Goal: Task Accomplishment & Management: Manage account settings

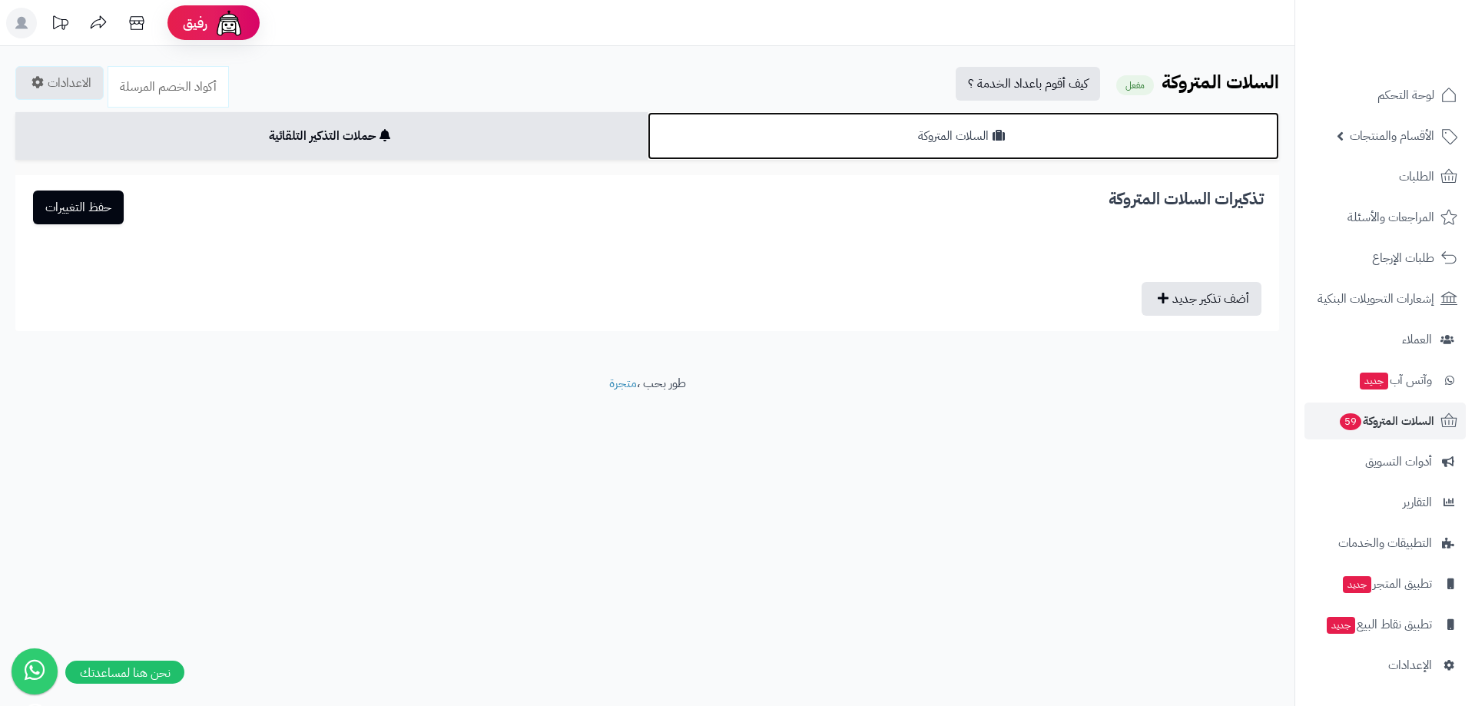
click at [941, 140] on link "السلات المتروكة" at bounding box center [964, 136] width 632 height 48
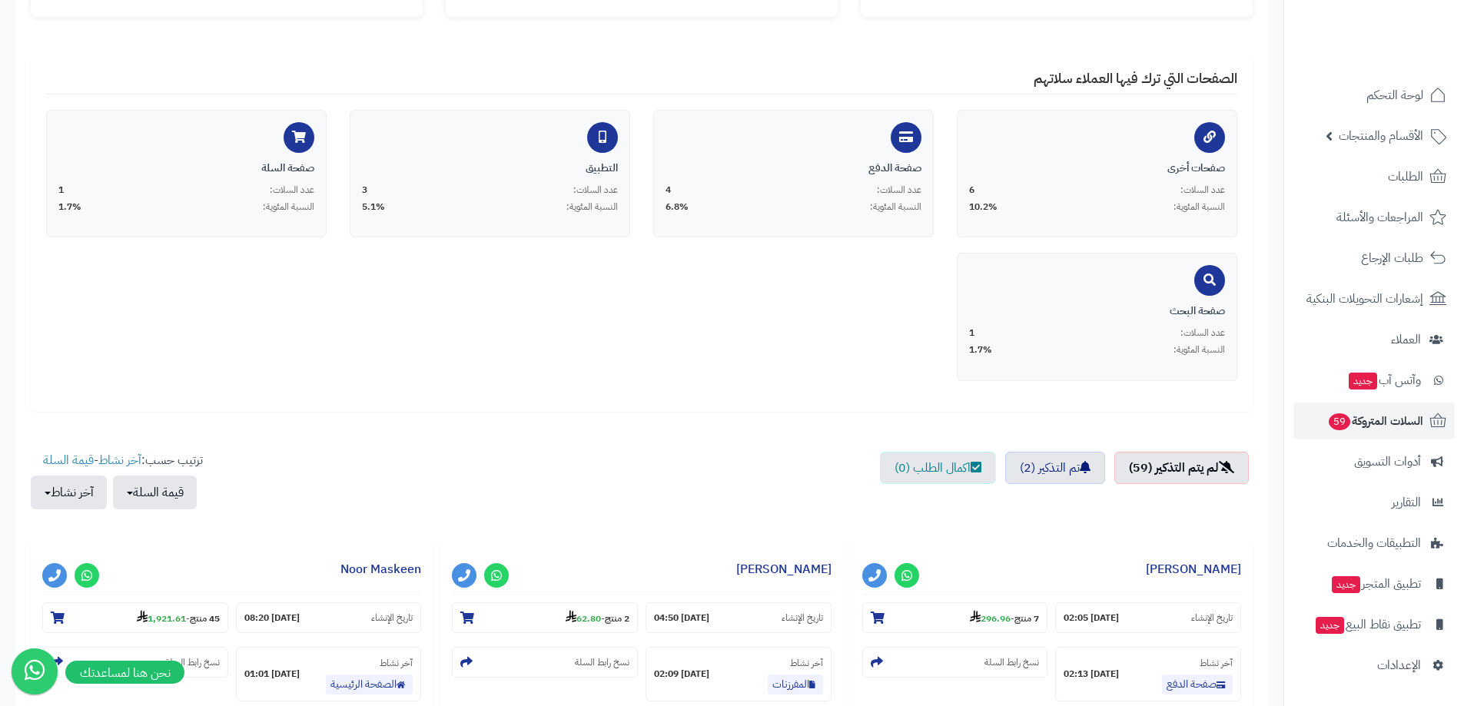
scroll to position [461, 0]
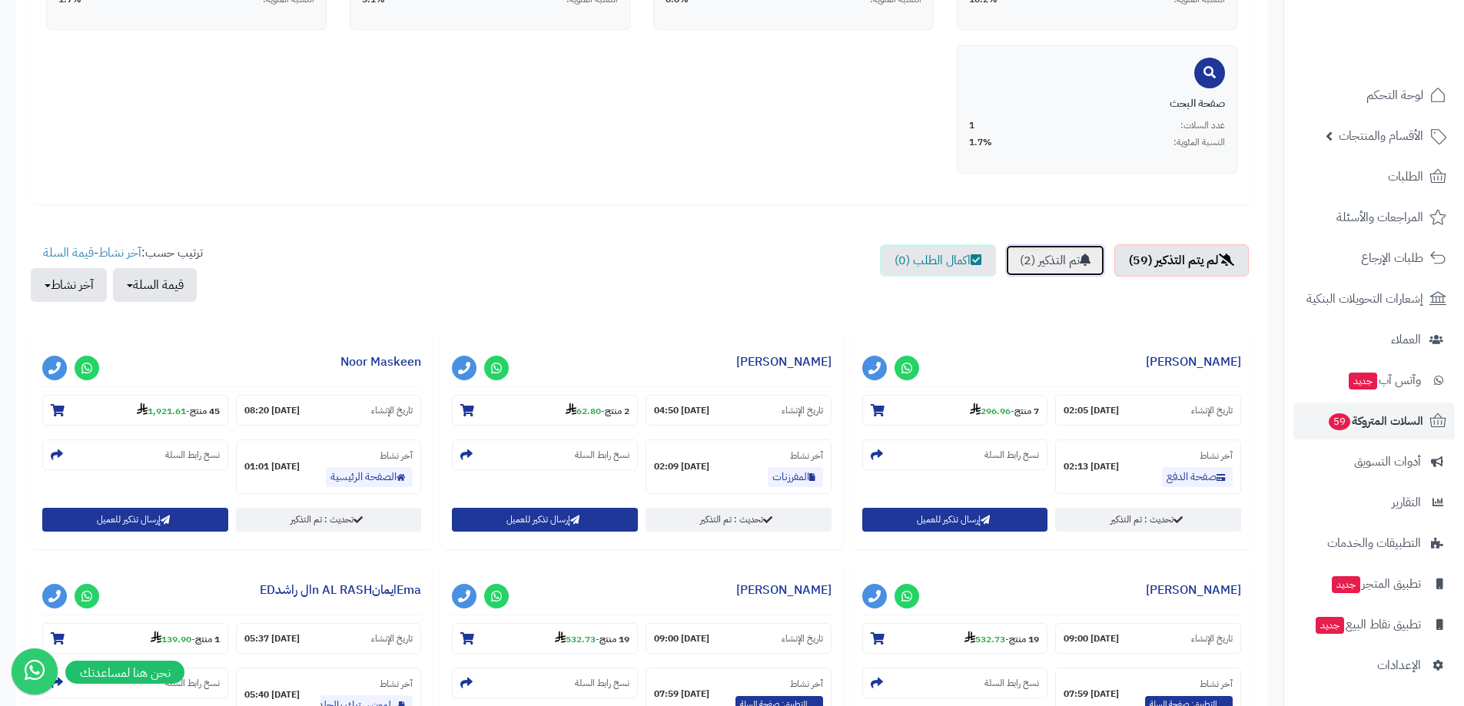
click at [1034, 251] on link "تم التذكير (2)" at bounding box center [1055, 260] width 100 height 32
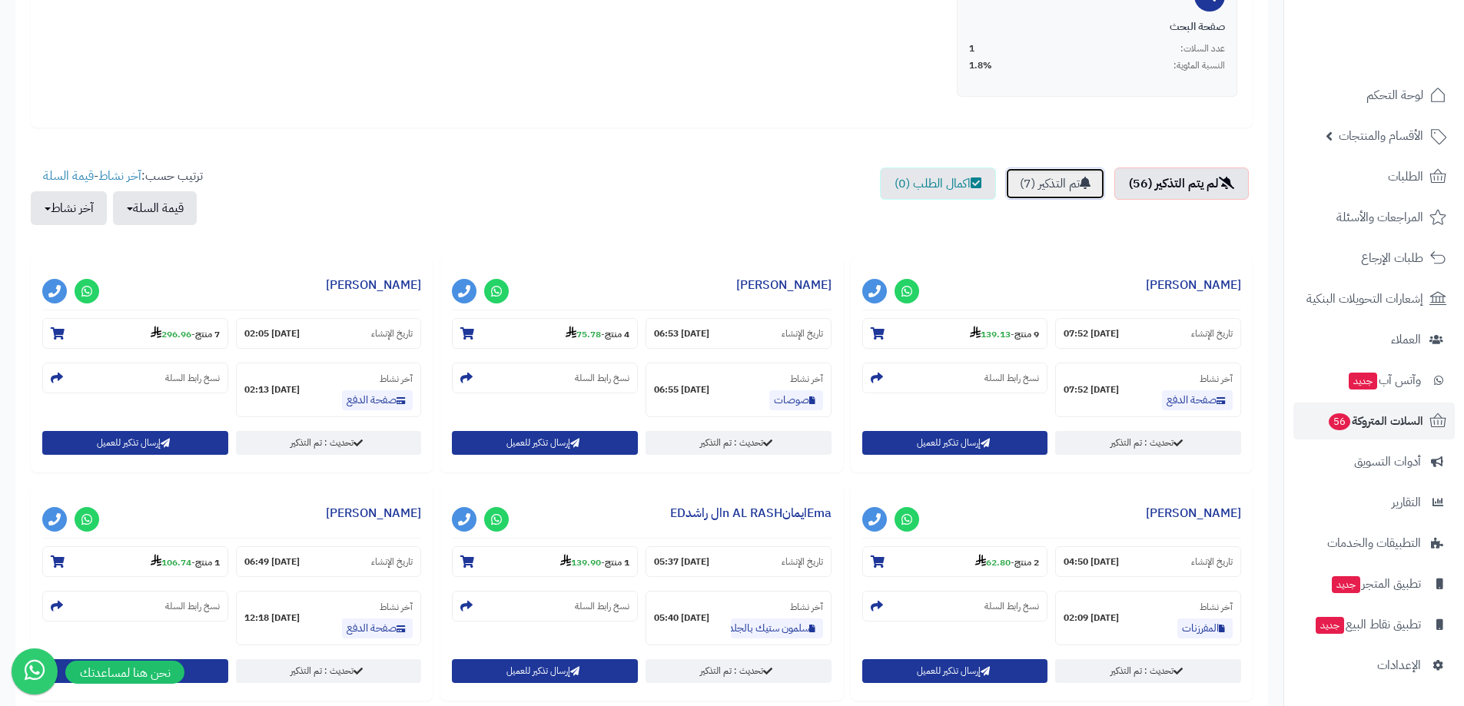
click at [1023, 178] on link "تم التذكير (7)" at bounding box center [1055, 183] width 100 height 32
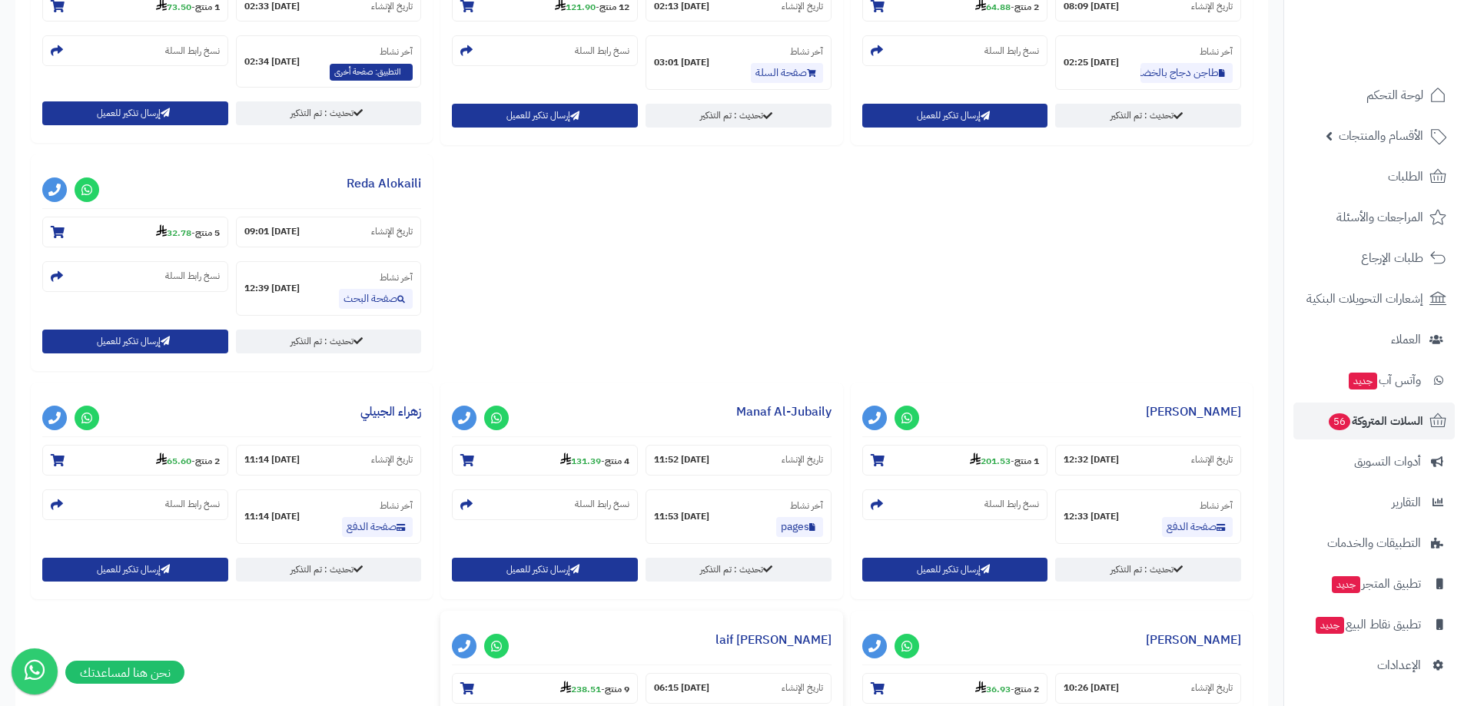
scroll to position [1633, 0]
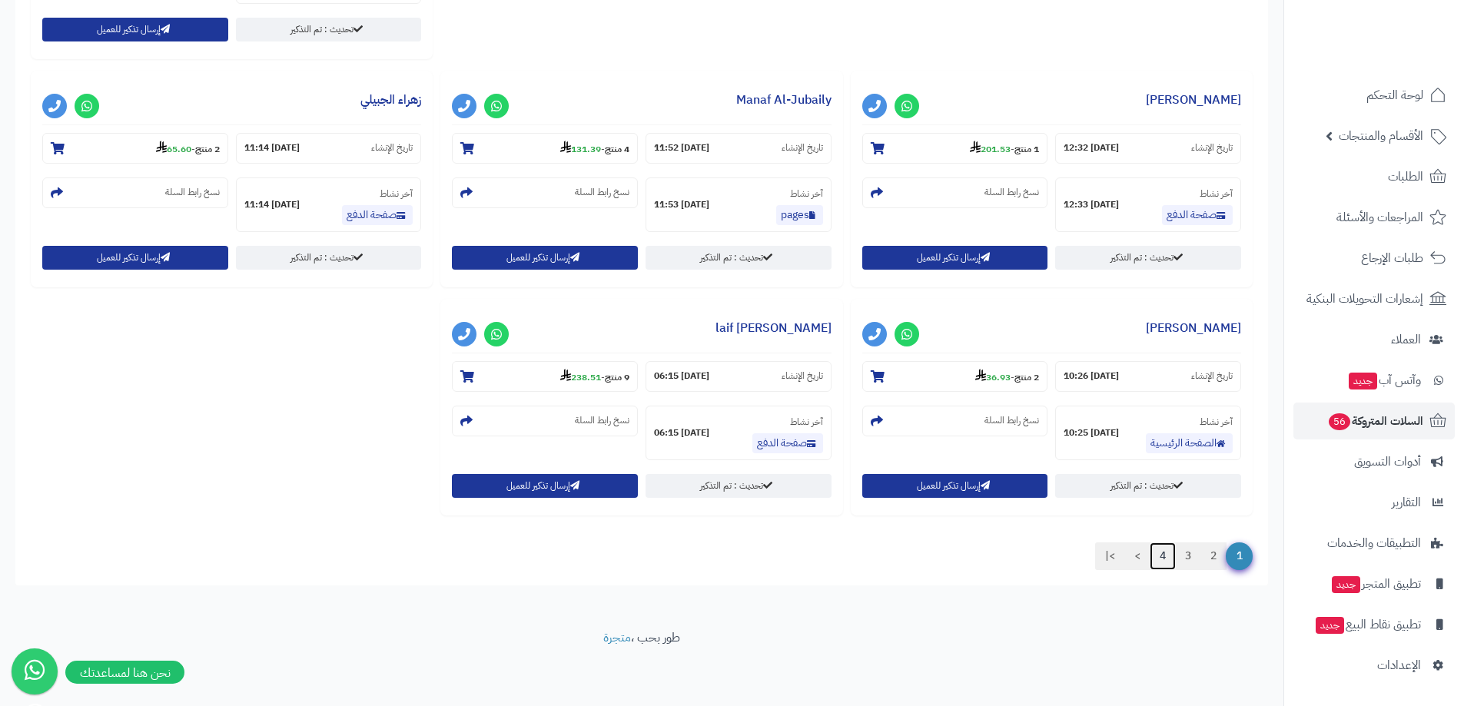
click at [1163, 559] on link "4" at bounding box center [1162, 556] width 26 height 28
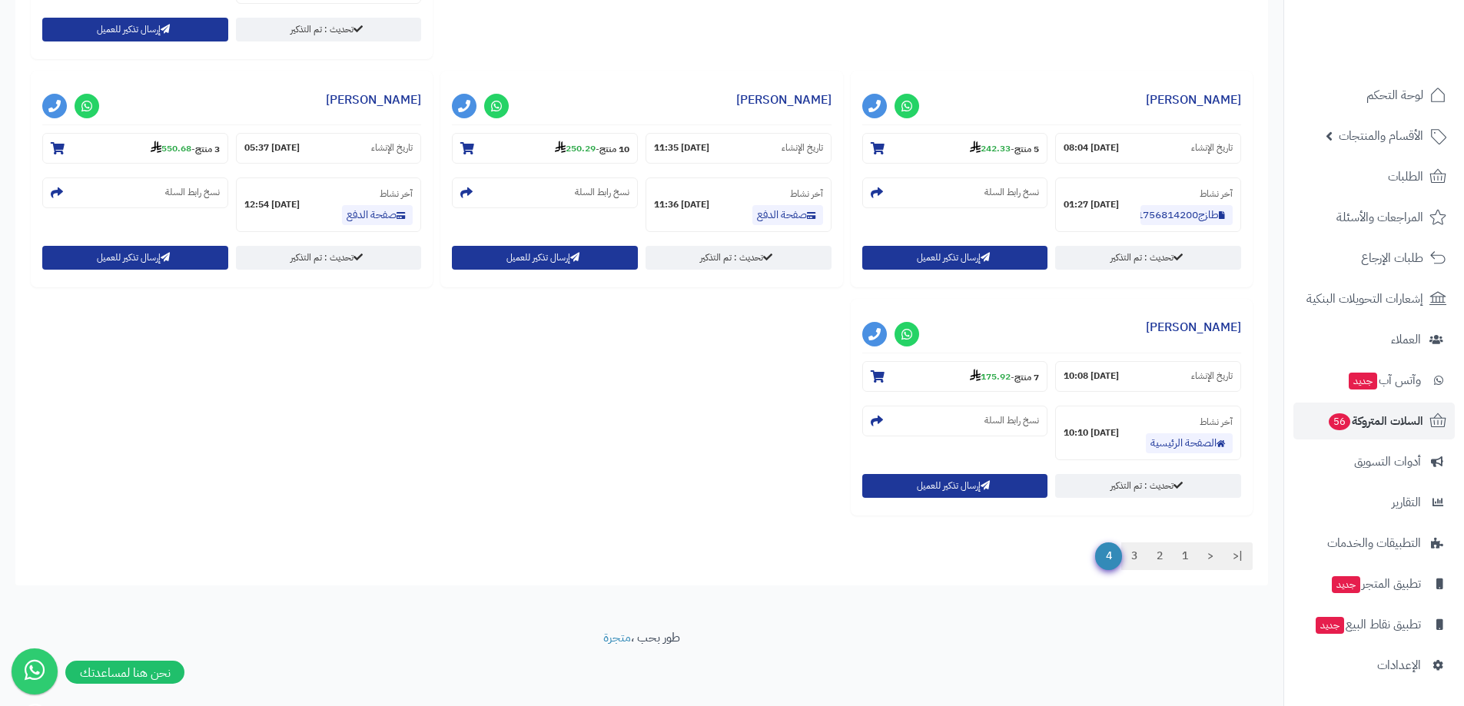
scroll to position [1262, 0]
click at [1133, 484] on link "تحديث : تم التذكير" at bounding box center [1148, 486] width 186 height 24
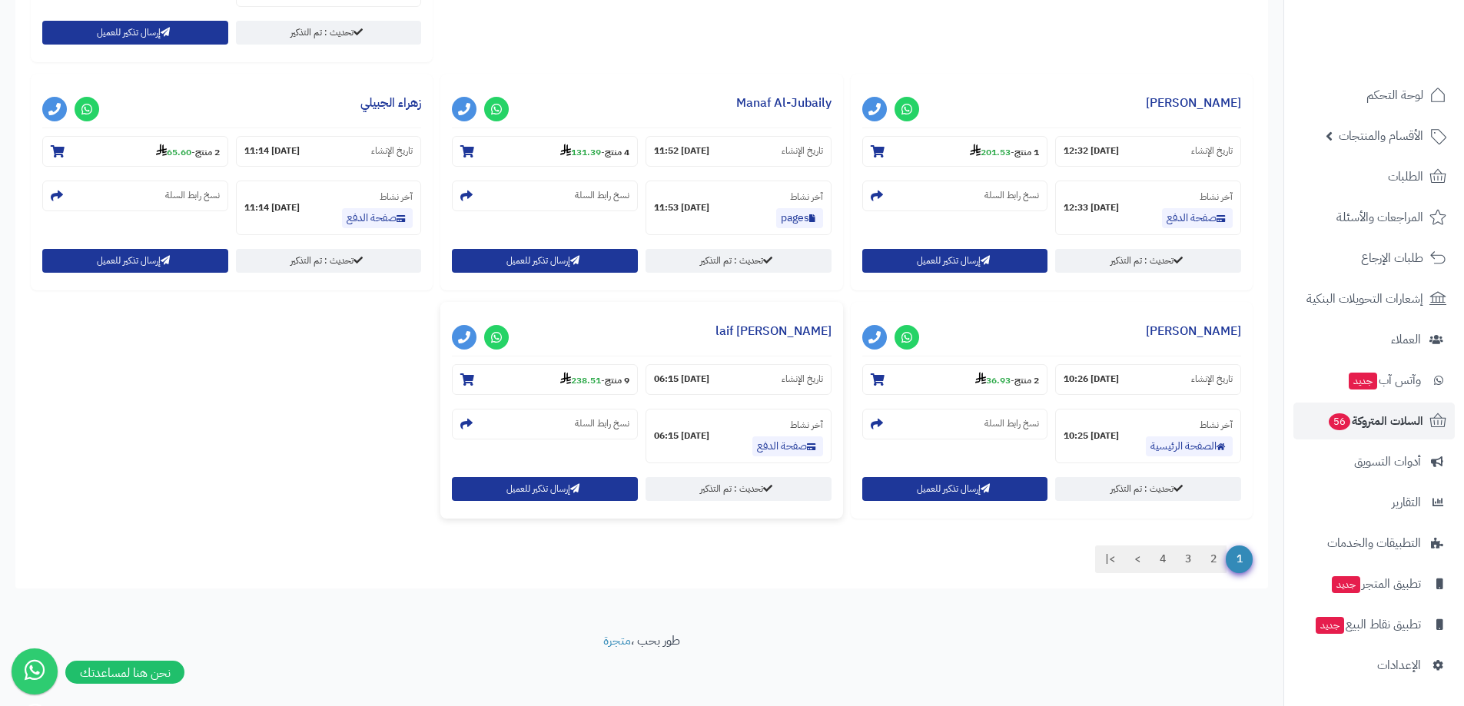
scroll to position [1633, 0]
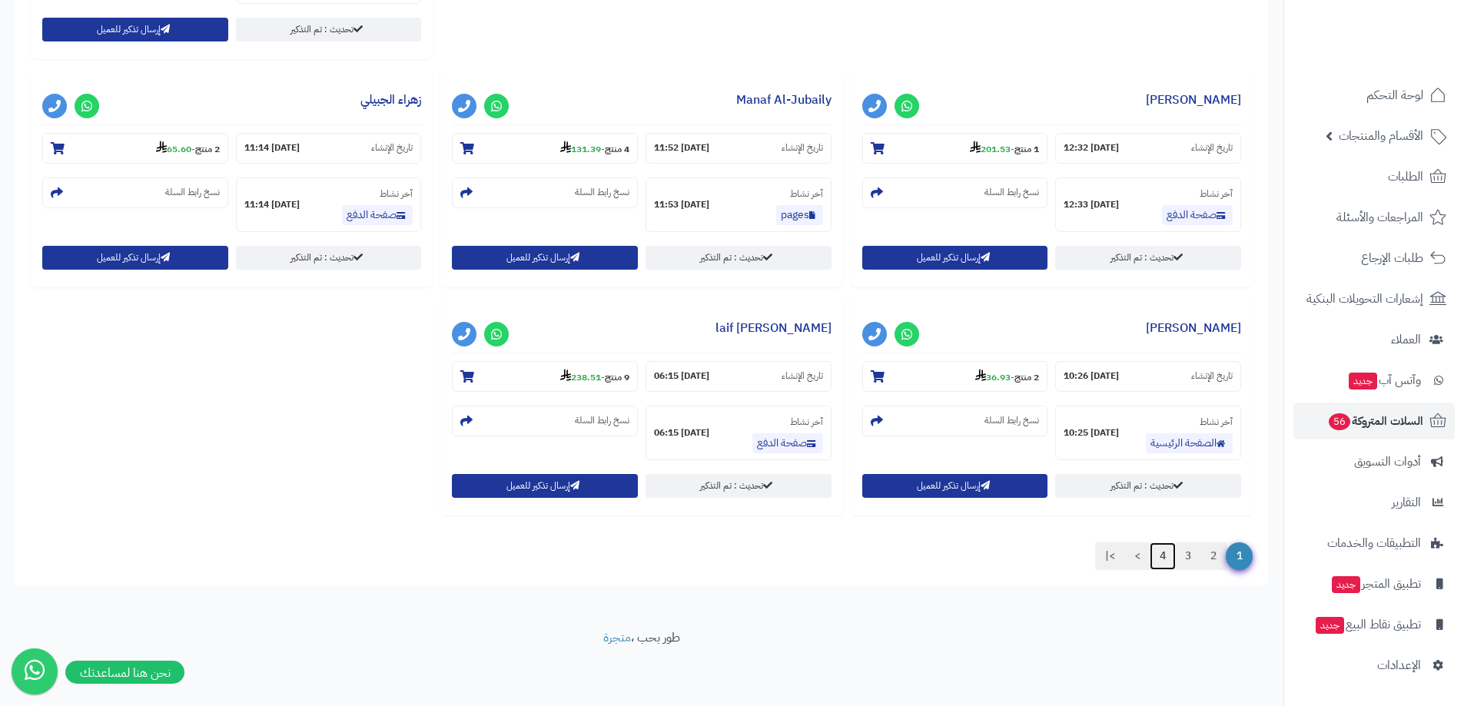
click at [1166, 558] on link "4" at bounding box center [1162, 556] width 26 height 28
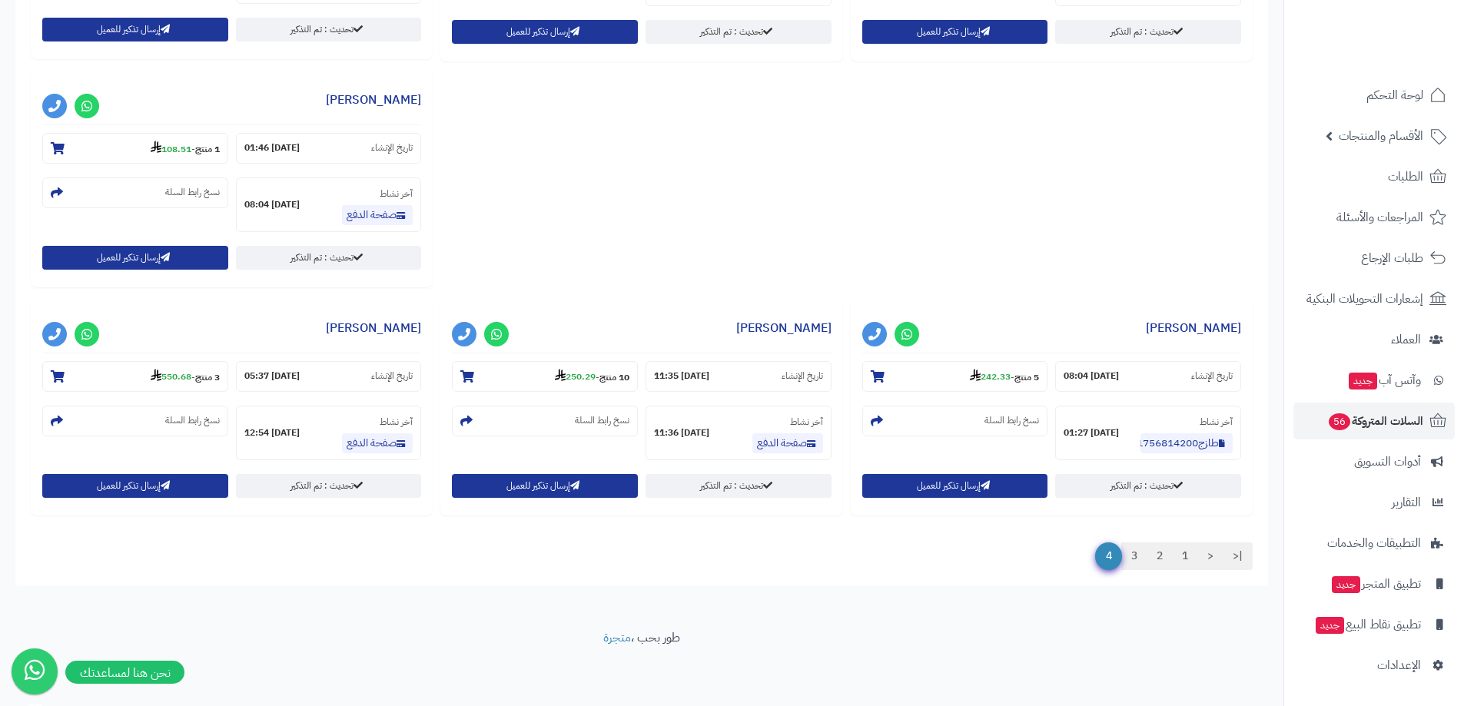
scroll to position [1034, 0]
click at [932, 479] on button "إرسال تذكير للعميل" at bounding box center [955, 485] width 186 height 24
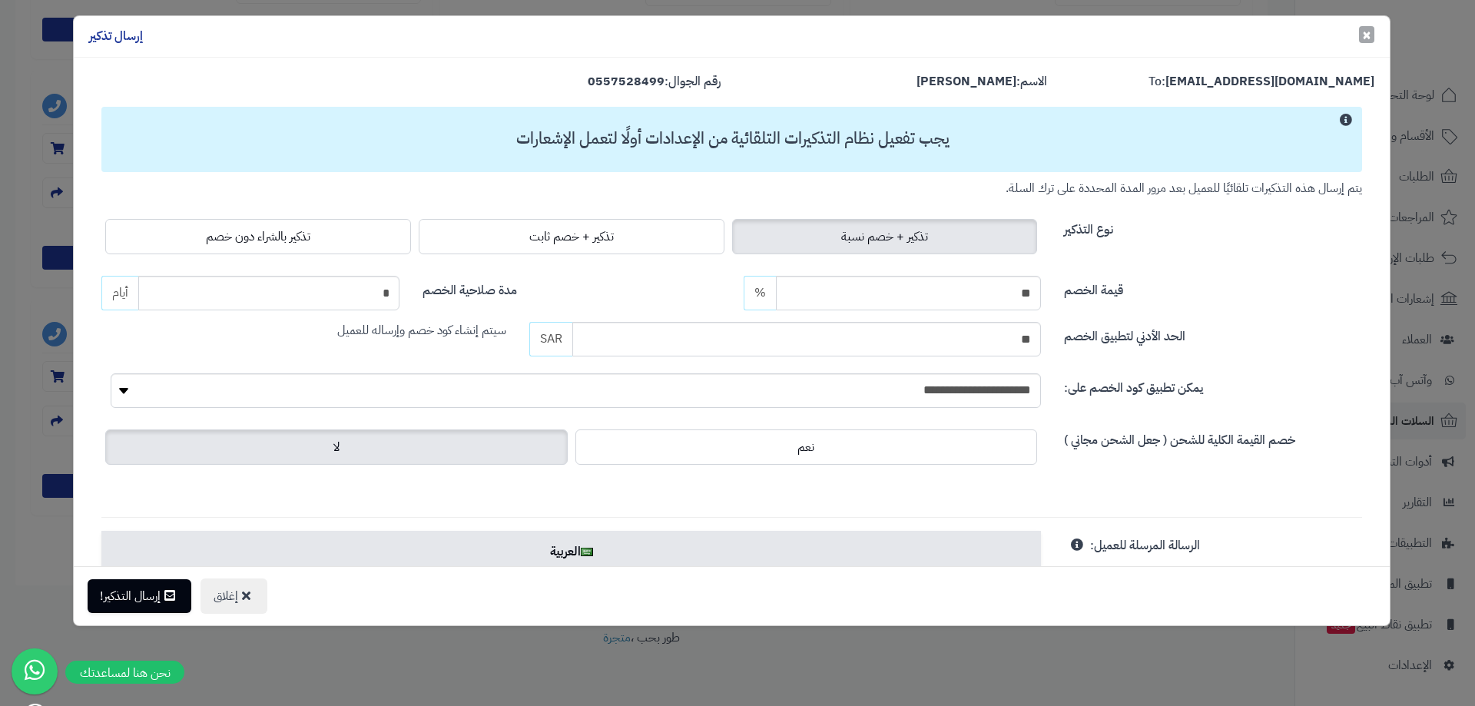
click at [1371, 33] on span "×" at bounding box center [1366, 34] width 9 height 23
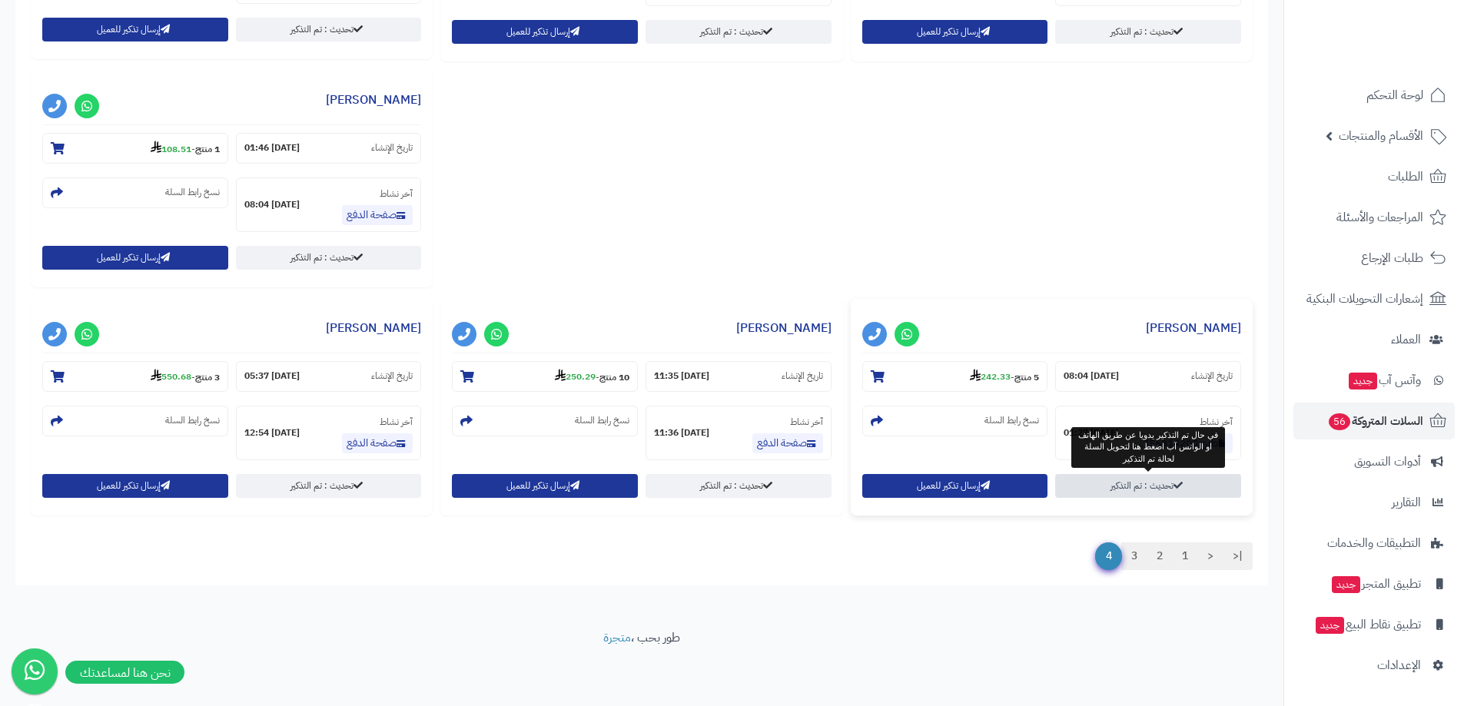
click at [1148, 484] on link "تحديث : تم التذكير" at bounding box center [1148, 486] width 186 height 24
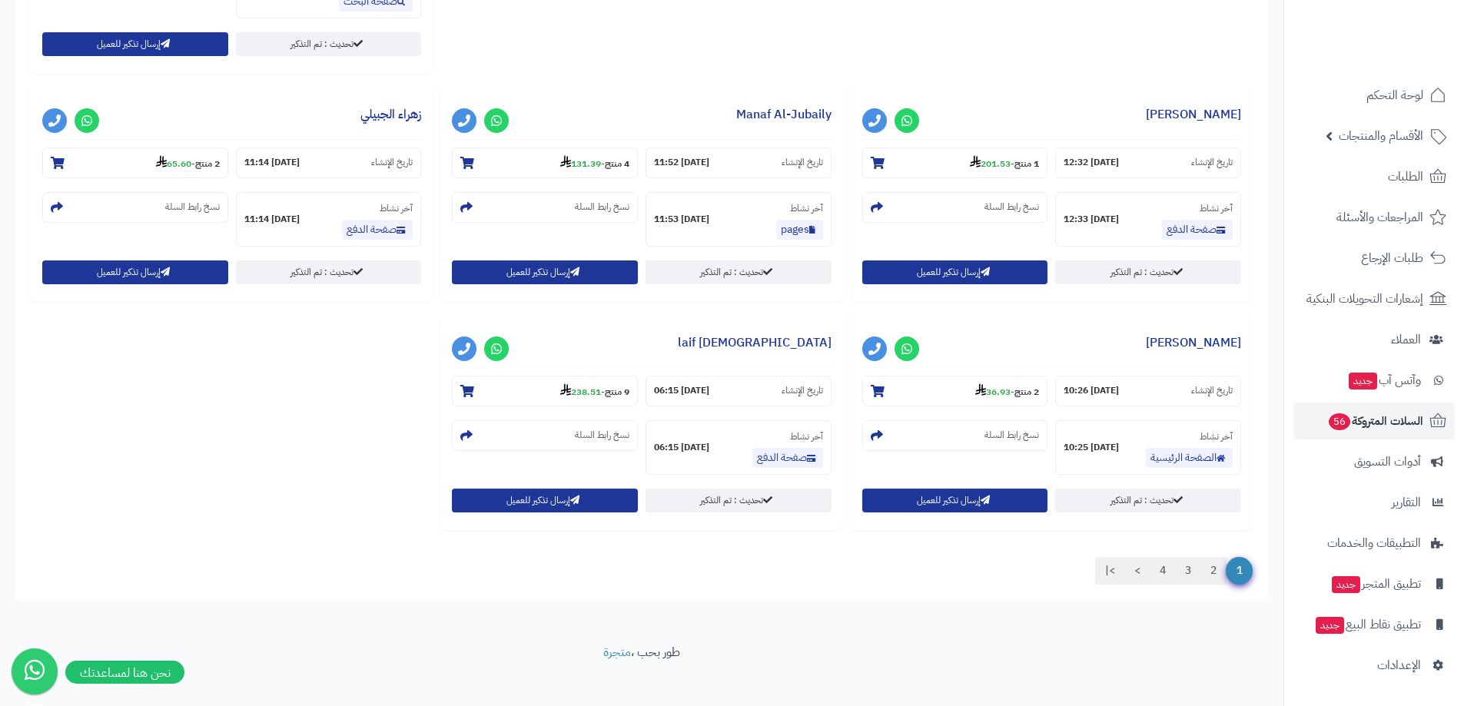
scroll to position [1633, 0]
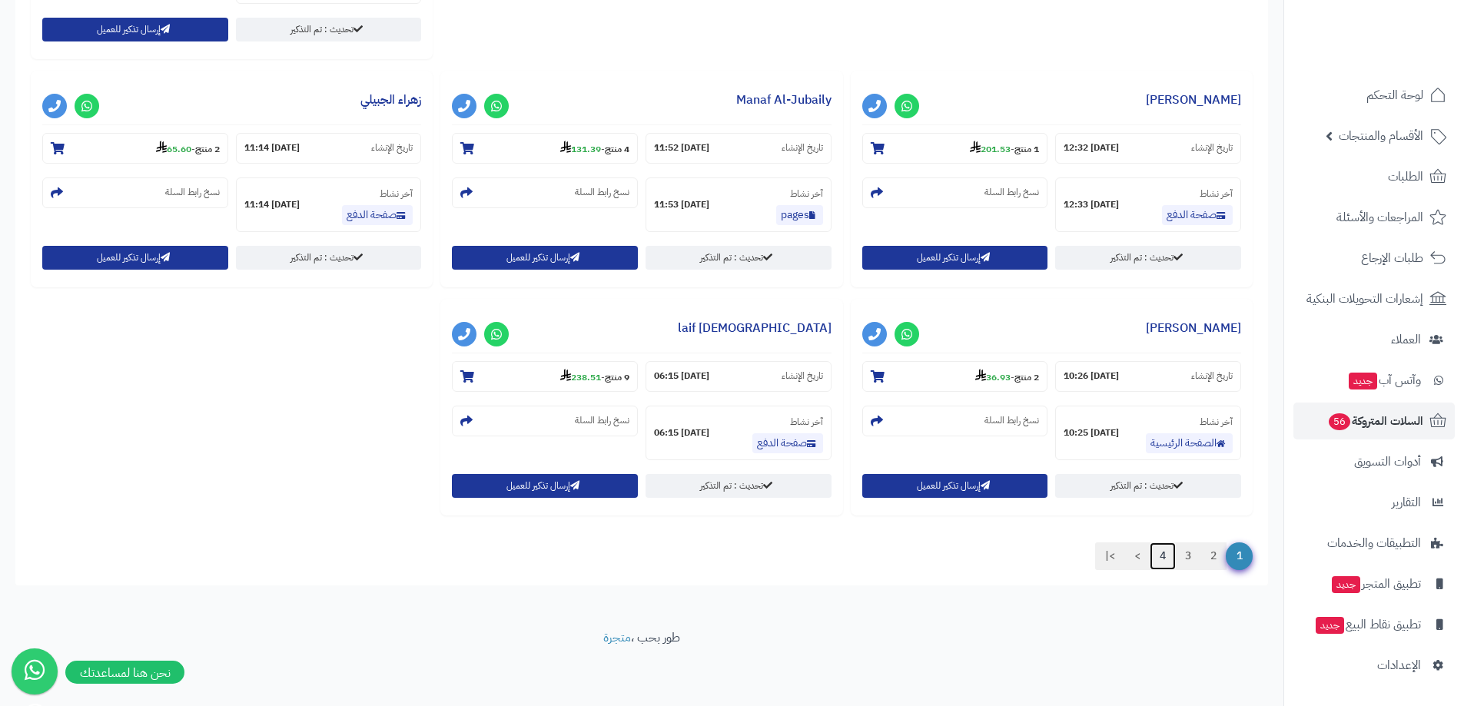
click at [1162, 552] on link "4" at bounding box center [1162, 556] width 26 height 28
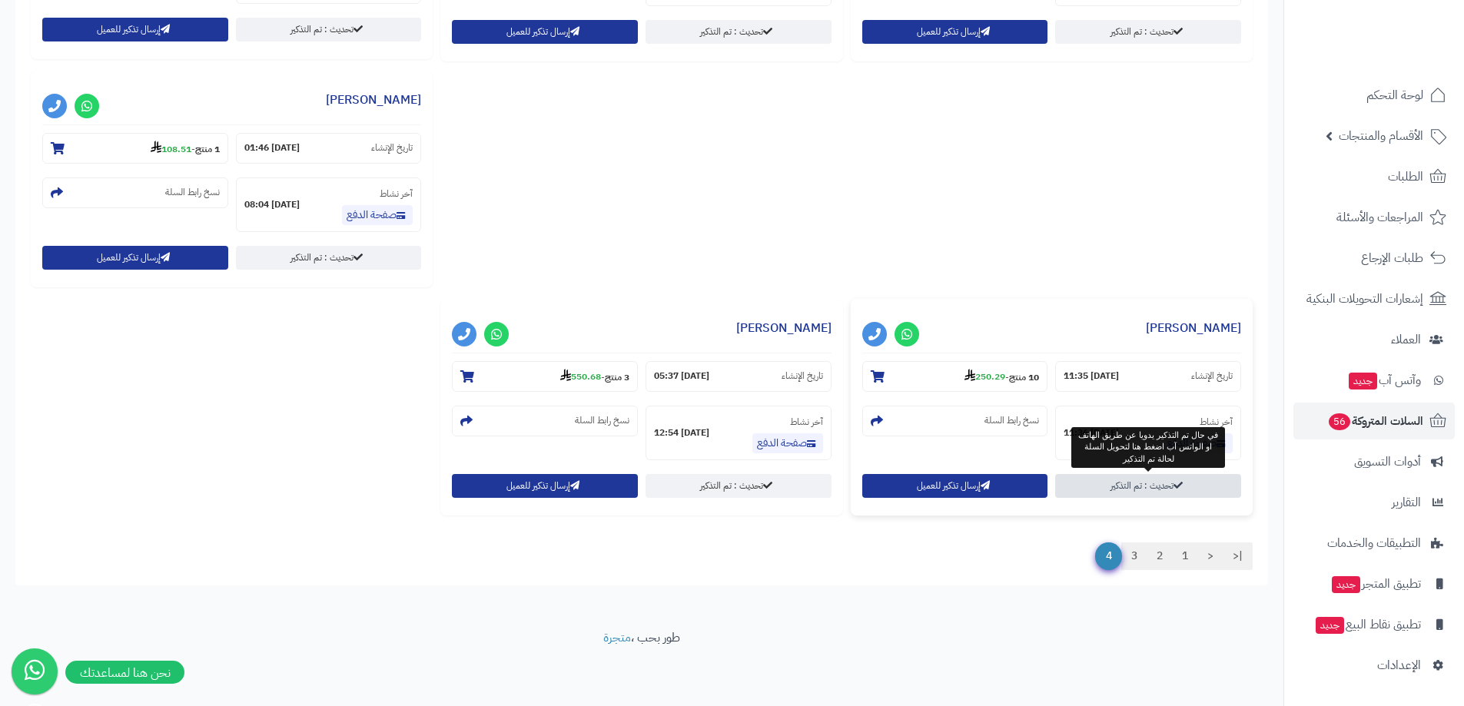
click at [1117, 487] on link "تحديث : تم التذكير" at bounding box center [1148, 486] width 186 height 24
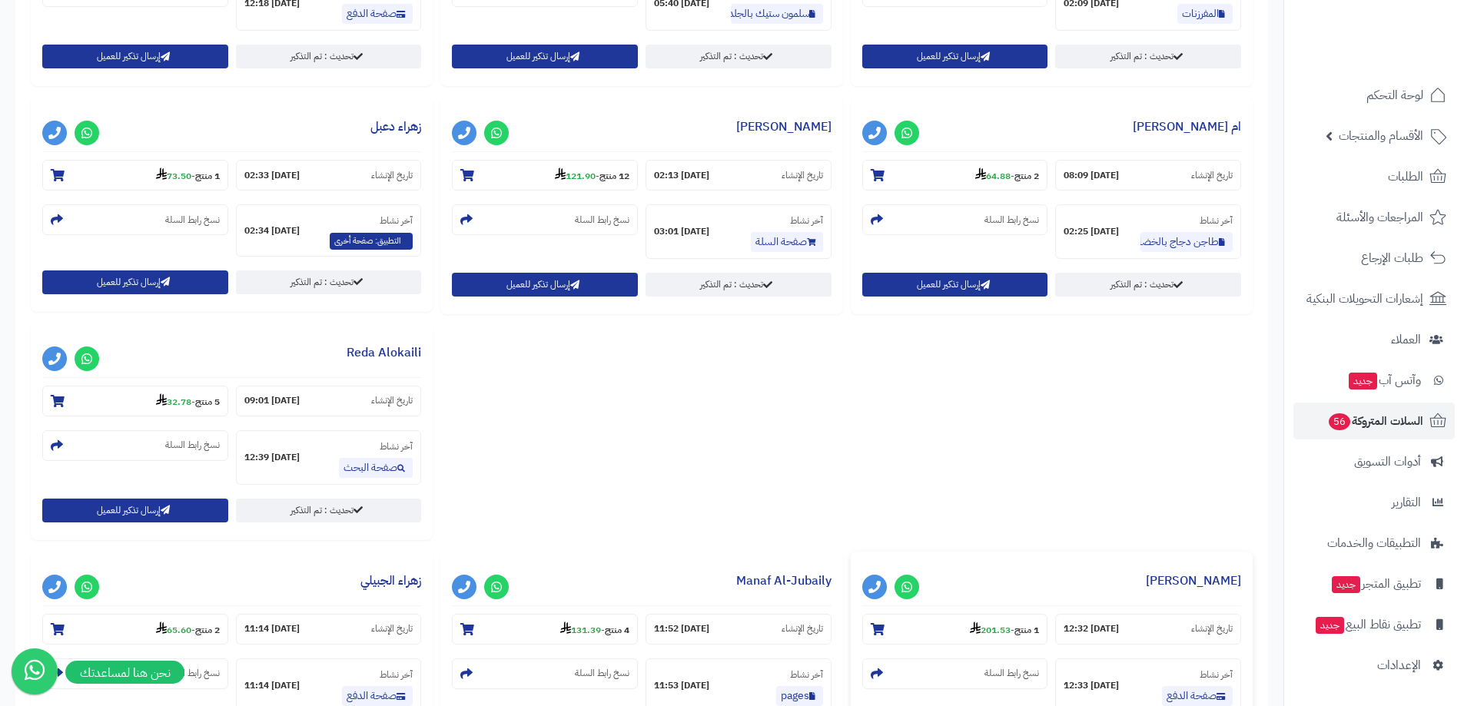
scroll to position [1633, 0]
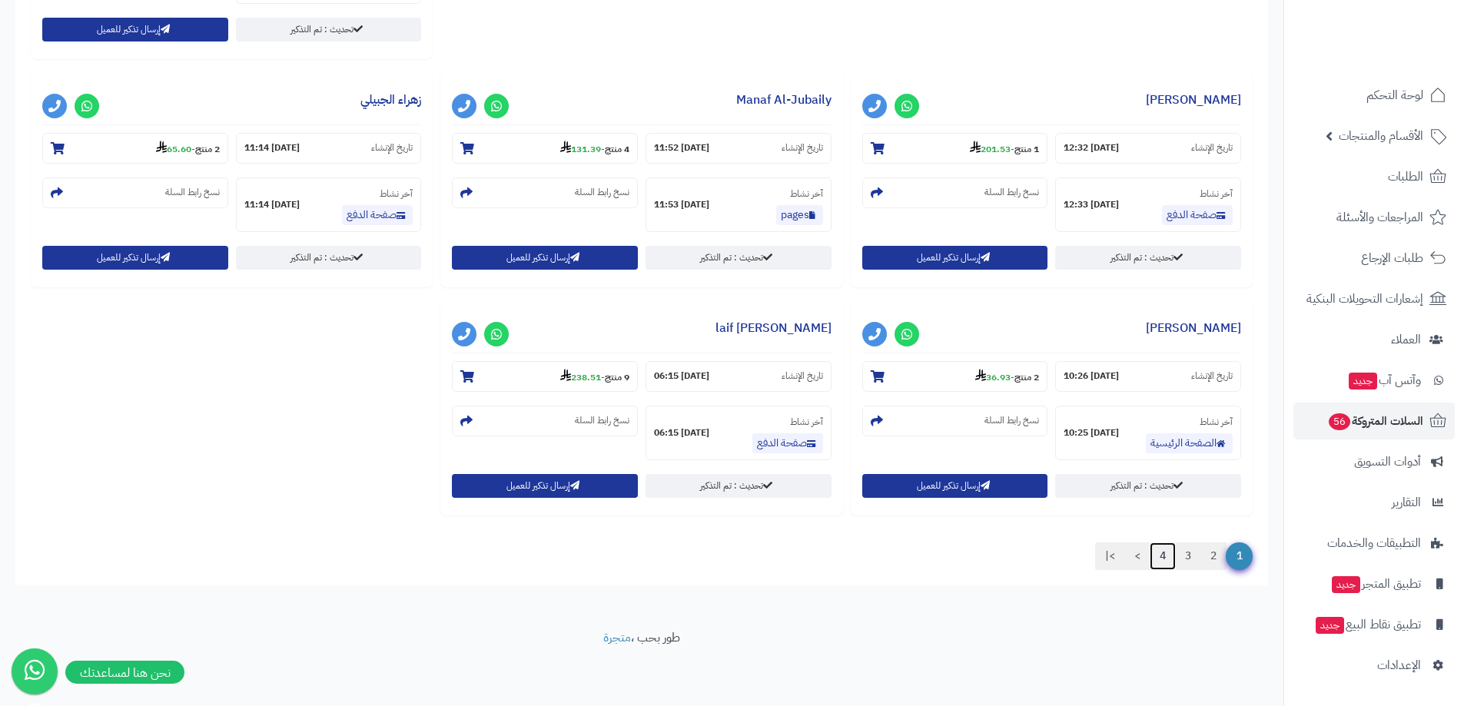
click at [1166, 556] on link "4" at bounding box center [1162, 556] width 26 height 28
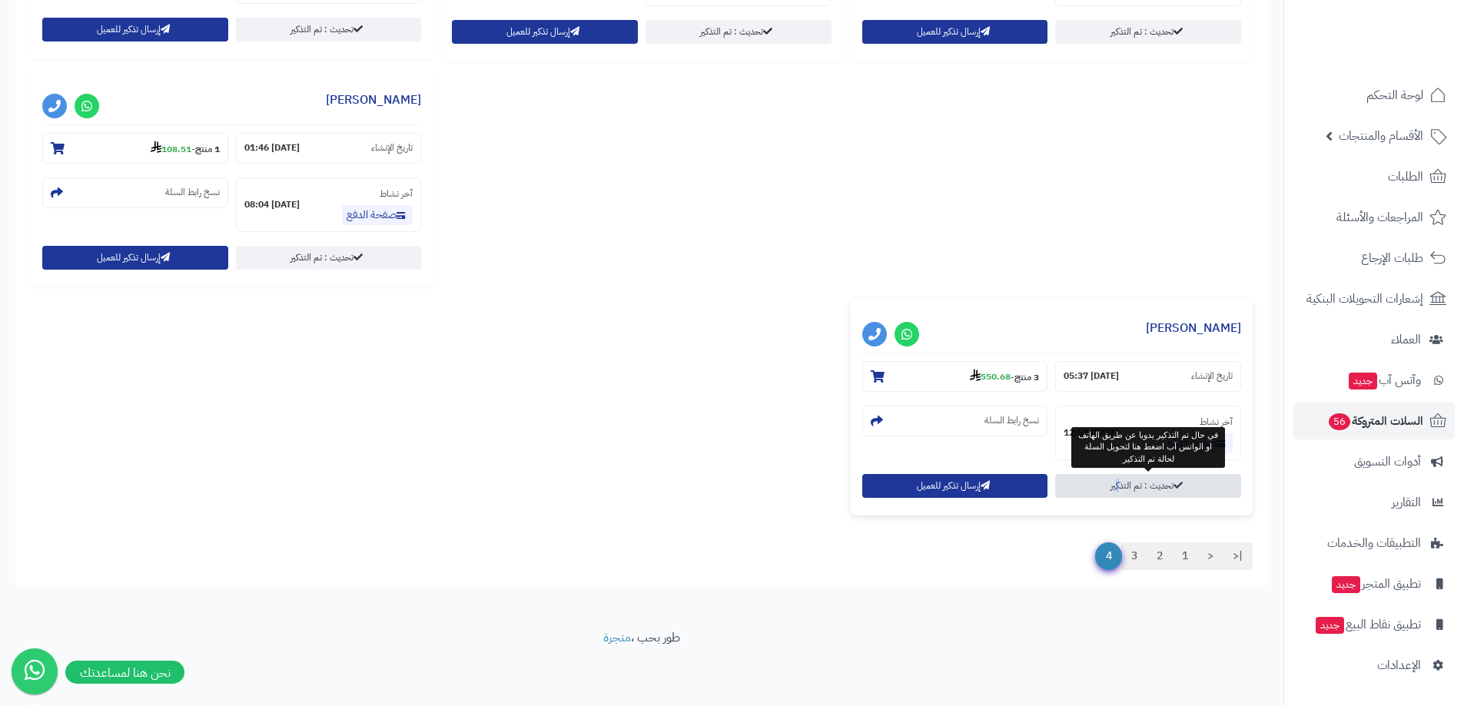
click at [1122, 488] on link "تحديث : تم التذكير" at bounding box center [1148, 486] width 186 height 24
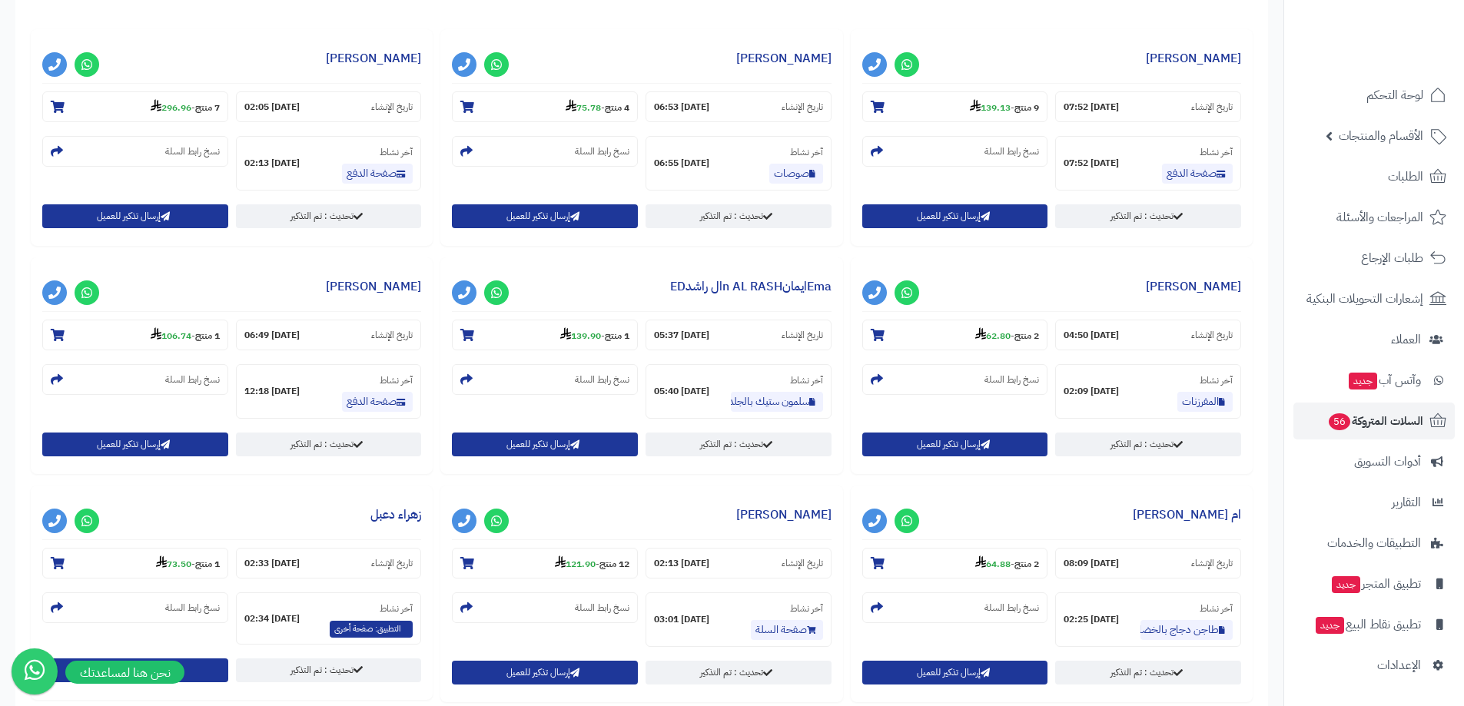
scroll to position [1633, 0]
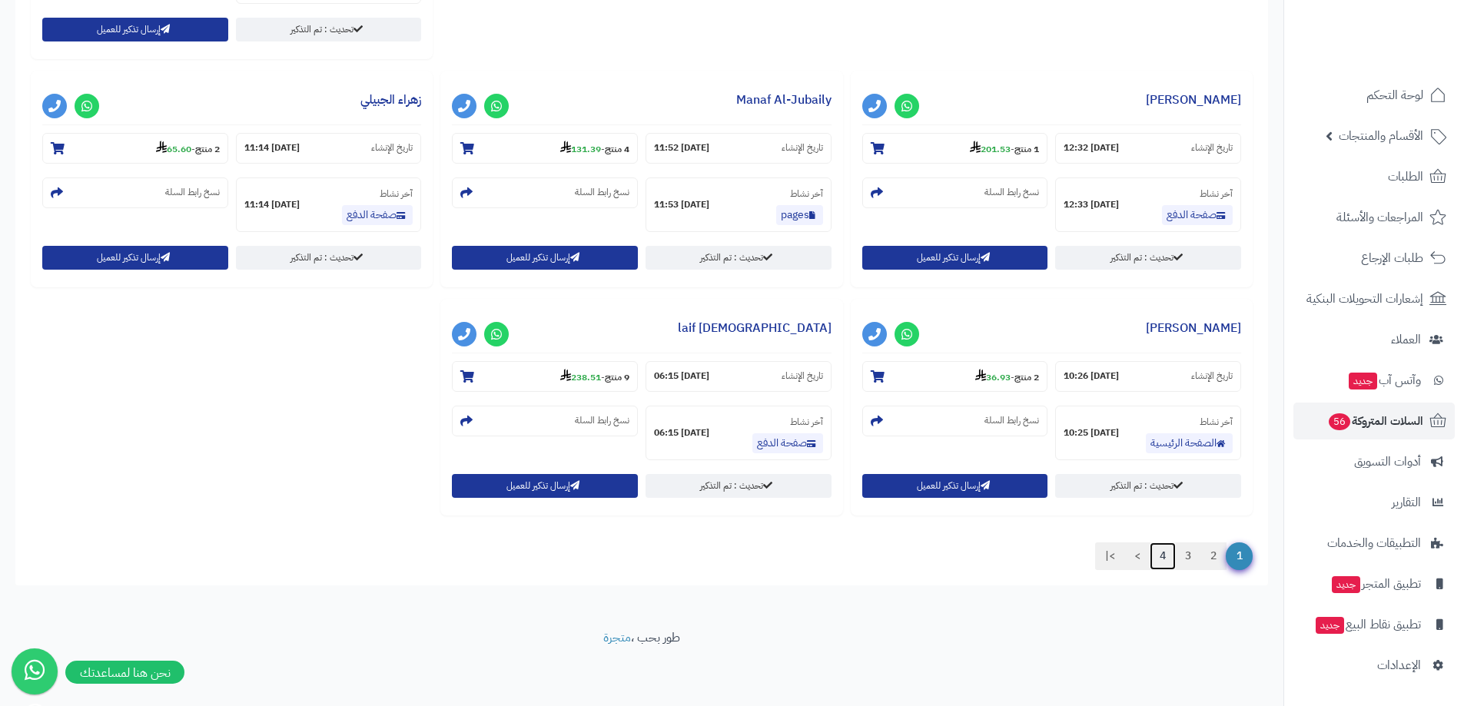
click at [1166, 557] on link "4" at bounding box center [1162, 556] width 26 height 28
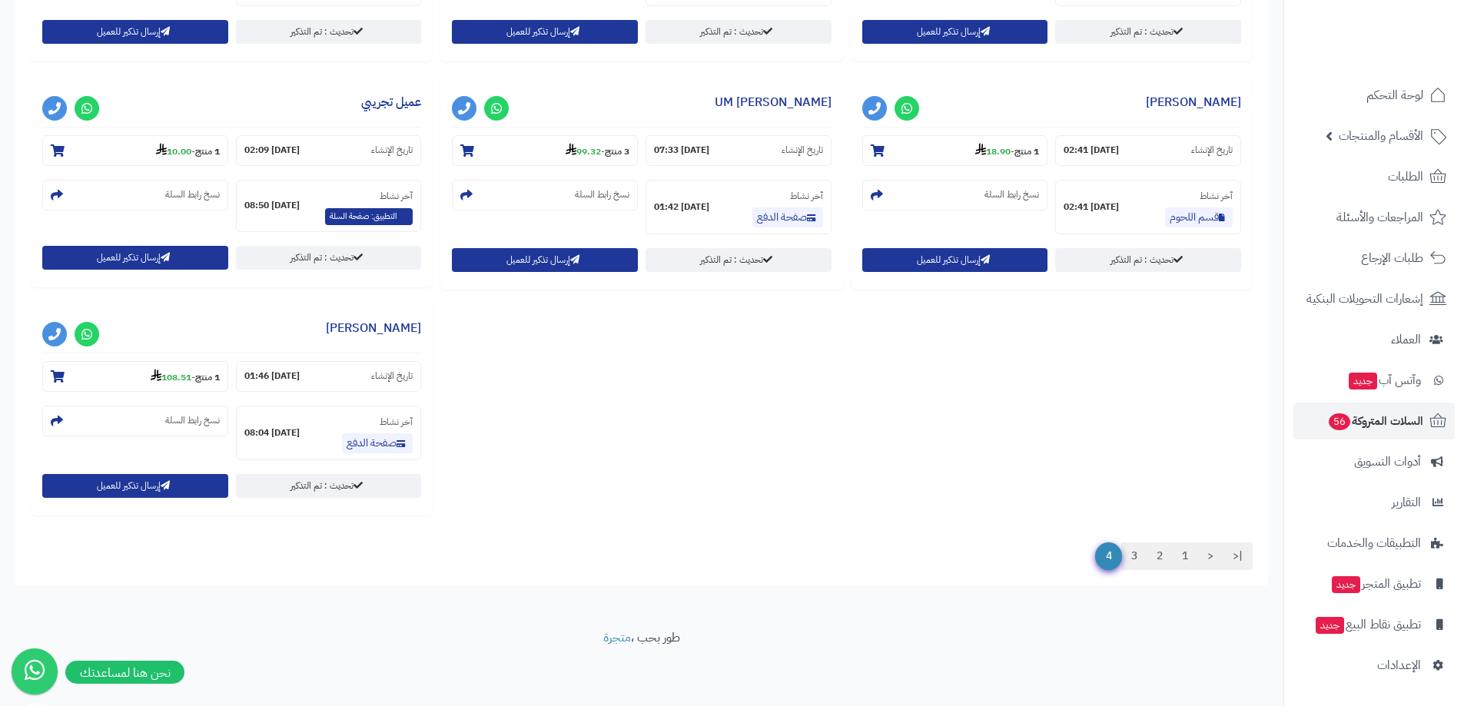
scroll to position [806, 0]
click at [303, 486] on link "تحديث : تم التذكير" at bounding box center [329, 486] width 186 height 24
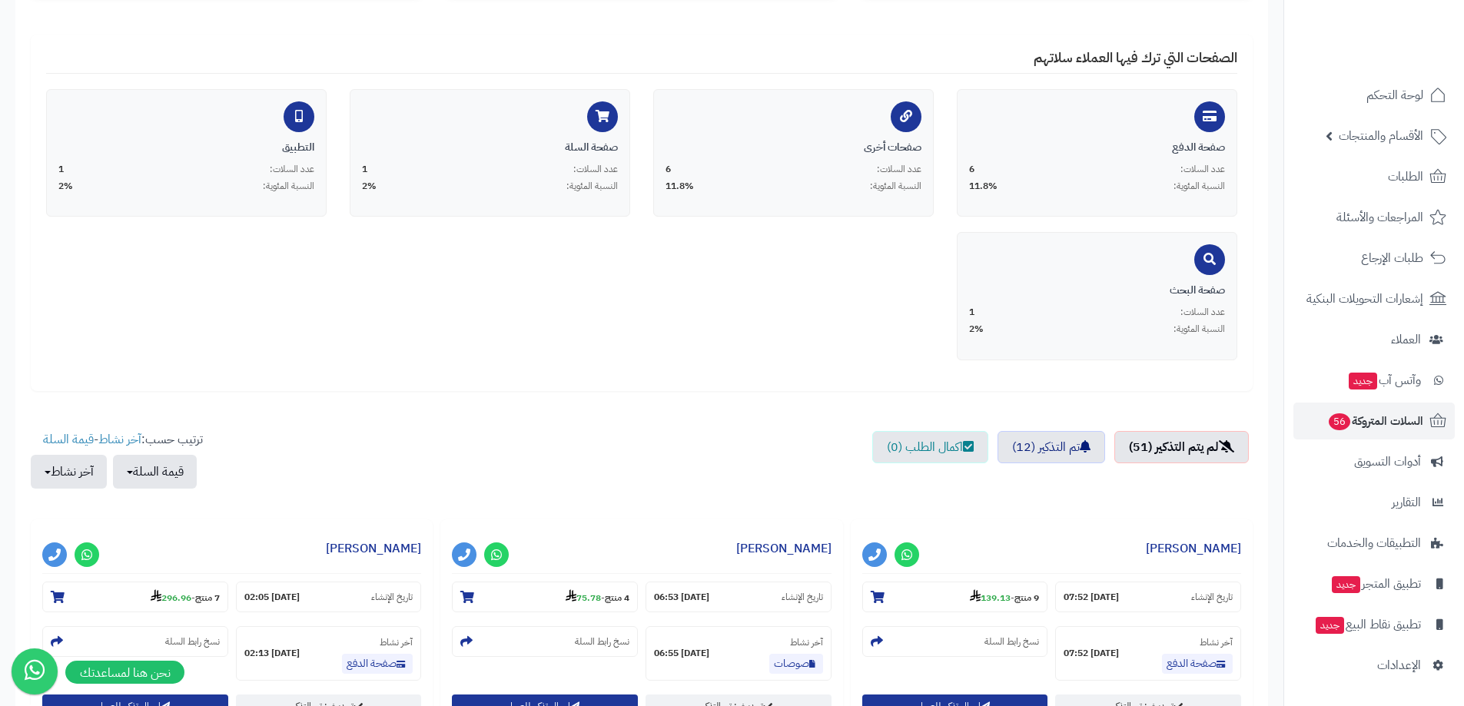
scroll to position [1633, 0]
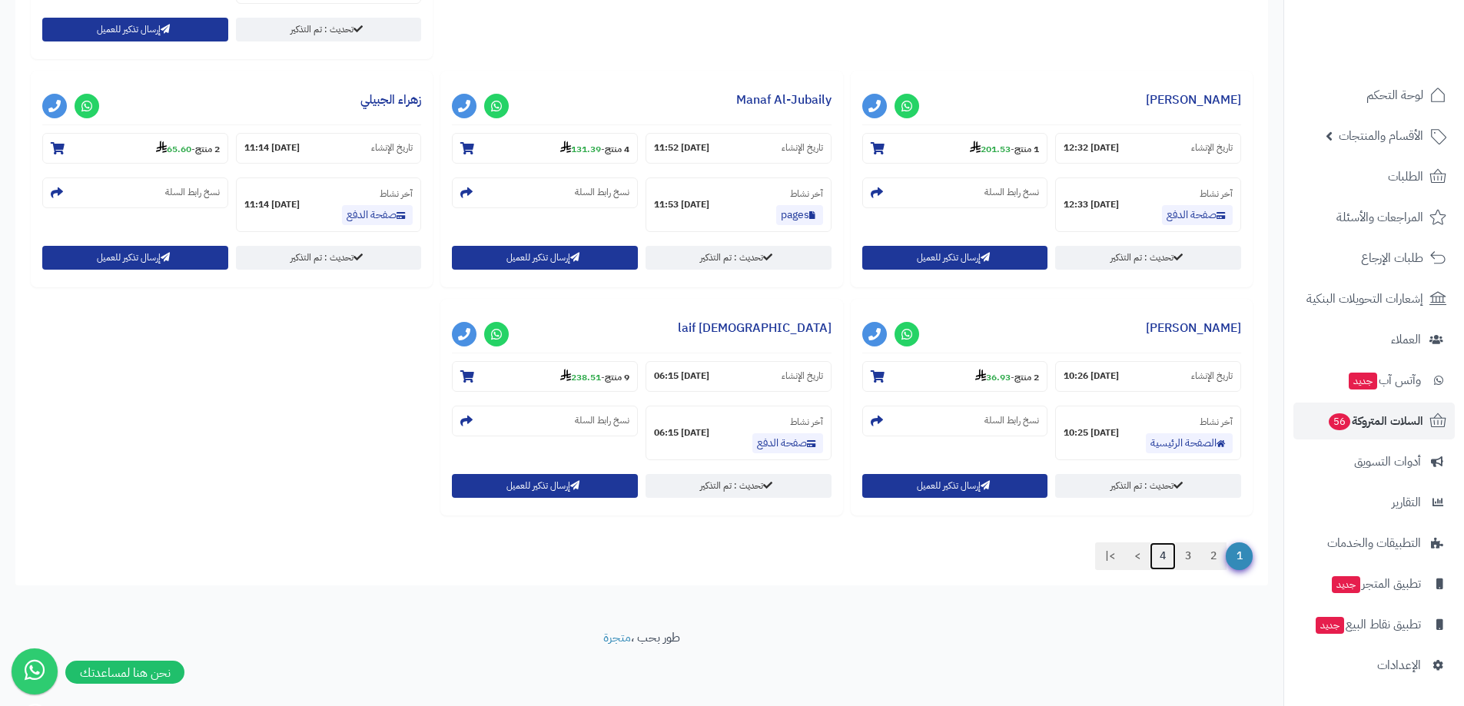
click at [1159, 553] on link "4" at bounding box center [1162, 556] width 26 height 28
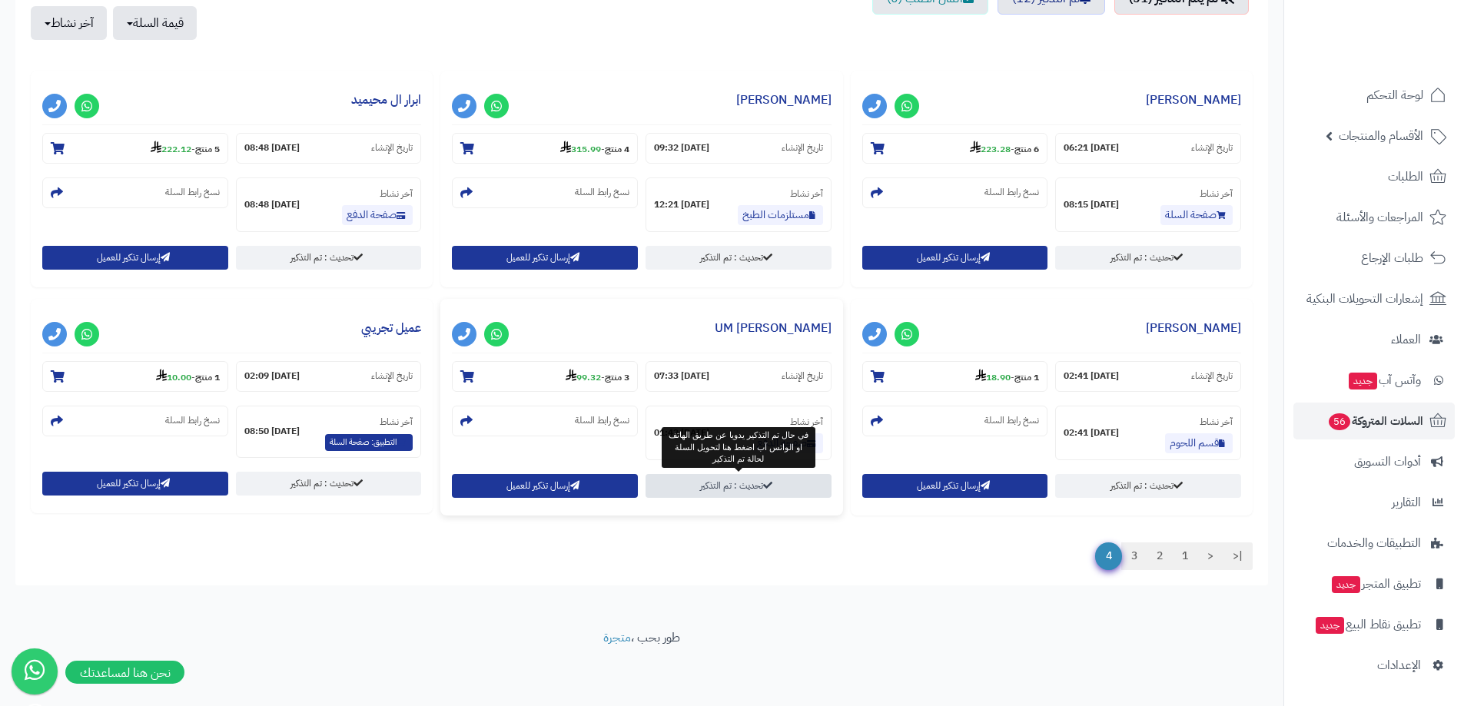
click at [746, 486] on link "تحديث : تم التذكير" at bounding box center [738, 486] width 186 height 24
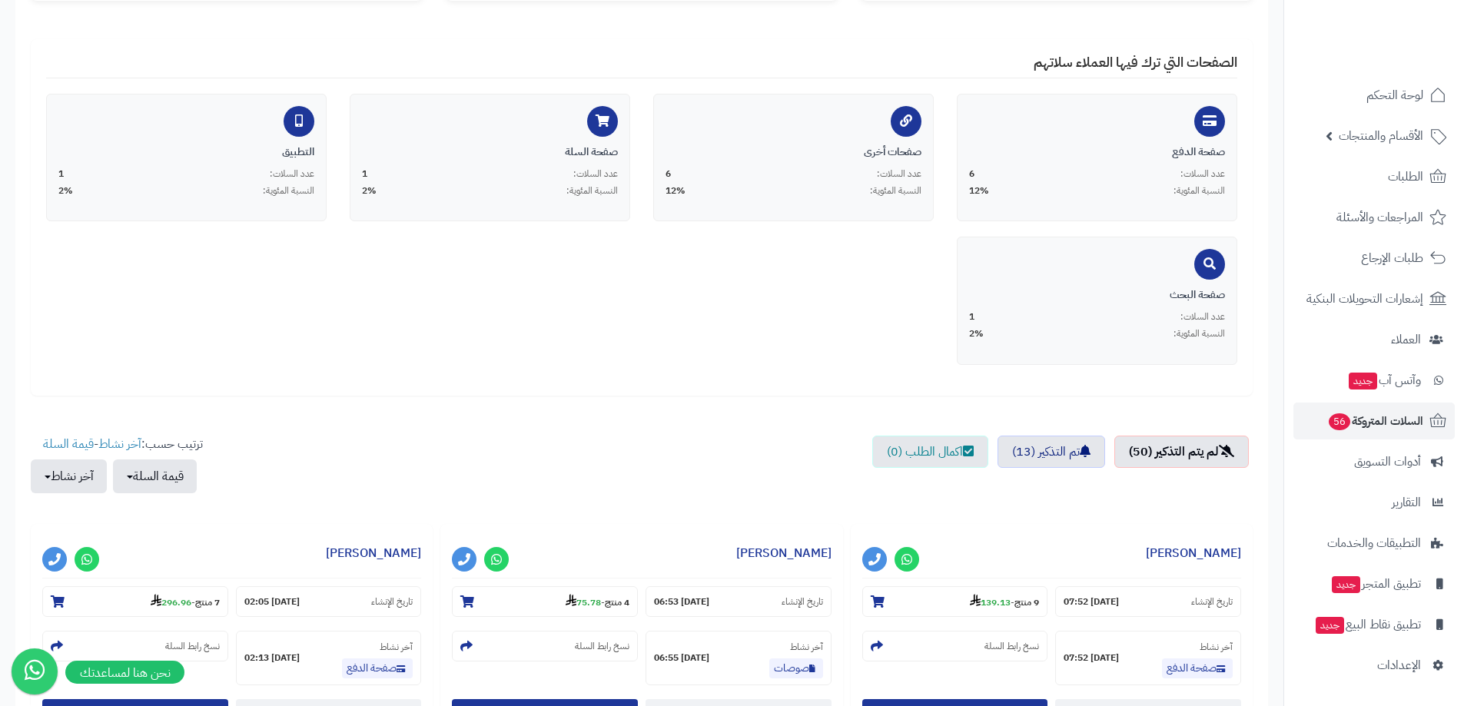
scroll to position [1633, 0]
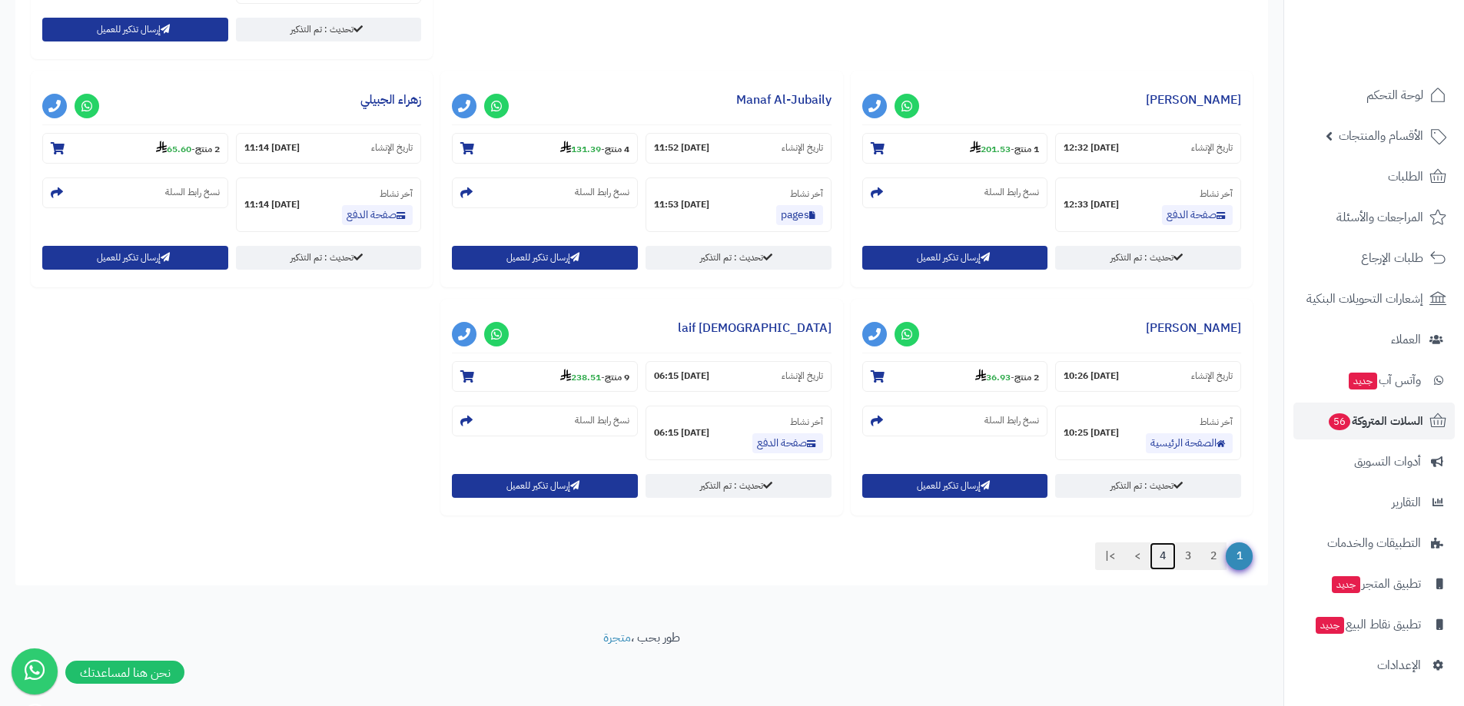
click at [1156, 552] on link "4" at bounding box center [1162, 556] width 26 height 28
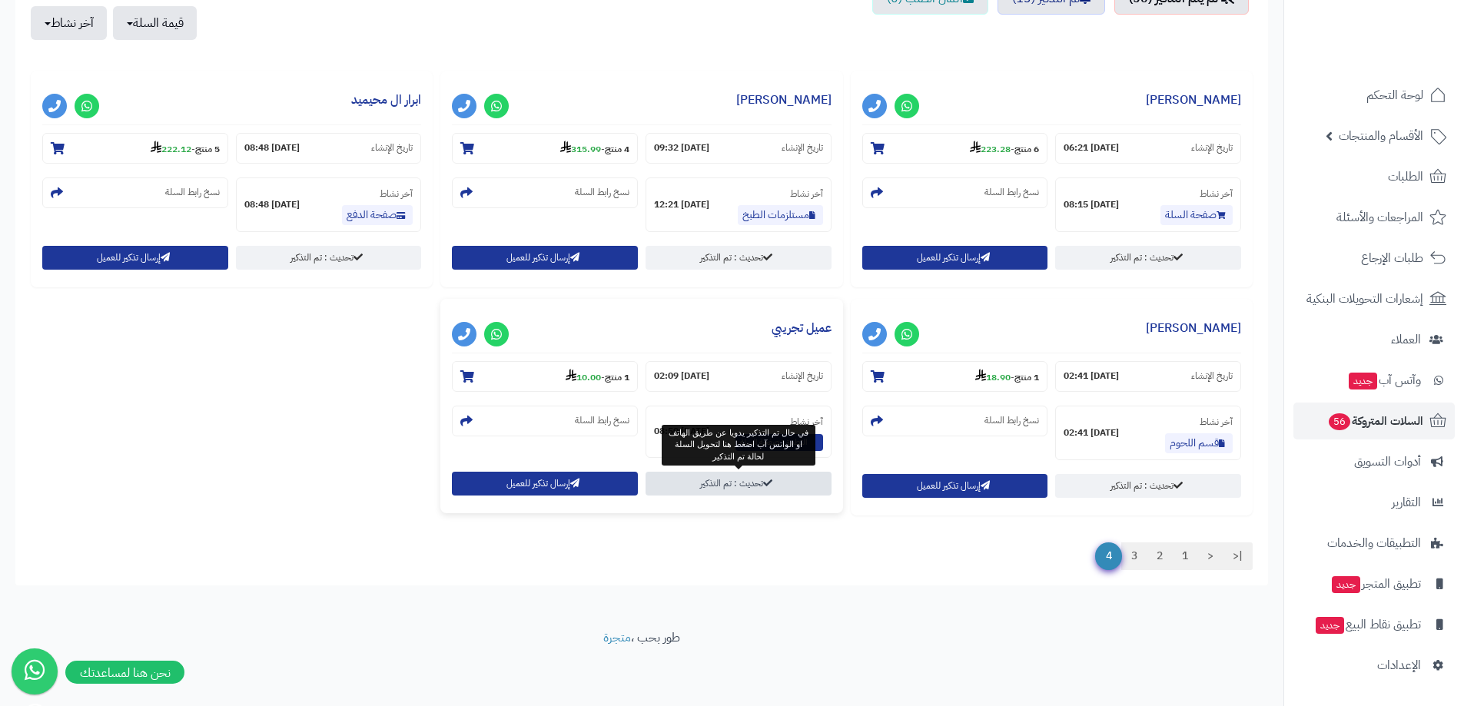
click at [773, 481] on link "تحديث : تم التذكير" at bounding box center [738, 484] width 186 height 24
click at [767, 485] on icon at bounding box center [767, 483] width 9 height 9
click at [769, 473] on link "تحديث : تم التذكير" at bounding box center [738, 484] width 186 height 24
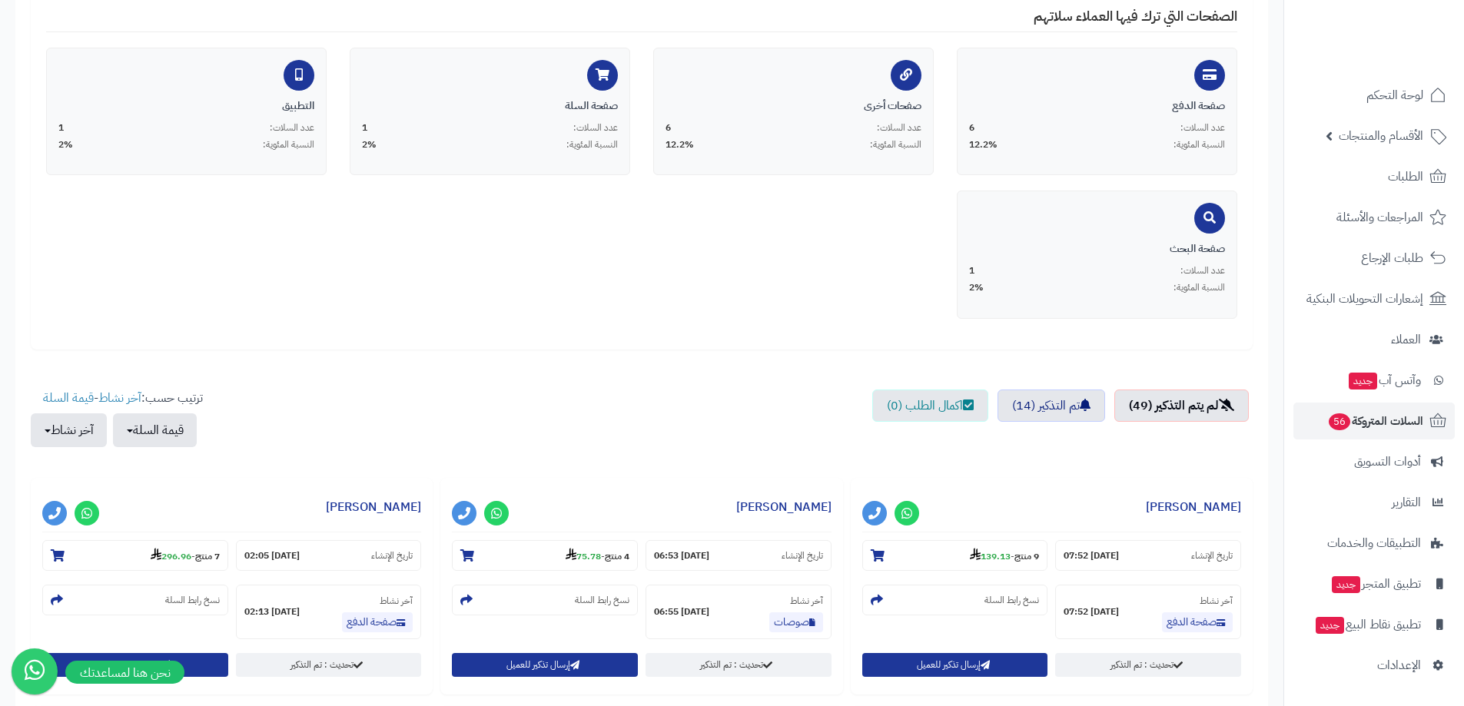
scroll to position [1633, 0]
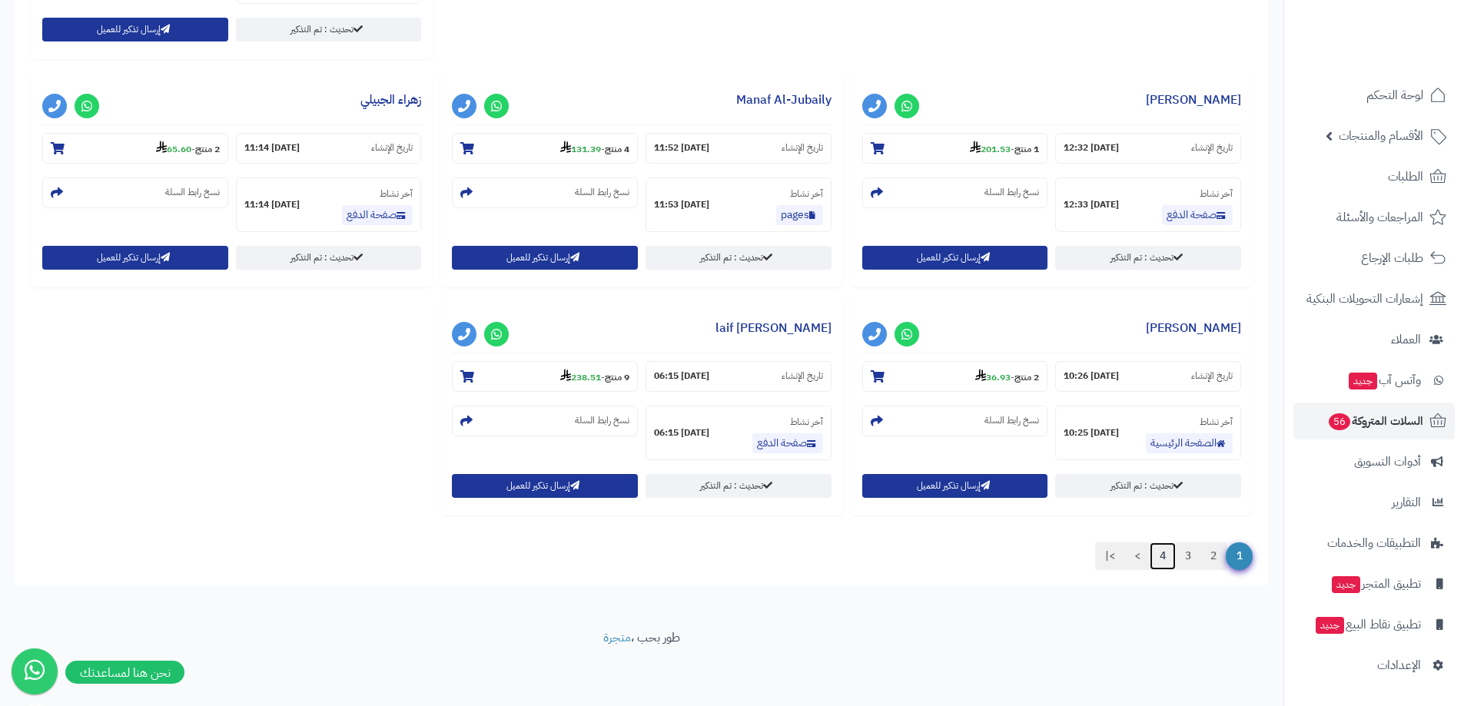
click at [1162, 561] on link "4" at bounding box center [1162, 556] width 26 height 28
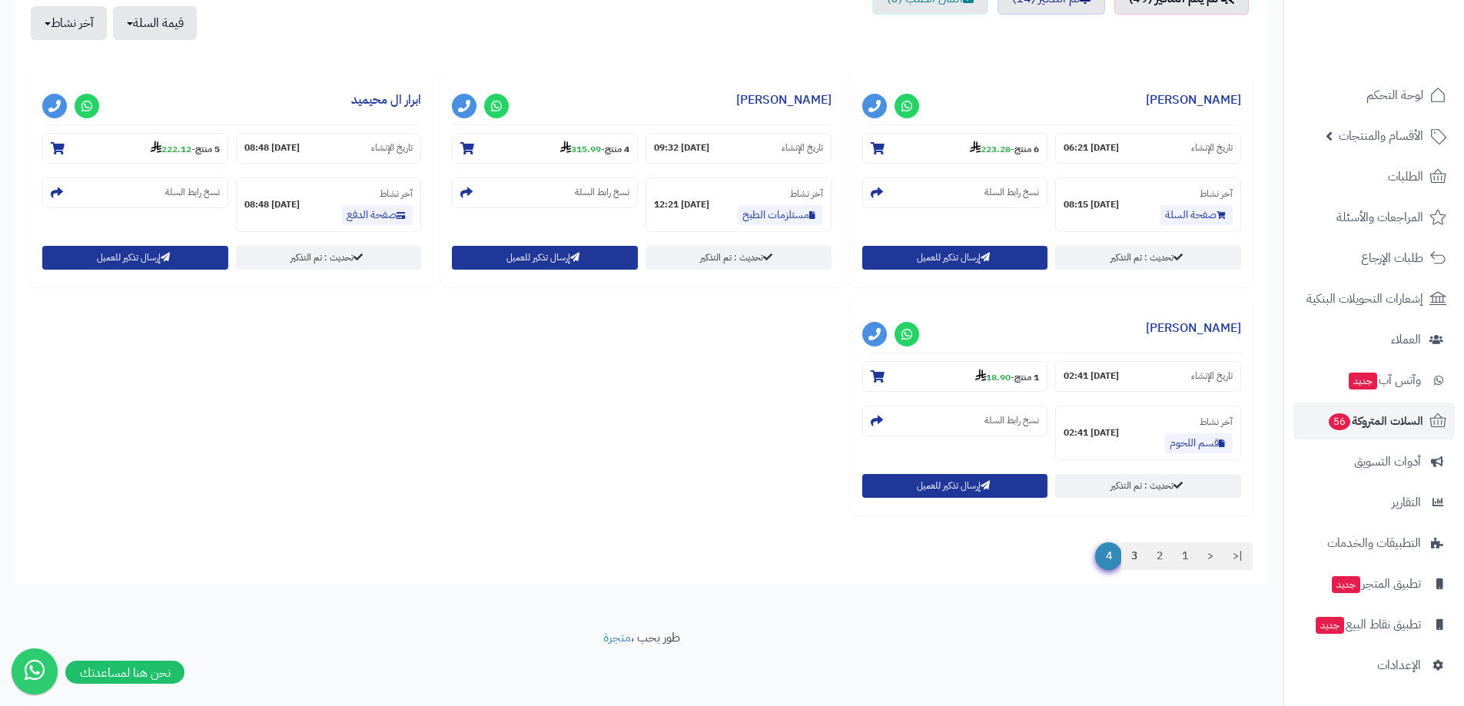
scroll to position [580, 0]
click at [1132, 485] on link "تحديث : تم التذكير" at bounding box center [1148, 486] width 186 height 24
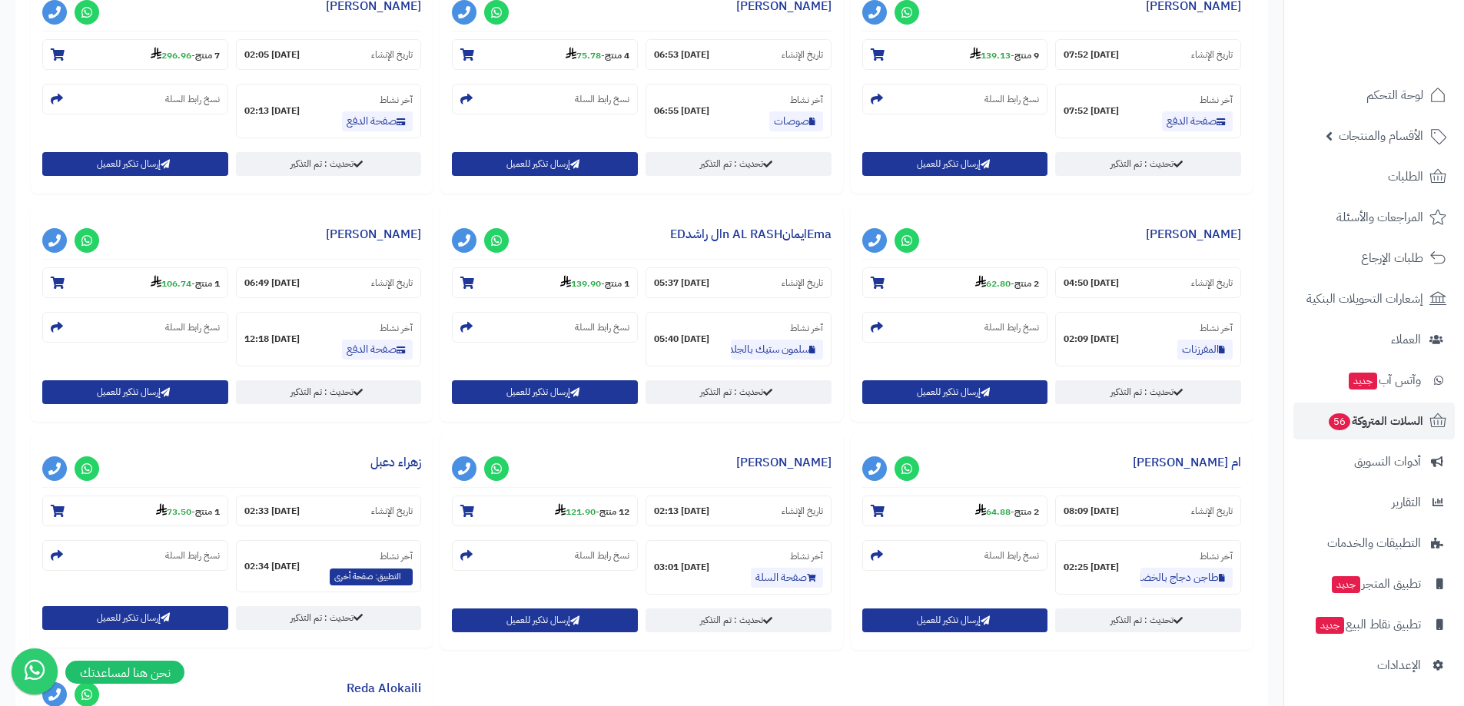
scroll to position [1633, 0]
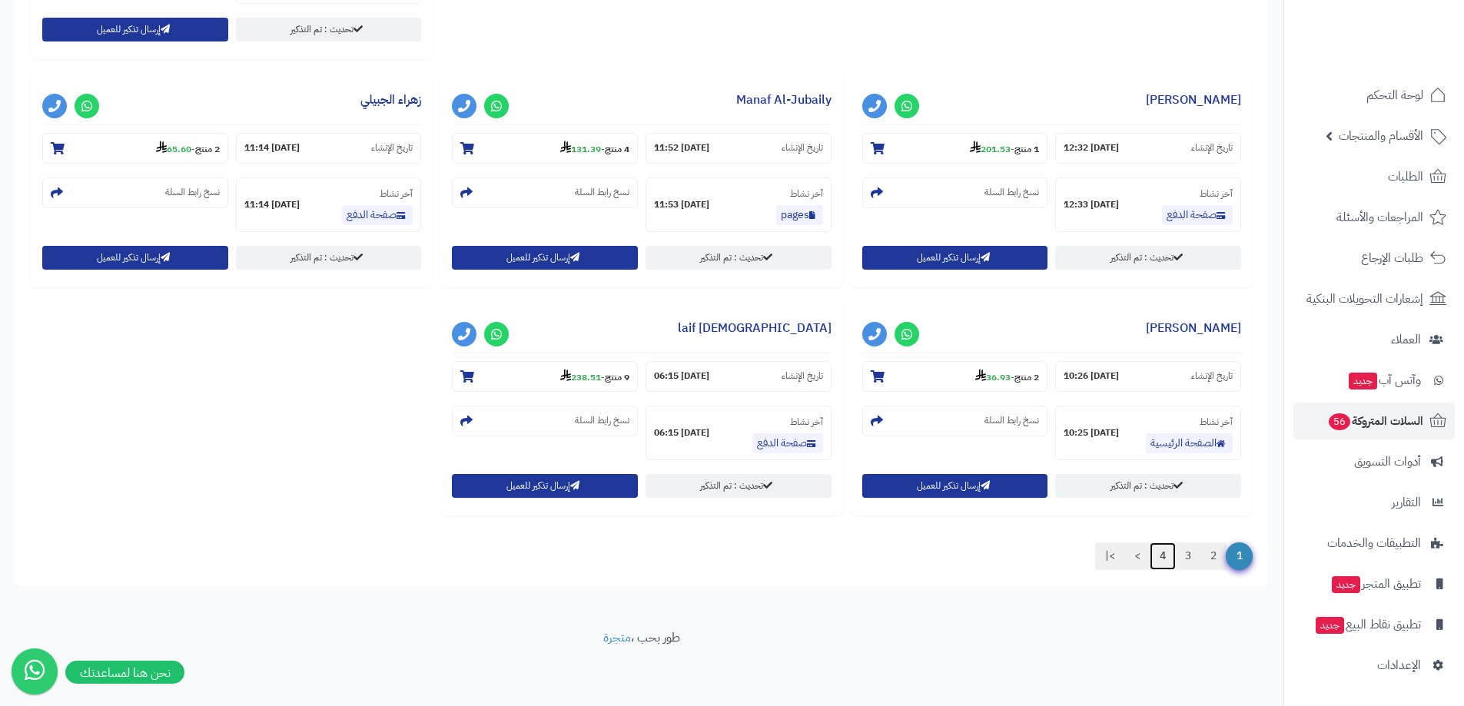
click at [1163, 556] on link "4" at bounding box center [1162, 556] width 26 height 28
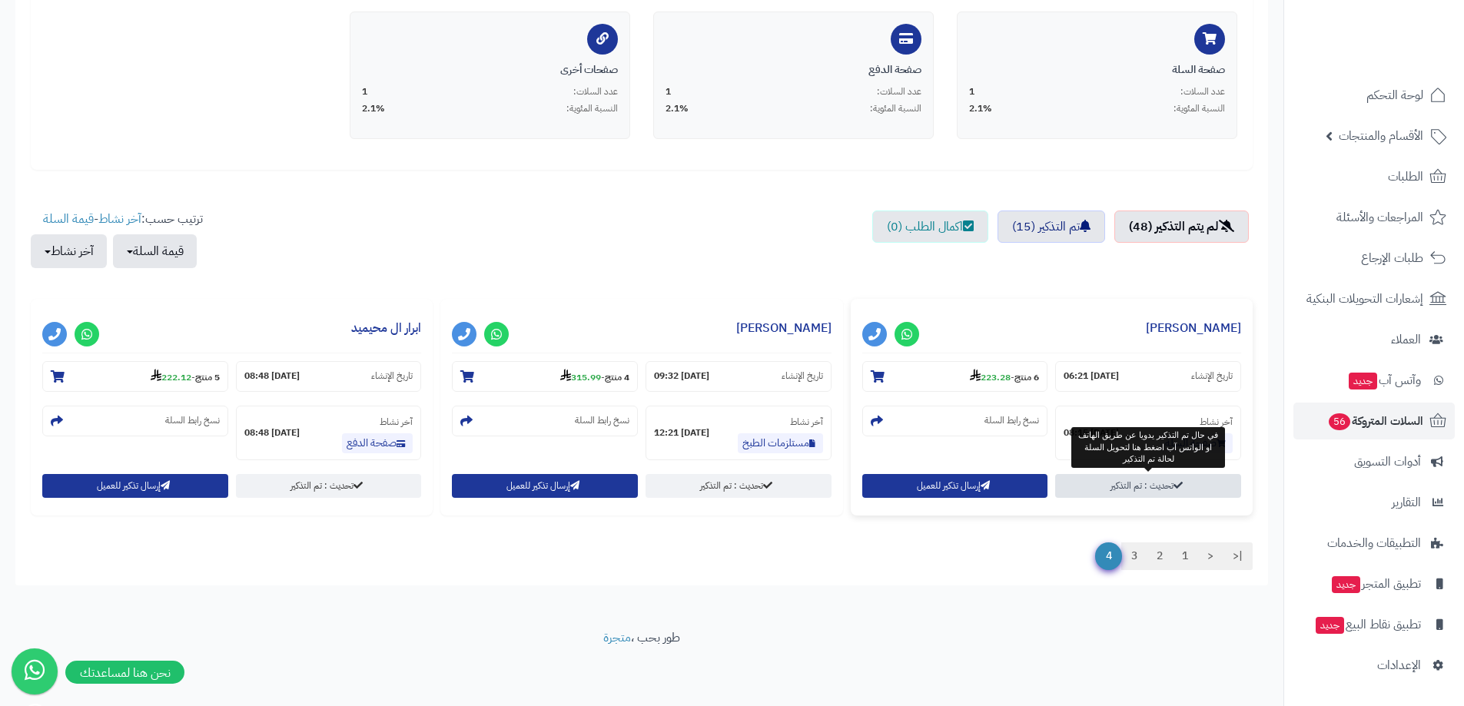
click at [1153, 493] on link "تحديث : تم التذكير" at bounding box center [1148, 486] width 186 height 24
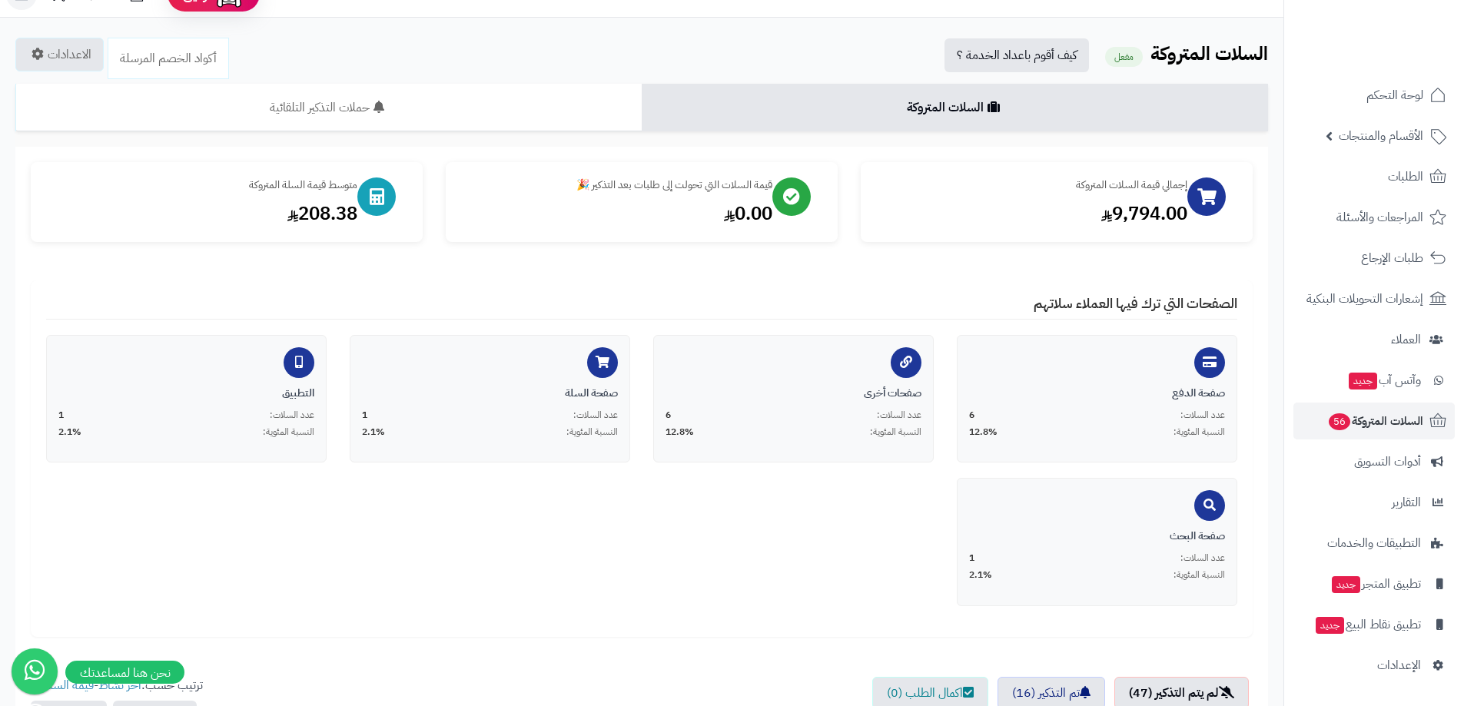
scroll to position [1633, 0]
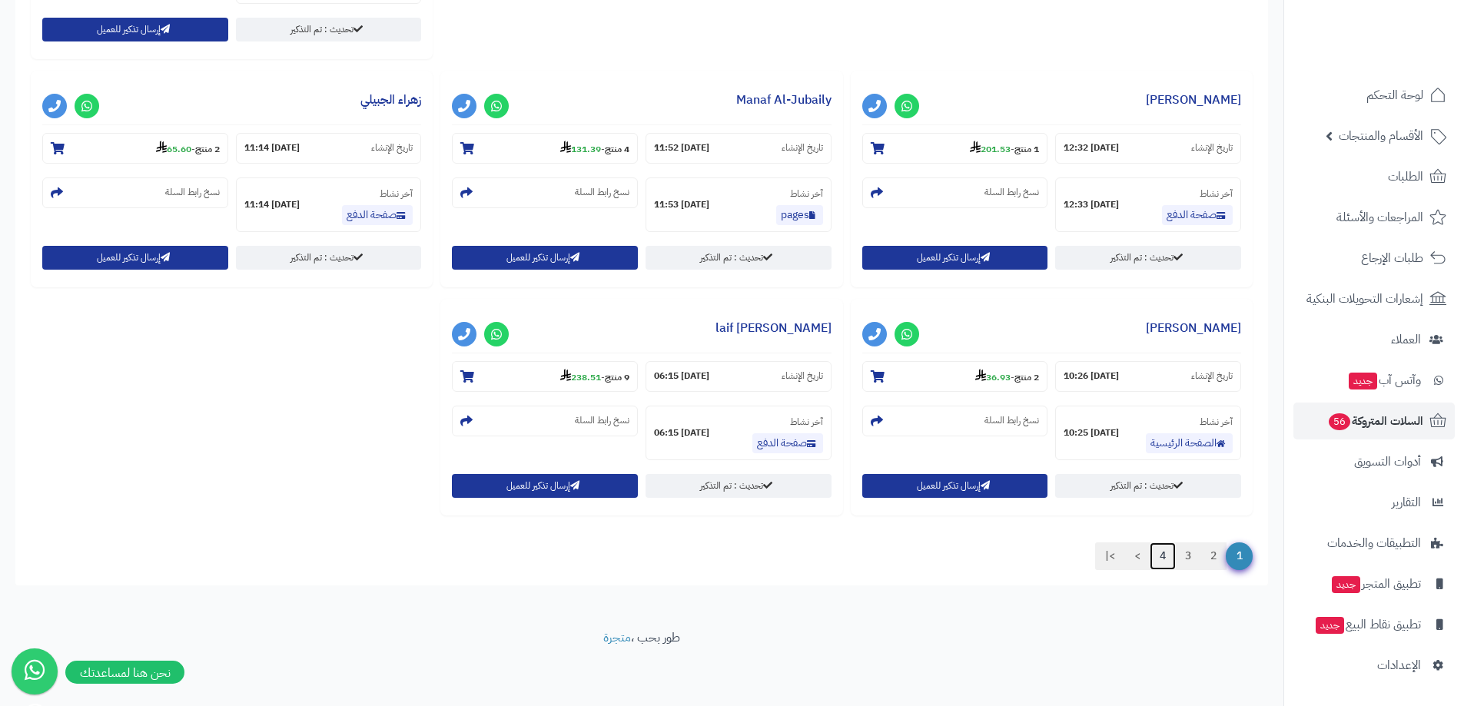
click at [1165, 549] on link "4" at bounding box center [1162, 556] width 26 height 28
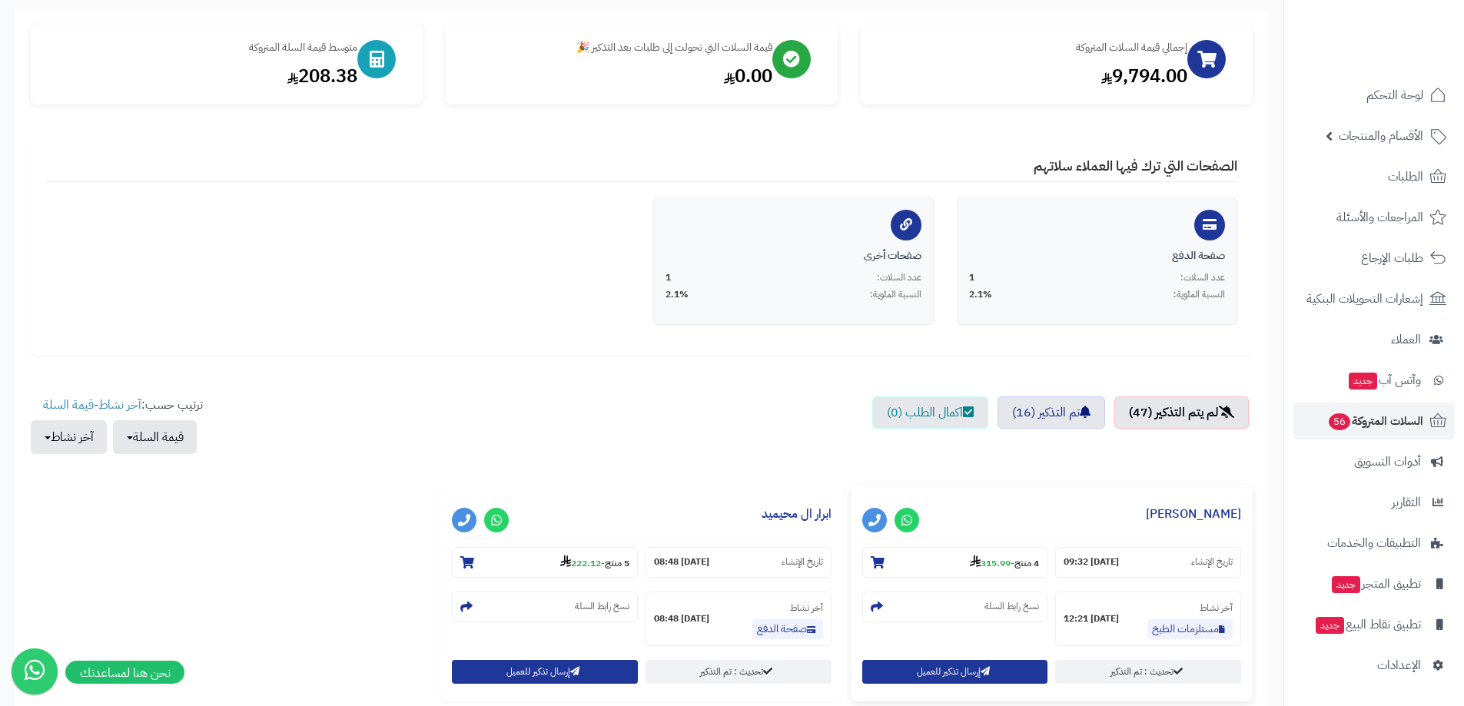
scroll to position [352, 0]
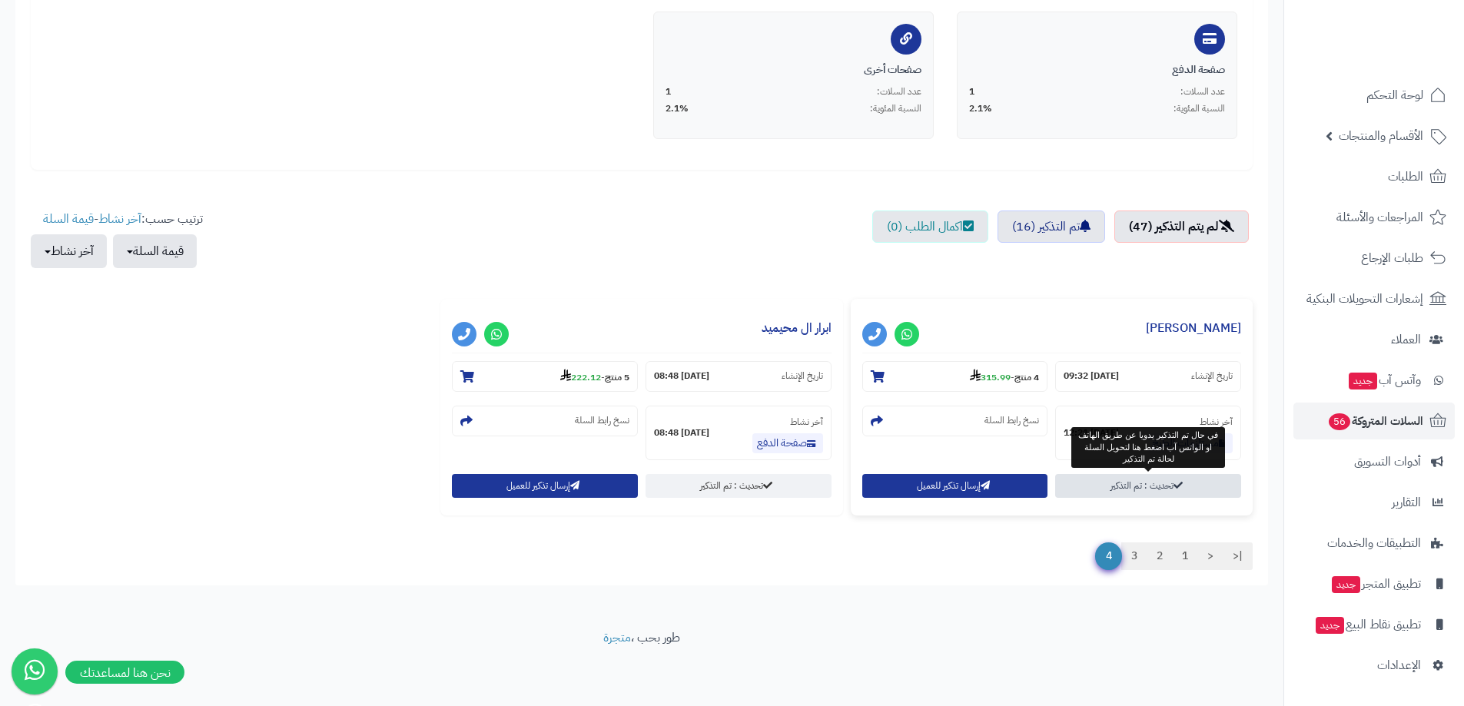
click at [1124, 484] on link "تحديث : تم التذكير" at bounding box center [1148, 486] width 186 height 24
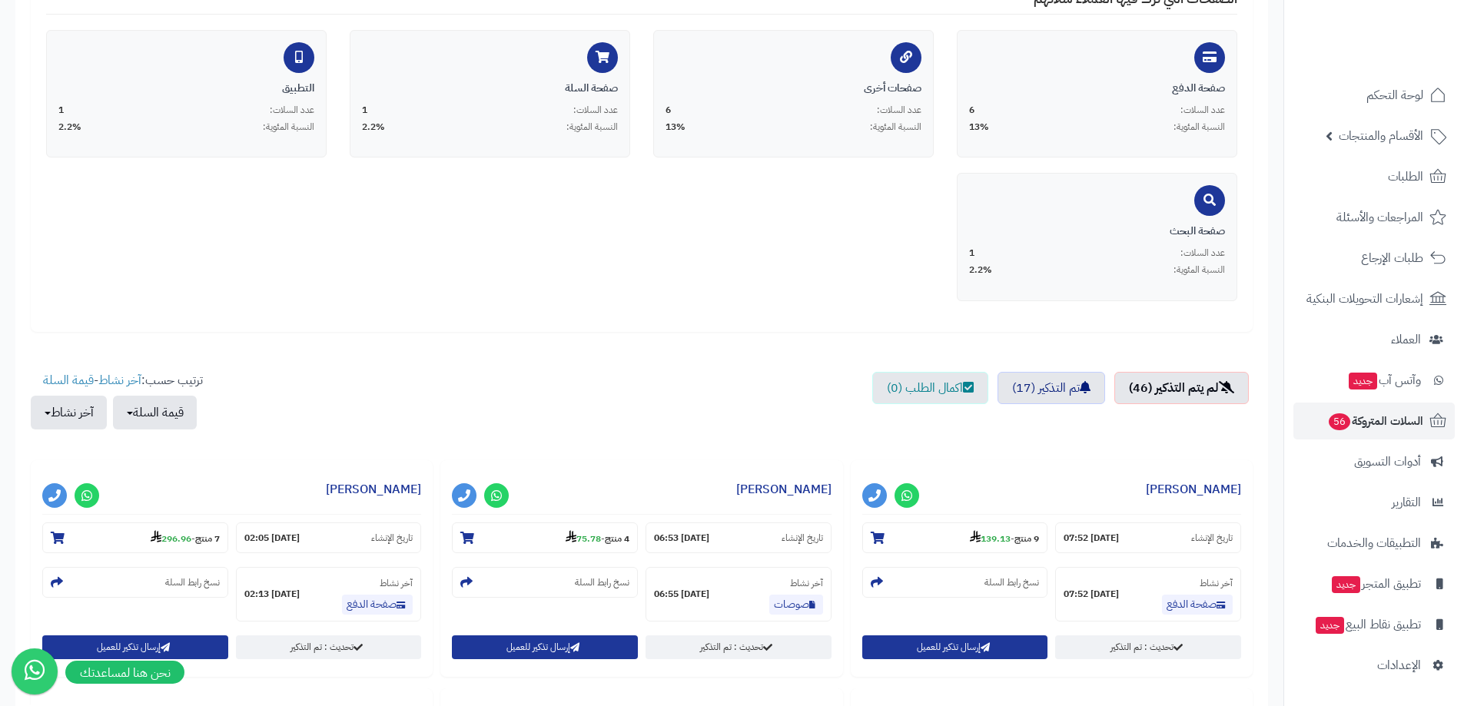
scroll to position [1633, 0]
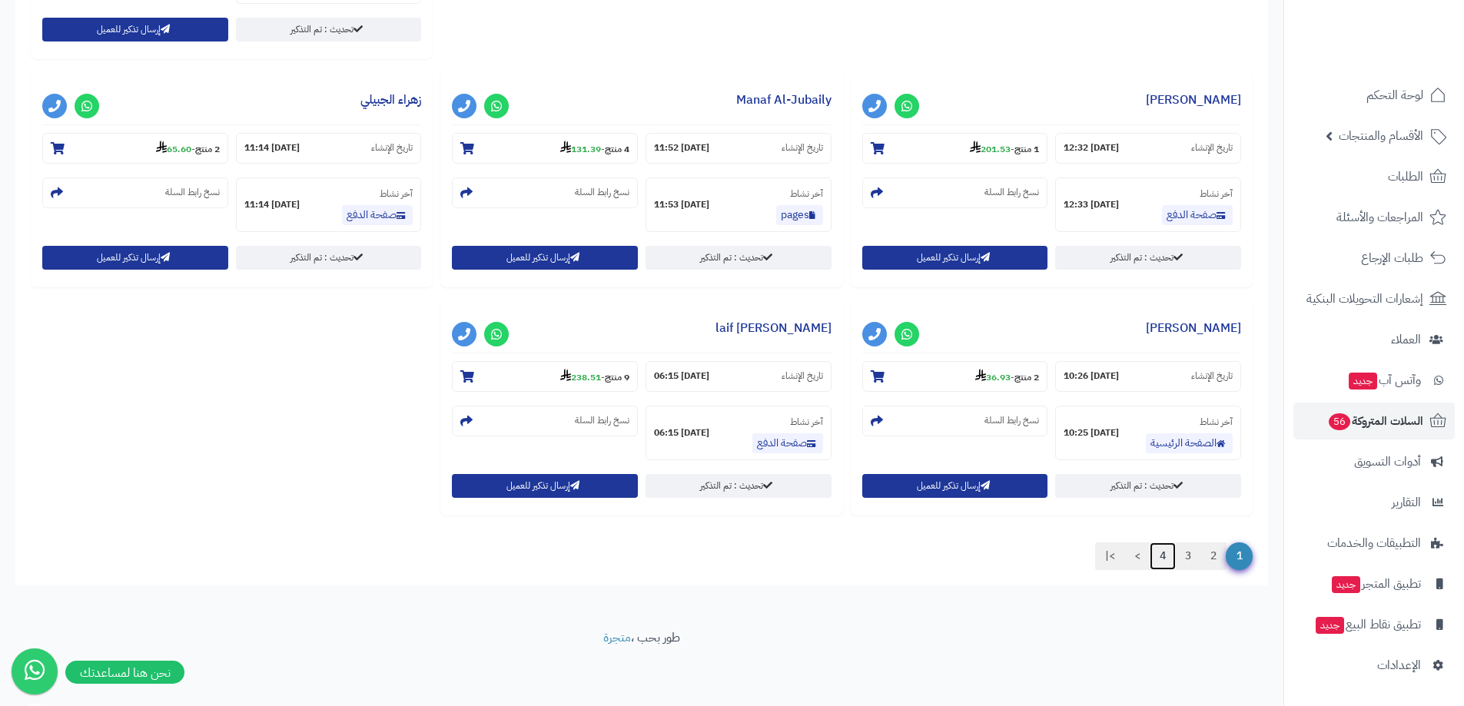
click at [1171, 552] on link "4" at bounding box center [1162, 556] width 26 height 28
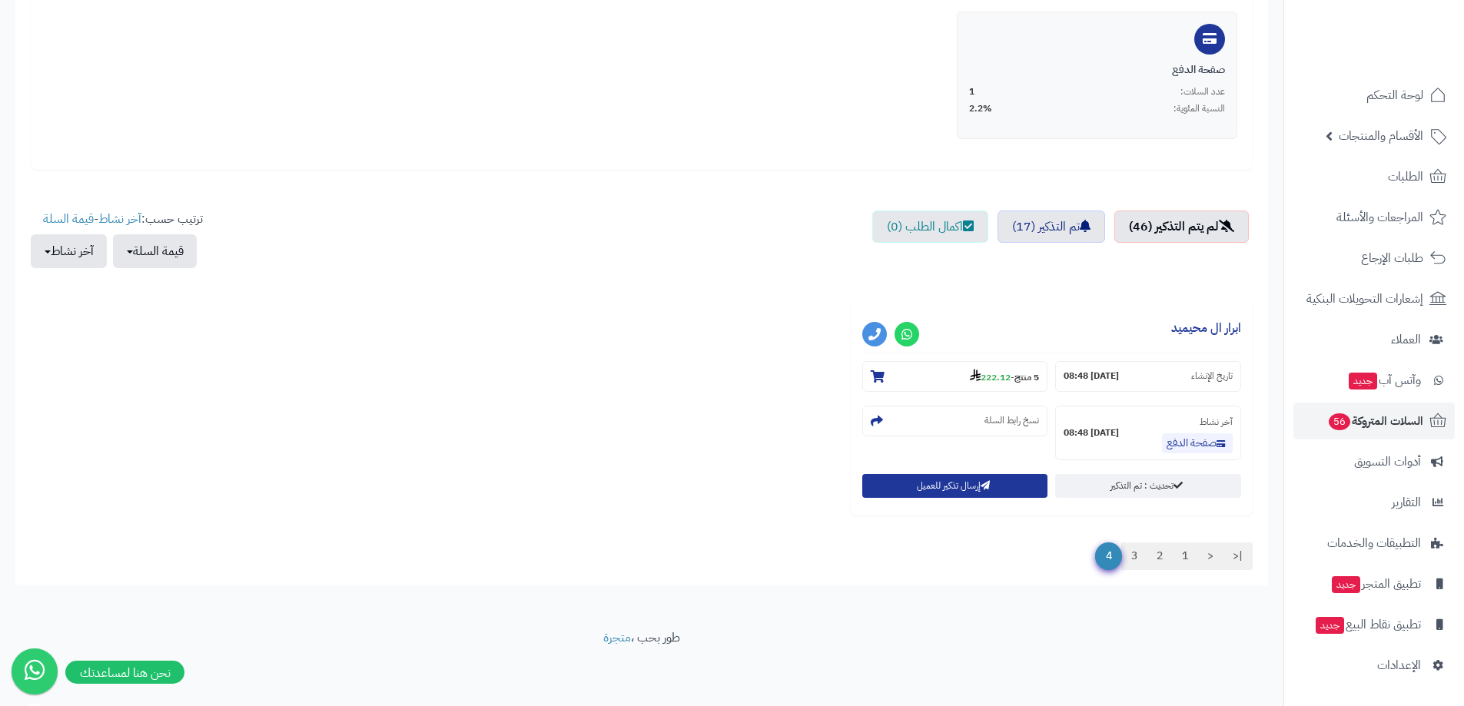
scroll to position [352, 0]
click at [1118, 486] on link "تحديث : تم التذكير" at bounding box center [1148, 486] width 186 height 24
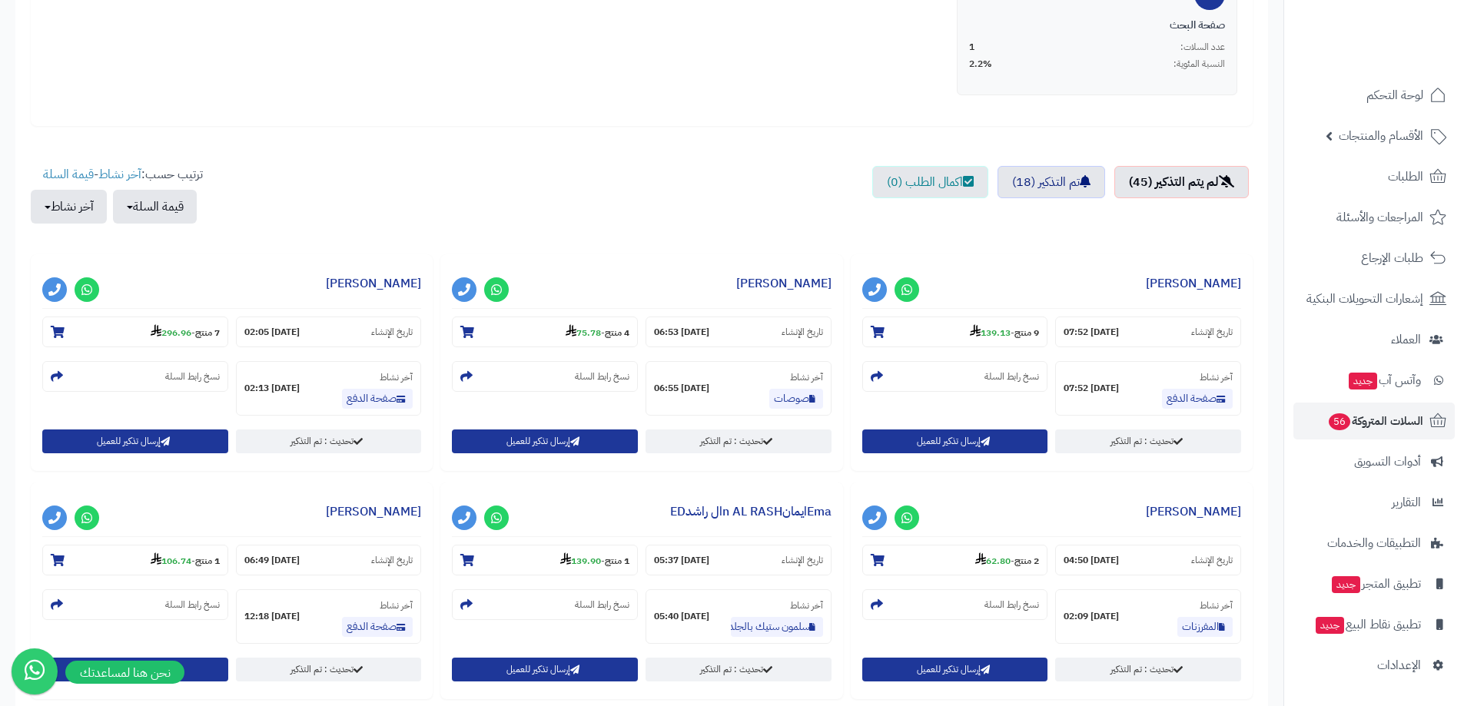
scroll to position [1633, 0]
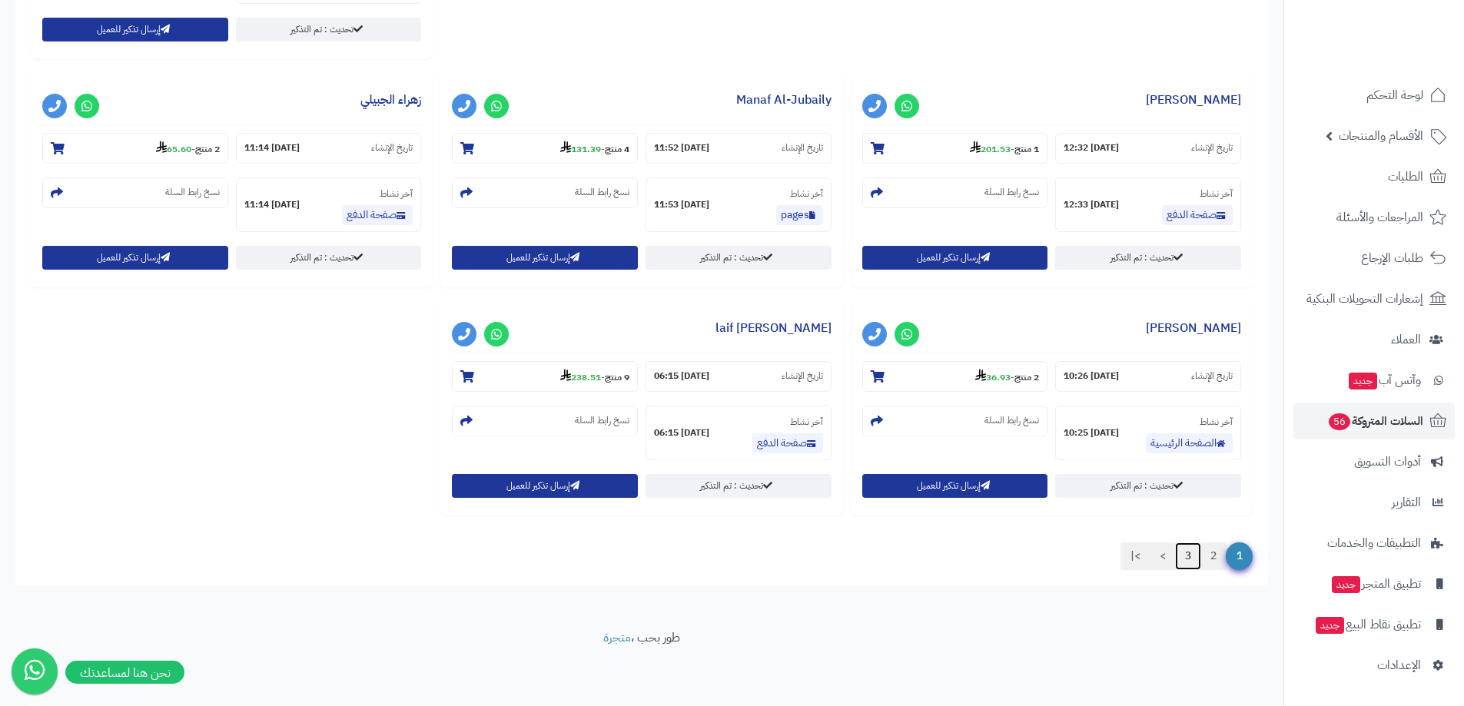
click at [1187, 556] on link "3" at bounding box center [1188, 556] width 26 height 28
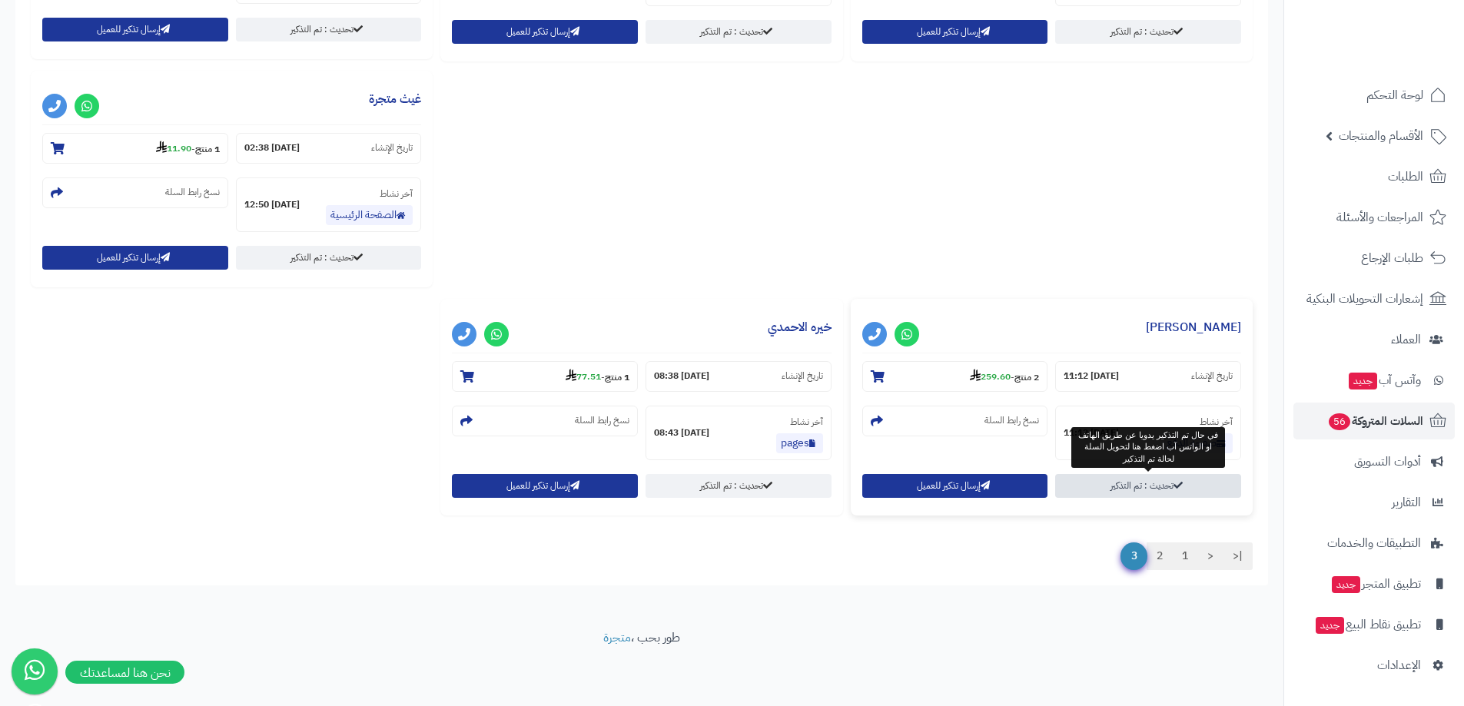
click at [1149, 487] on link "تحديث : تم التذكير" at bounding box center [1148, 486] width 186 height 24
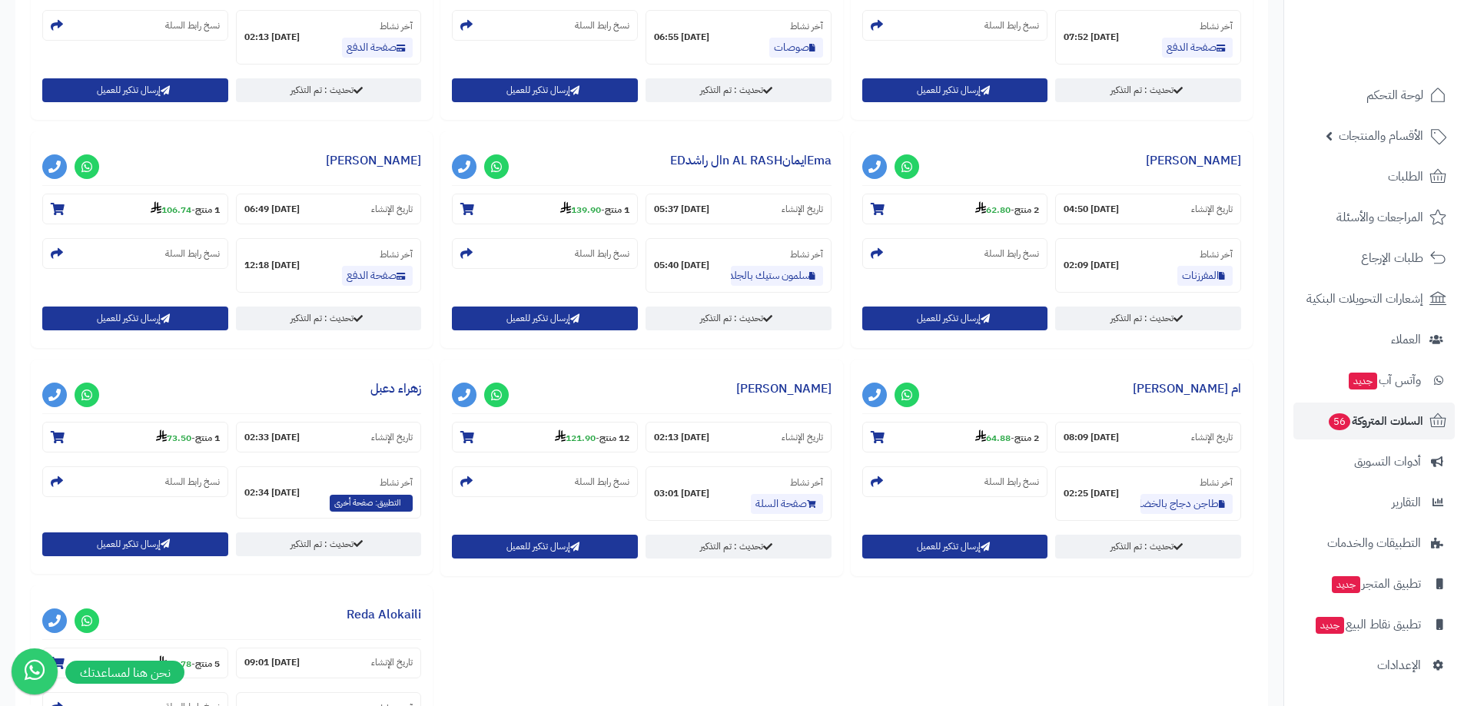
scroll to position [1633, 0]
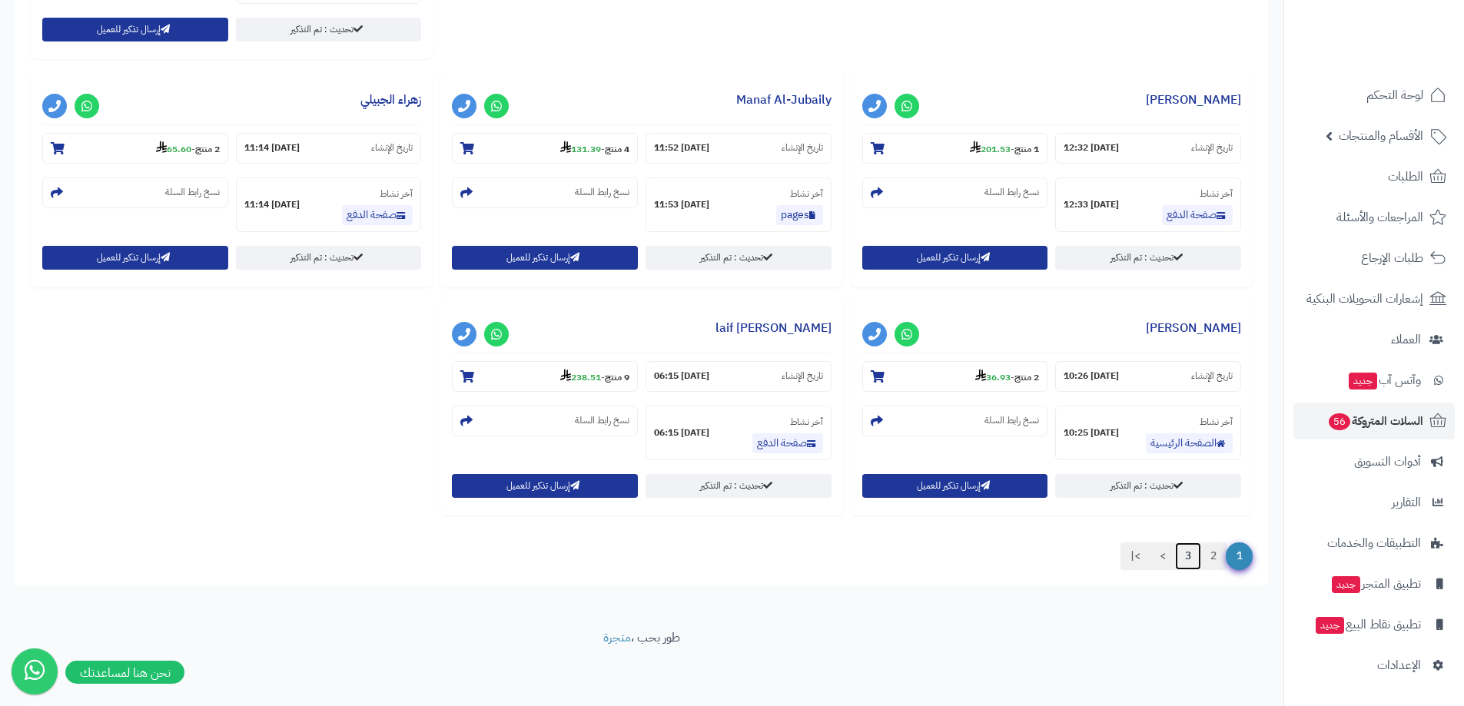
click at [1189, 556] on link "3" at bounding box center [1188, 556] width 26 height 28
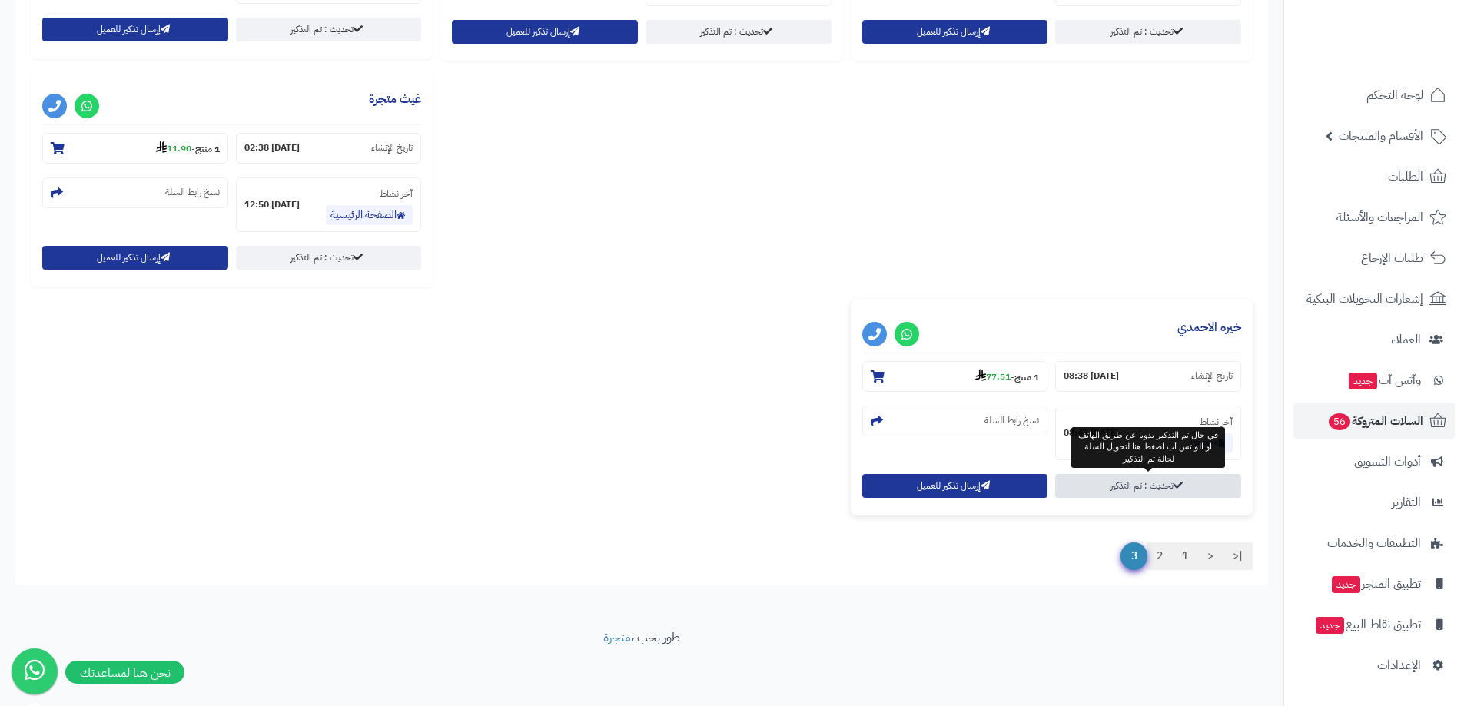
click at [1146, 484] on link "تحديث : تم التذكير" at bounding box center [1148, 486] width 186 height 24
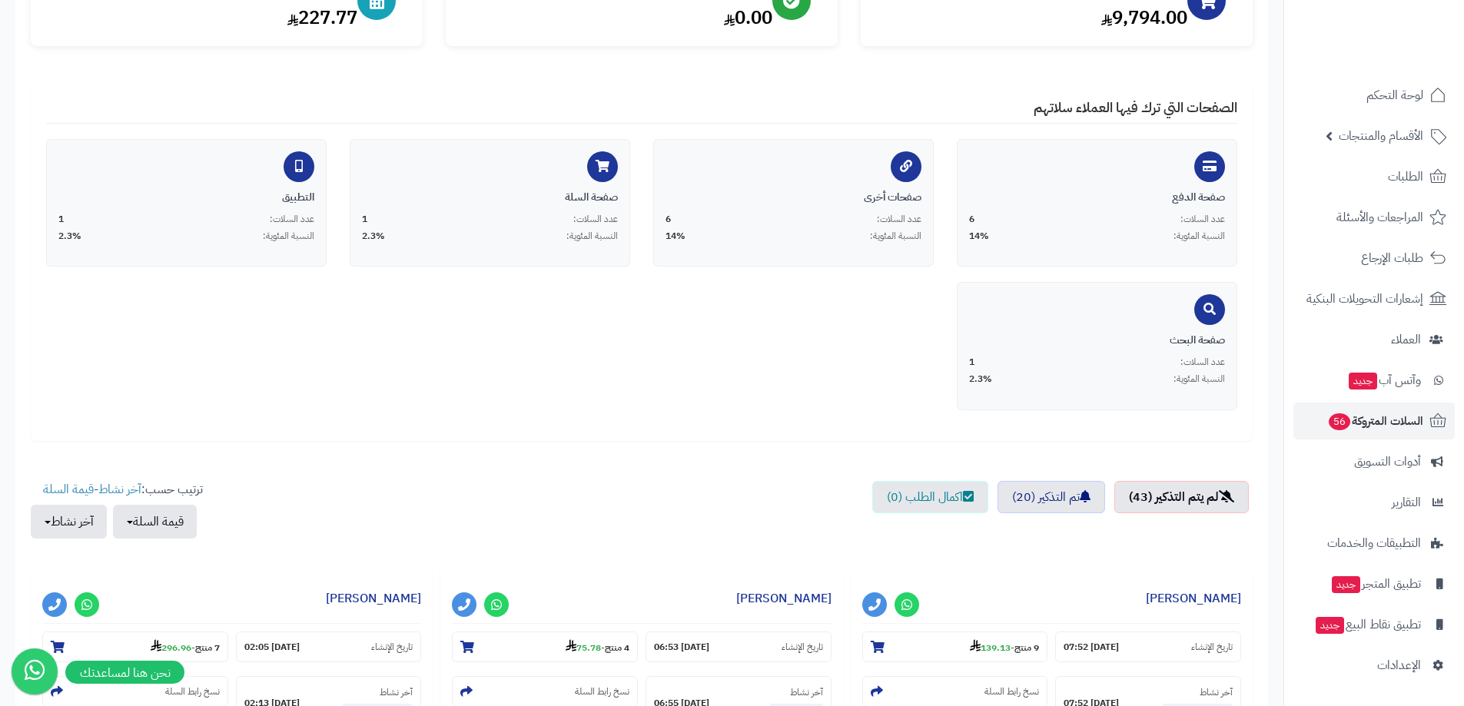
scroll to position [1633, 0]
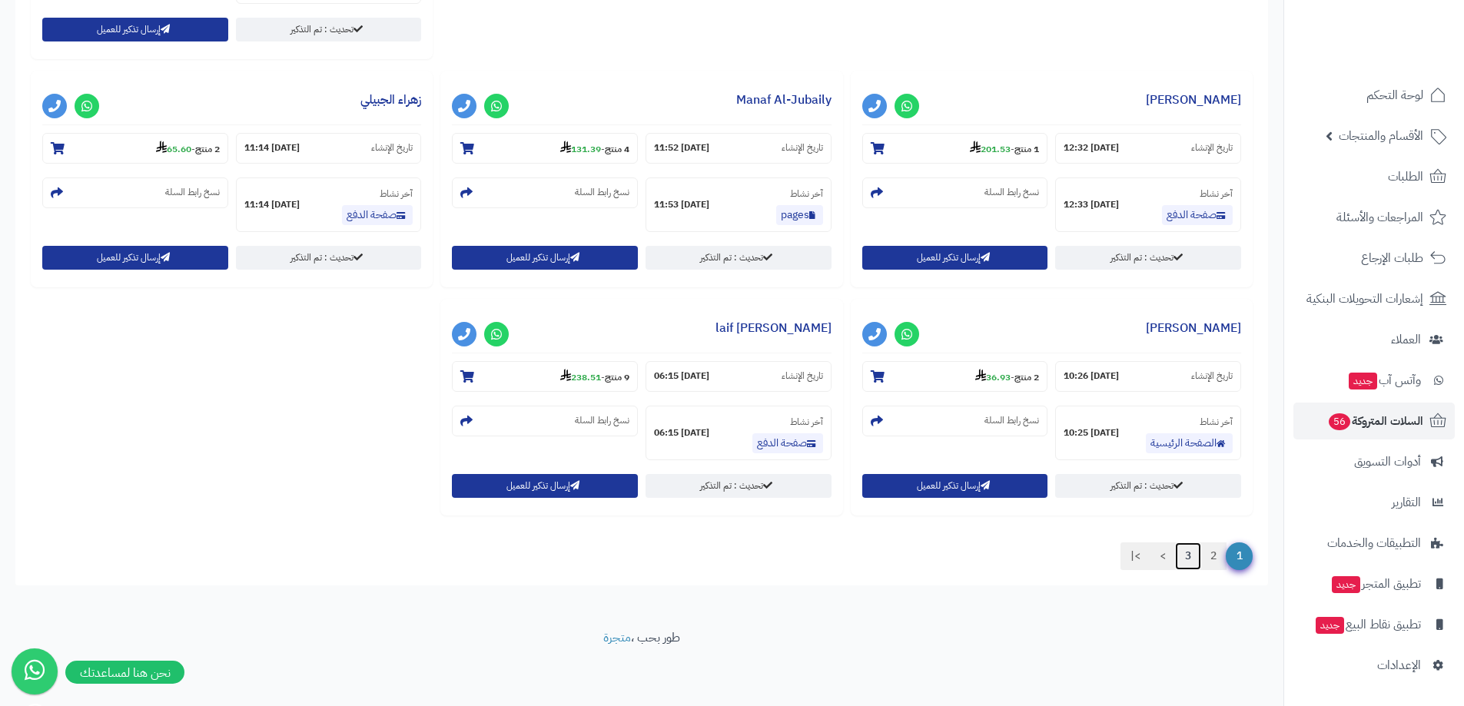
click at [1190, 552] on link "3" at bounding box center [1188, 556] width 26 height 28
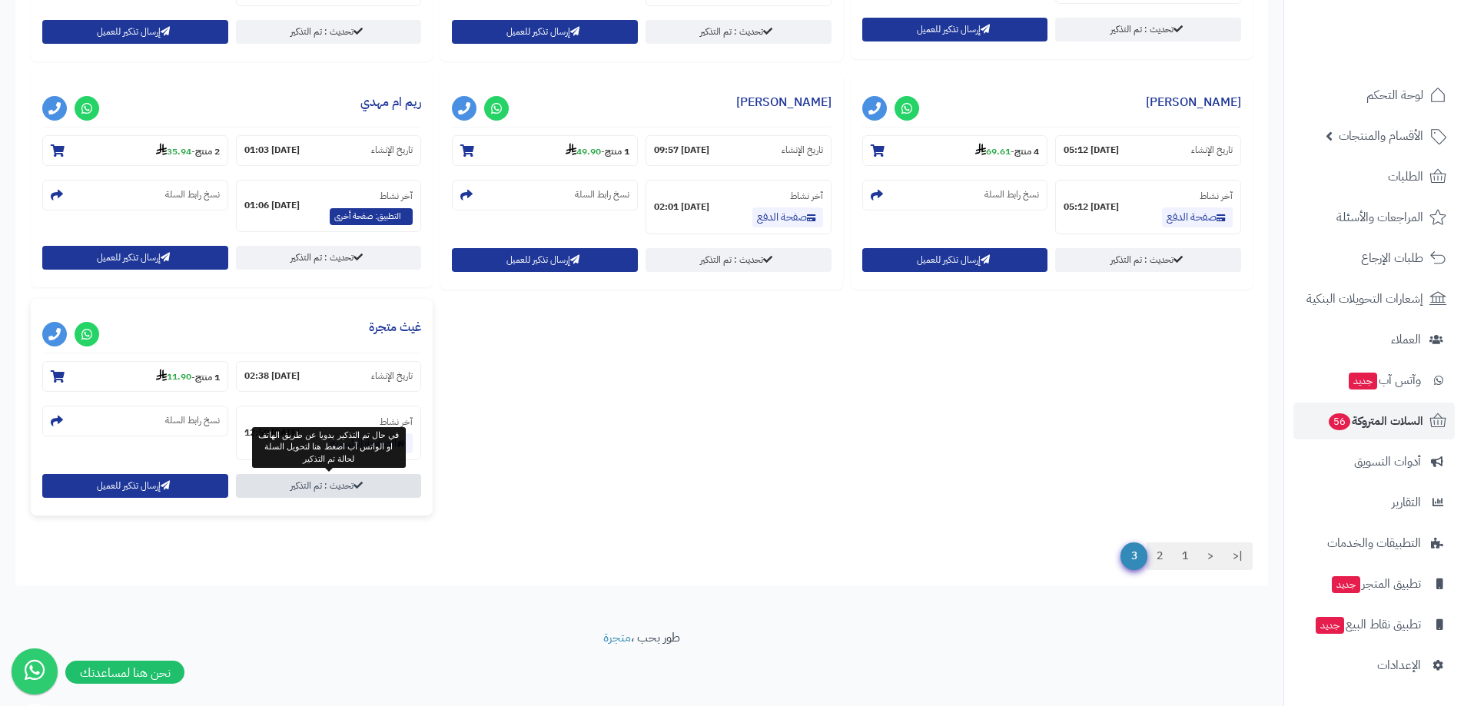
click at [360, 482] on icon at bounding box center [357, 485] width 9 height 9
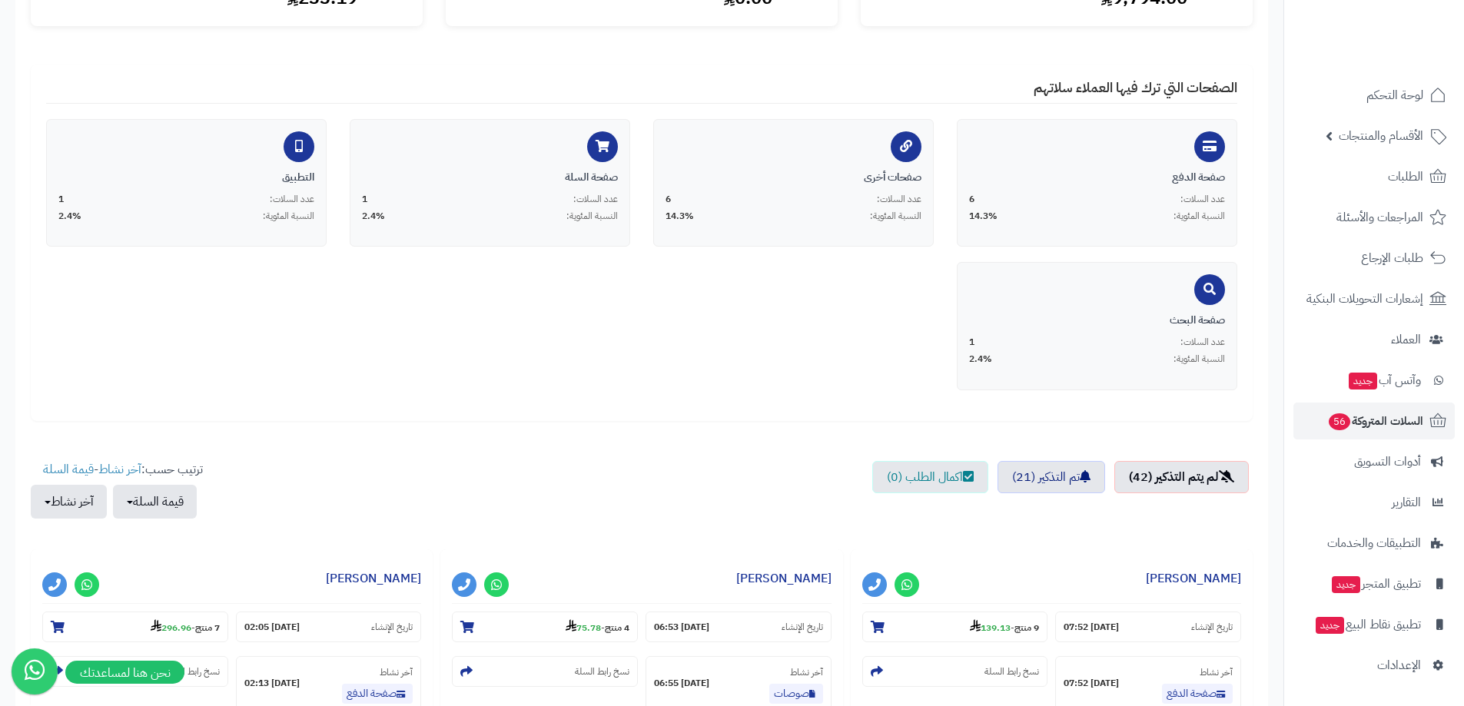
scroll to position [1633, 0]
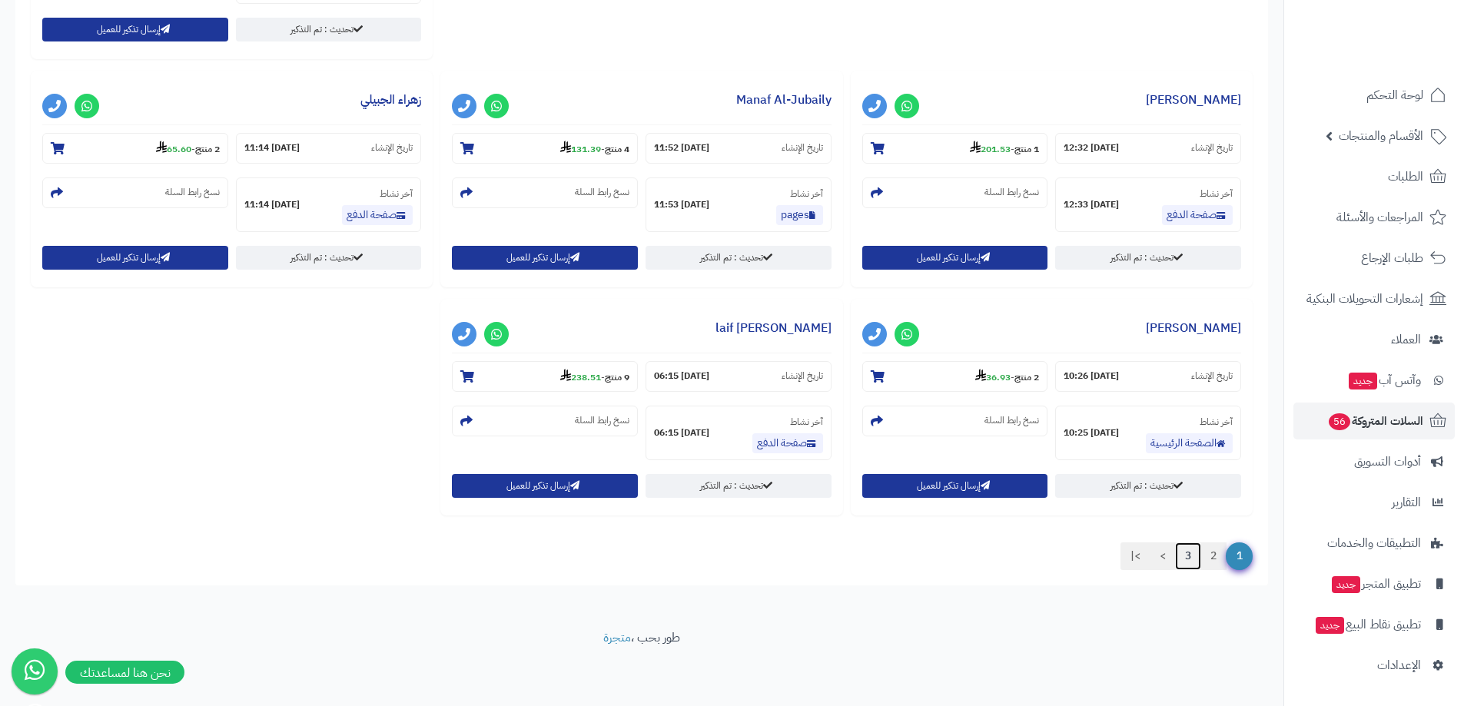
click at [1188, 554] on link "3" at bounding box center [1188, 556] width 26 height 28
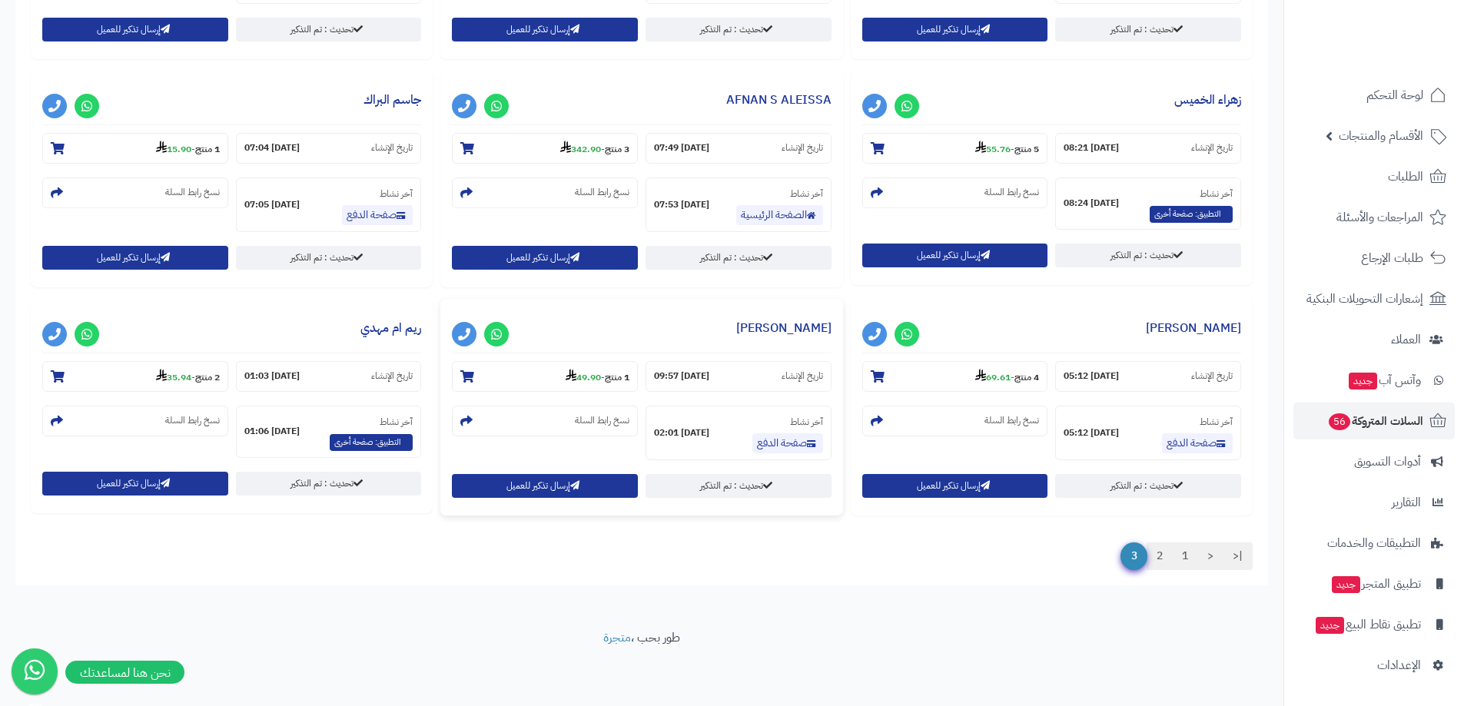
scroll to position [1036, 0]
click at [1116, 489] on link "تحديث : تم التذكير" at bounding box center [1148, 486] width 186 height 24
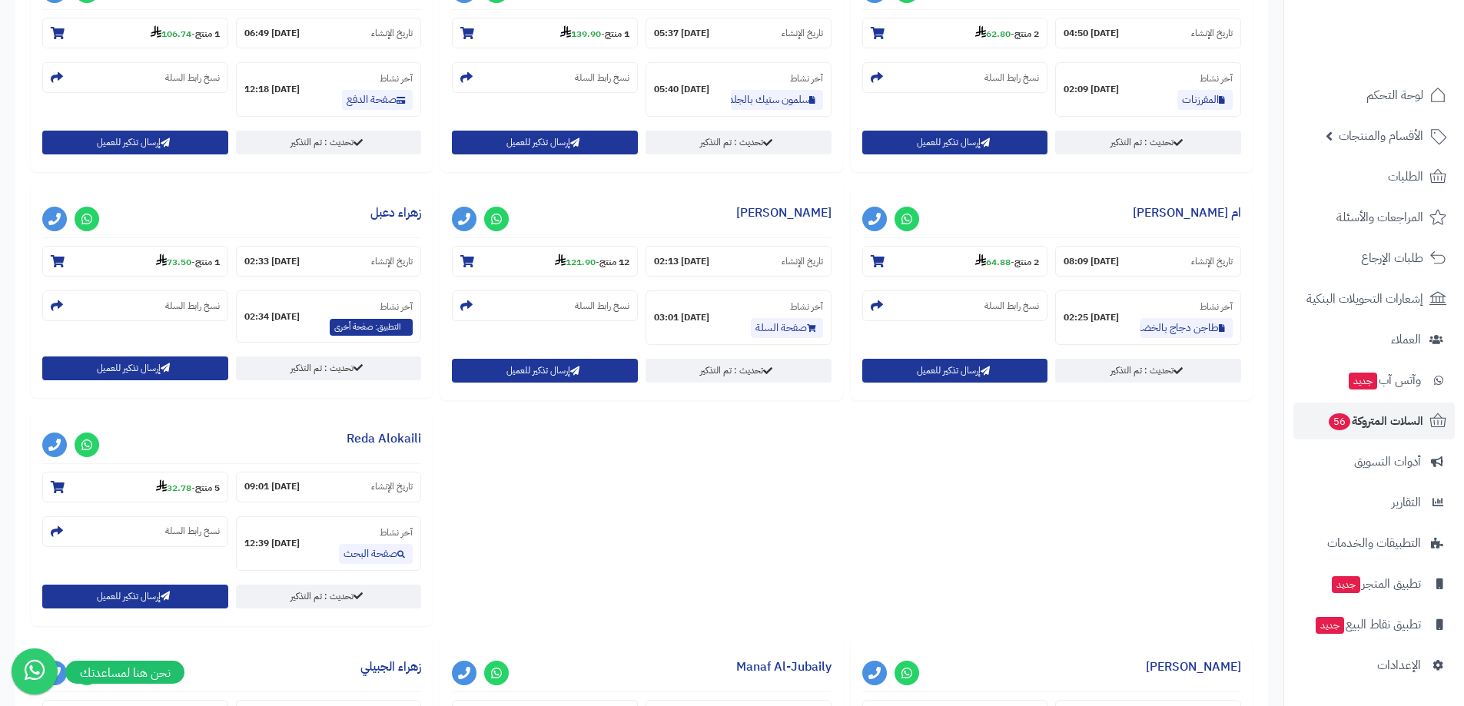
scroll to position [1633, 0]
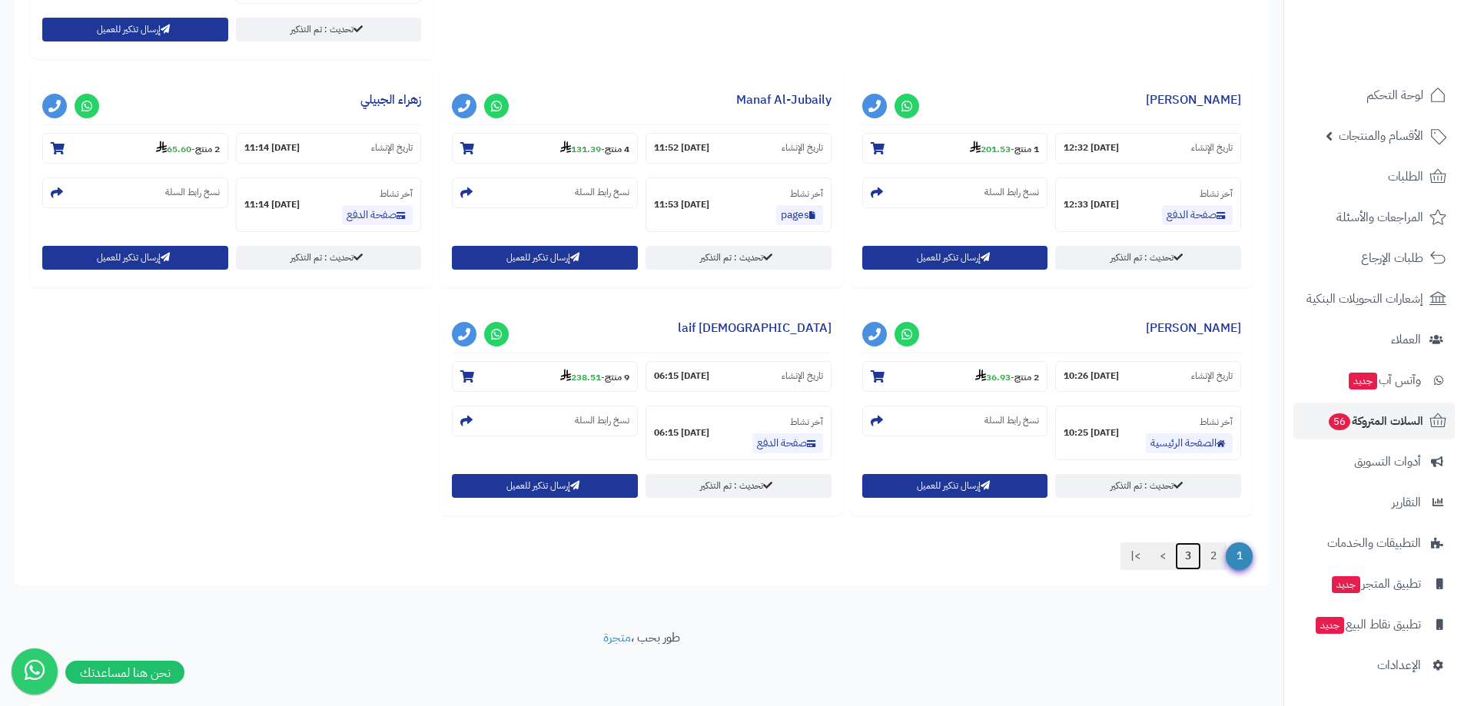
click at [1188, 561] on link "3" at bounding box center [1188, 556] width 26 height 28
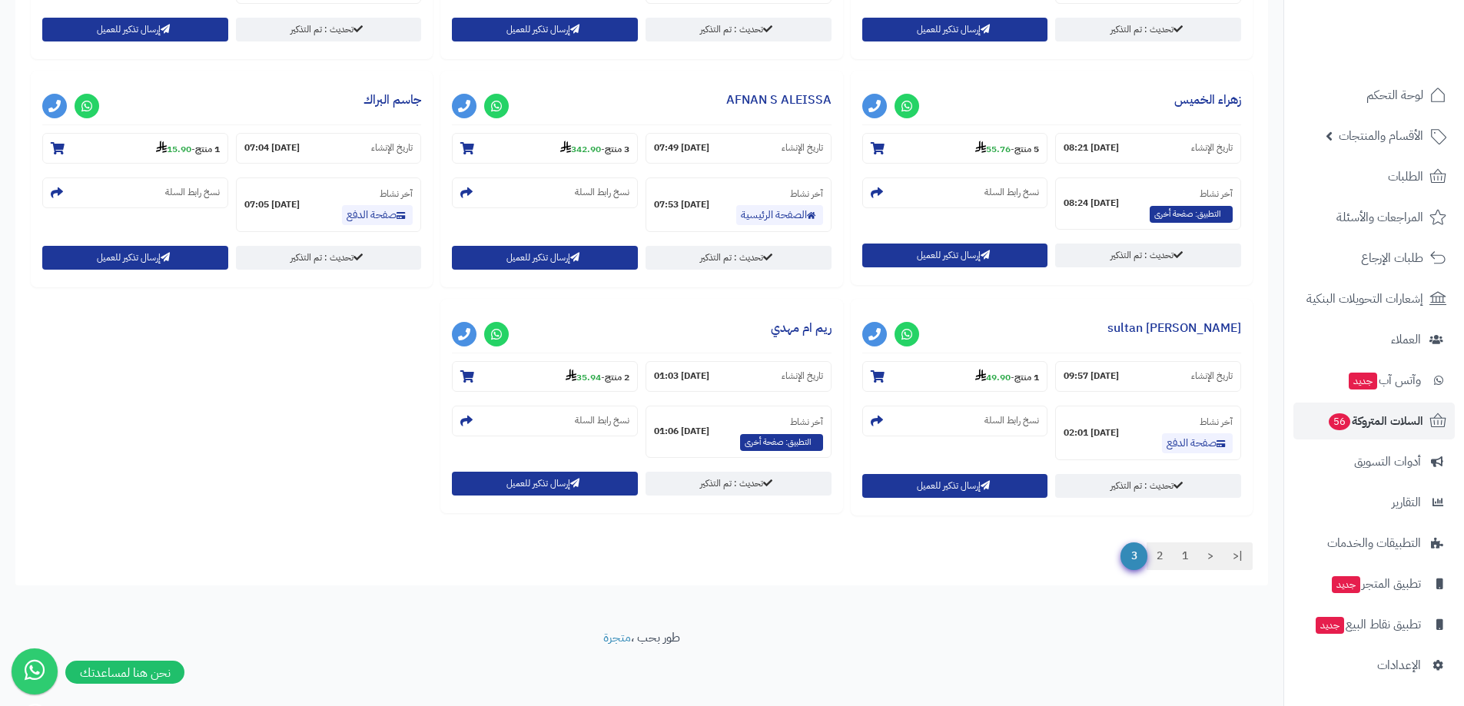
scroll to position [1036, 0]
click at [1137, 490] on link "تحديث : تم التذكير" at bounding box center [1148, 486] width 186 height 24
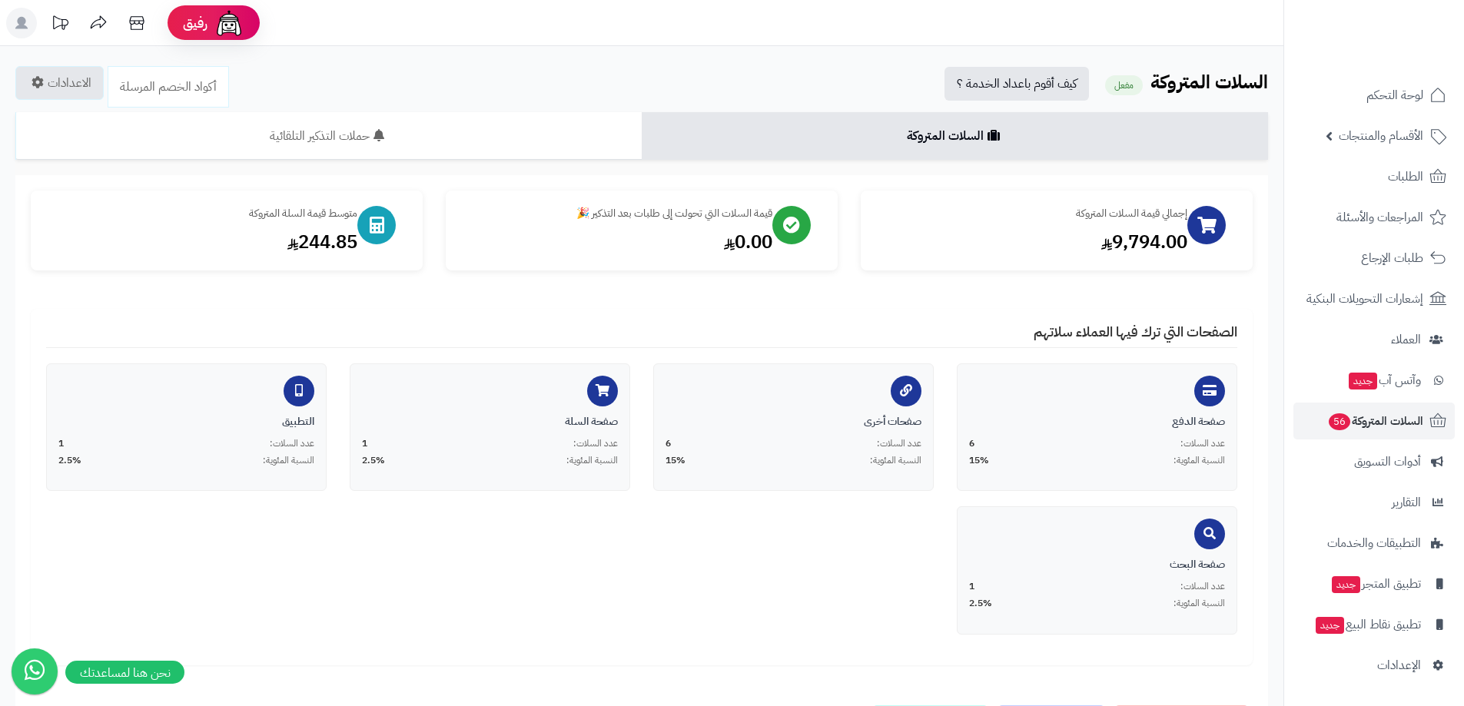
scroll to position [1633, 0]
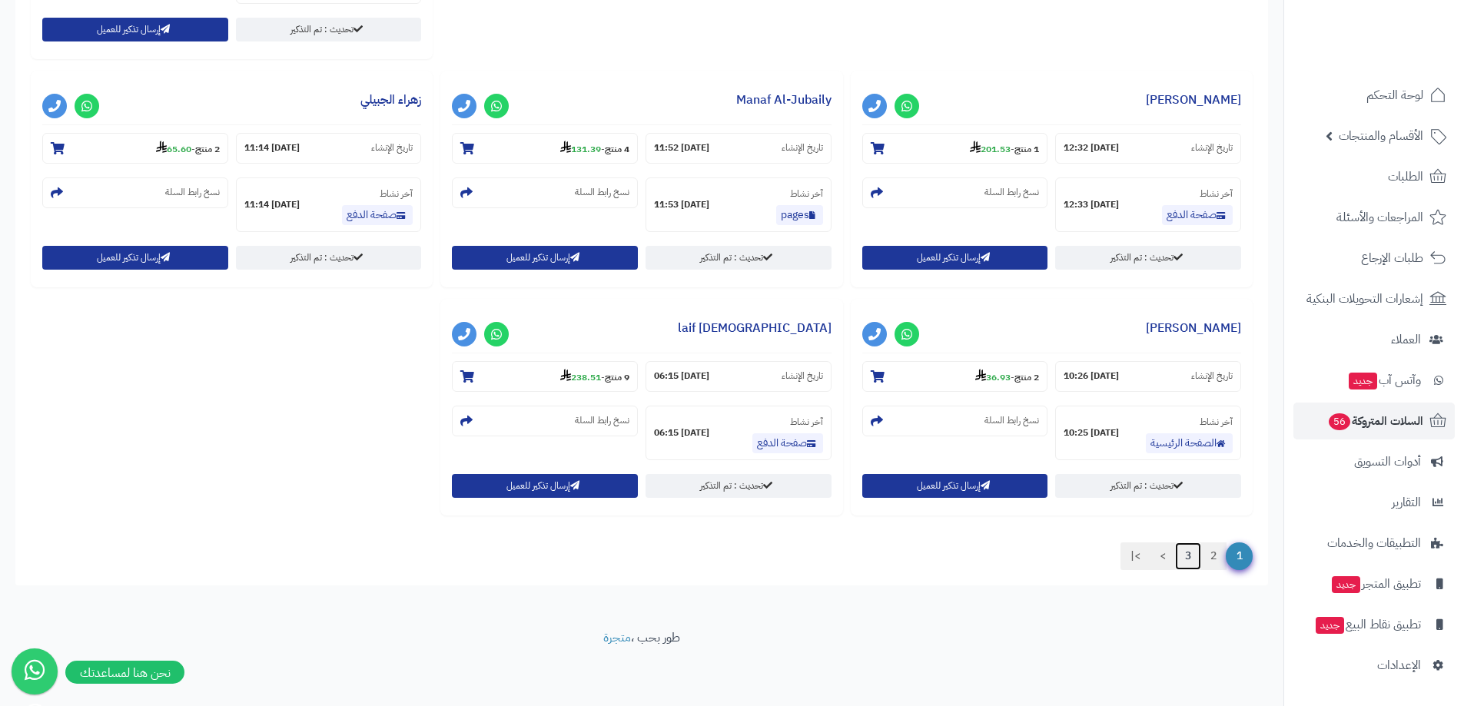
click at [1192, 559] on link "3" at bounding box center [1188, 556] width 26 height 28
click at [1182, 555] on link "3" at bounding box center [1188, 556] width 26 height 28
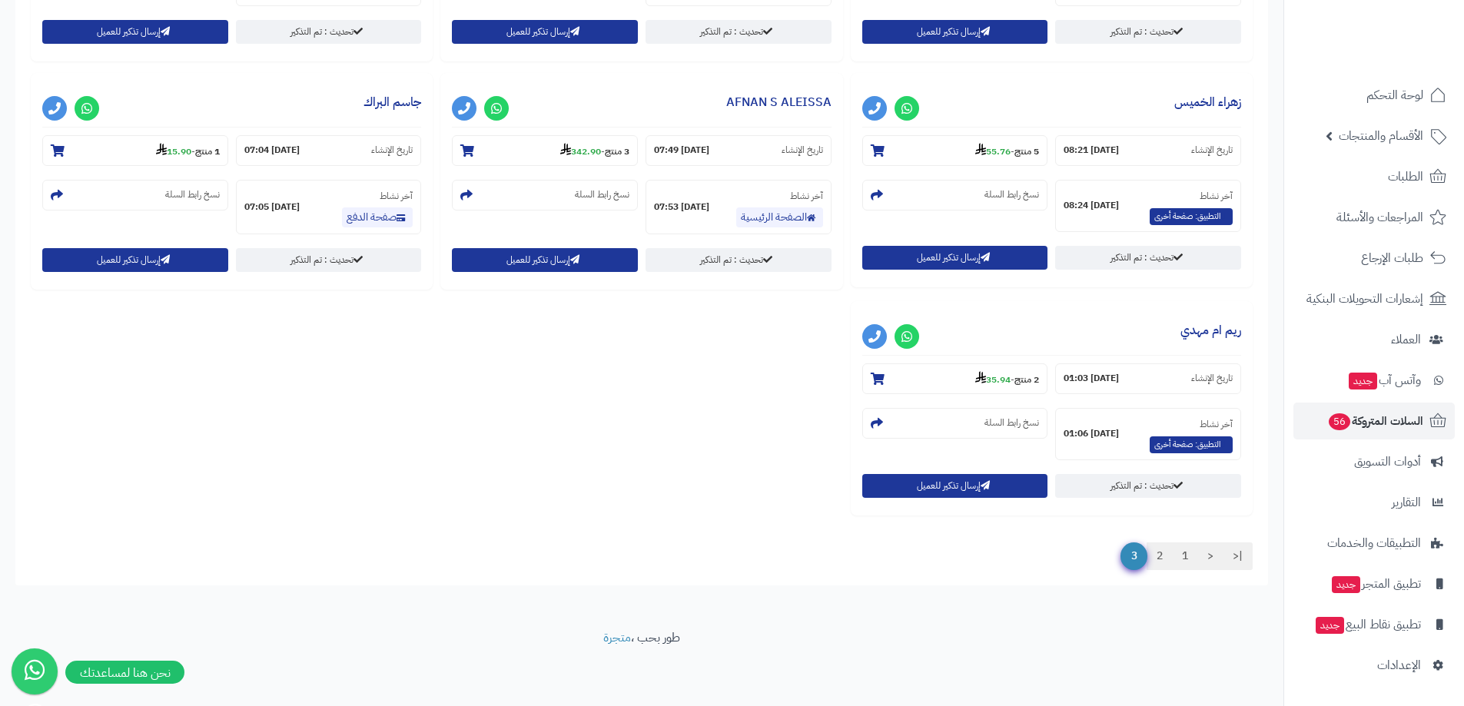
scroll to position [1034, 0]
click at [1129, 486] on link "تحديث : تم التذكير" at bounding box center [1148, 486] width 186 height 24
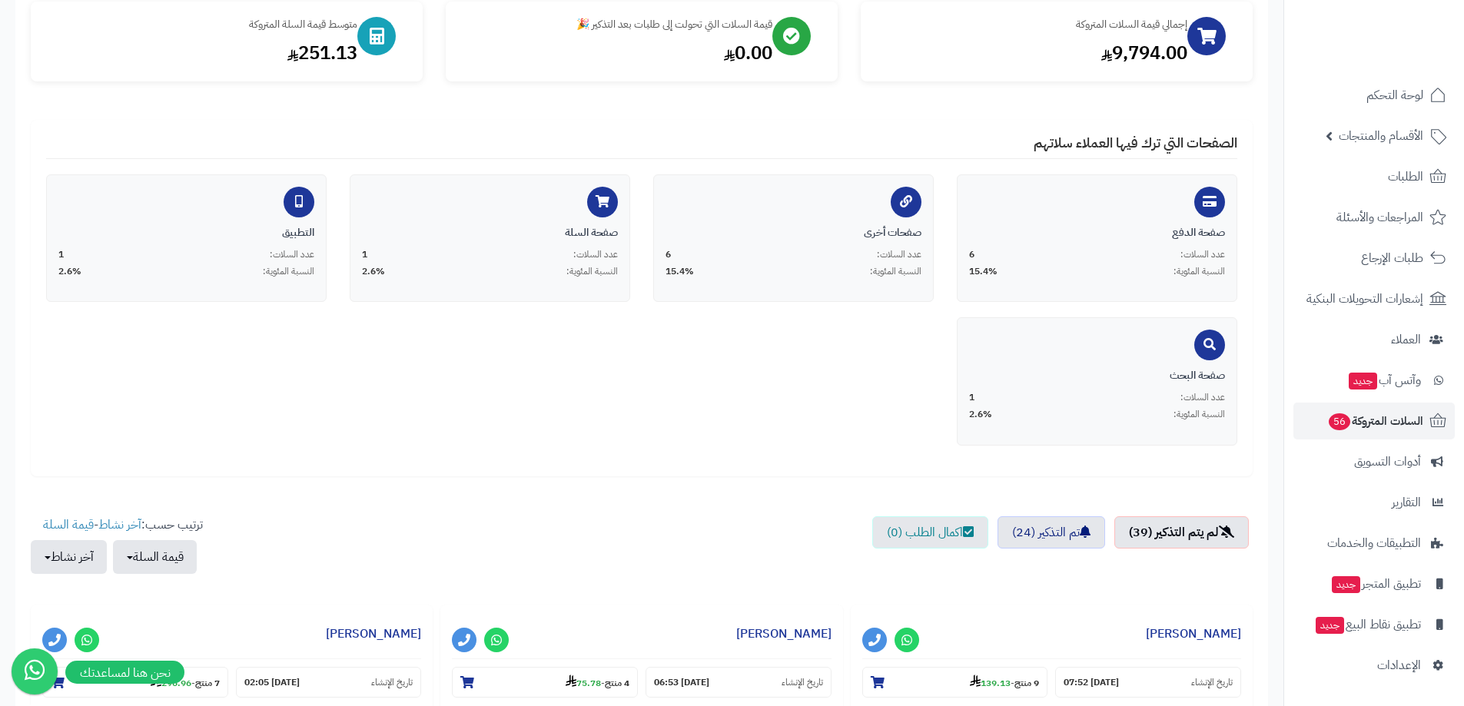
scroll to position [1633, 0]
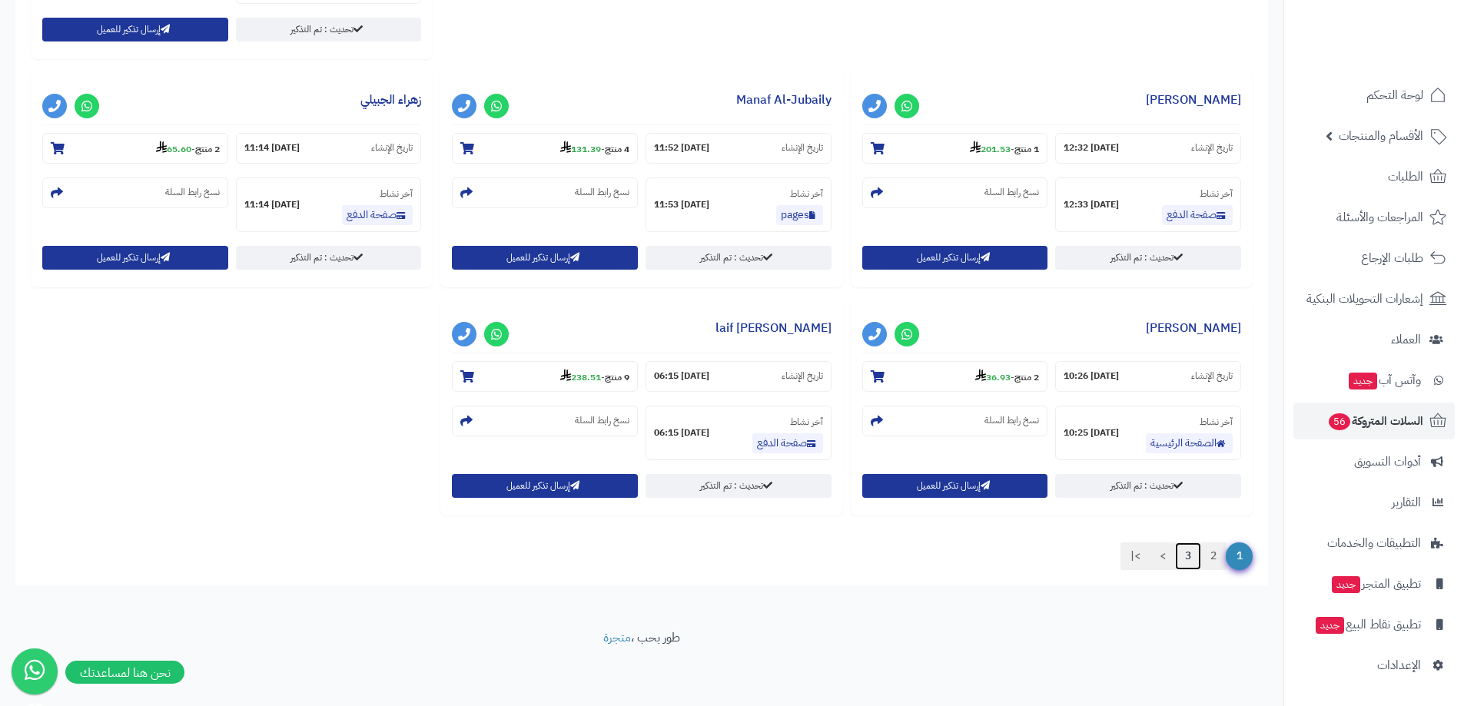
click at [1189, 552] on link "3" at bounding box center [1188, 556] width 26 height 28
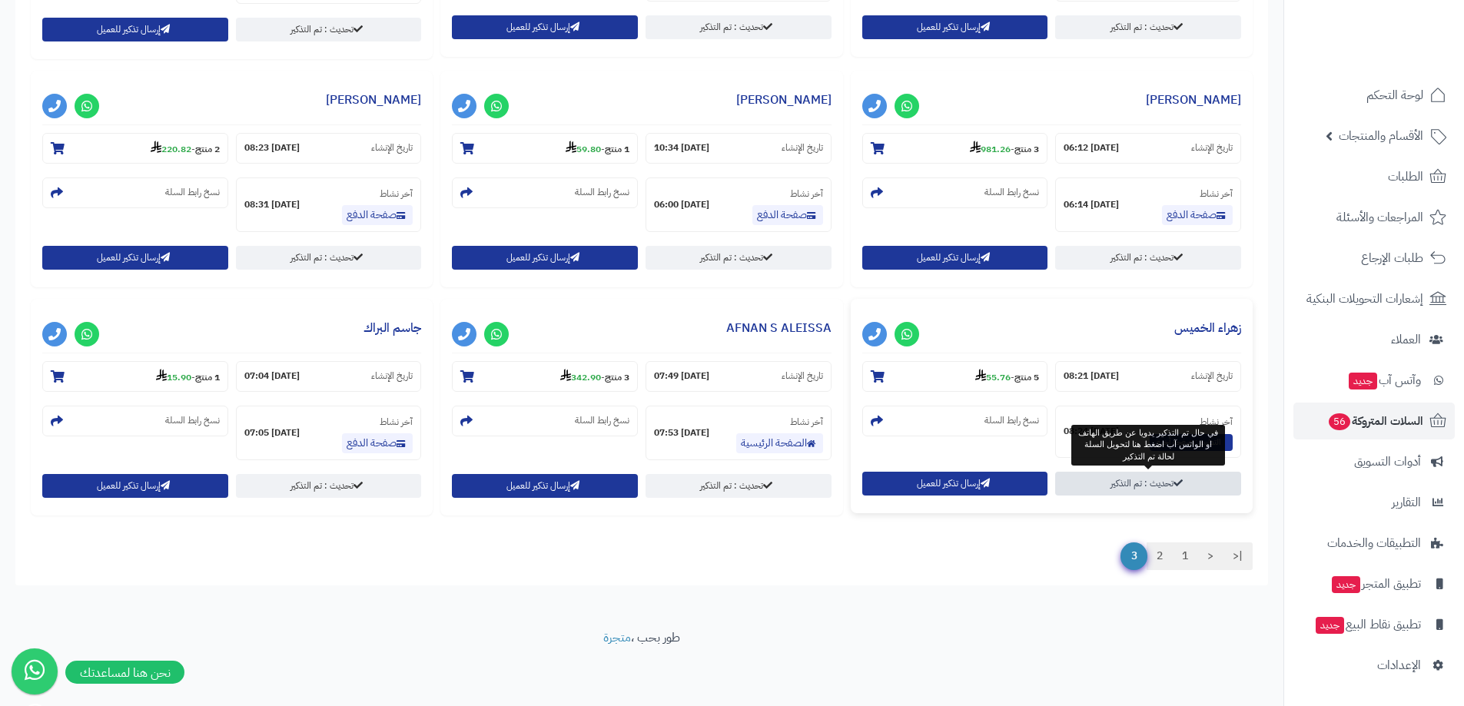
click at [1161, 484] on link "تحديث : تم التذكير" at bounding box center [1148, 484] width 186 height 24
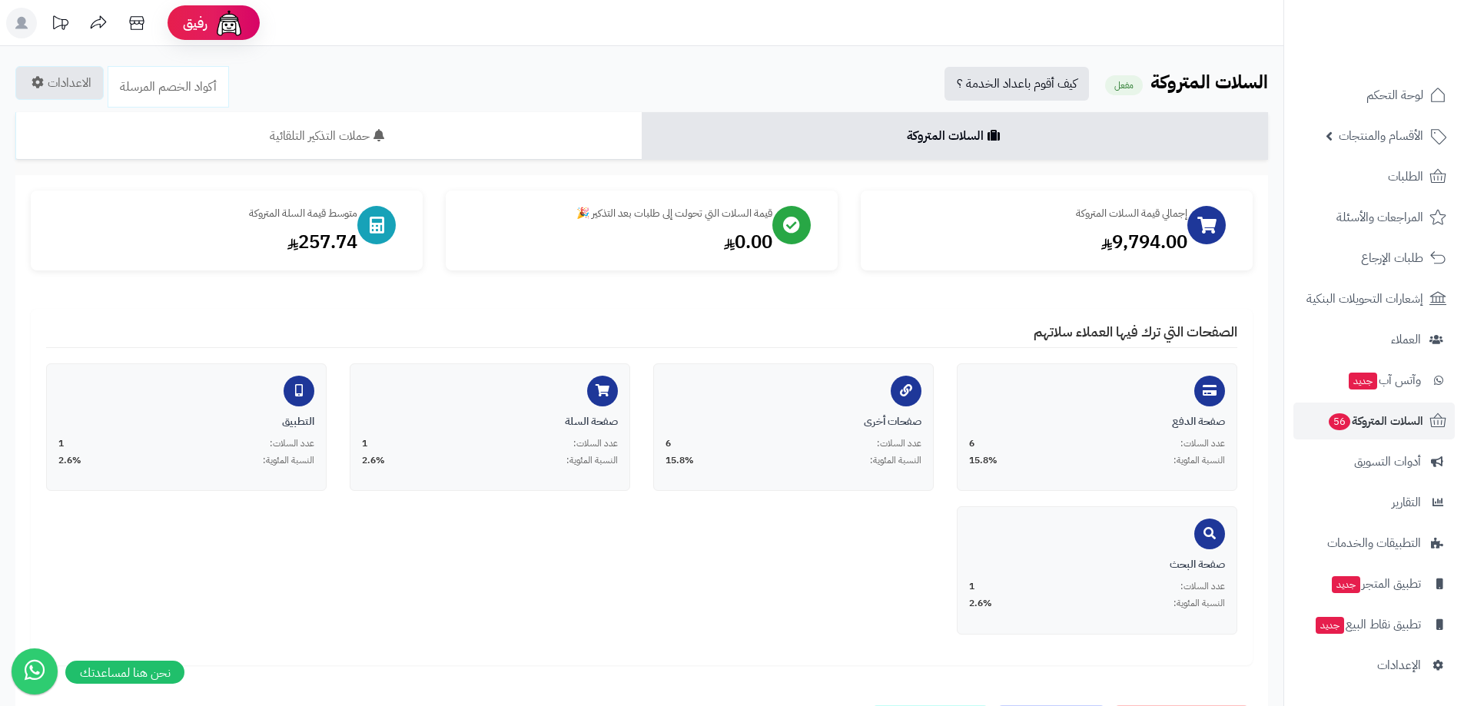
drag, startPoint x: 803, startPoint y: 310, endPoint x: 798, endPoint y: 323, distance: 14.1
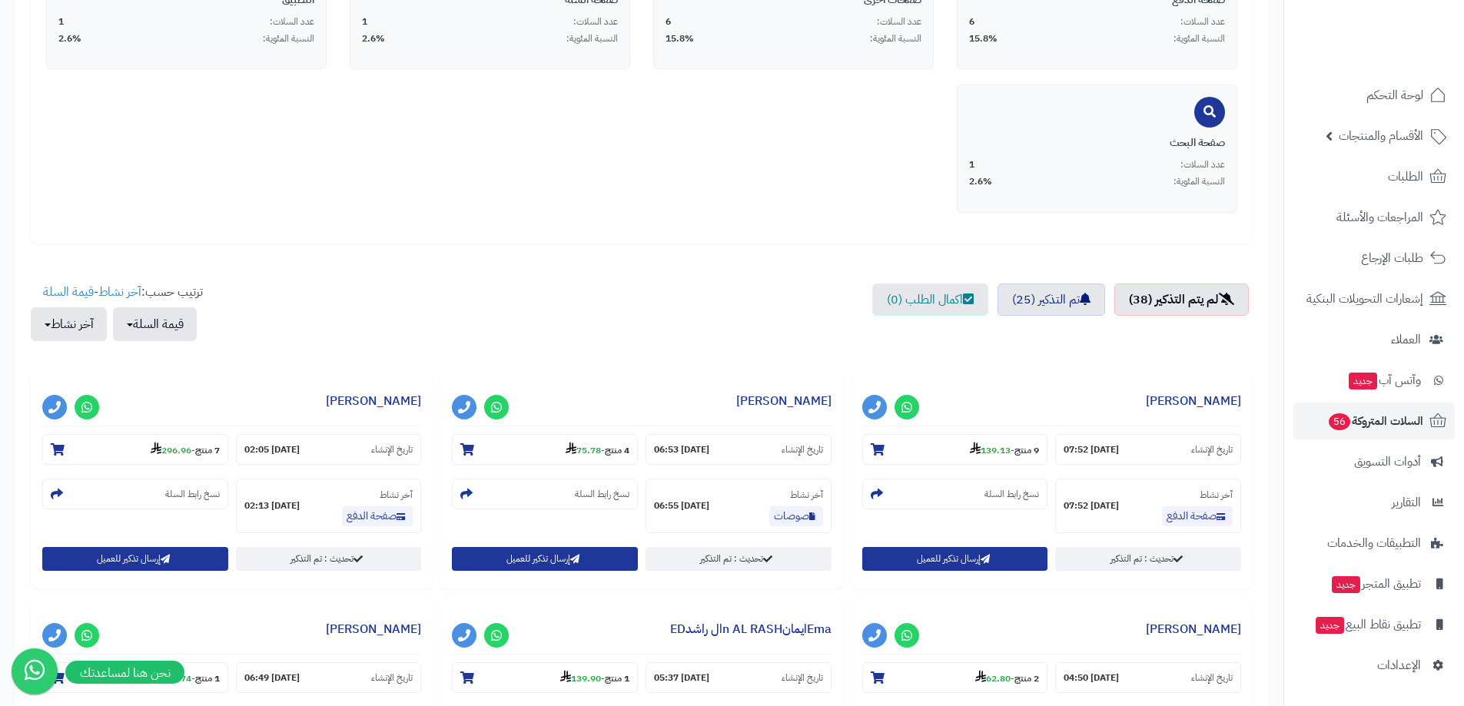
scroll to position [1633, 0]
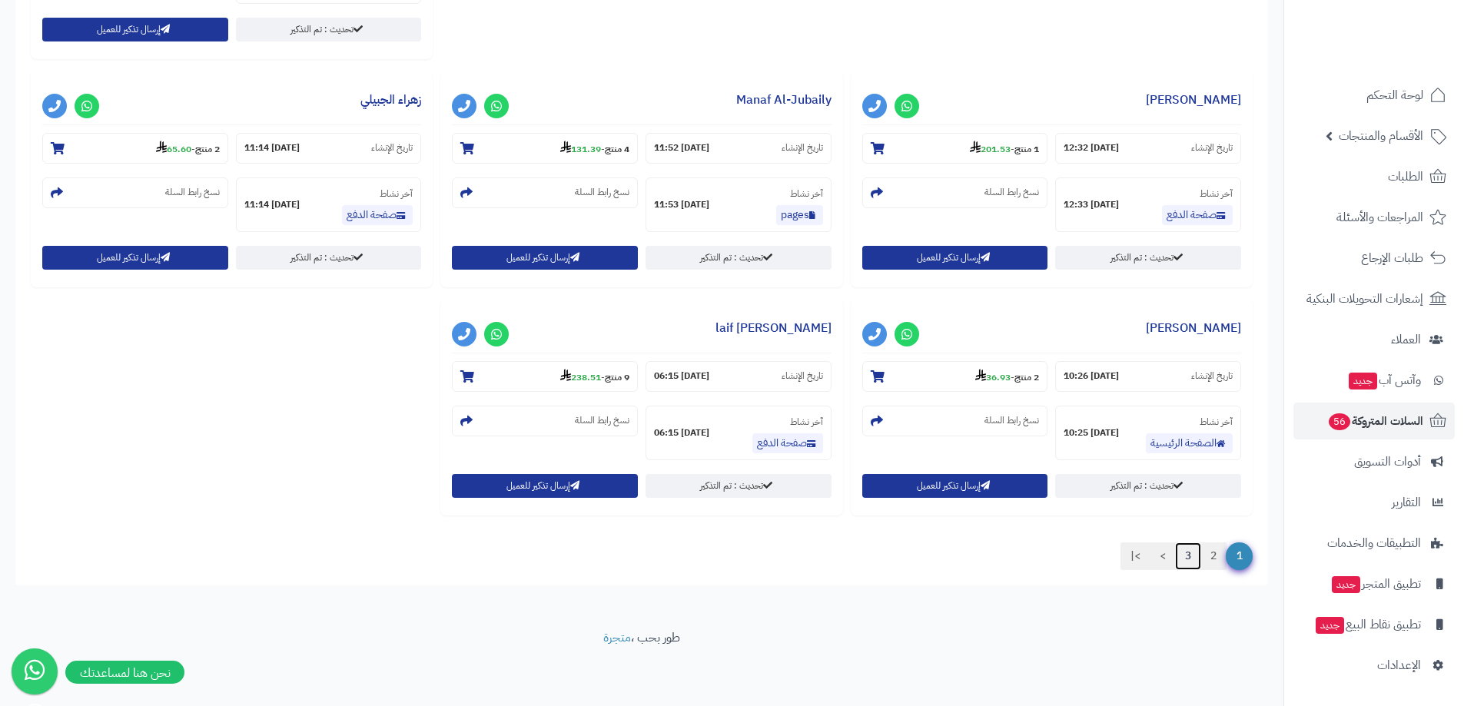
click at [1179, 553] on link "3" at bounding box center [1188, 556] width 26 height 28
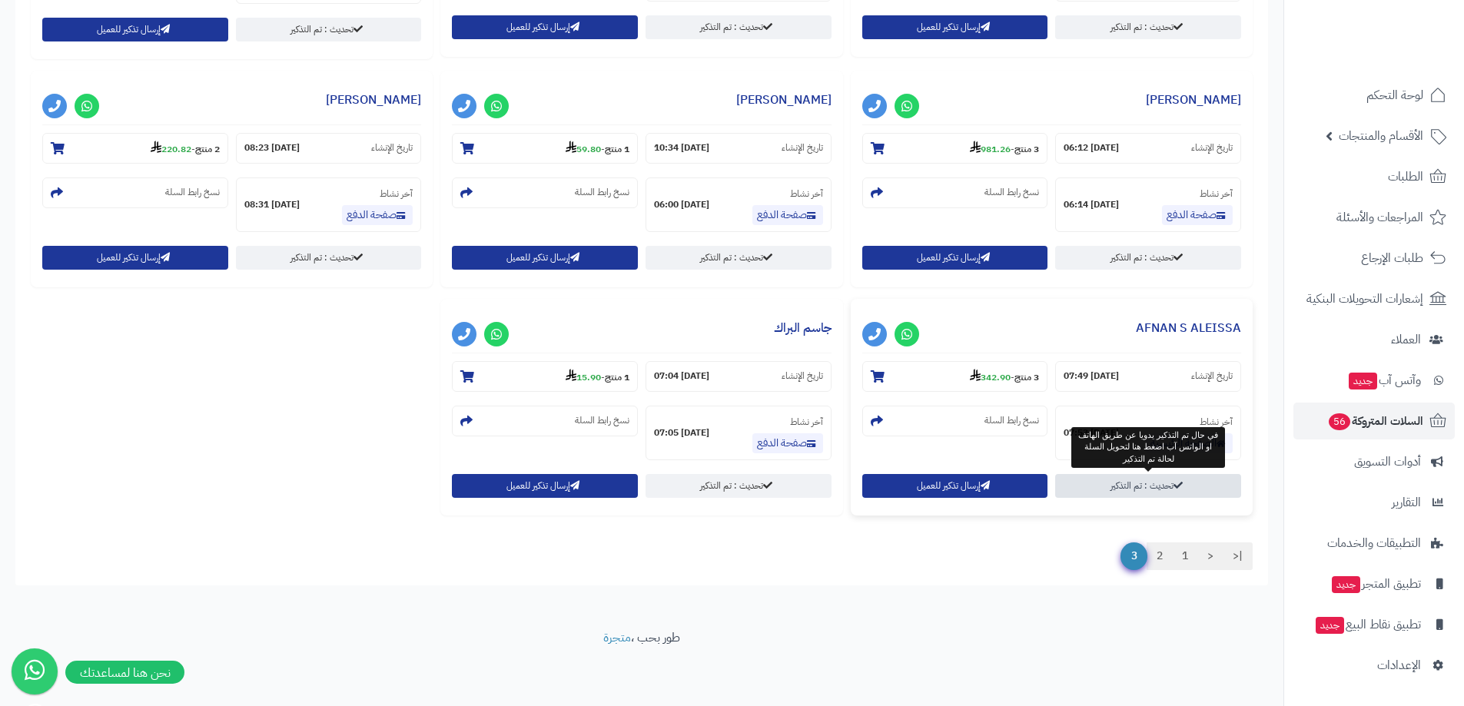
click at [1141, 485] on link "تحديث : تم التذكير" at bounding box center [1148, 486] width 186 height 24
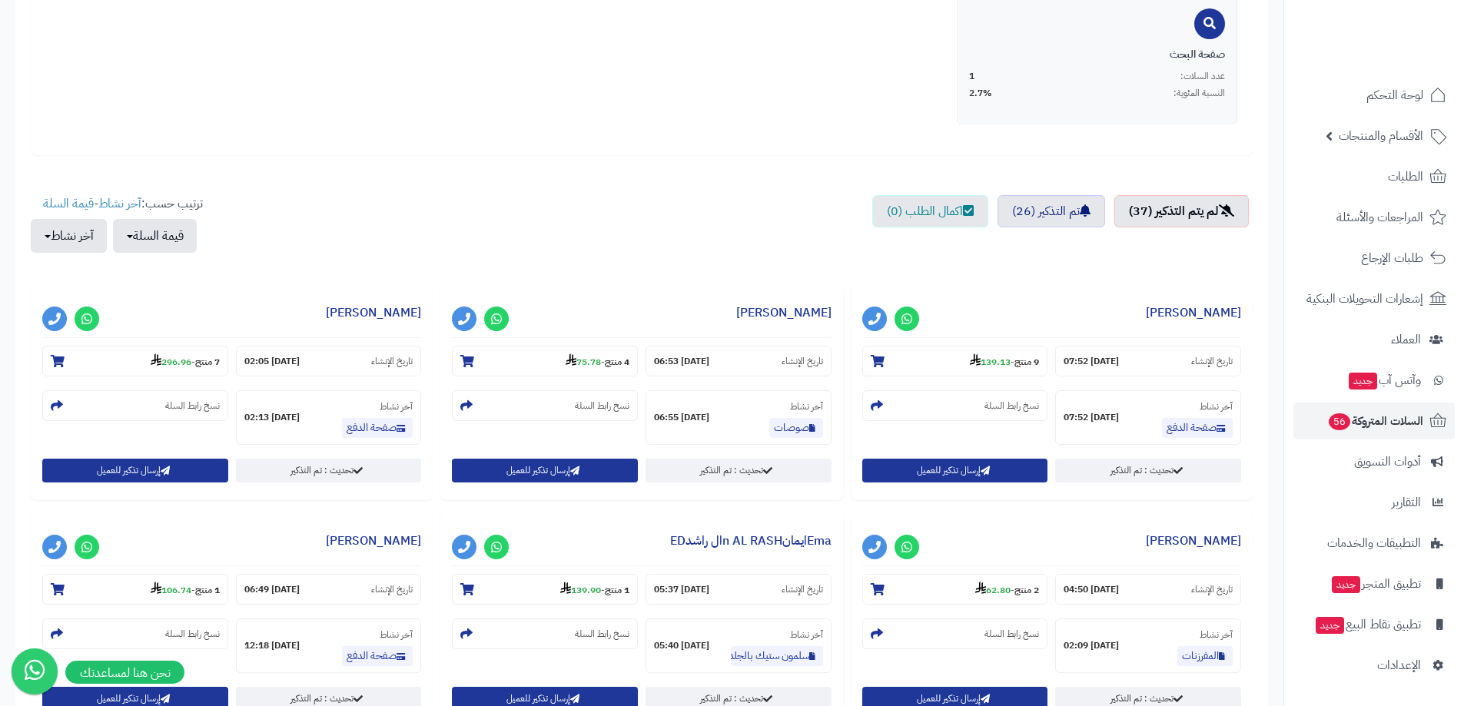
scroll to position [1633, 0]
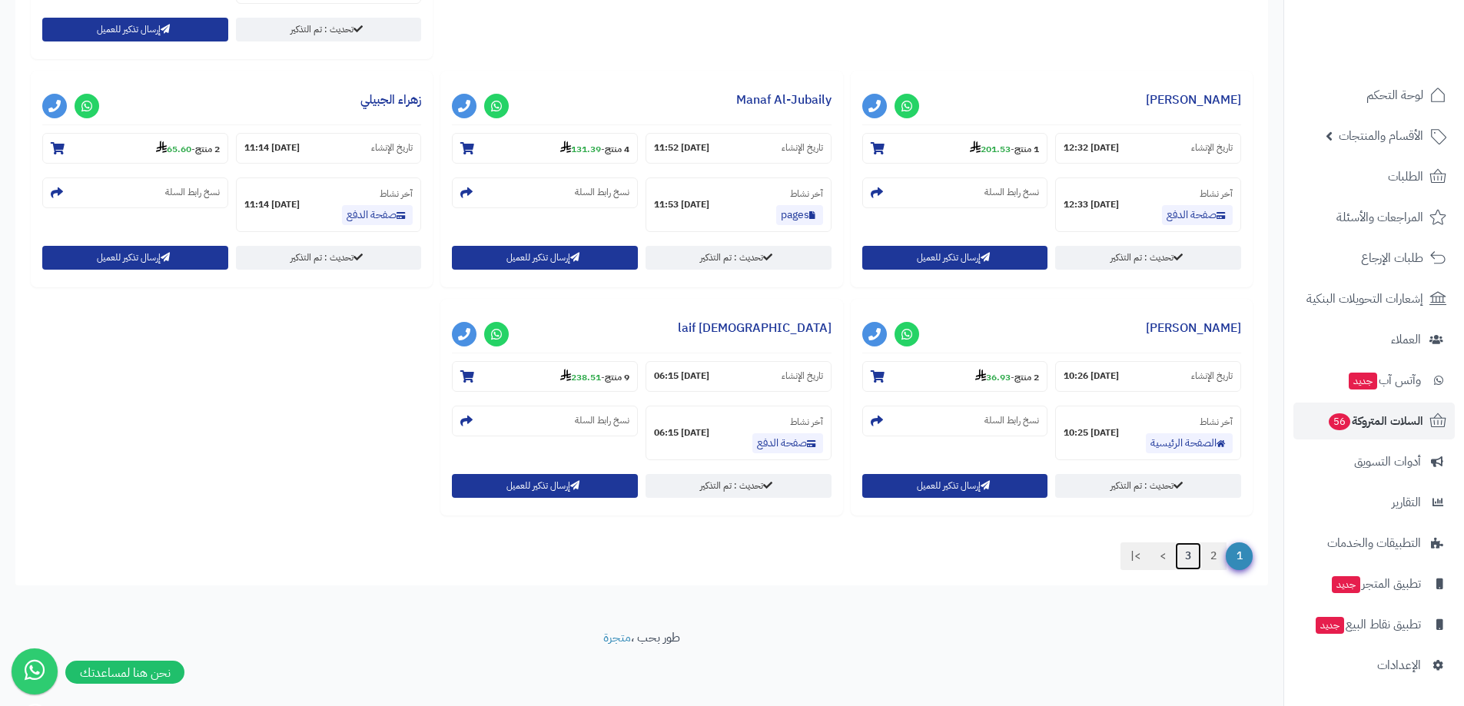
click at [1190, 559] on link "3" at bounding box center [1188, 556] width 26 height 28
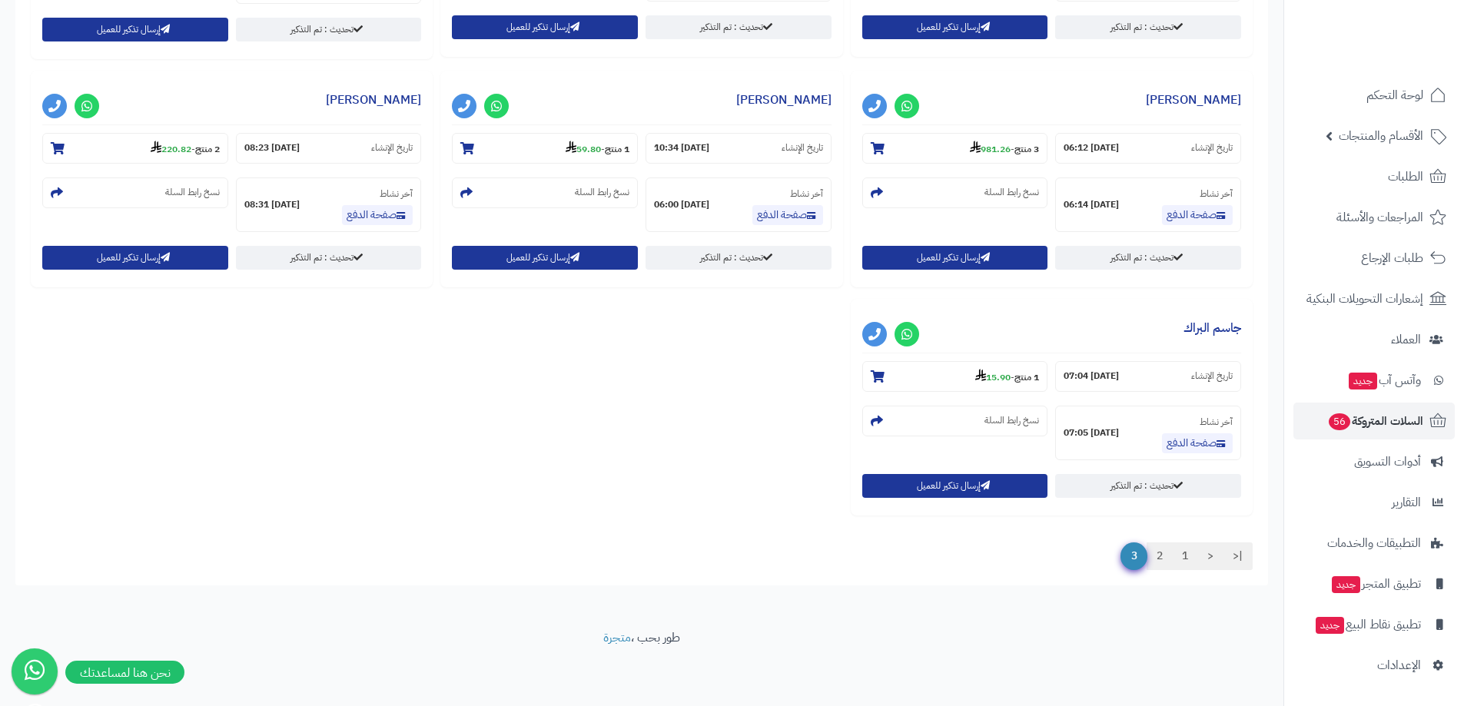
scroll to position [808, 0]
click at [1148, 486] on link "تحديث : تم التذكير" at bounding box center [1148, 486] width 186 height 24
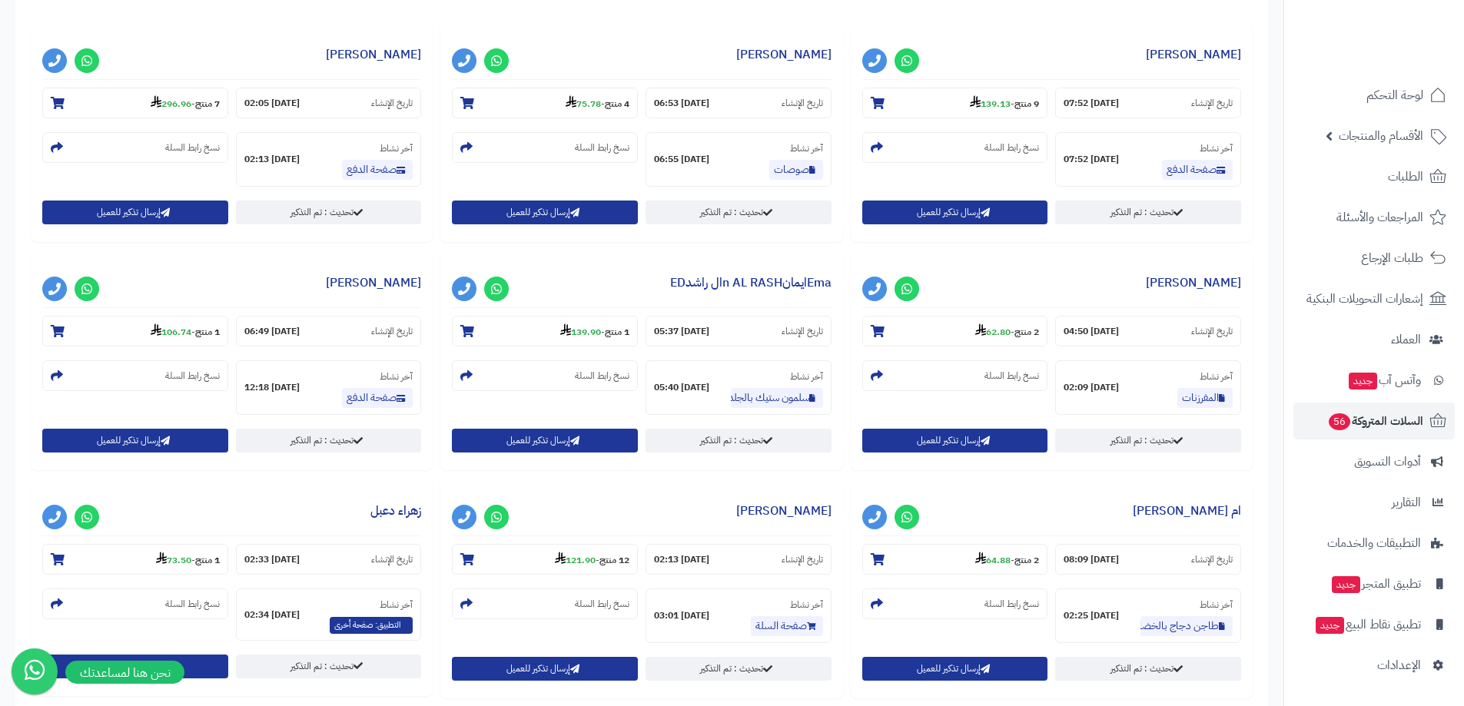
scroll to position [1633, 0]
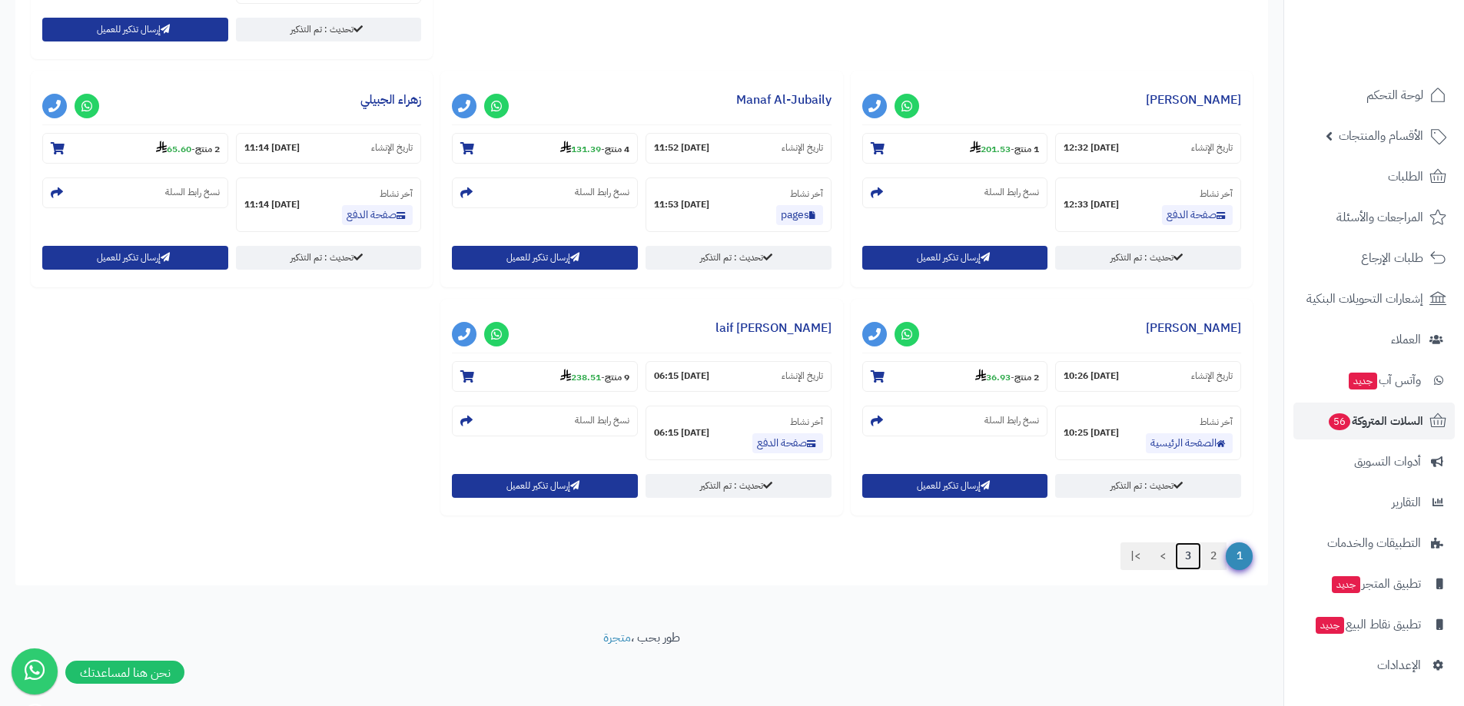
click at [1189, 553] on link "3" at bounding box center [1188, 556] width 26 height 28
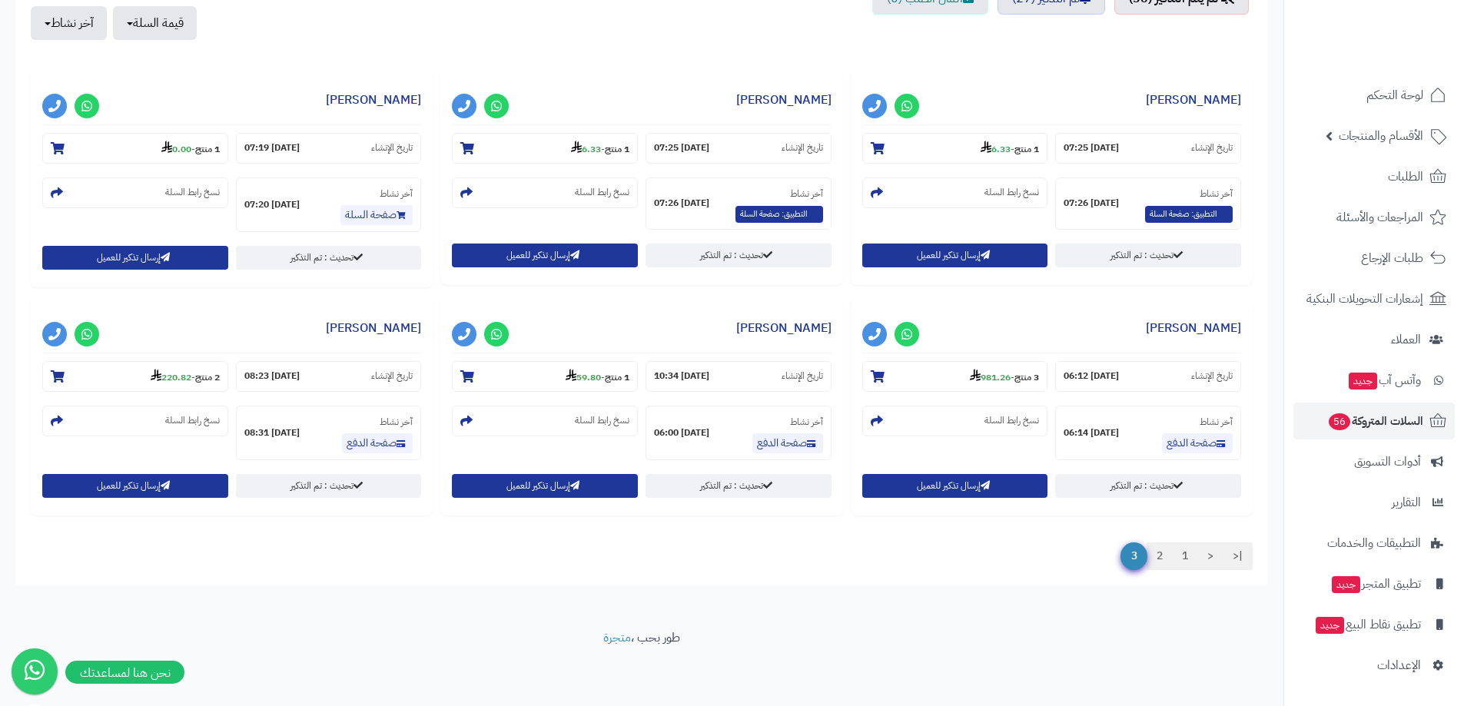
scroll to position [580, 0]
click at [1105, 485] on link "تحديث : تم التذكير" at bounding box center [1148, 486] width 186 height 24
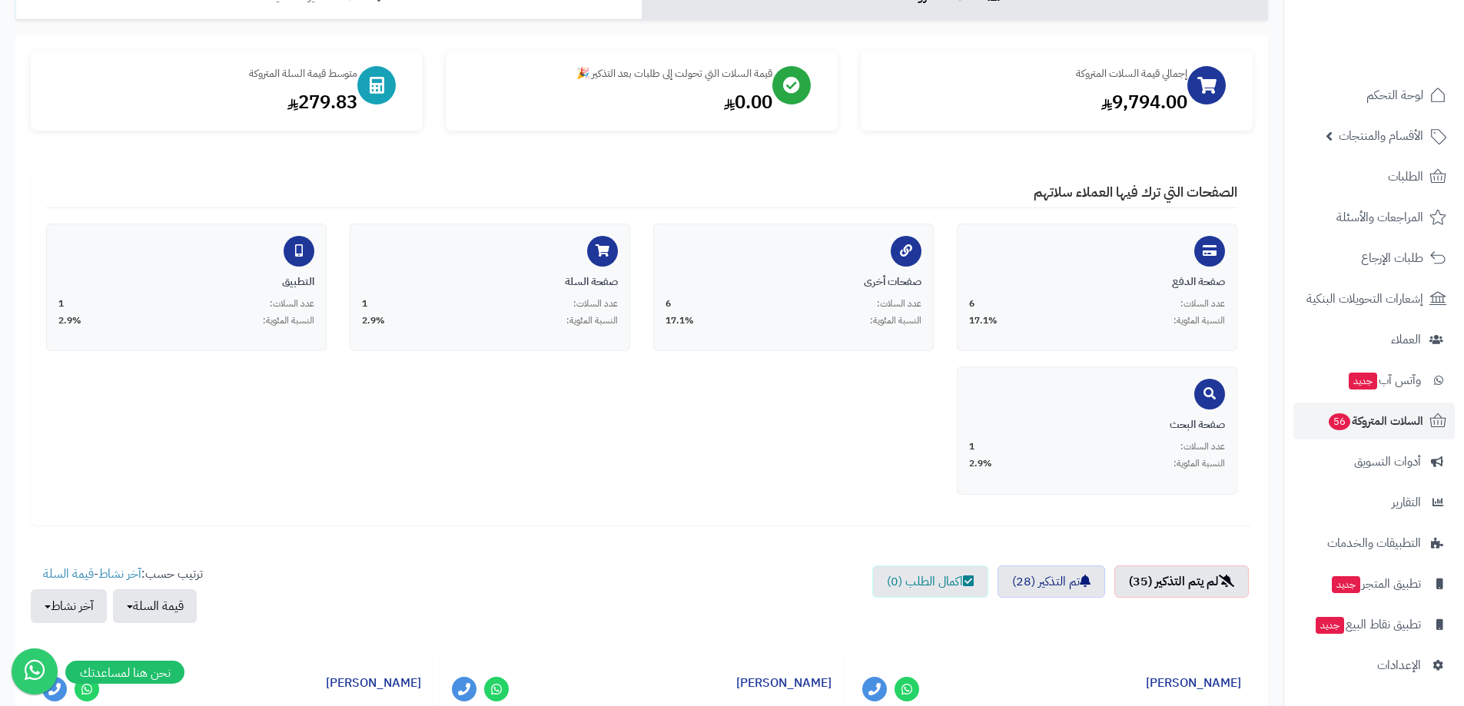
scroll to position [1633, 0]
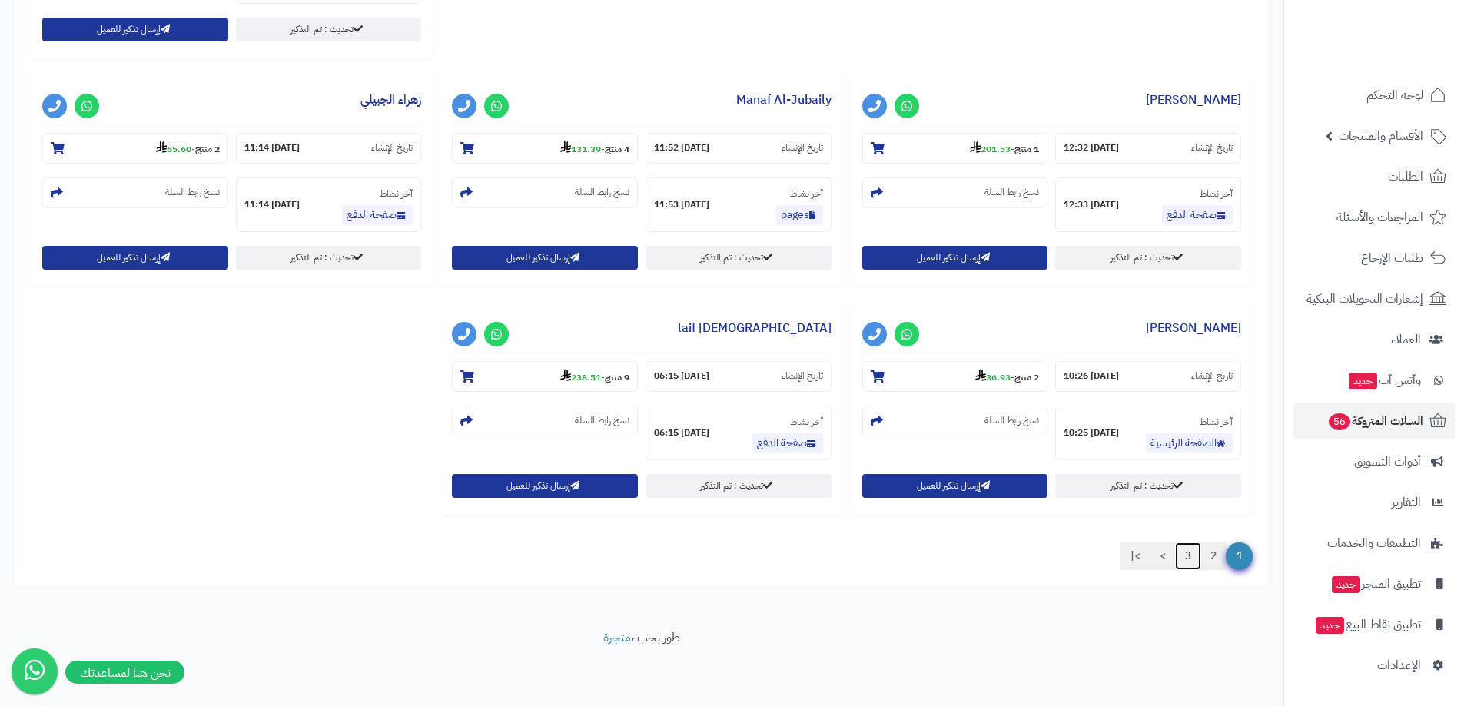
click at [1192, 556] on link "3" at bounding box center [1188, 556] width 26 height 28
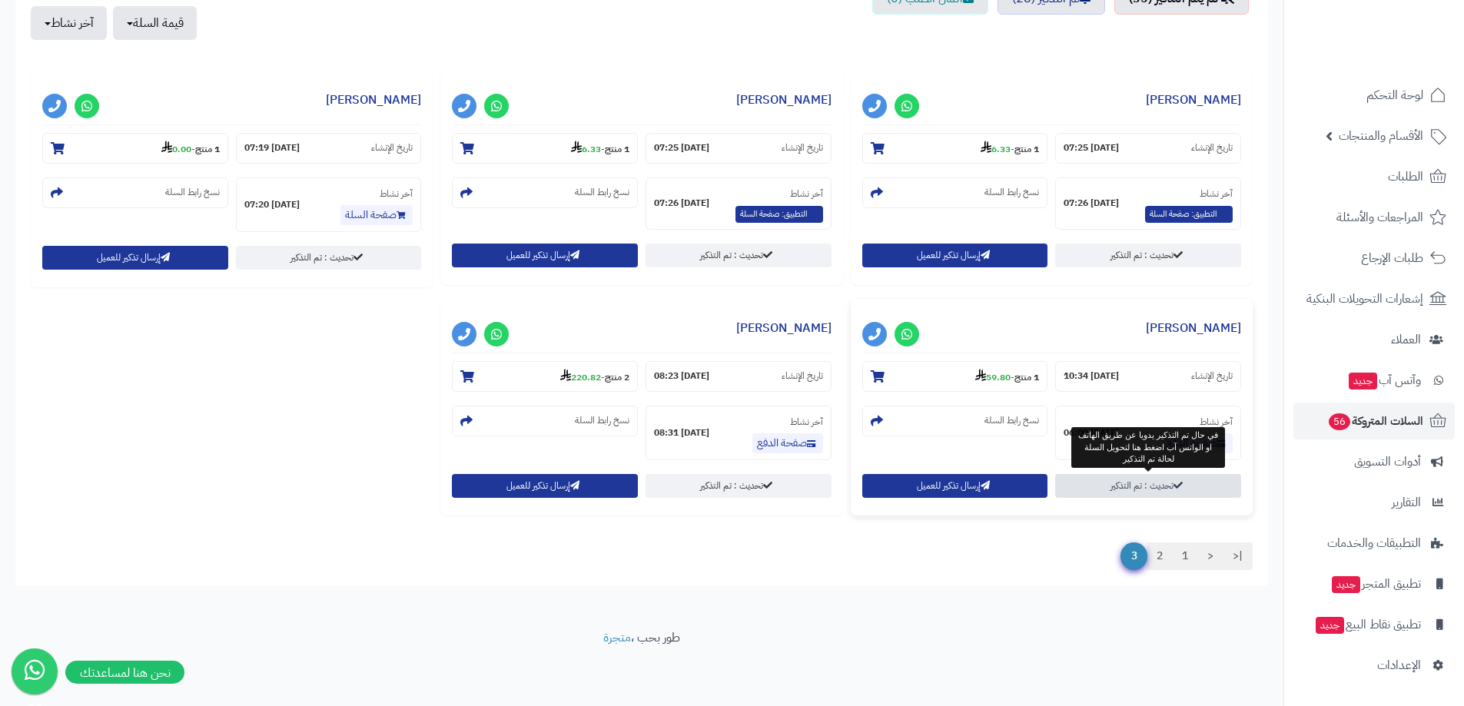
click at [1150, 481] on link "تحديث : تم التذكير" at bounding box center [1148, 486] width 186 height 24
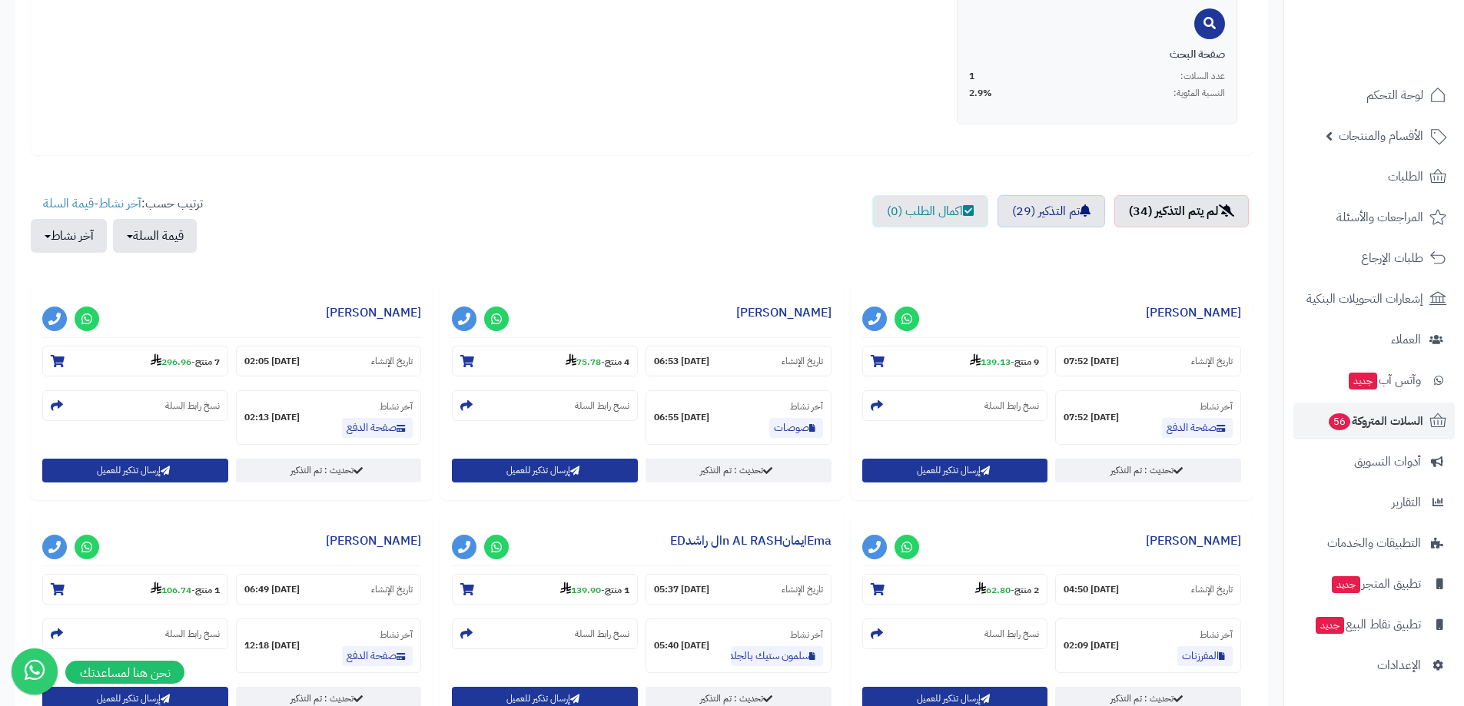
scroll to position [1633, 0]
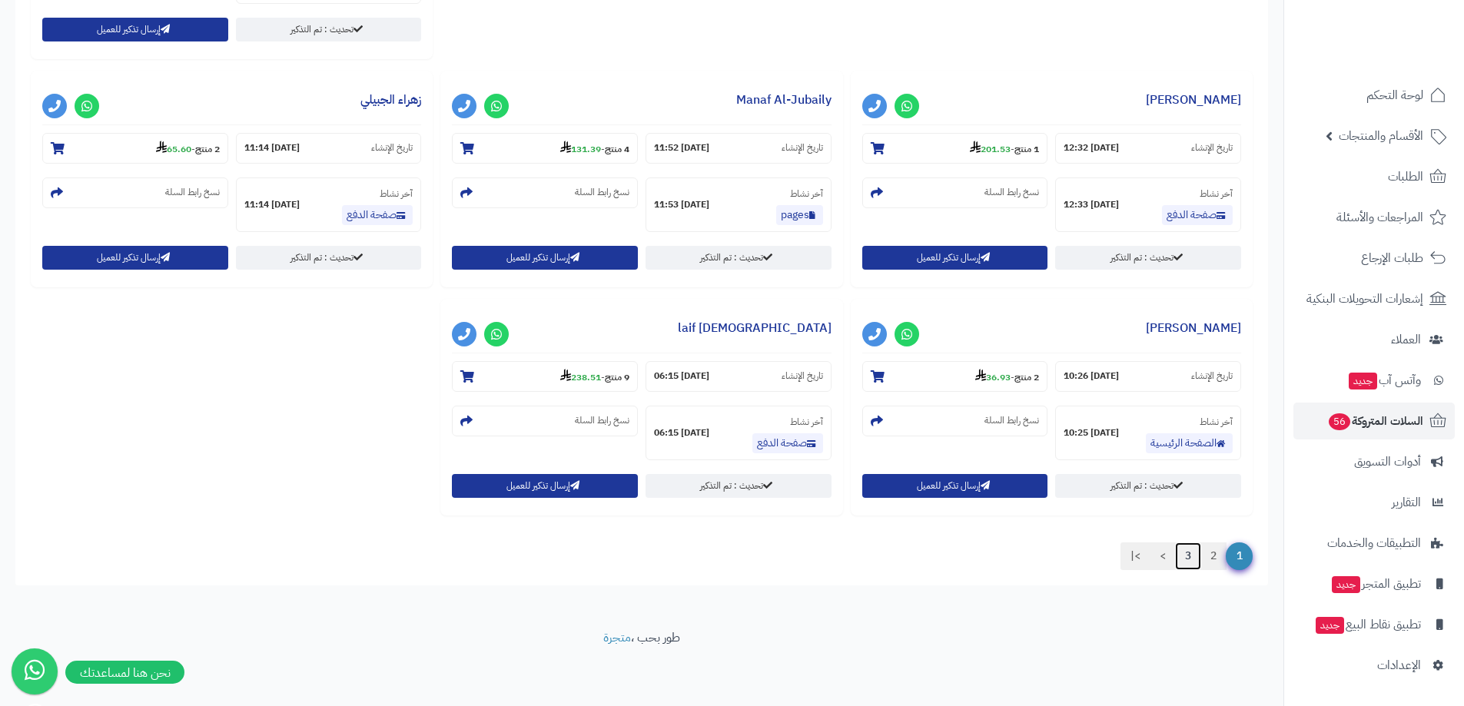
click at [1184, 560] on link "3" at bounding box center [1188, 556] width 26 height 28
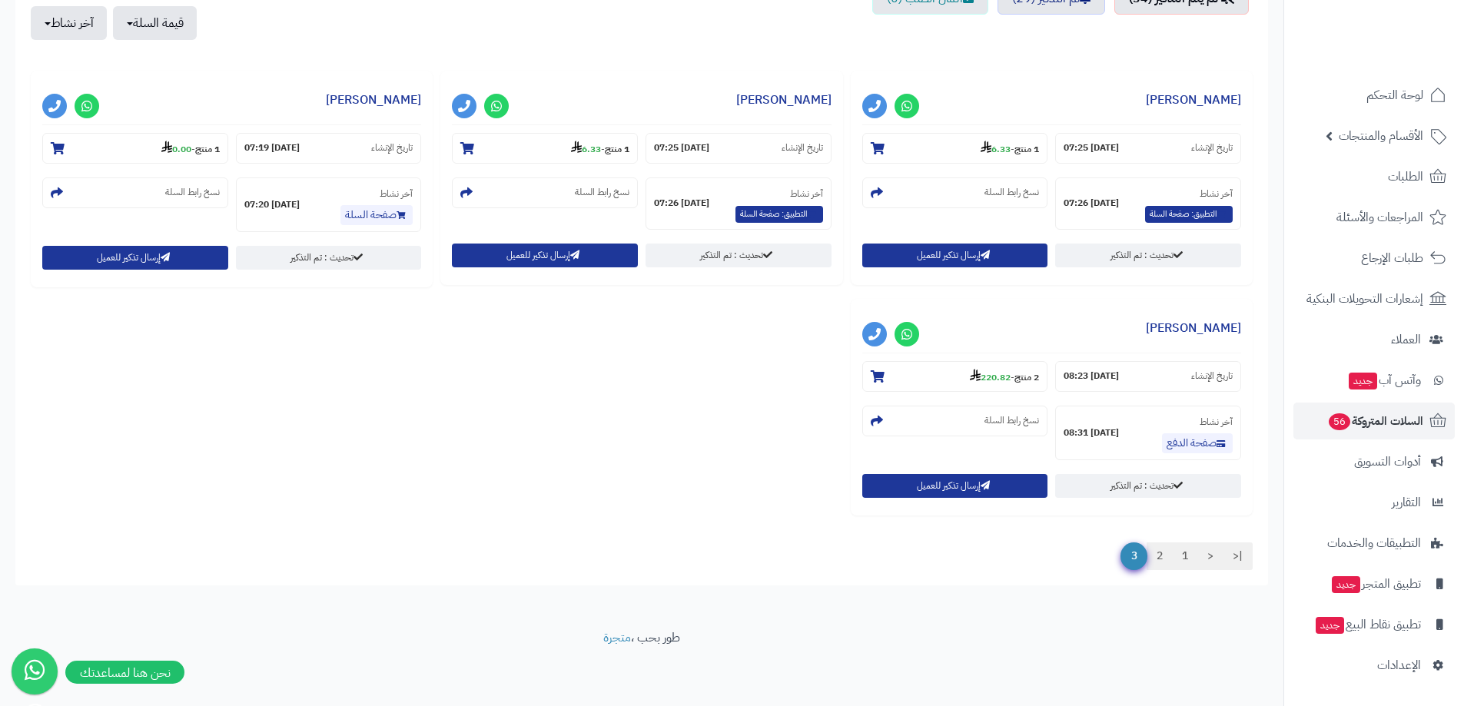
scroll to position [580, 0]
click at [1136, 487] on link "تحديث : تم التذكير" at bounding box center [1148, 486] width 186 height 24
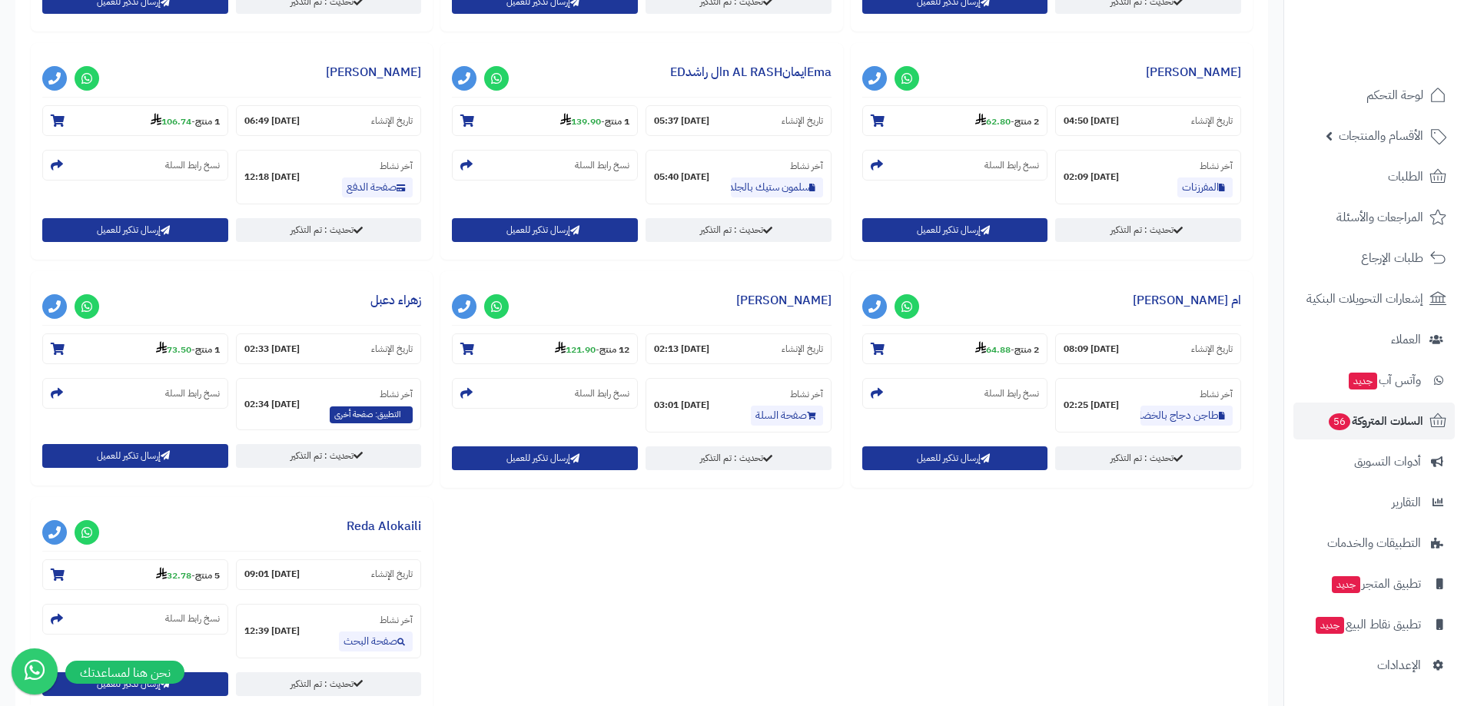
scroll to position [1633, 0]
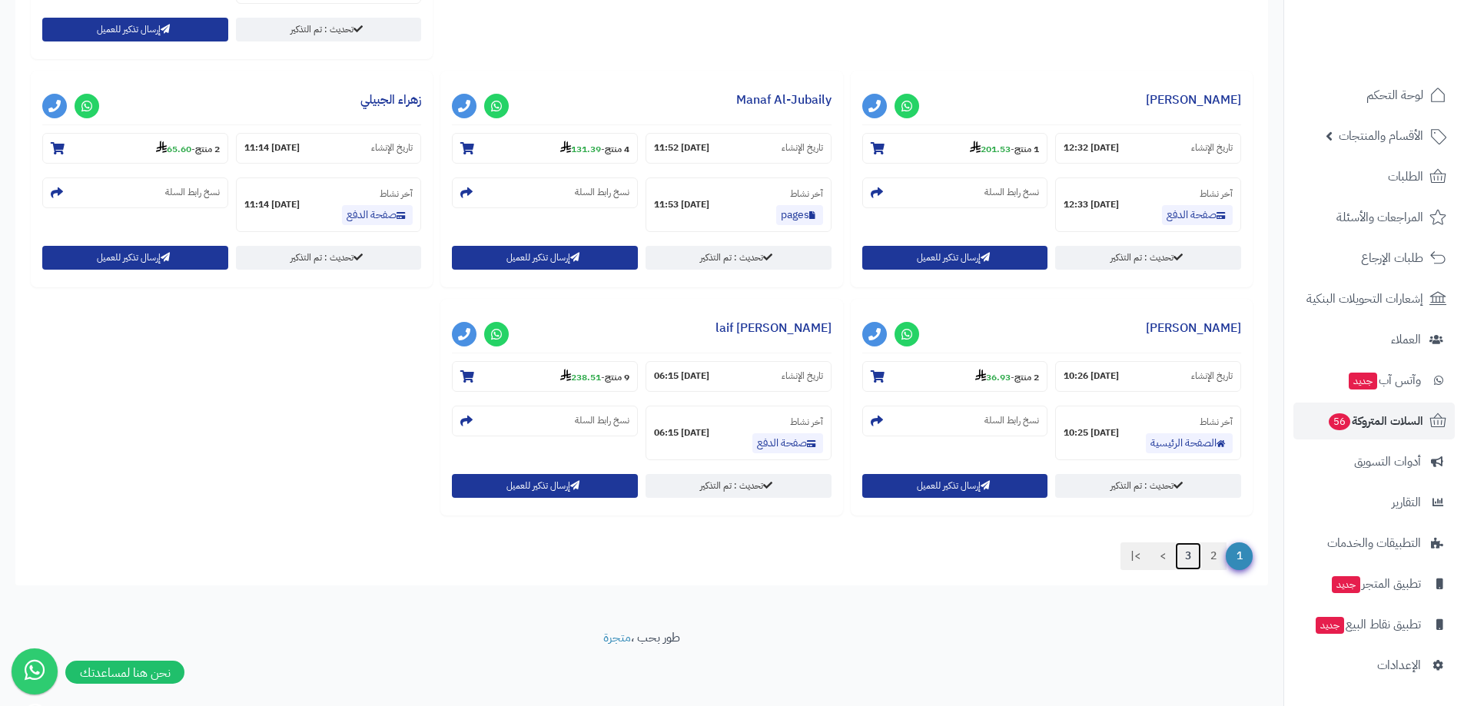
click at [1186, 552] on link "3" at bounding box center [1188, 556] width 26 height 28
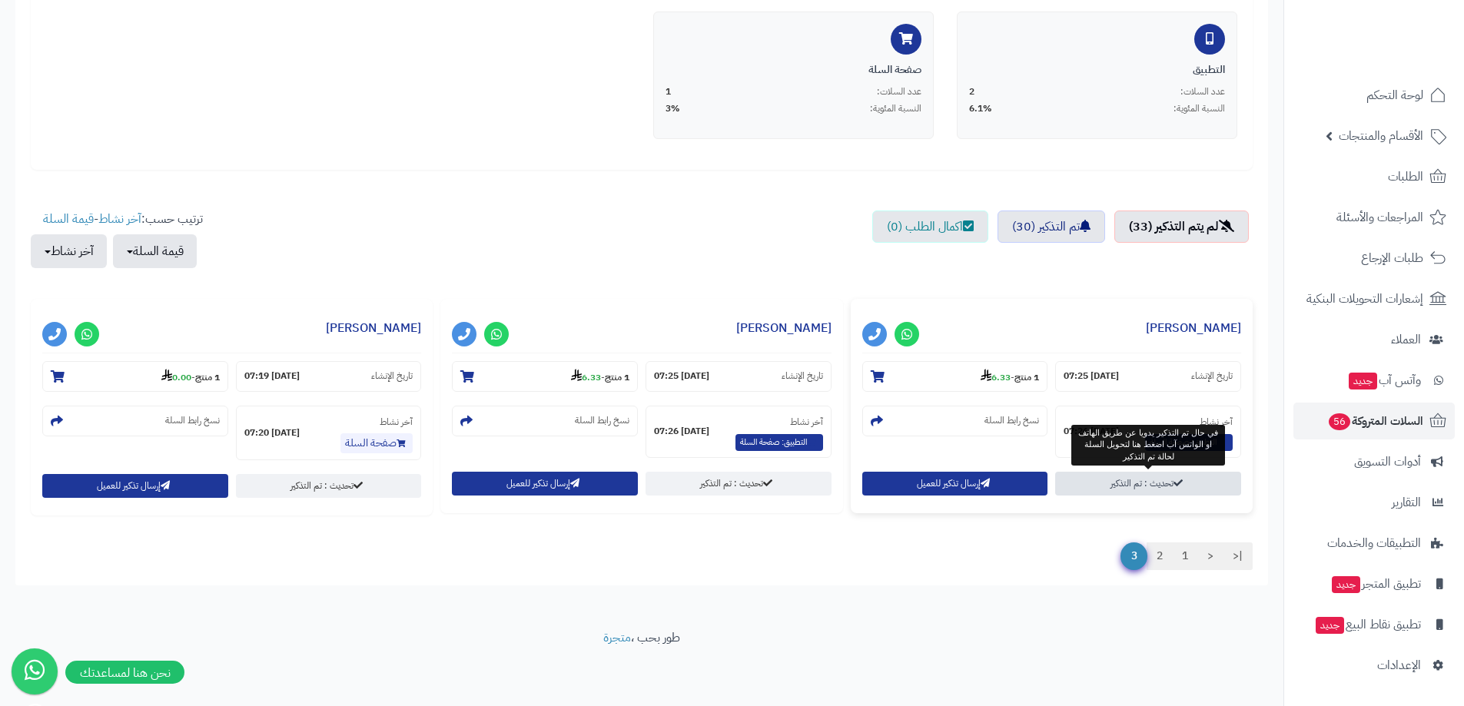
click at [1118, 483] on link "تحديث : تم التذكير" at bounding box center [1148, 484] width 186 height 24
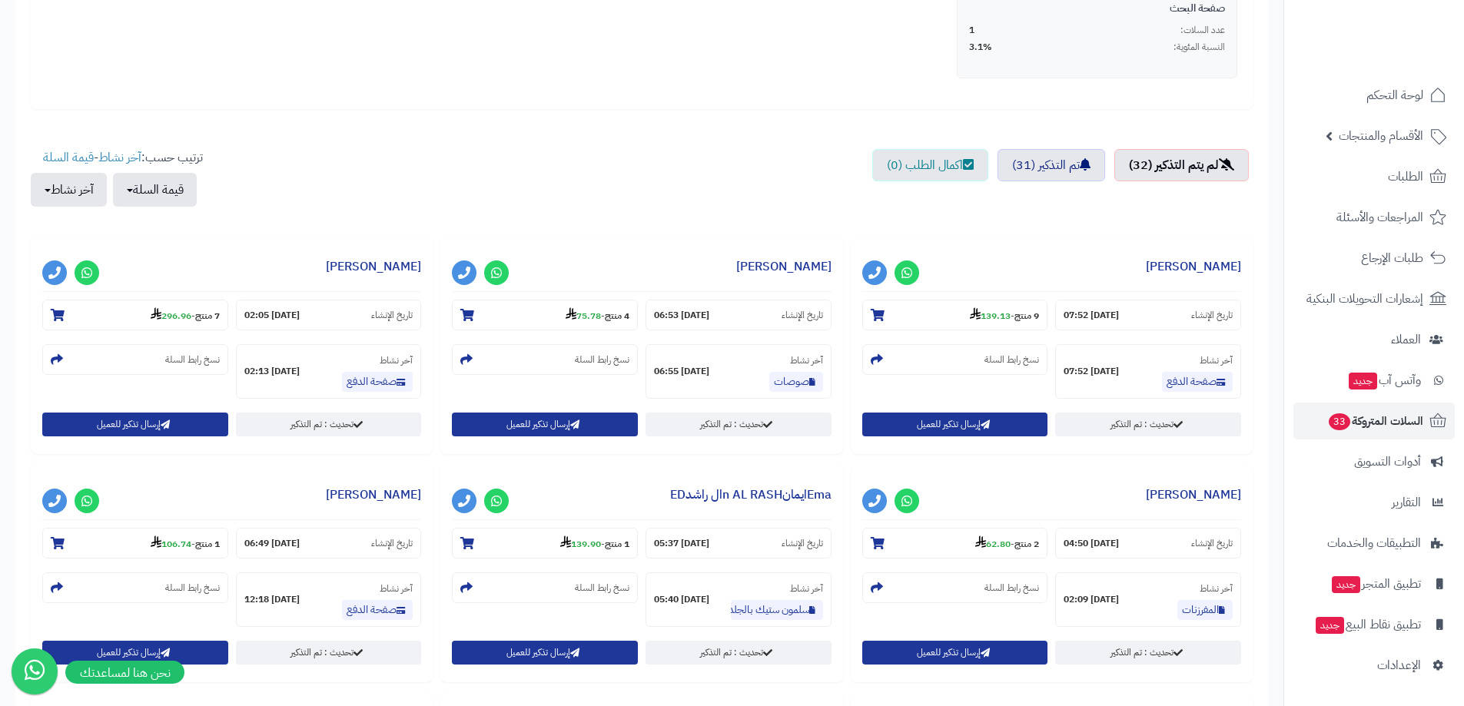
scroll to position [1633, 0]
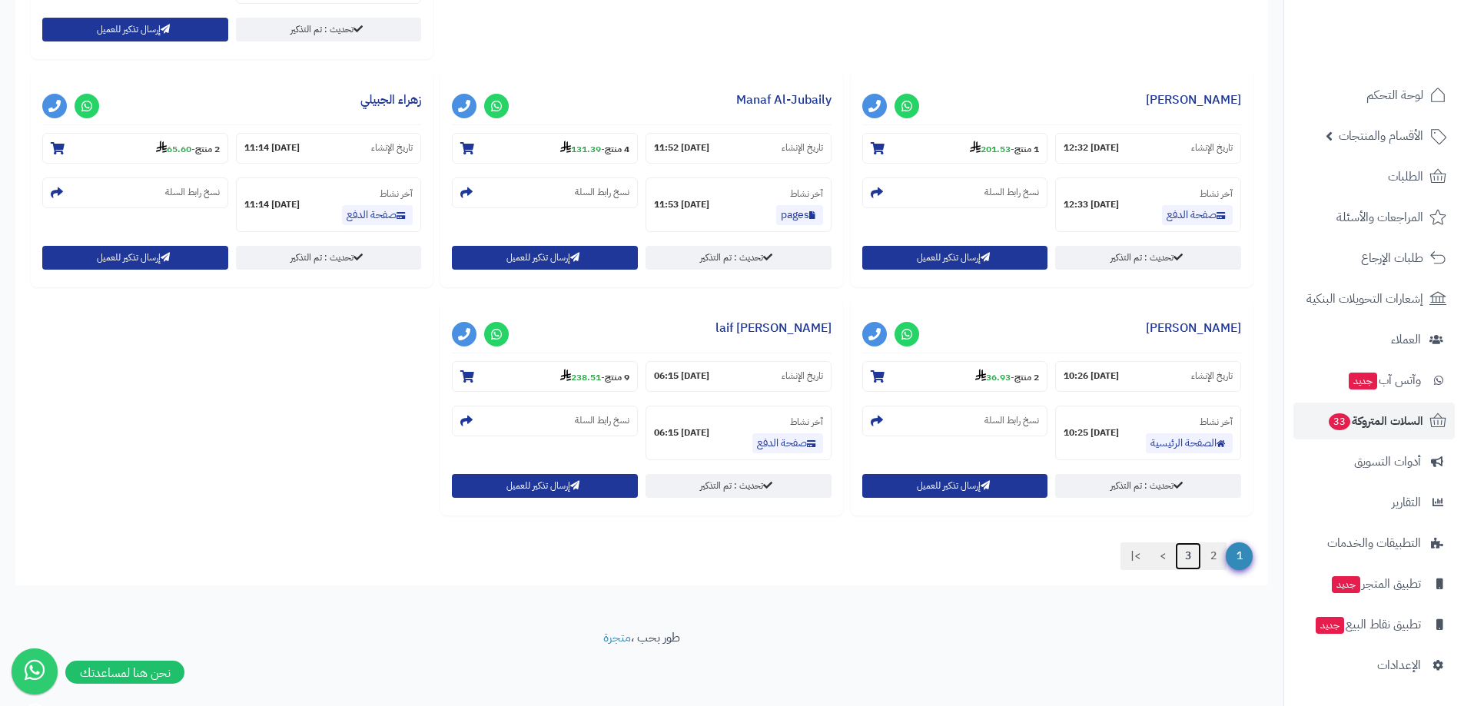
click at [1187, 554] on link "3" at bounding box center [1188, 556] width 26 height 28
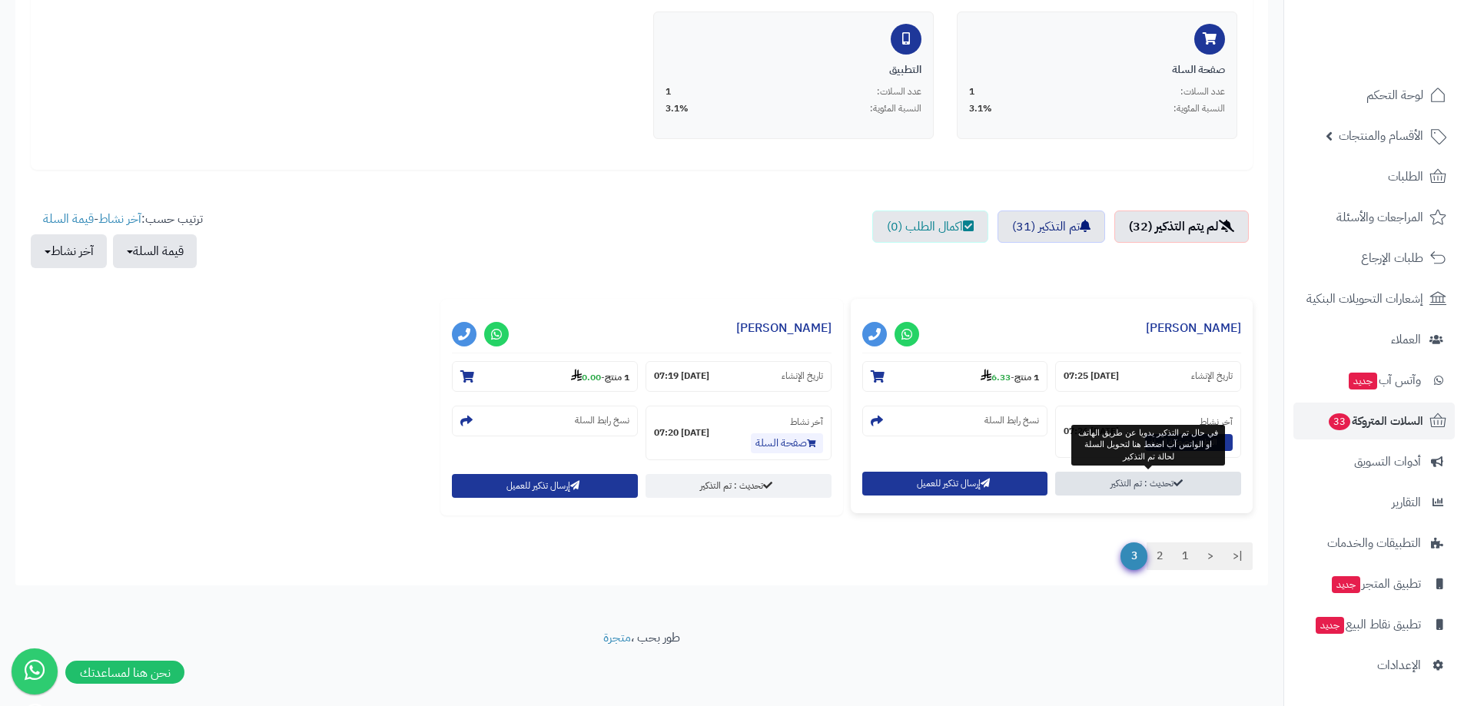
click at [1148, 473] on link "تحديث : تم التذكير" at bounding box center [1148, 484] width 186 height 24
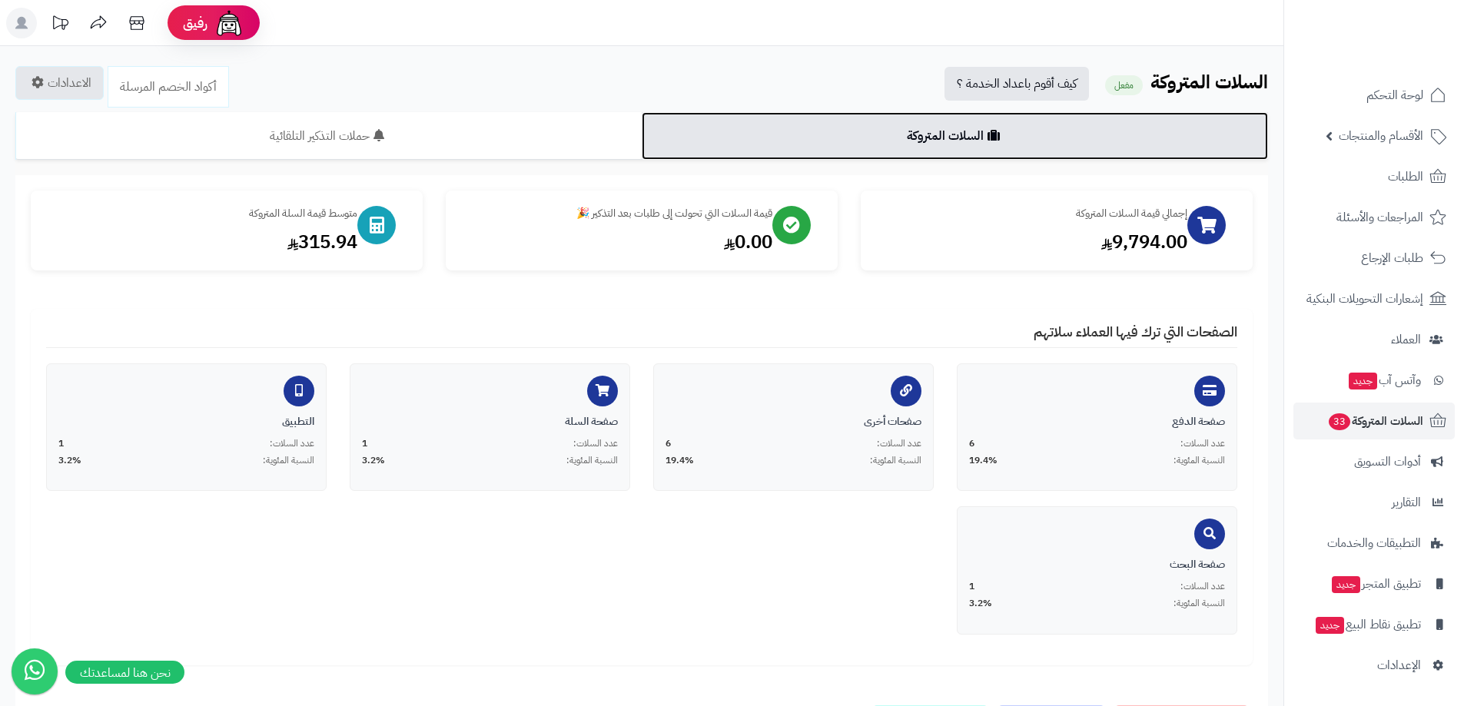
click at [1002, 137] on link "السلات المتروكة" at bounding box center [955, 136] width 626 height 48
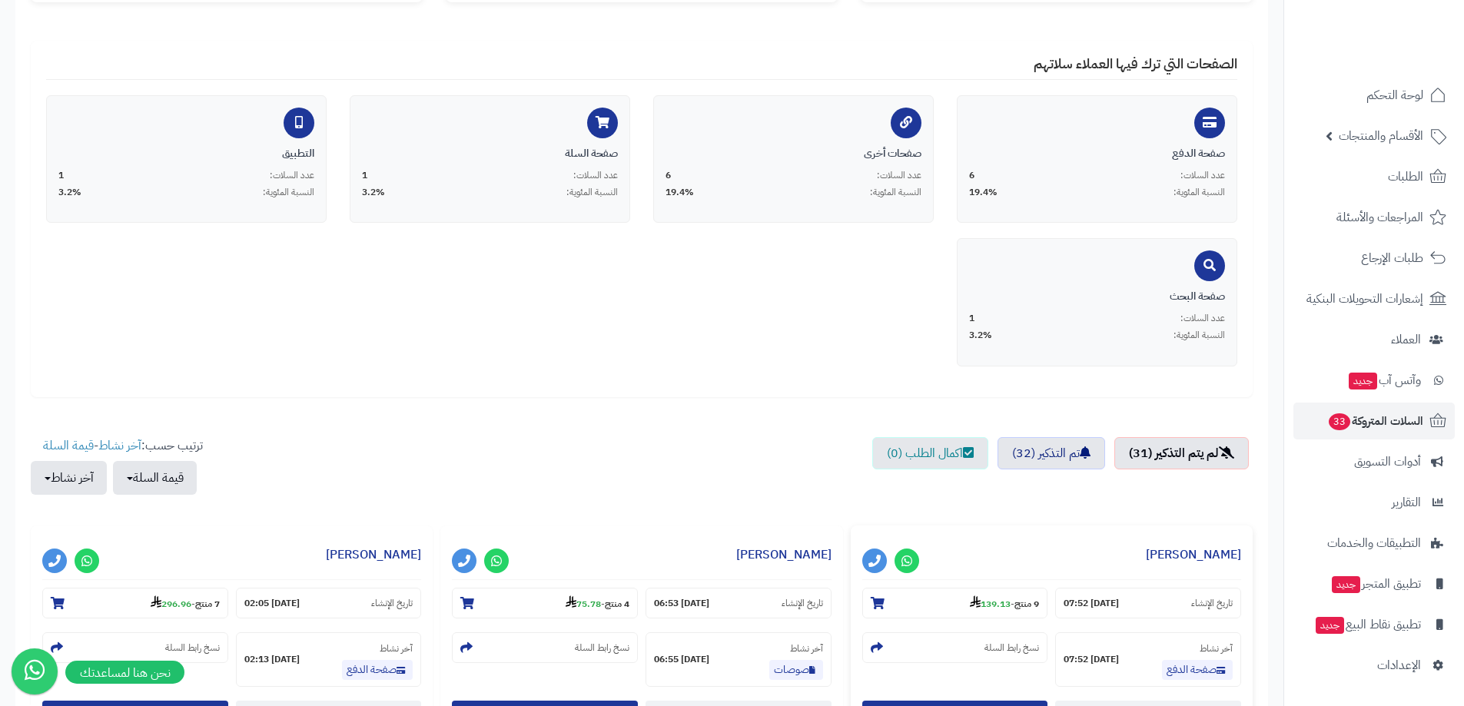
scroll to position [1633, 0]
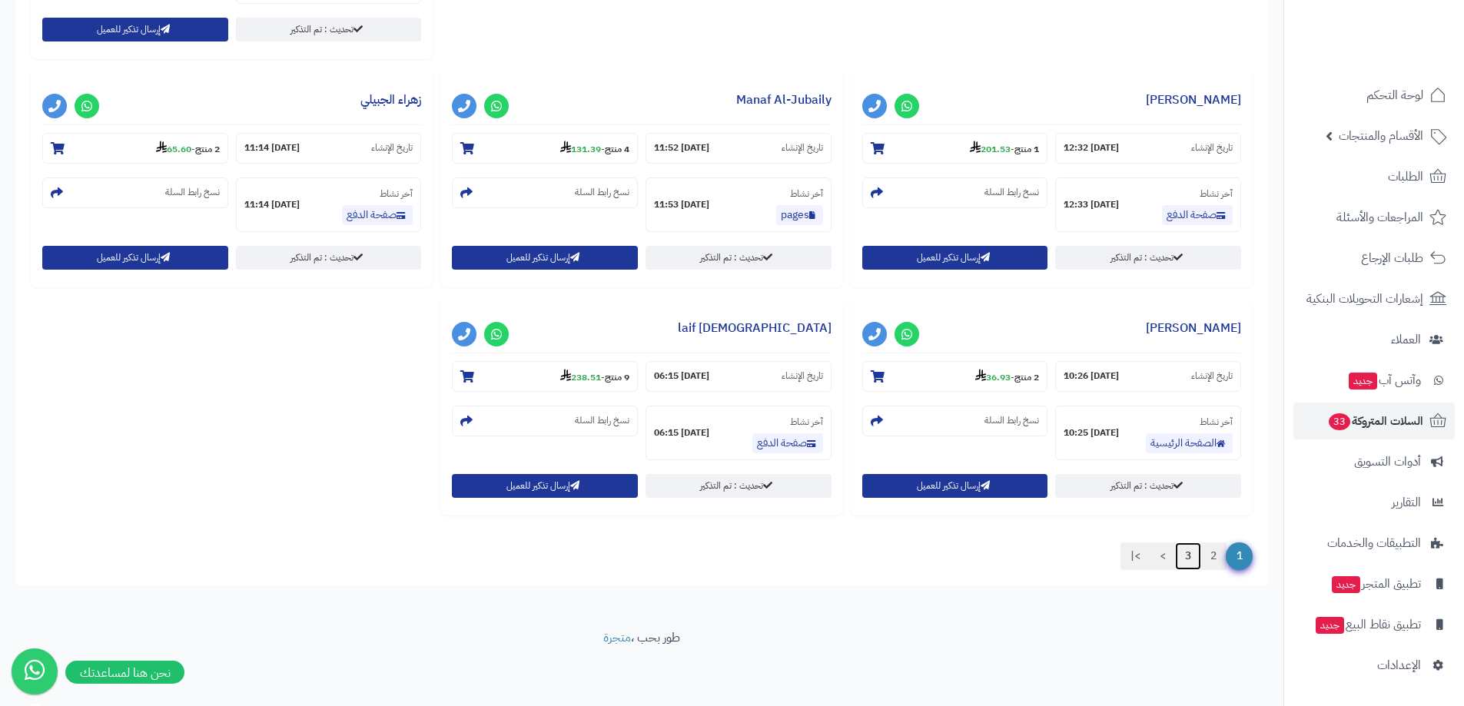
click at [1189, 558] on link "3" at bounding box center [1188, 556] width 26 height 28
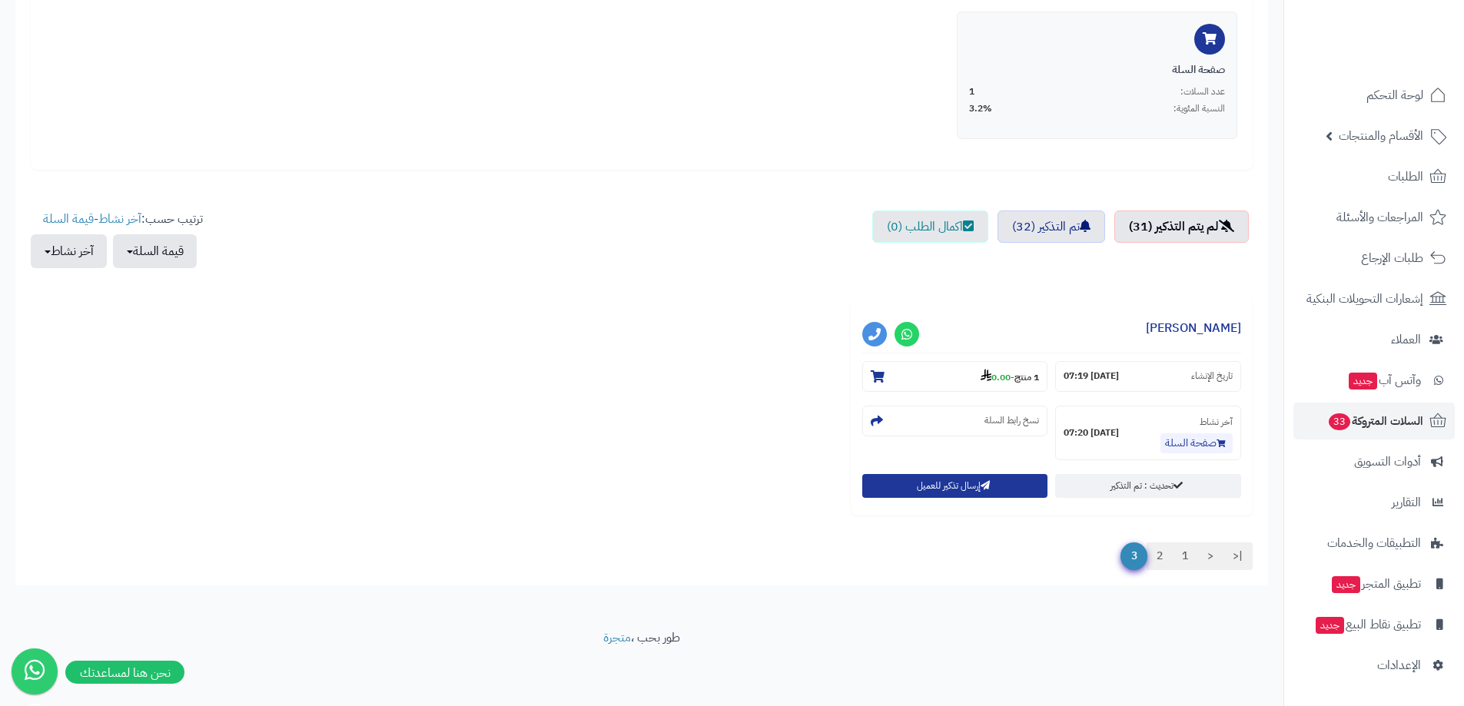
scroll to position [352, 0]
click at [1162, 484] on link "تحديث : تم التذكير" at bounding box center [1148, 486] width 186 height 24
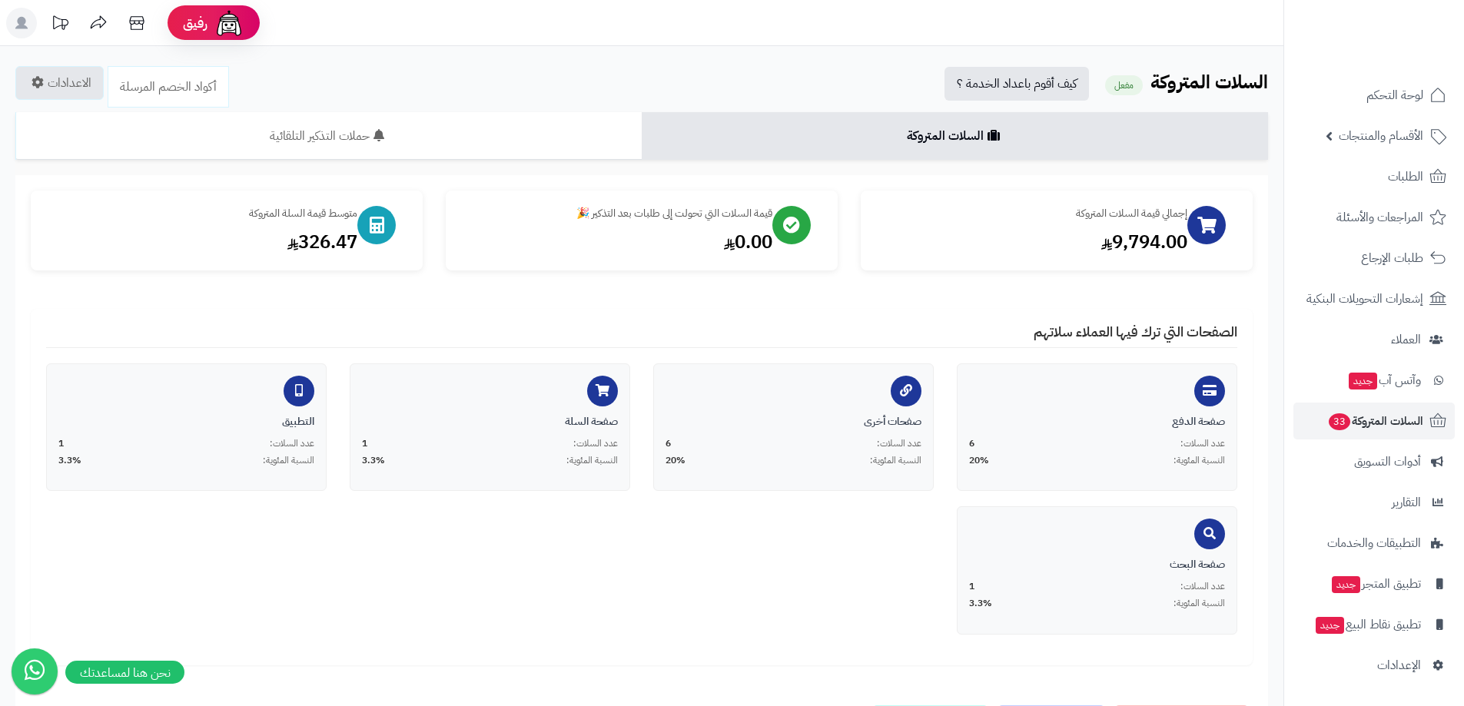
scroll to position [1633, 0]
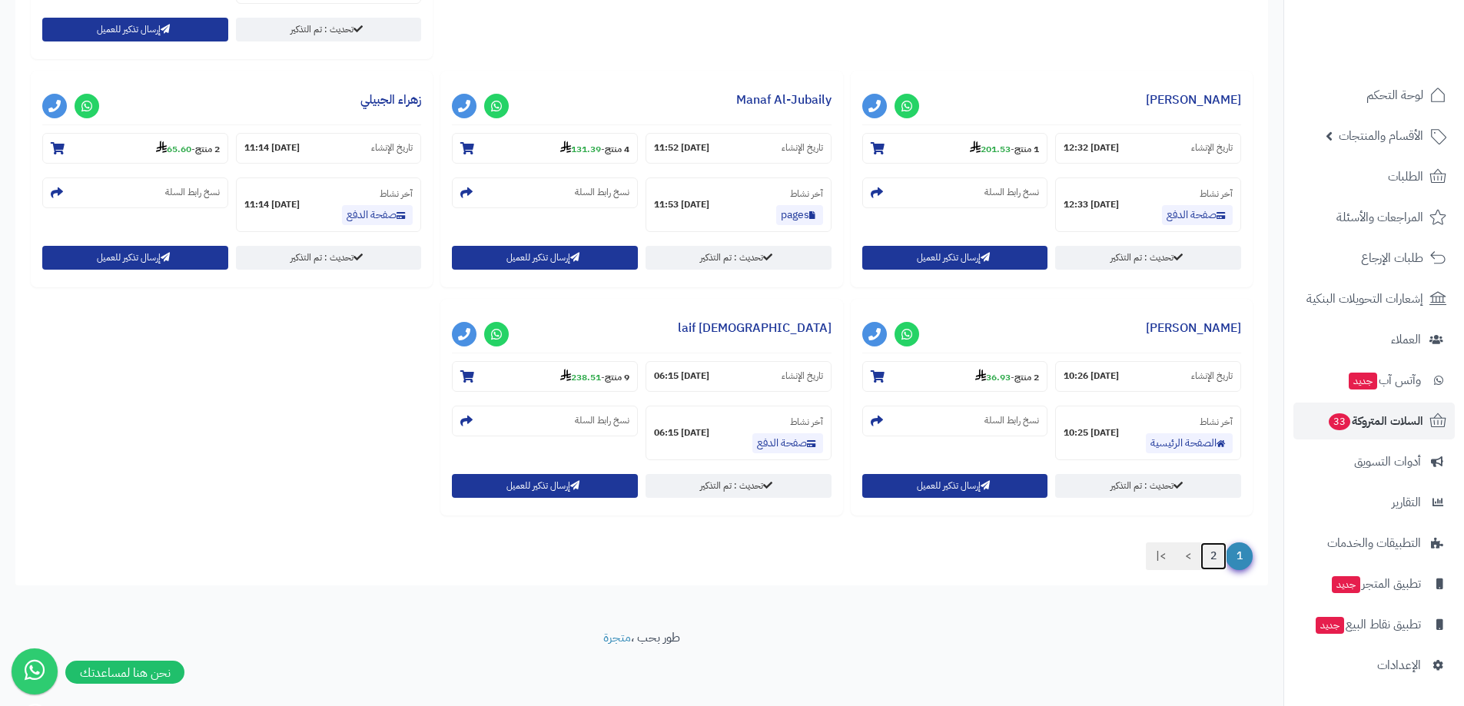
click at [1215, 553] on link "2" at bounding box center [1213, 556] width 26 height 28
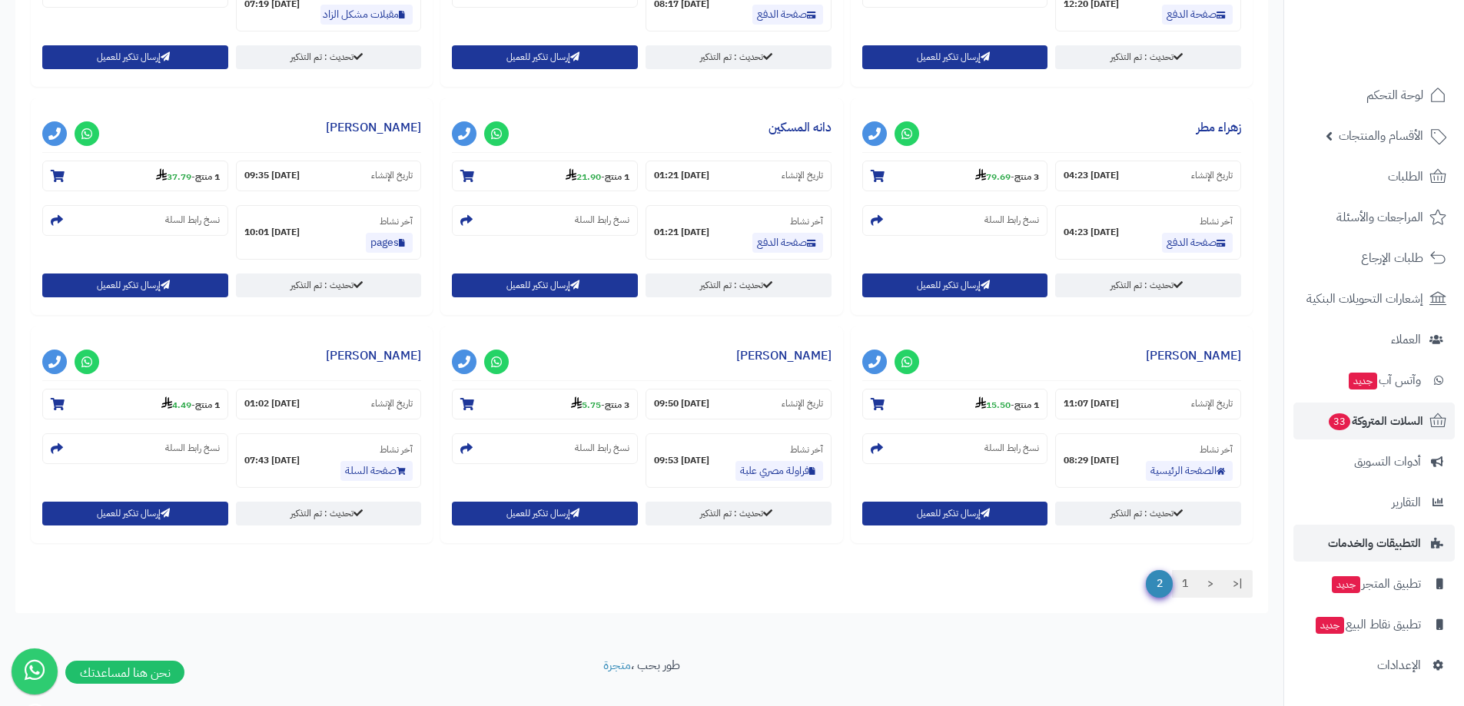
scroll to position [1265, 0]
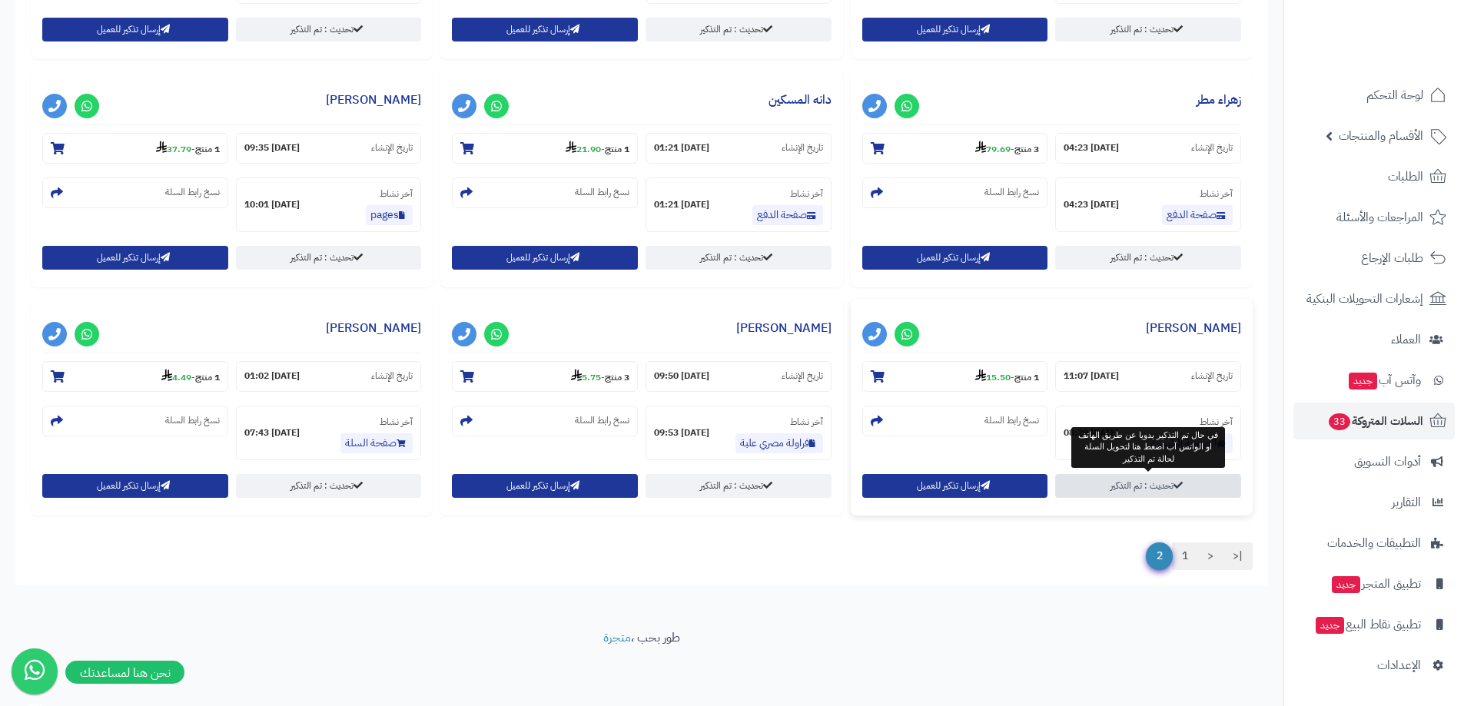
click at [1180, 483] on icon at bounding box center [1177, 485] width 9 height 9
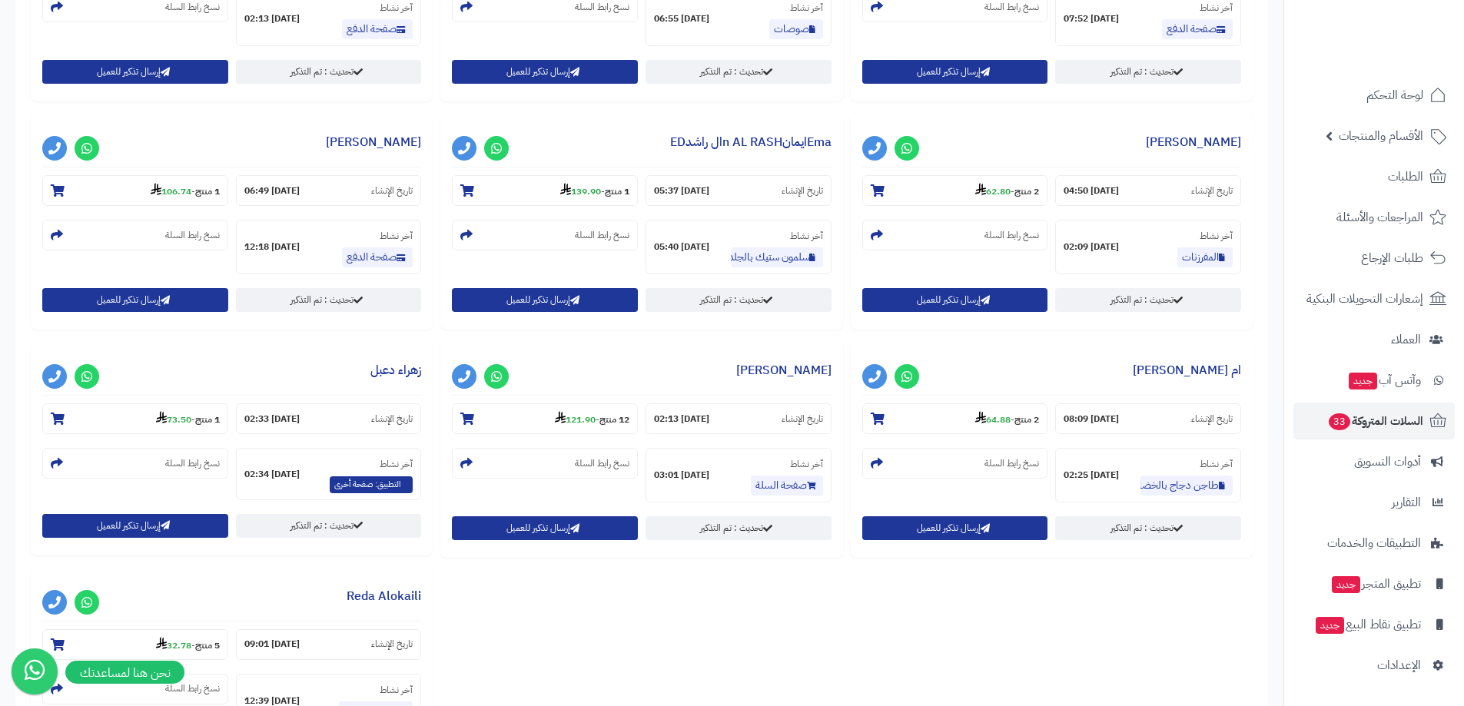
scroll to position [1633, 0]
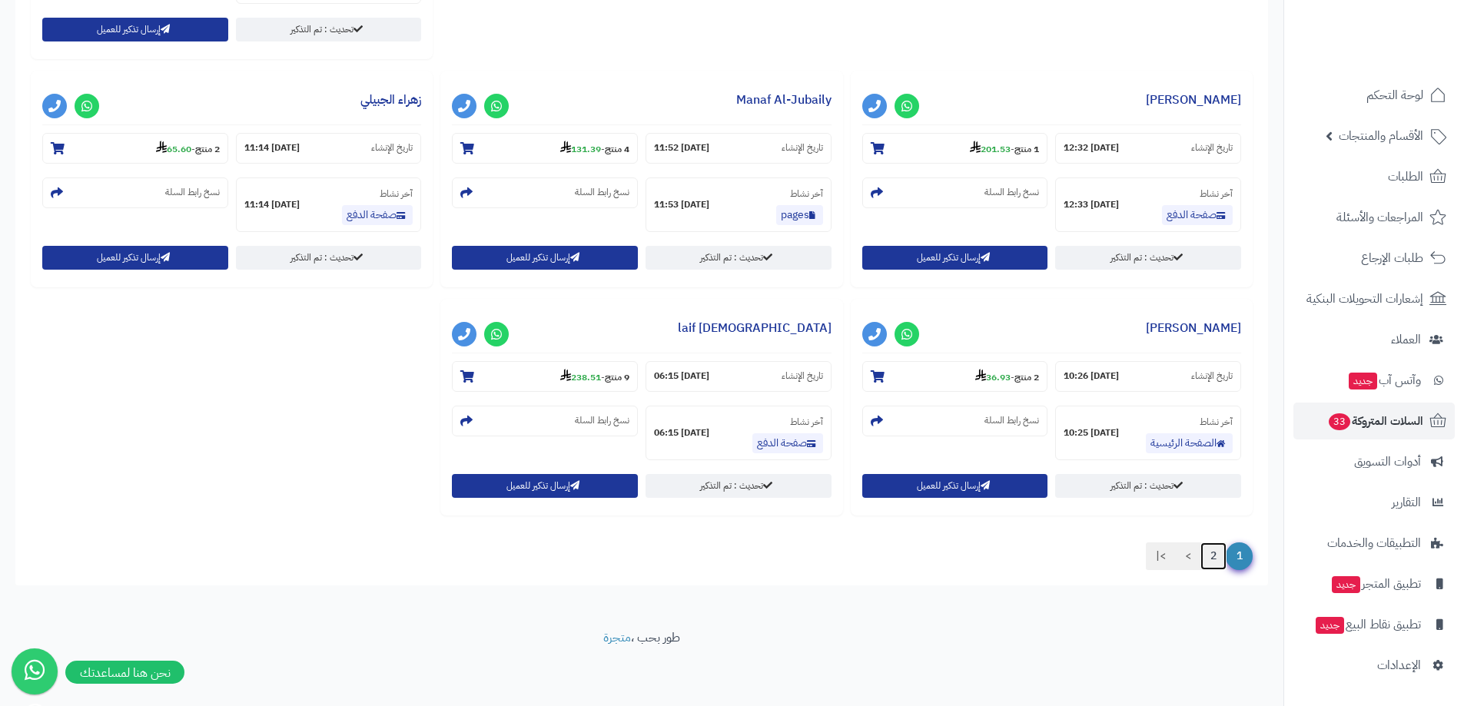
click at [1209, 553] on link "2" at bounding box center [1213, 556] width 26 height 28
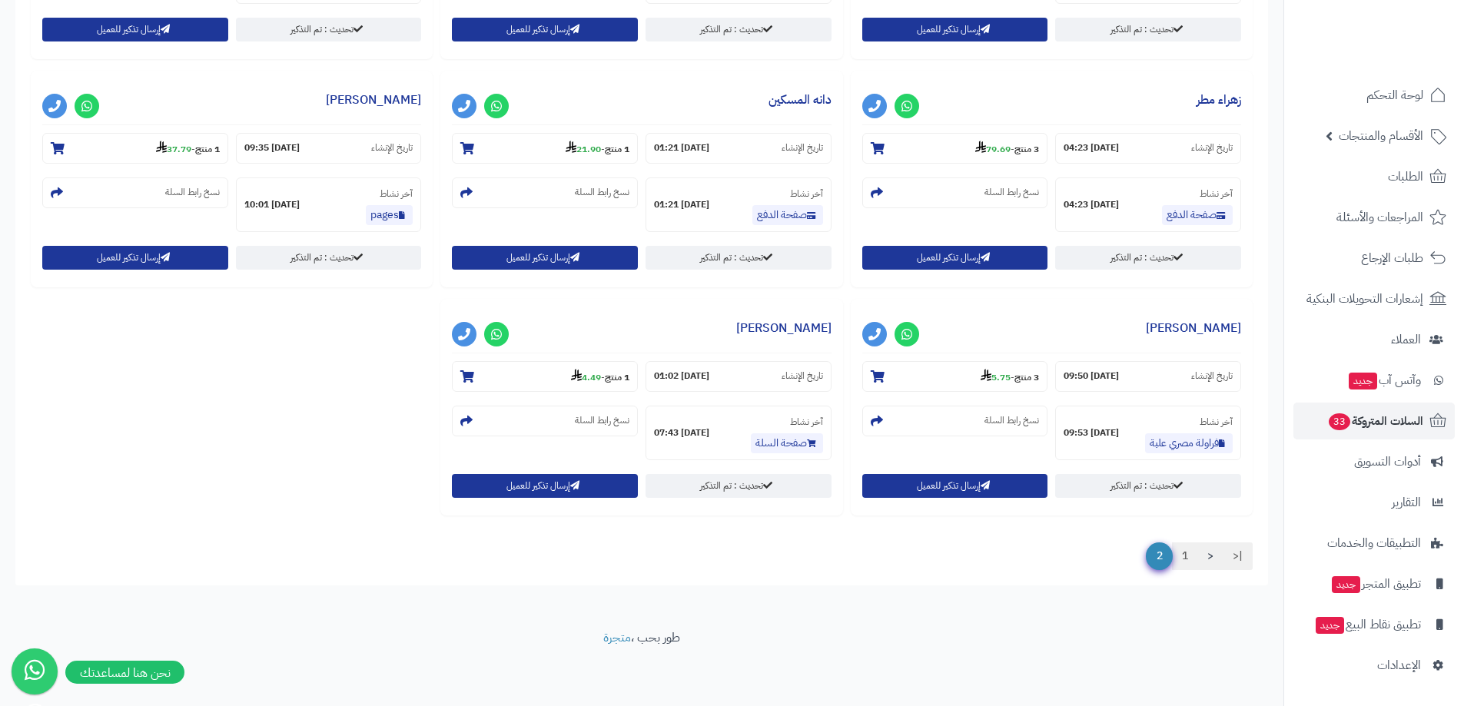
scroll to position [1265, 0]
click at [1119, 484] on link "تحديث : تم التذكير" at bounding box center [1148, 486] width 186 height 24
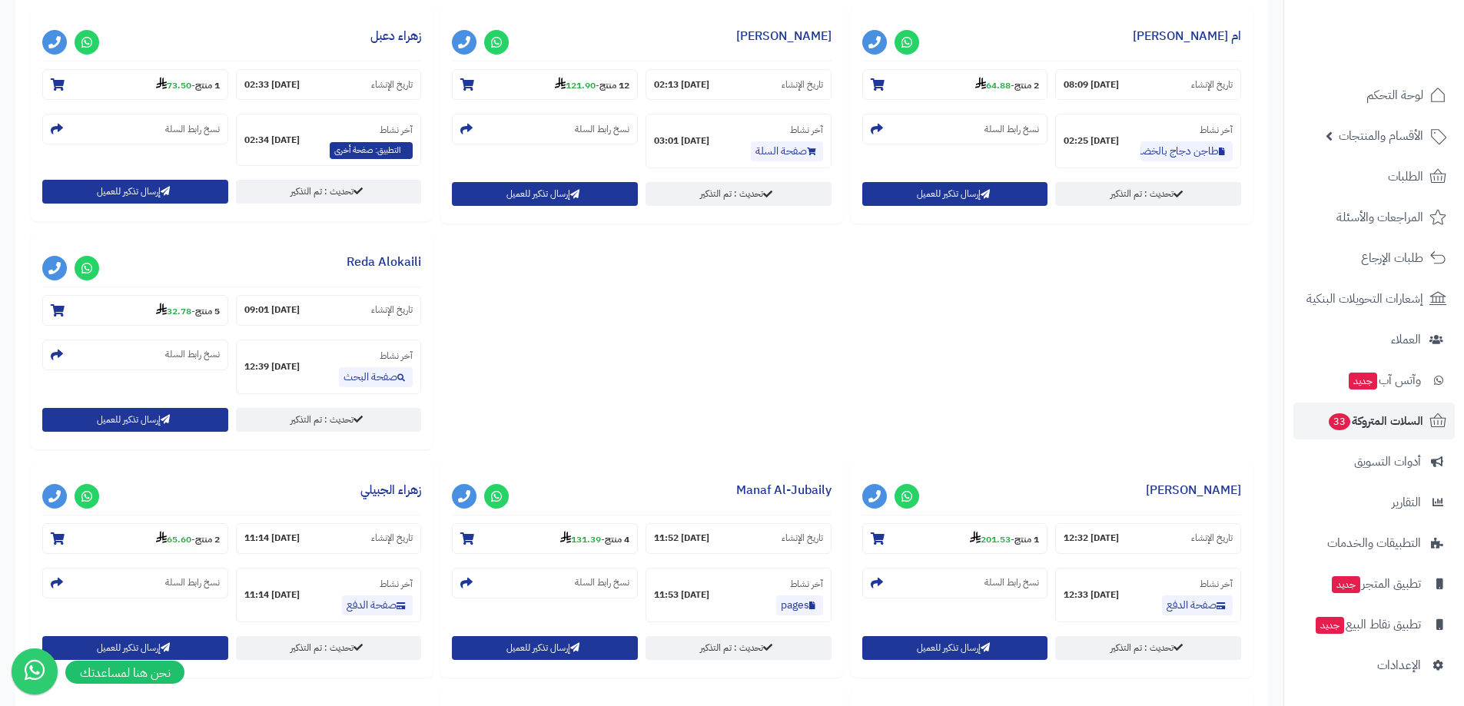
scroll to position [1633, 0]
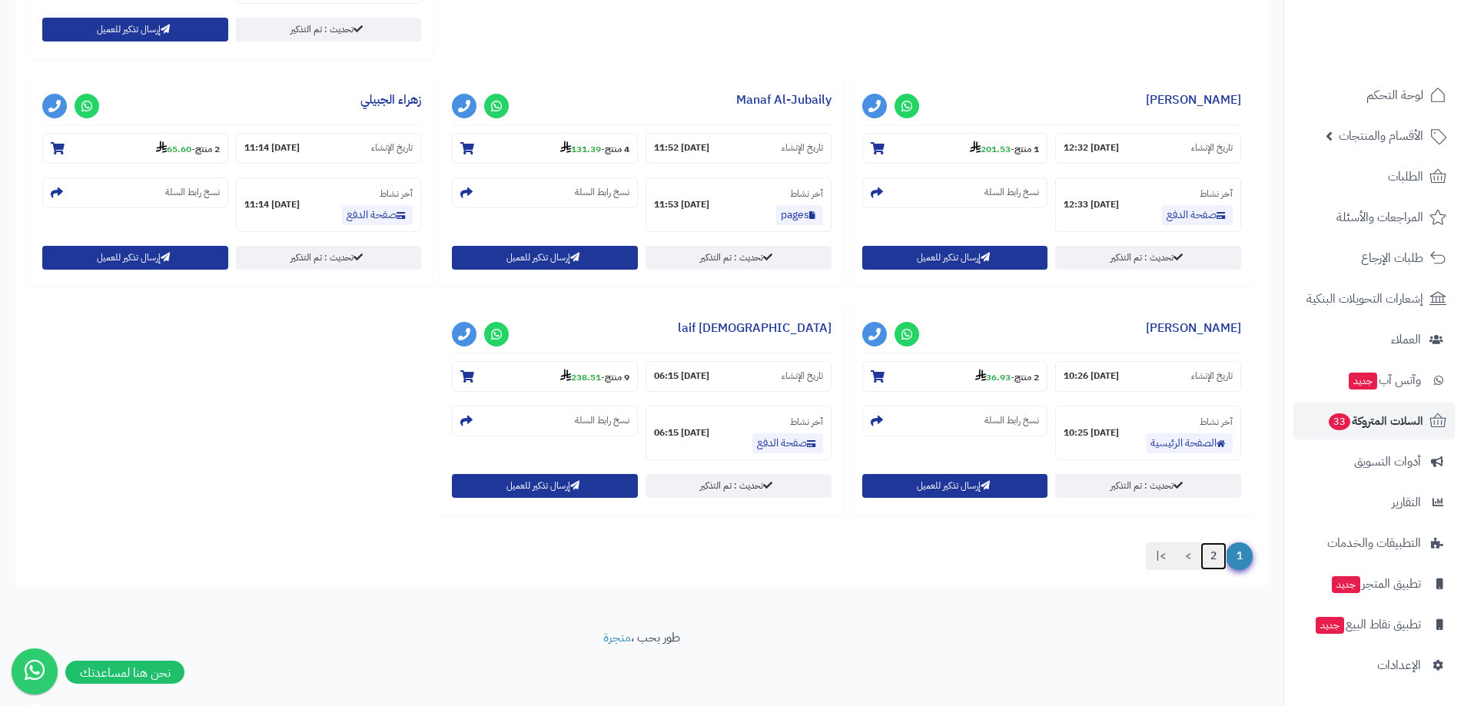
click at [1214, 560] on link "2" at bounding box center [1213, 556] width 26 height 28
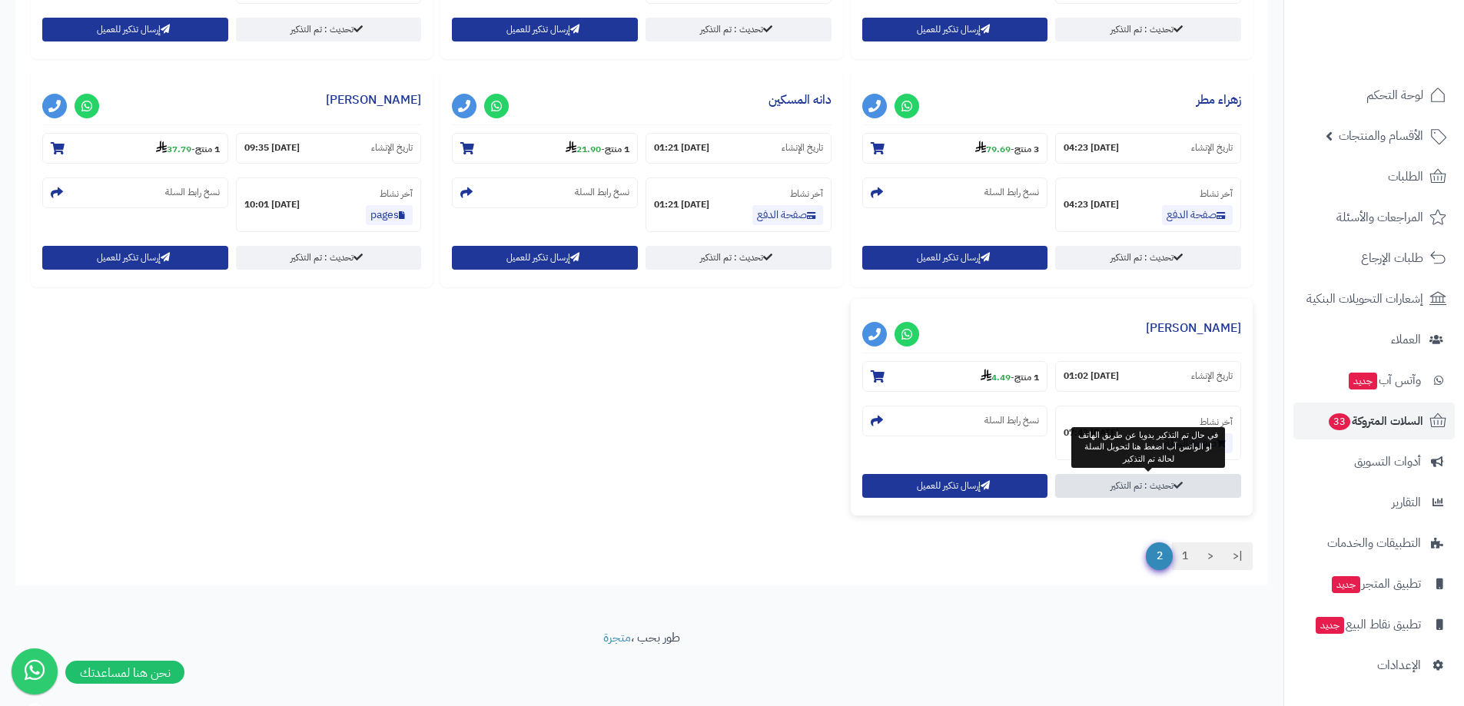
click at [1141, 482] on link "تحديث : تم التذكير" at bounding box center [1148, 486] width 186 height 24
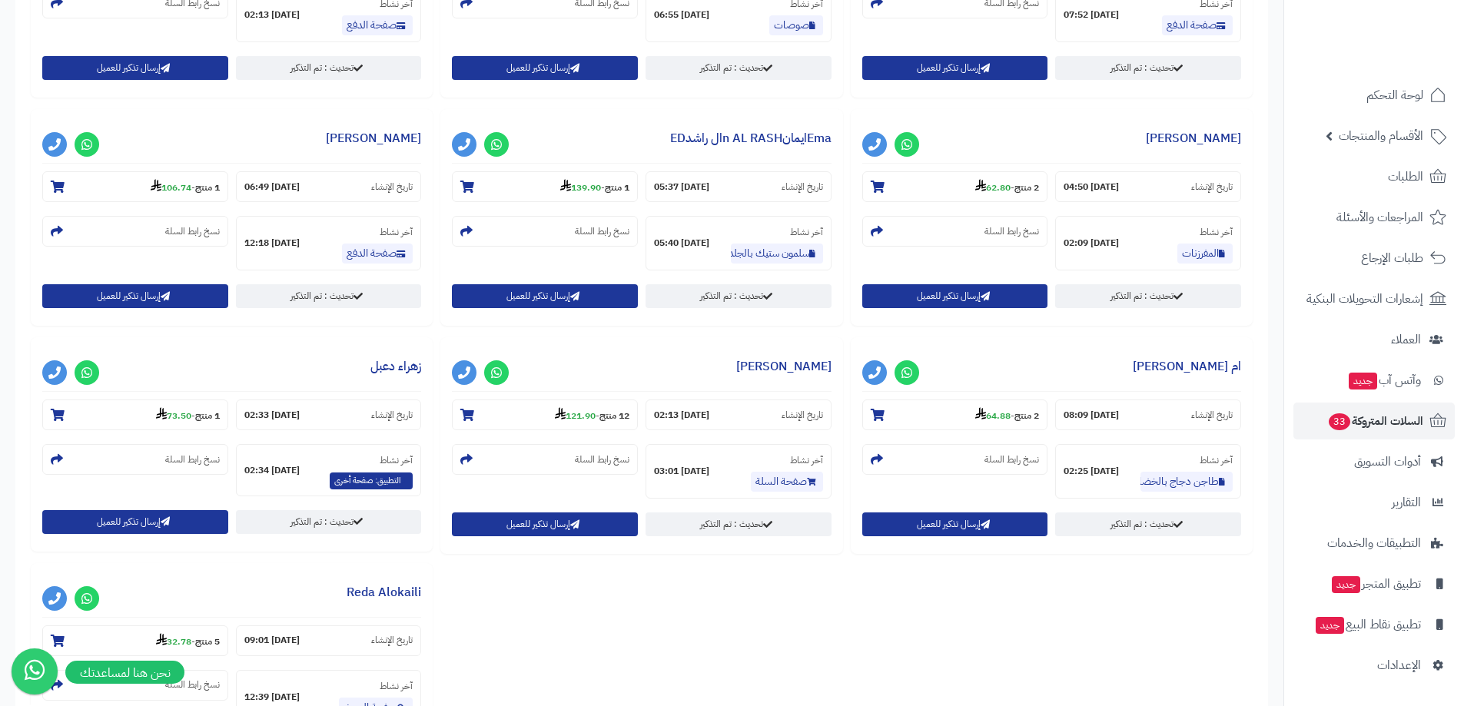
scroll to position [1633, 0]
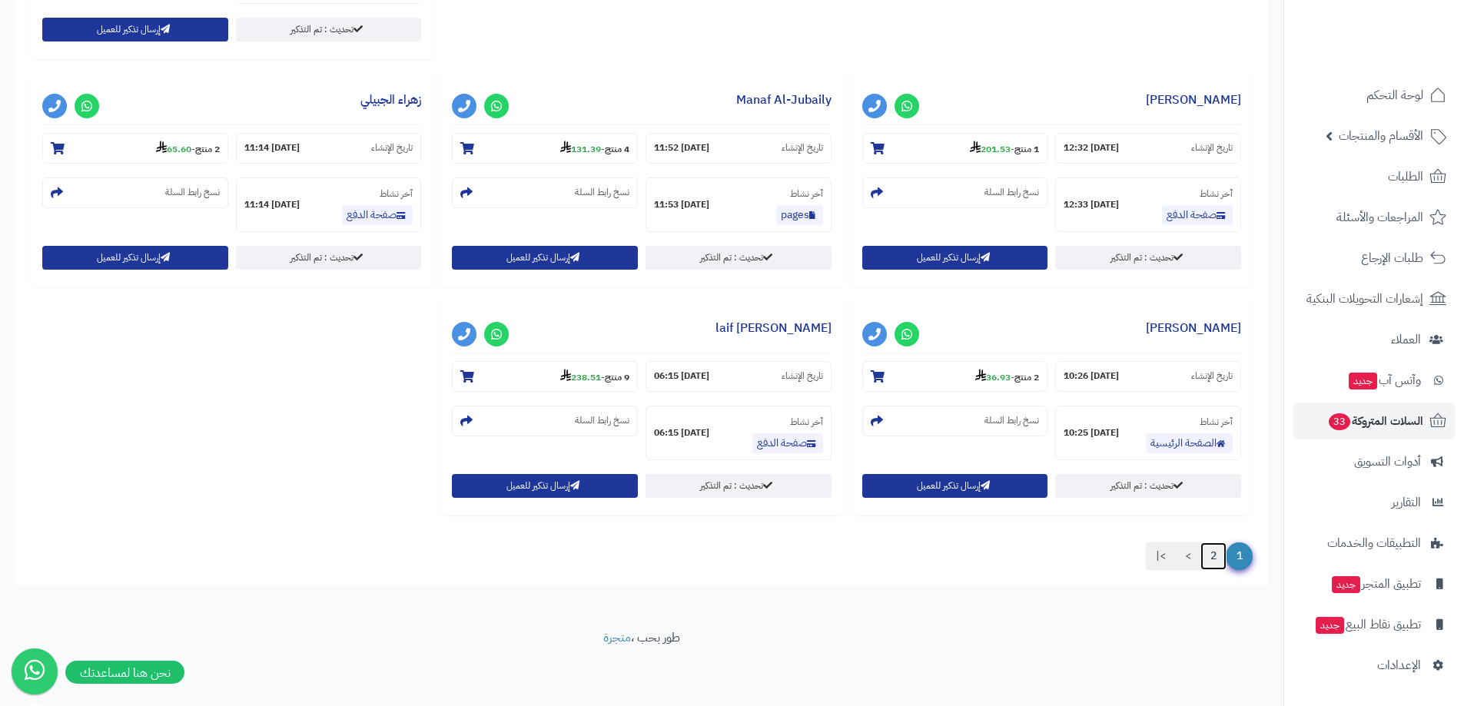
click at [1215, 558] on link "2" at bounding box center [1213, 556] width 26 height 28
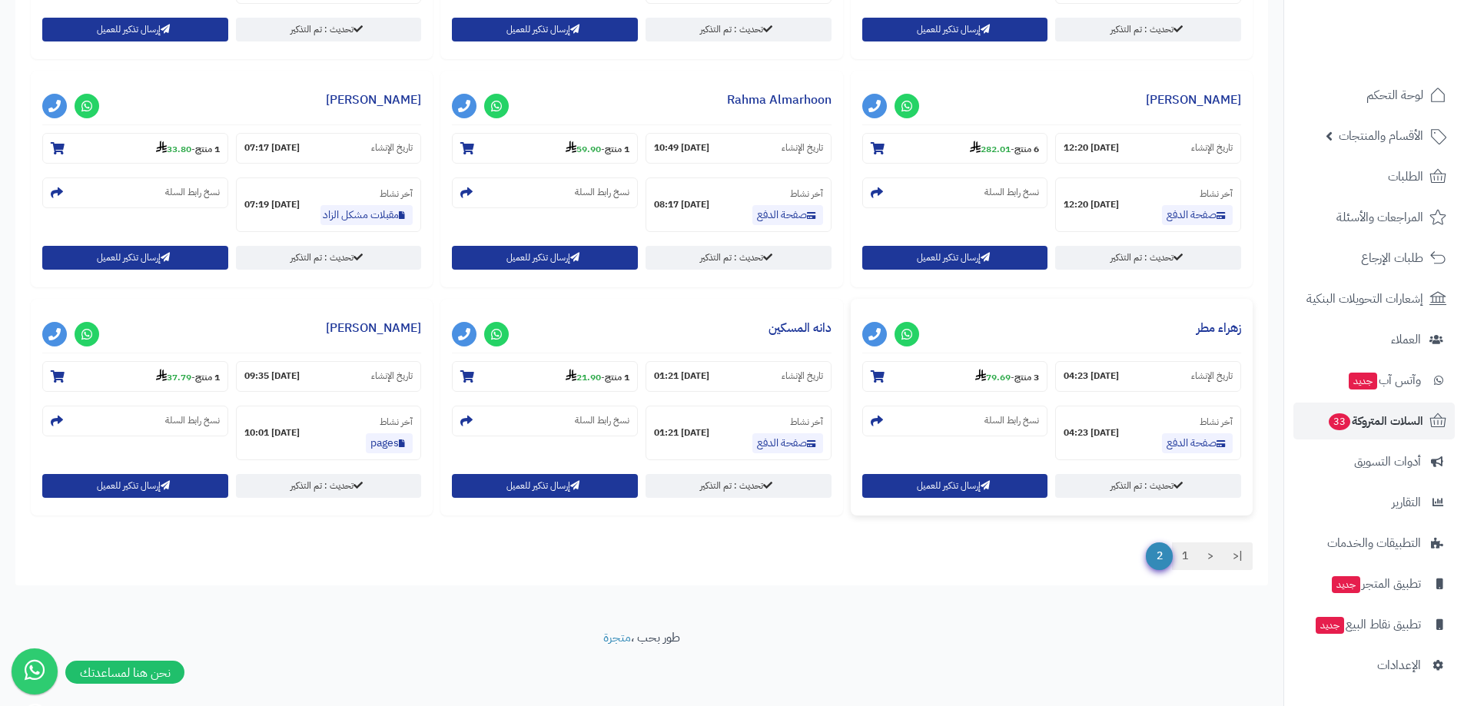
scroll to position [1036, 0]
click at [1146, 486] on link "تحديث : تم التذكير" at bounding box center [1148, 486] width 186 height 24
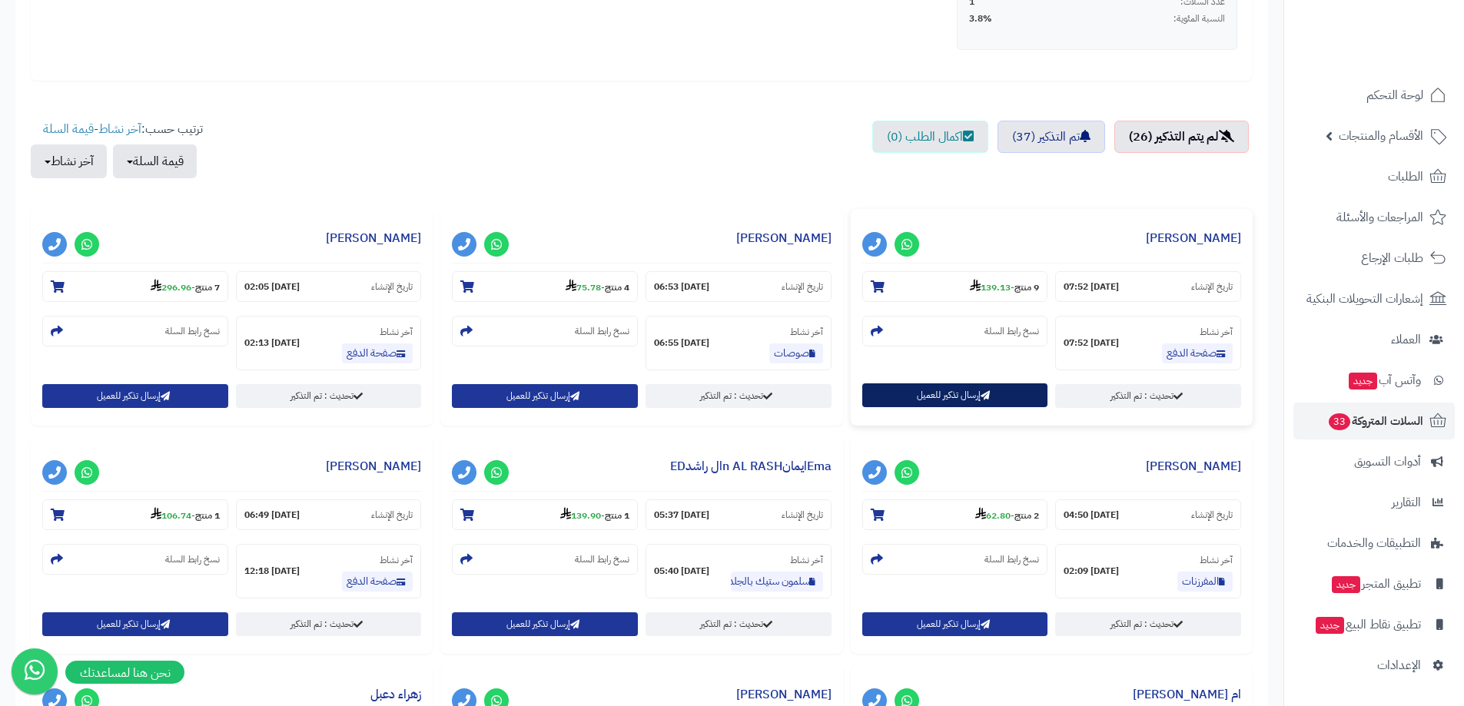
scroll to position [1633, 0]
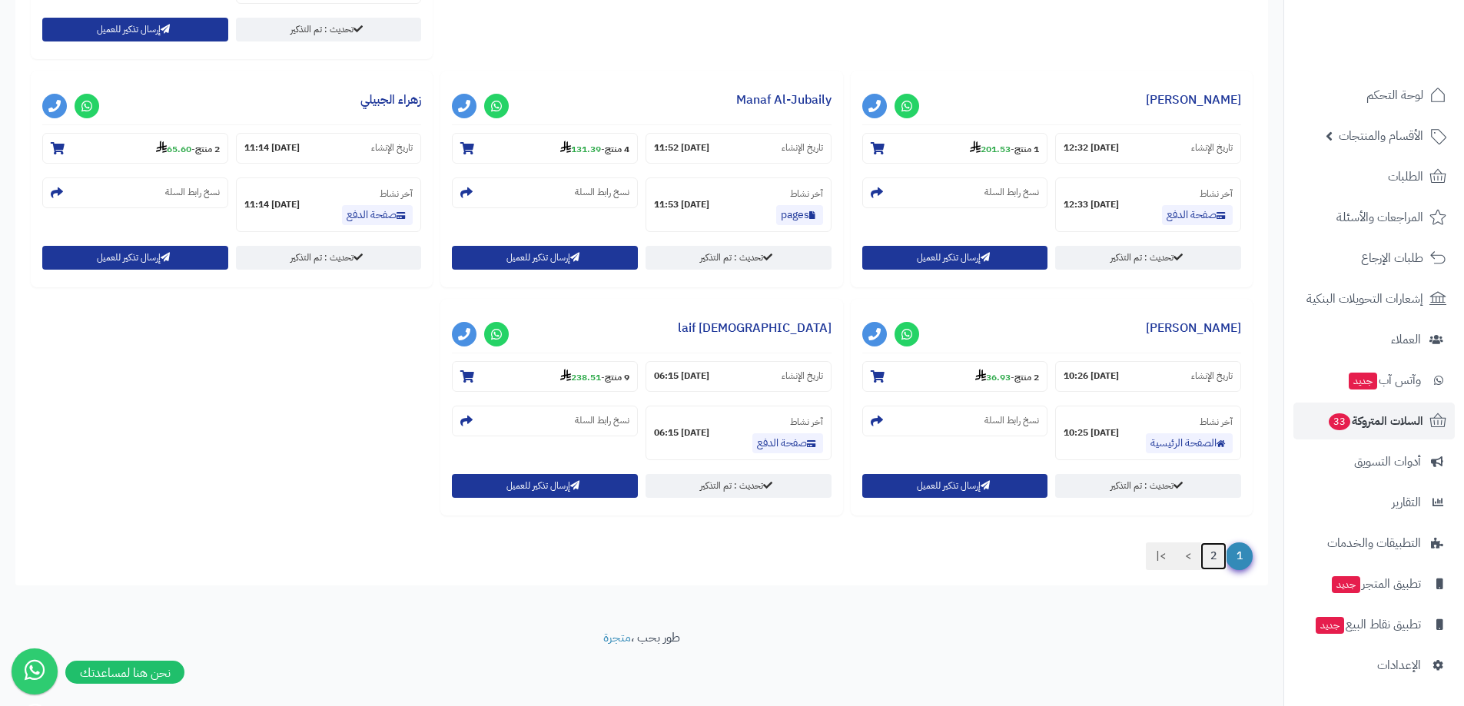
click at [1210, 552] on link "2" at bounding box center [1213, 556] width 26 height 28
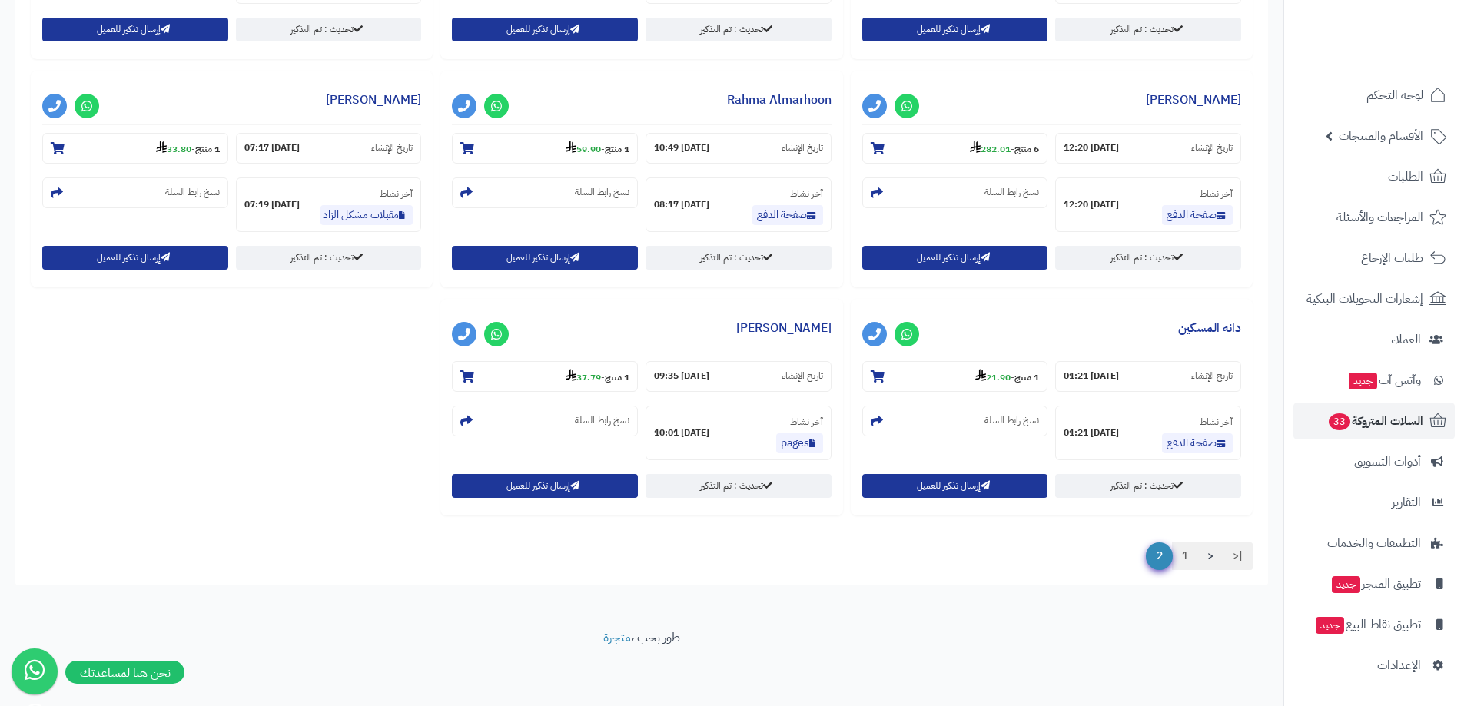
scroll to position [1036, 0]
click at [1140, 484] on link "تحديث : تم التذكير" at bounding box center [1148, 486] width 186 height 24
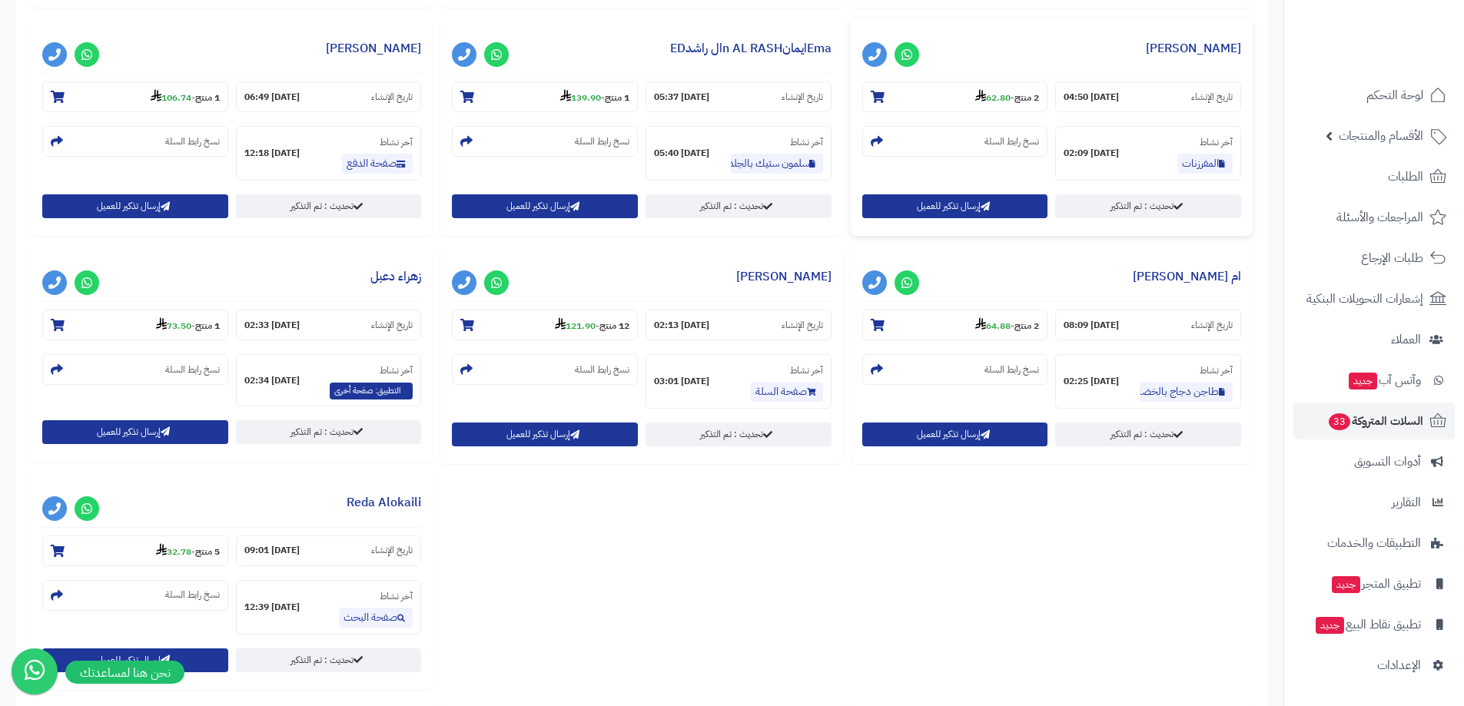
scroll to position [1633, 0]
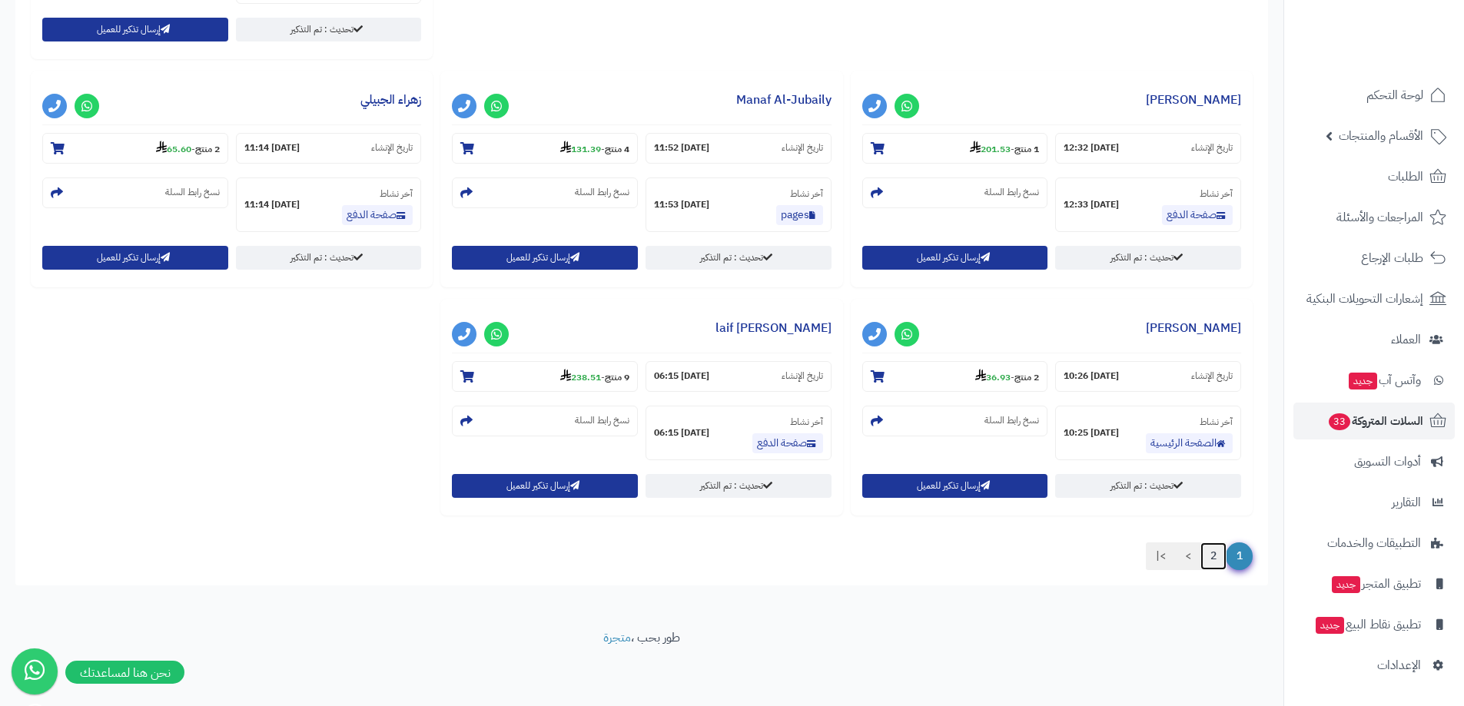
click at [1210, 560] on link "2" at bounding box center [1213, 556] width 26 height 28
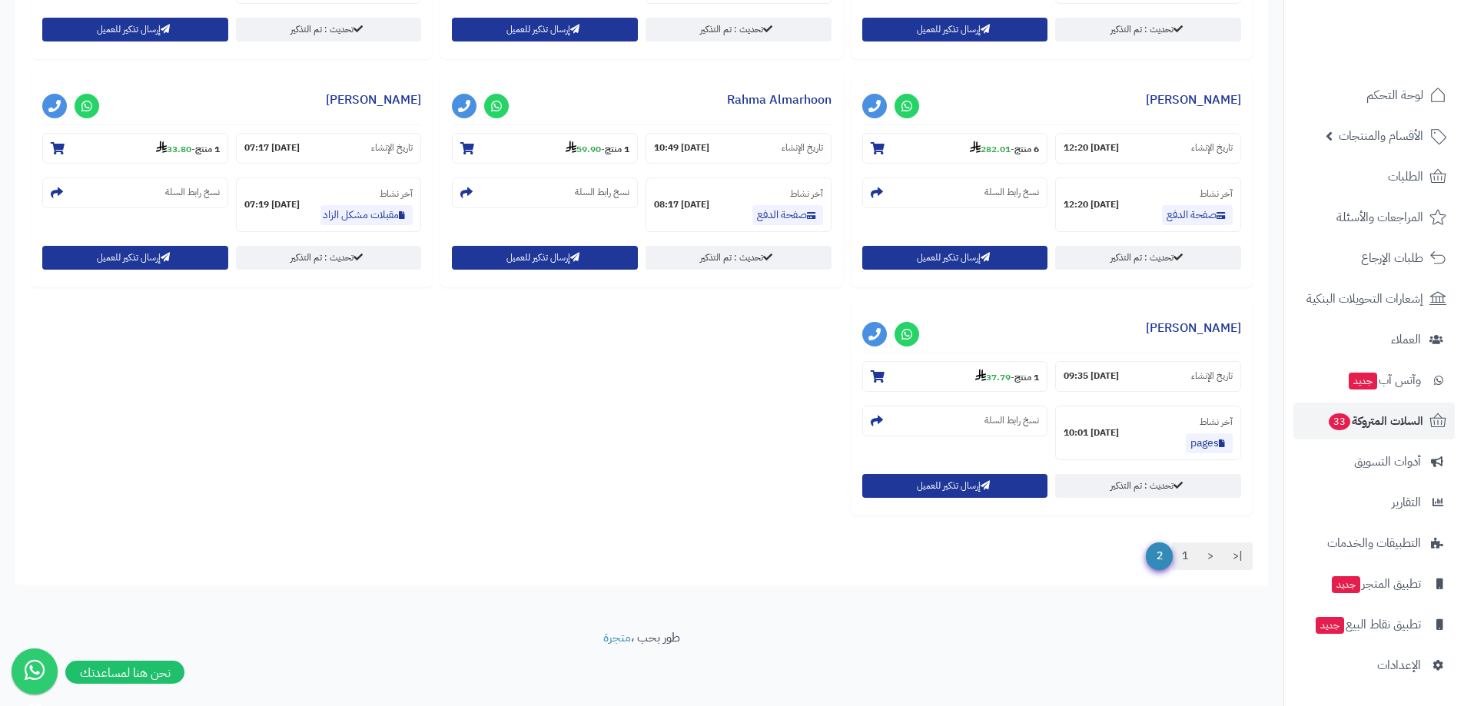
click at [669, 466] on div "**********" at bounding box center [641, 70] width 1229 height 913
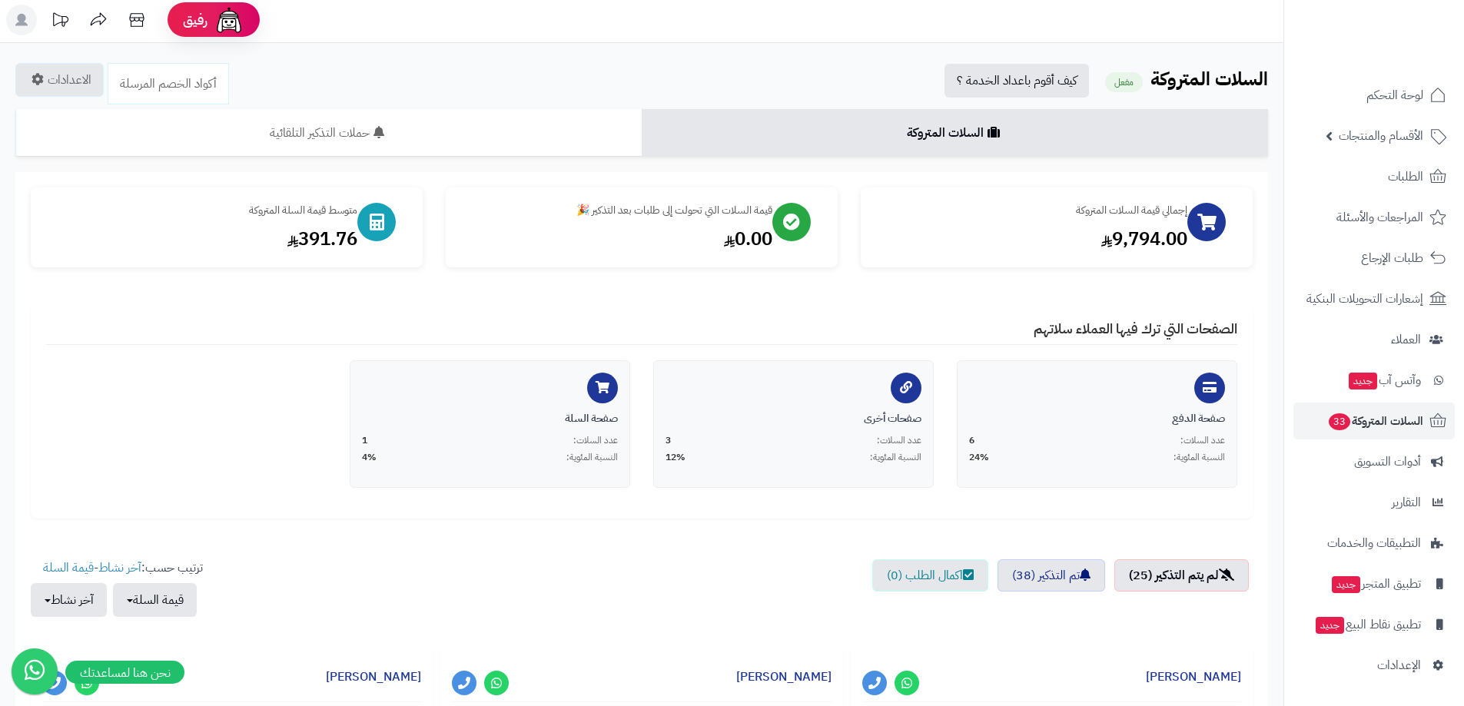
scroll to position [0, 0]
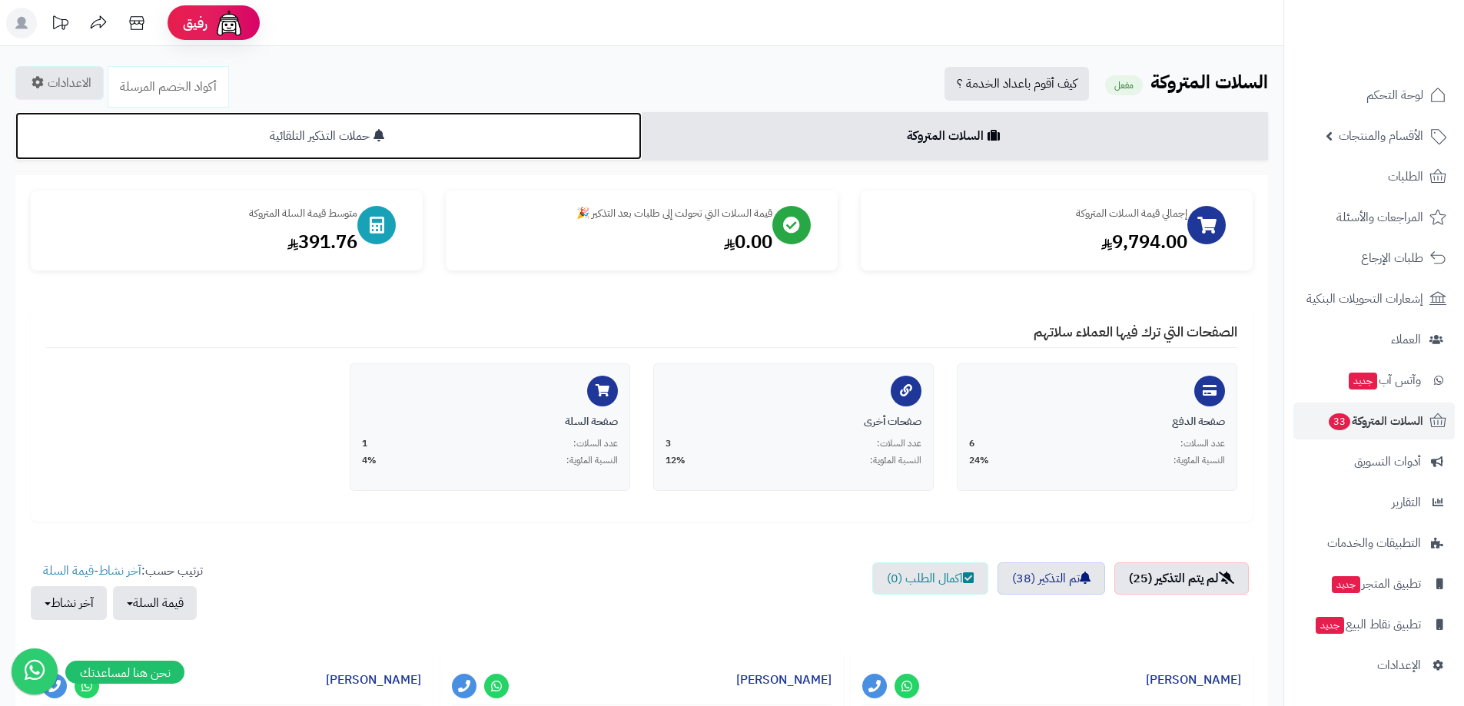
click at [429, 132] on link "حملات التذكير التلقائية" at bounding box center [328, 136] width 626 height 48
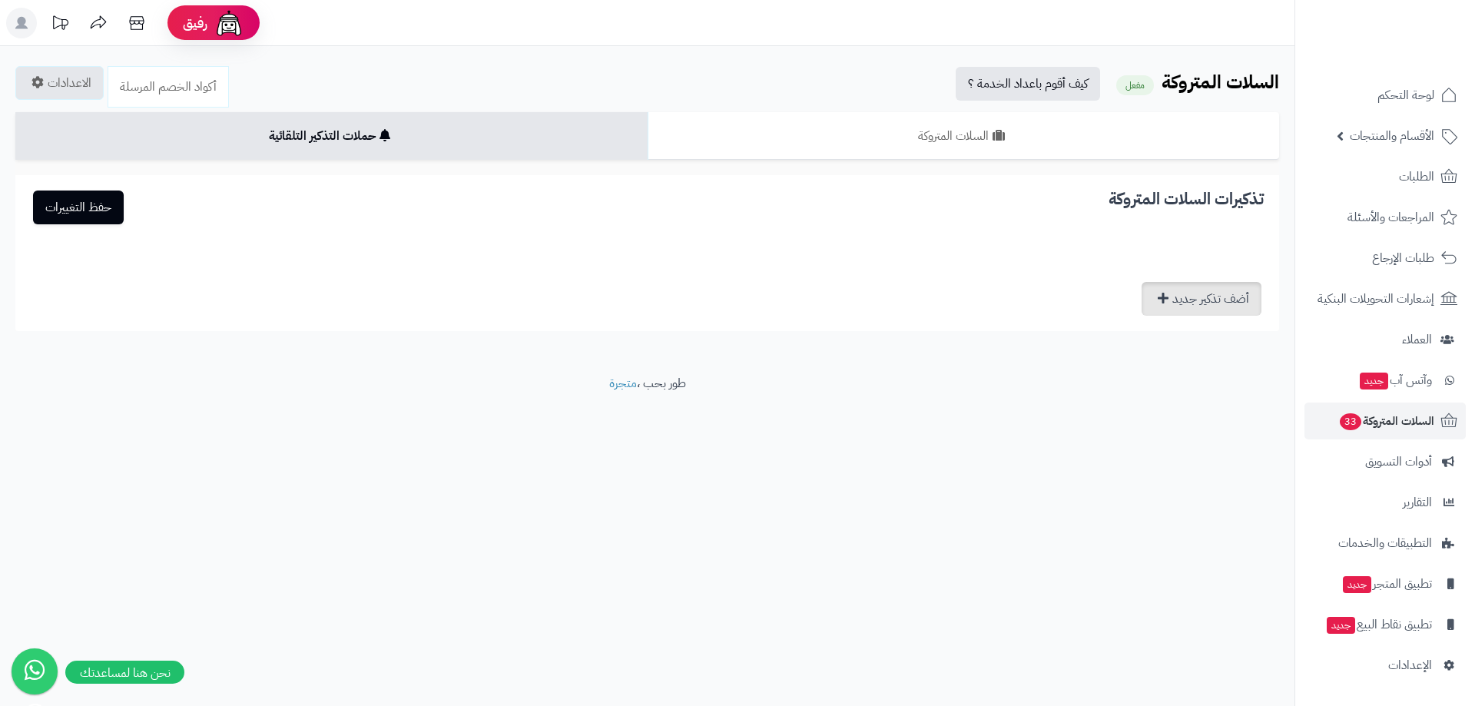
click at [1202, 297] on link "أضف تذكير جديد" at bounding box center [1202, 299] width 120 height 34
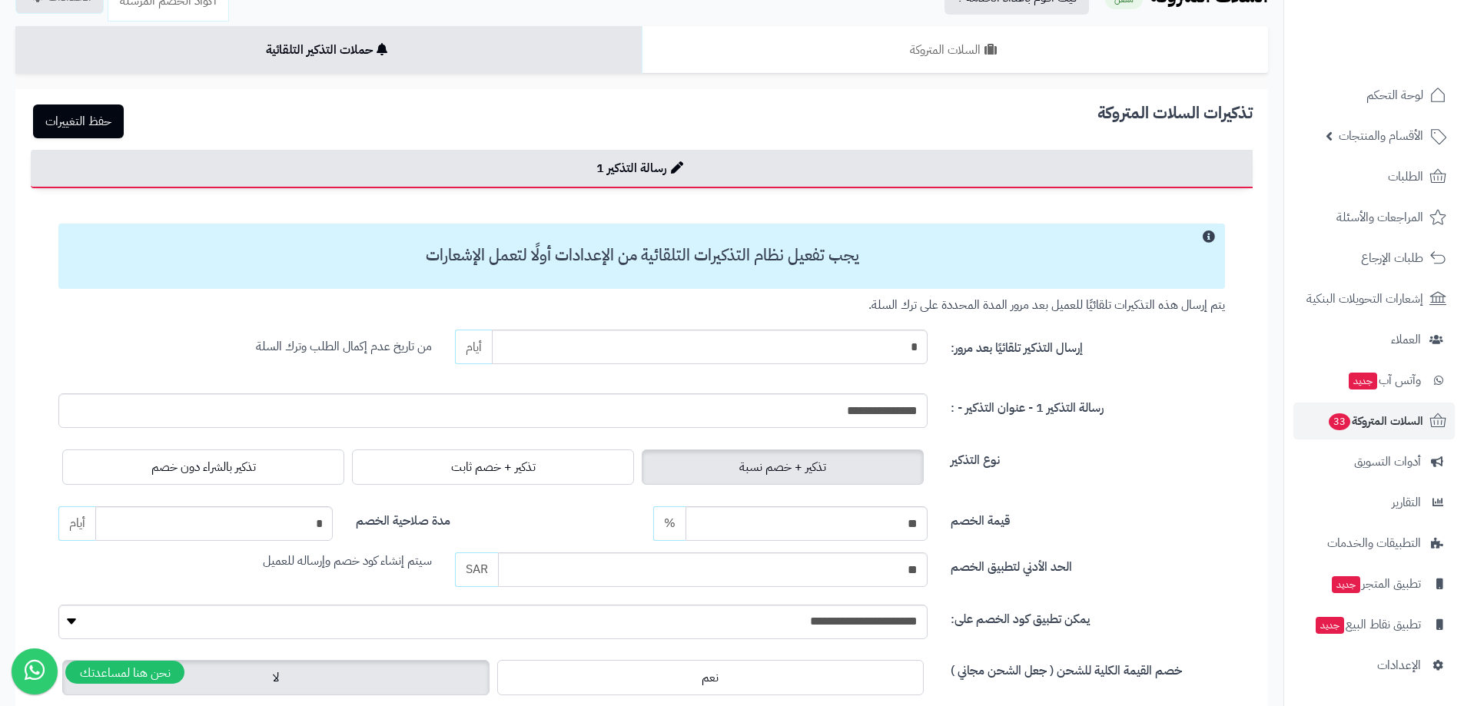
scroll to position [231, 0]
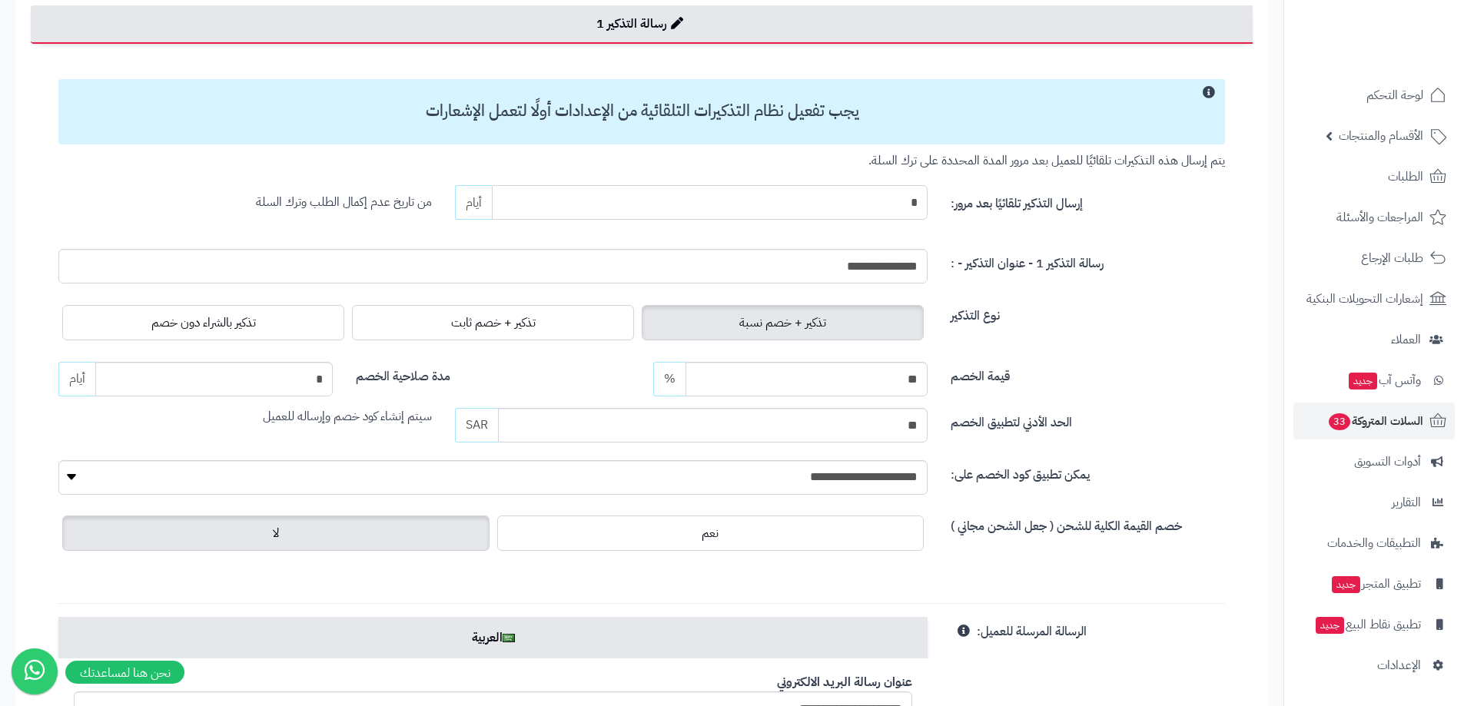
click at [860, 196] on input "*" at bounding box center [710, 202] width 436 height 35
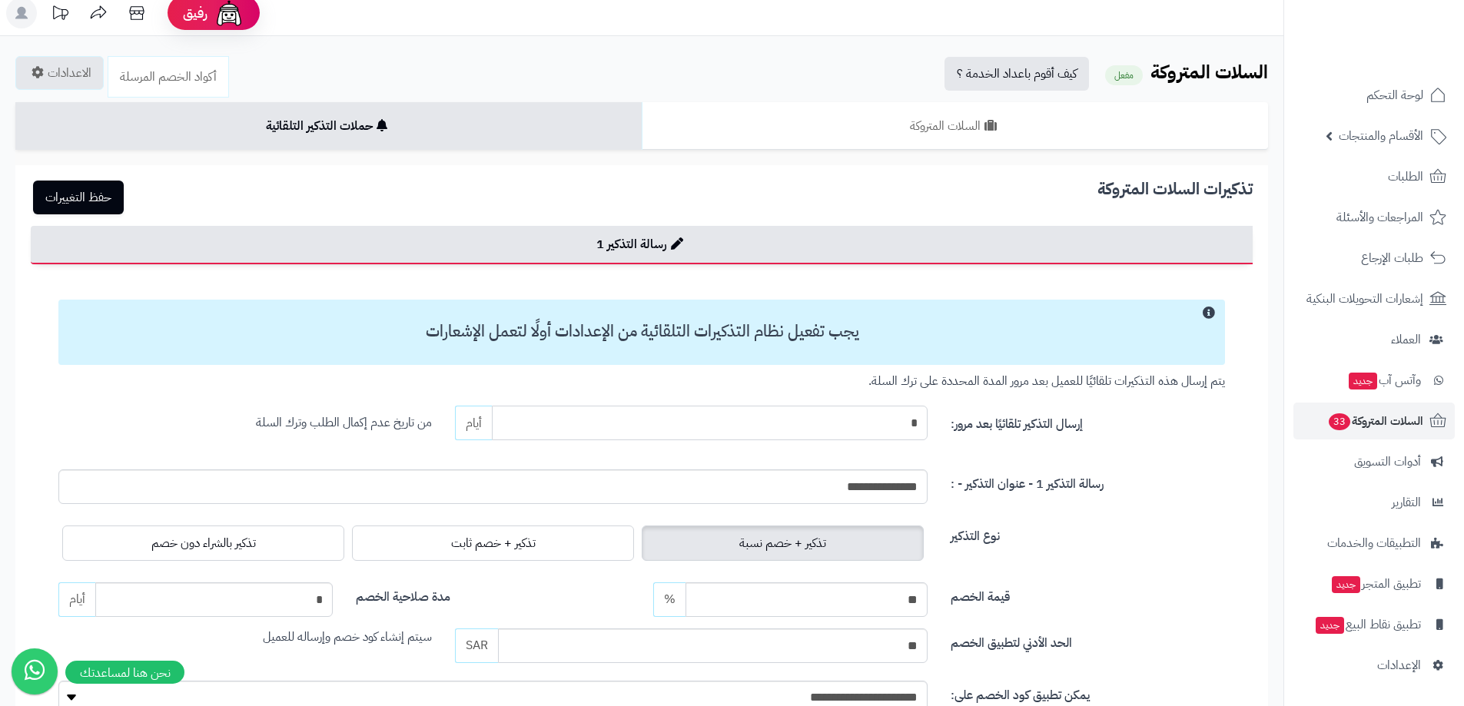
scroll to position [0, 0]
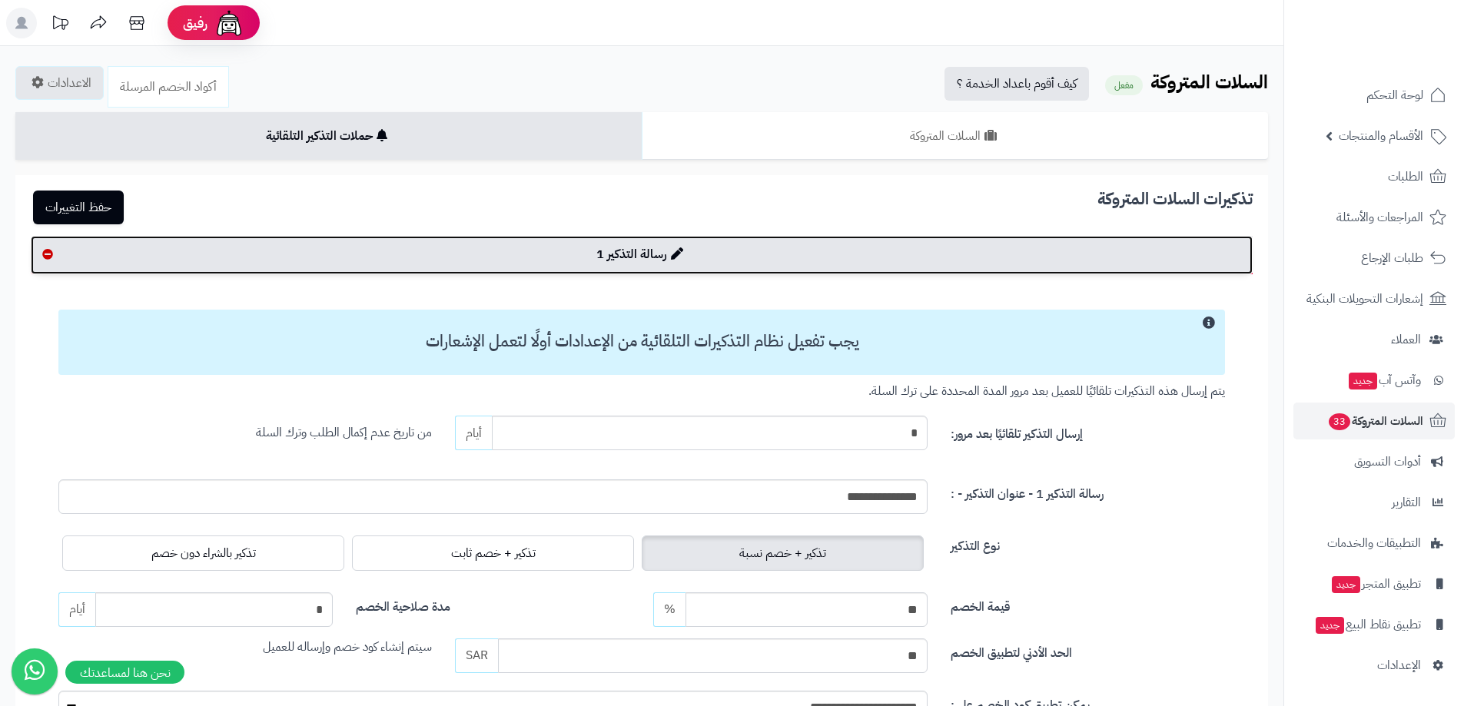
click at [47, 254] on icon at bounding box center [47, 254] width 11 height 15
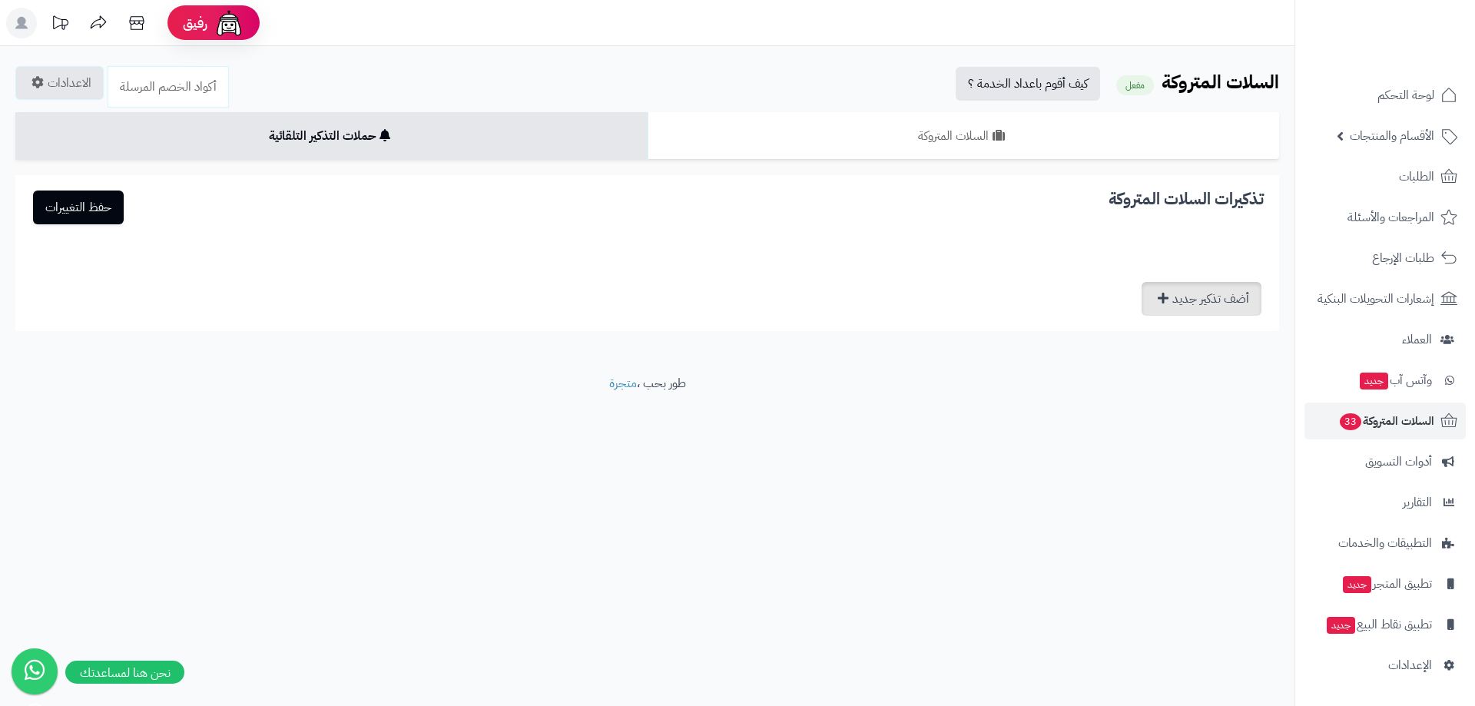
click at [1222, 297] on link "أضف تذكير جديد" at bounding box center [1202, 299] width 120 height 34
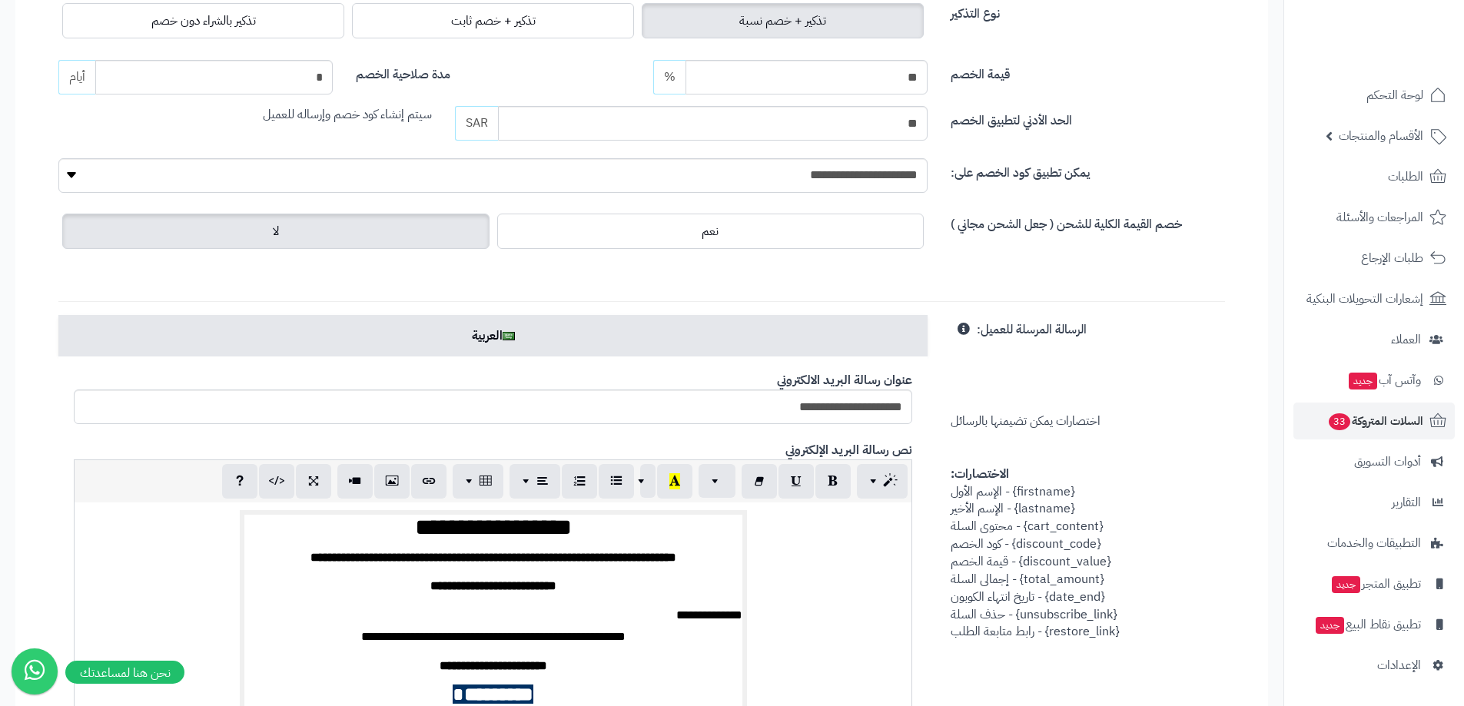
scroll to position [154, 0]
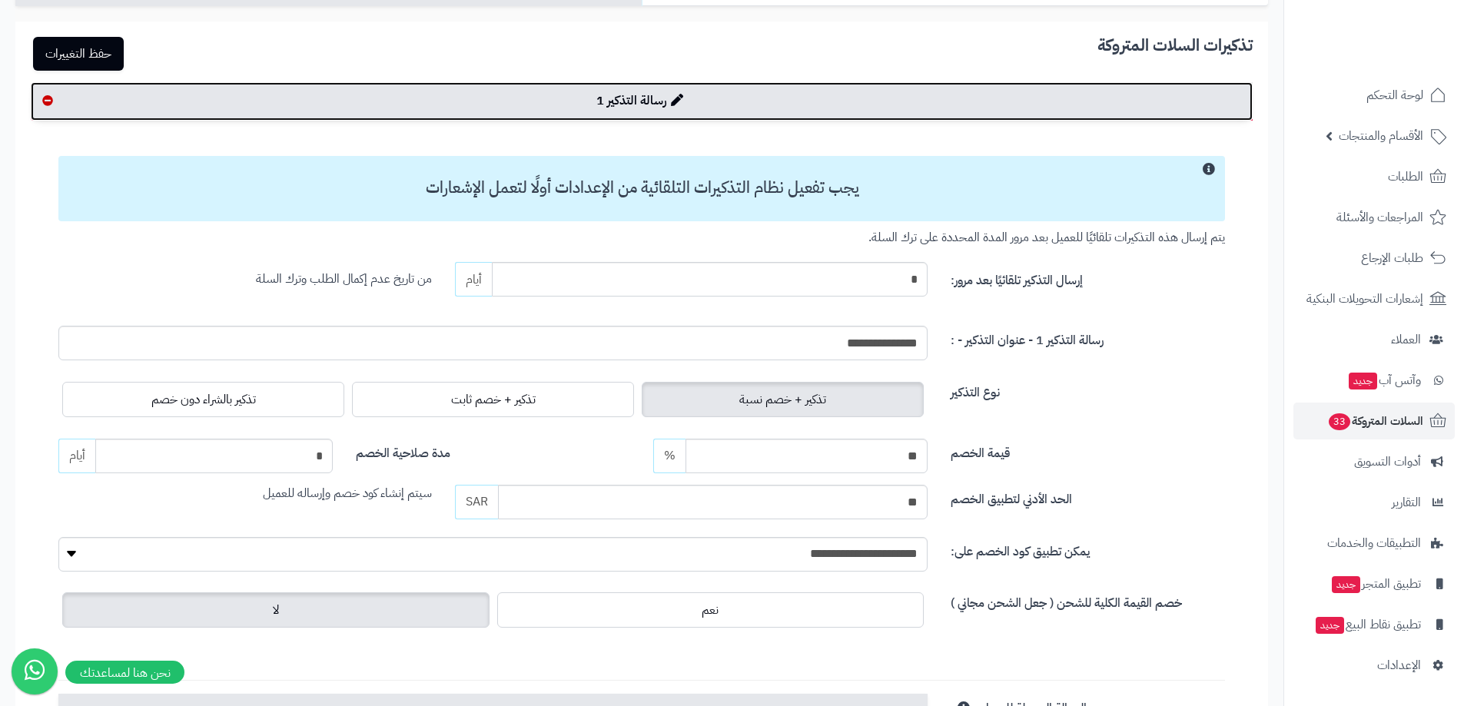
click at [42, 98] on icon at bounding box center [47, 100] width 11 height 15
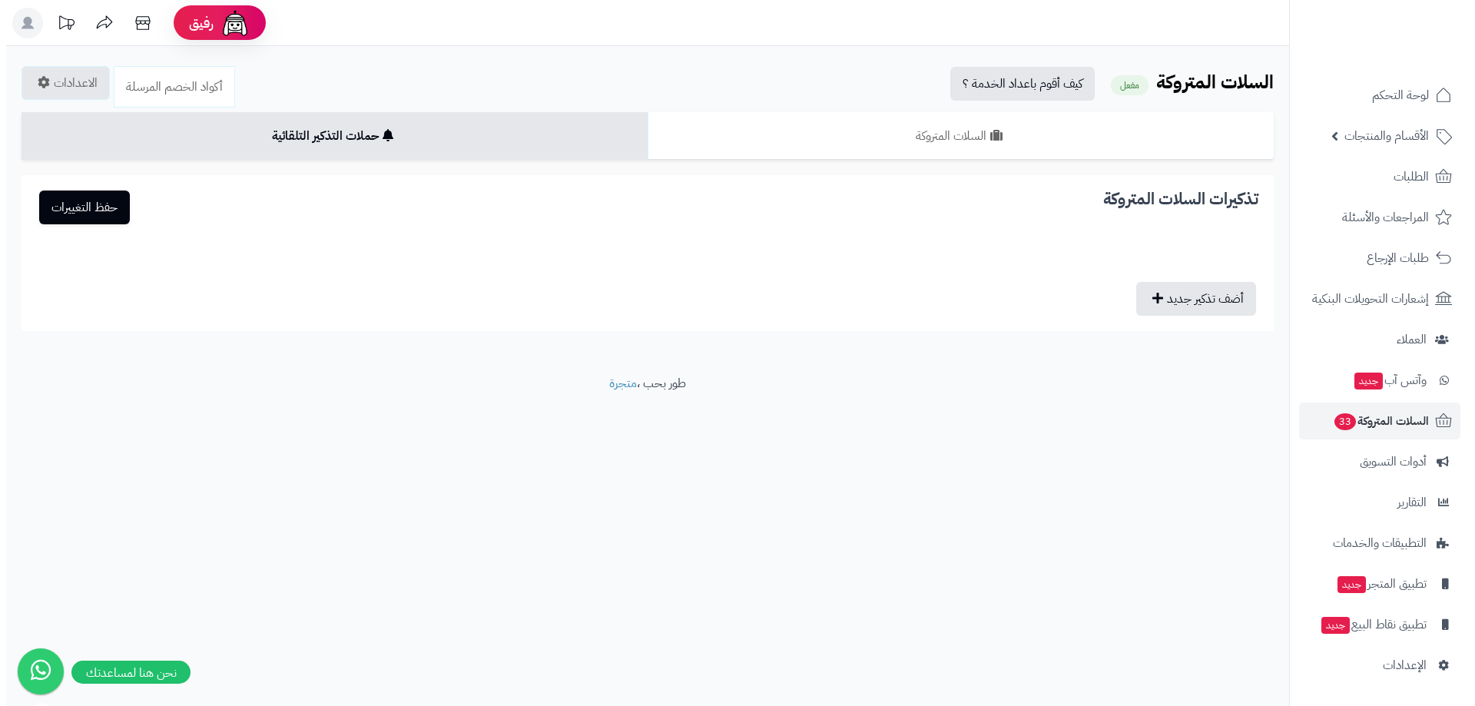
scroll to position [0, 0]
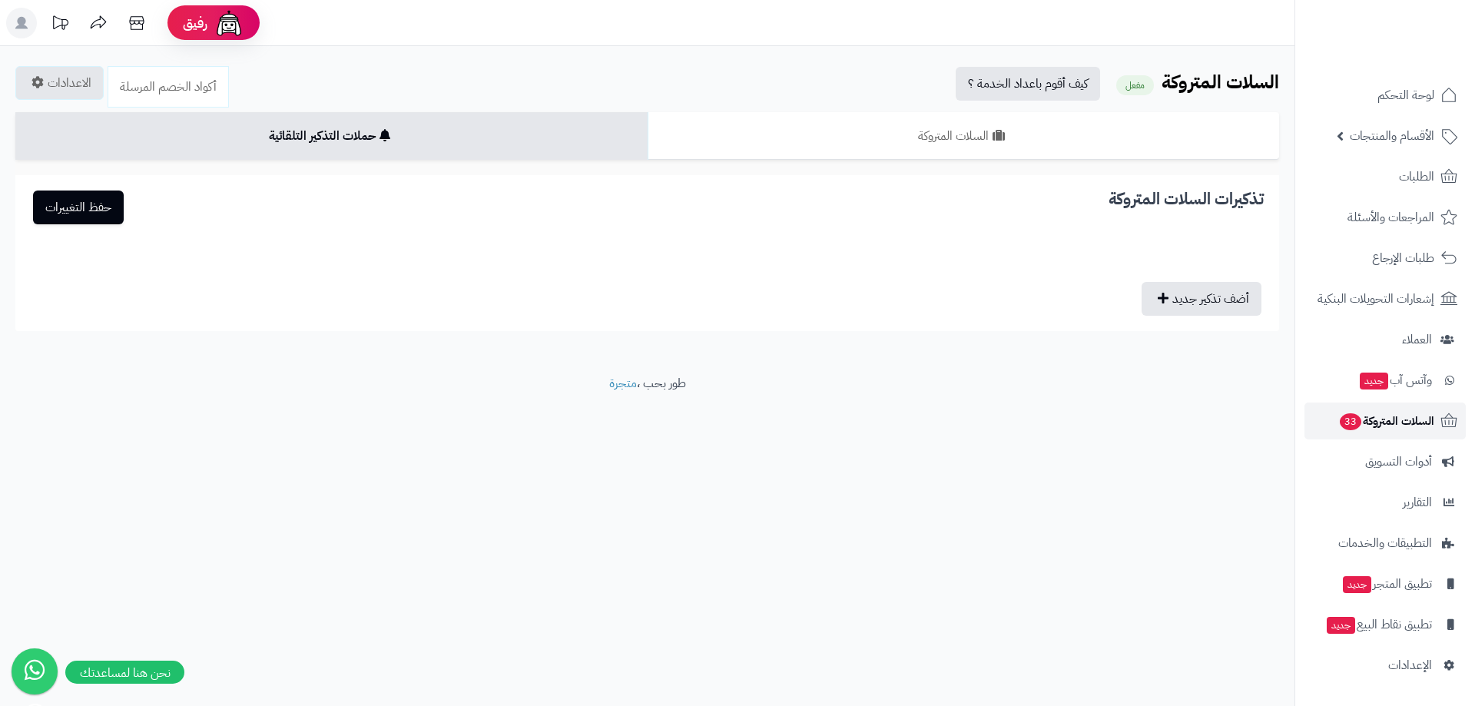
click at [1345, 420] on span "33" at bounding box center [1351, 421] width 22 height 17
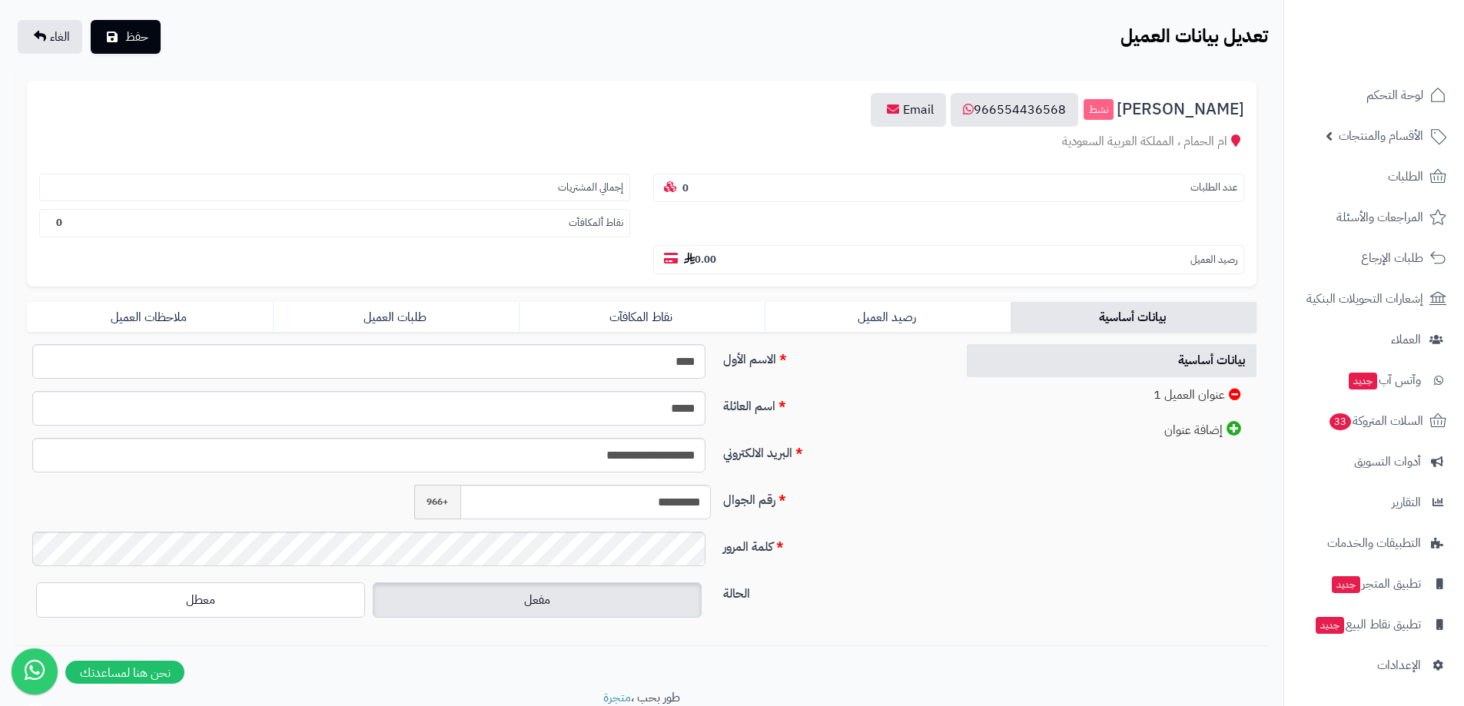
scroll to position [153, 0]
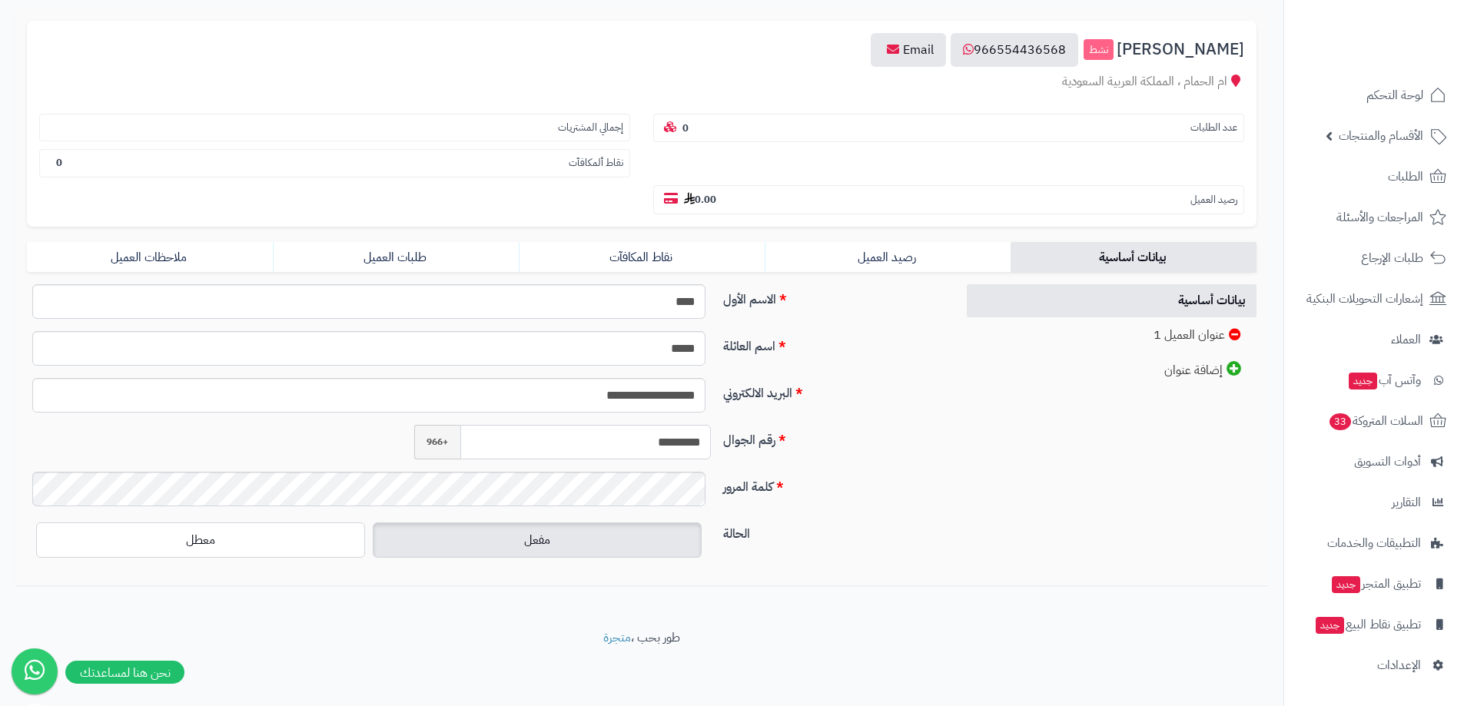
click at [670, 445] on input "*********" at bounding box center [585, 442] width 251 height 35
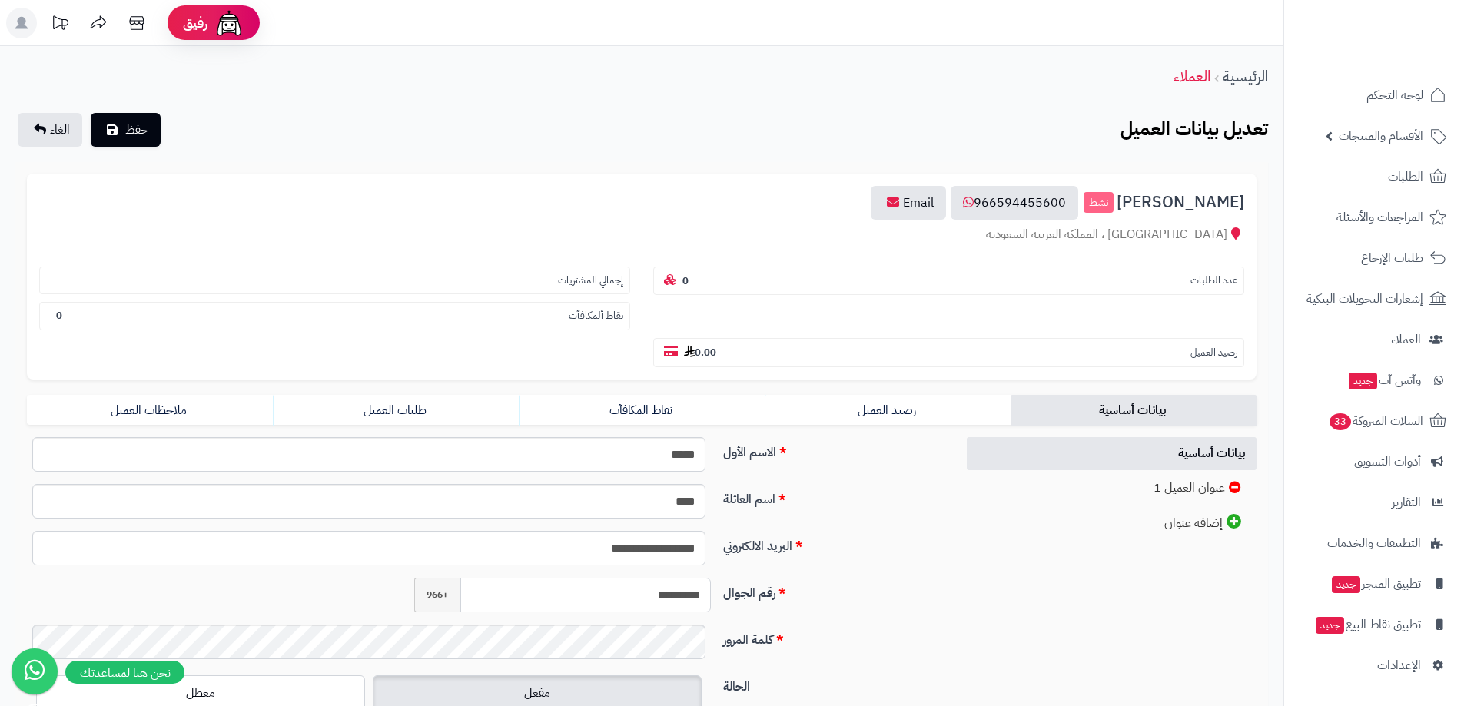
click at [678, 600] on input "*********" at bounding box center [585, 595] width 251 height 35
click at [671, 592] on input "*********" at bounding box center [585, 595] width 251 height 35
click at [665, 597] on input "*********" at bounding box center [585, 595] width 251 height 35
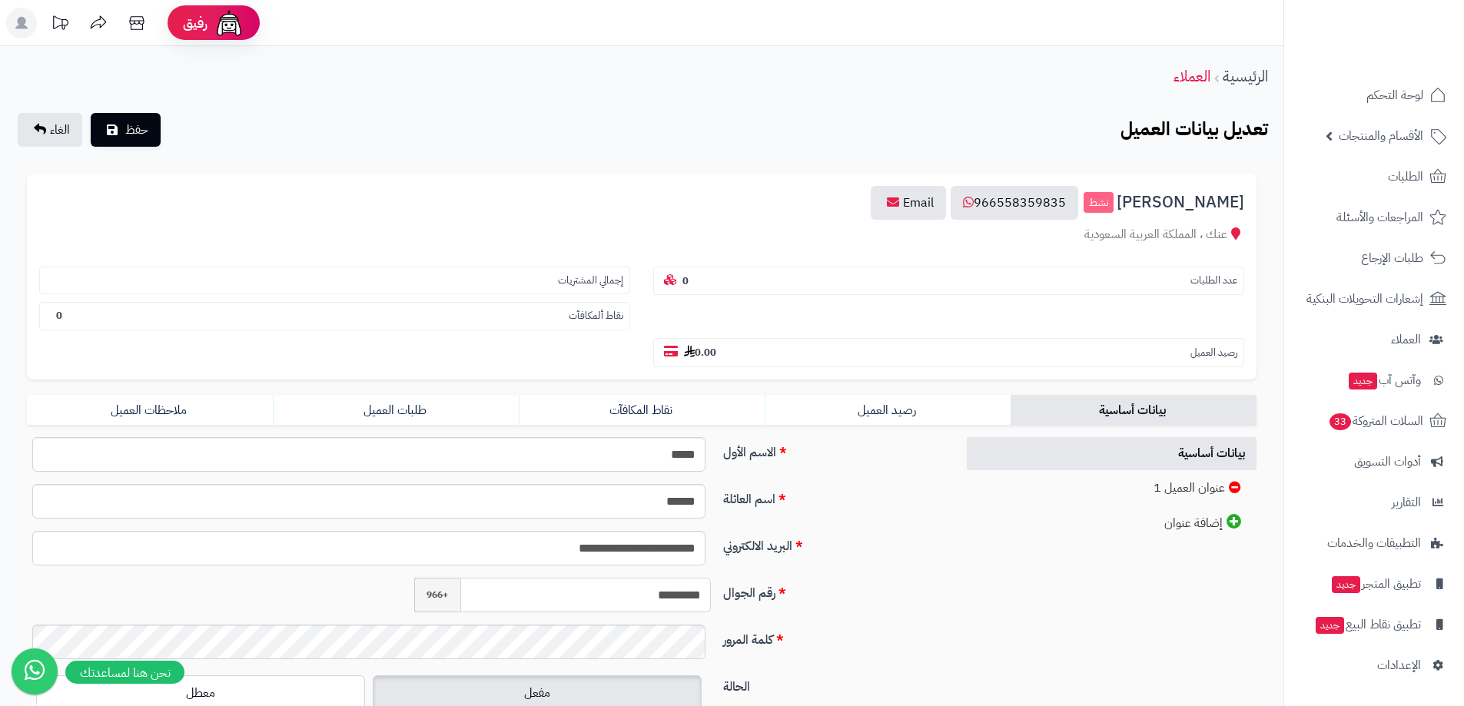
click at [665, 597] on input "*********" at bounding box center [585, 595] width 251 height 35
click at [371, 405] on link "طلبات العميل" at bounding box center [396, 410] width 246 height 31
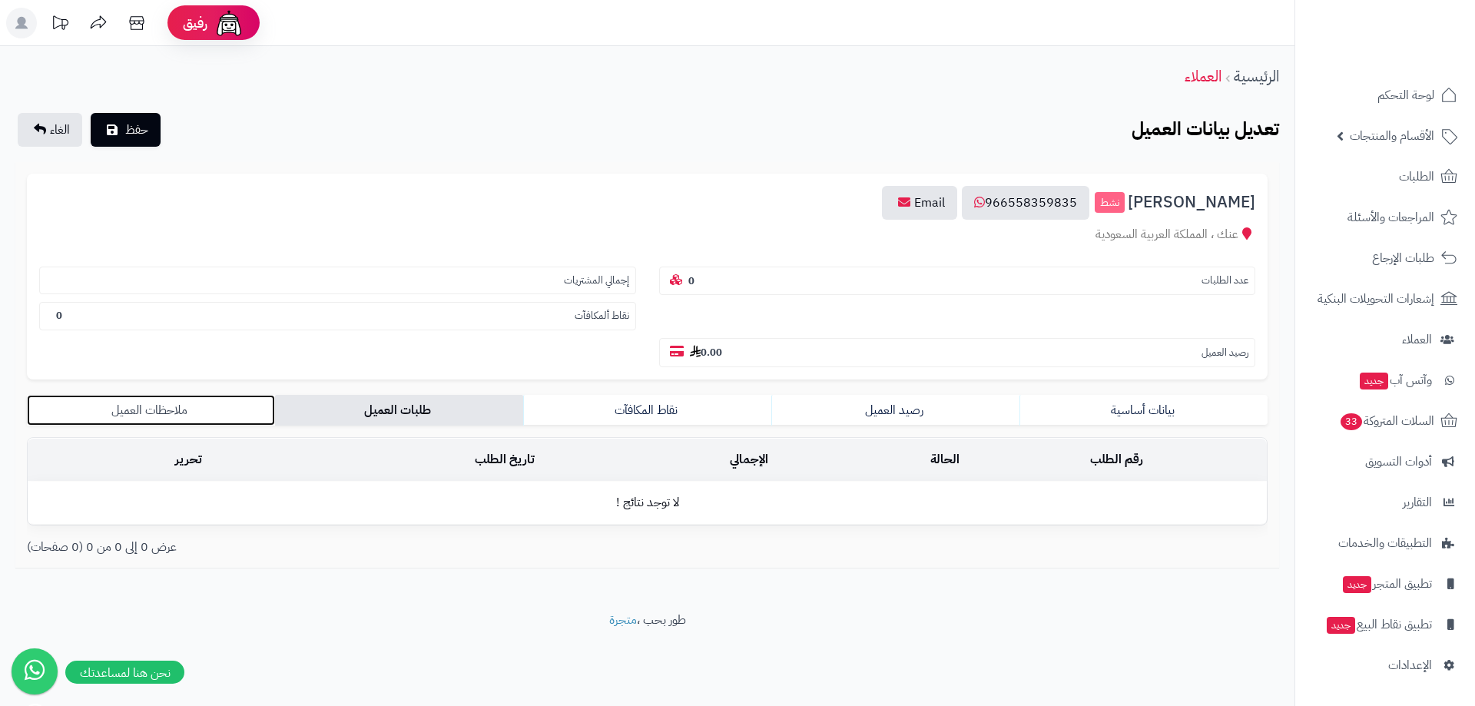
click at [238, 414] on link "ملاحظات العميل" at bounding box center [151, 410] width 248 height 31
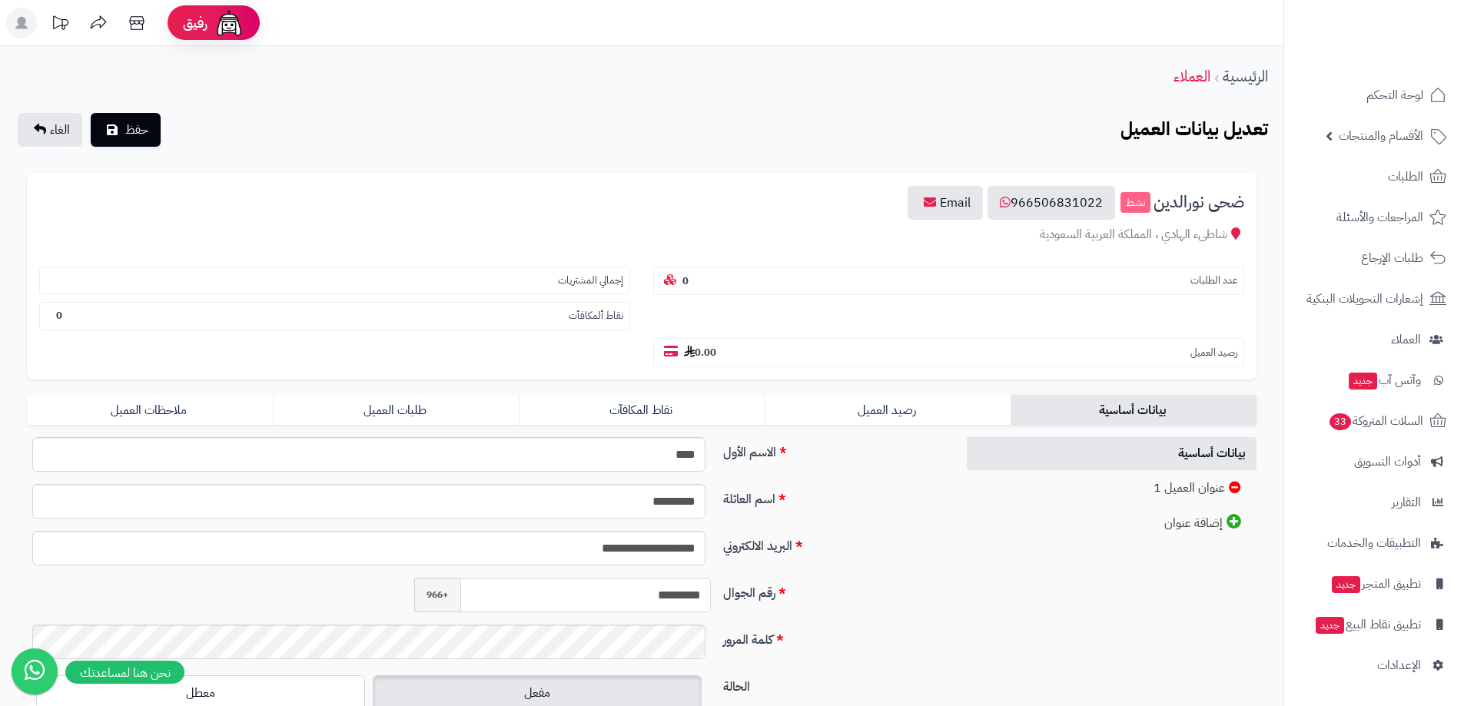
click at [685, 594] on input "*********" at bounding box center [585, 595] width 251 height 35
click at [679, 589] on input "**********" at bounding box center [585, 595] width 251 height 35
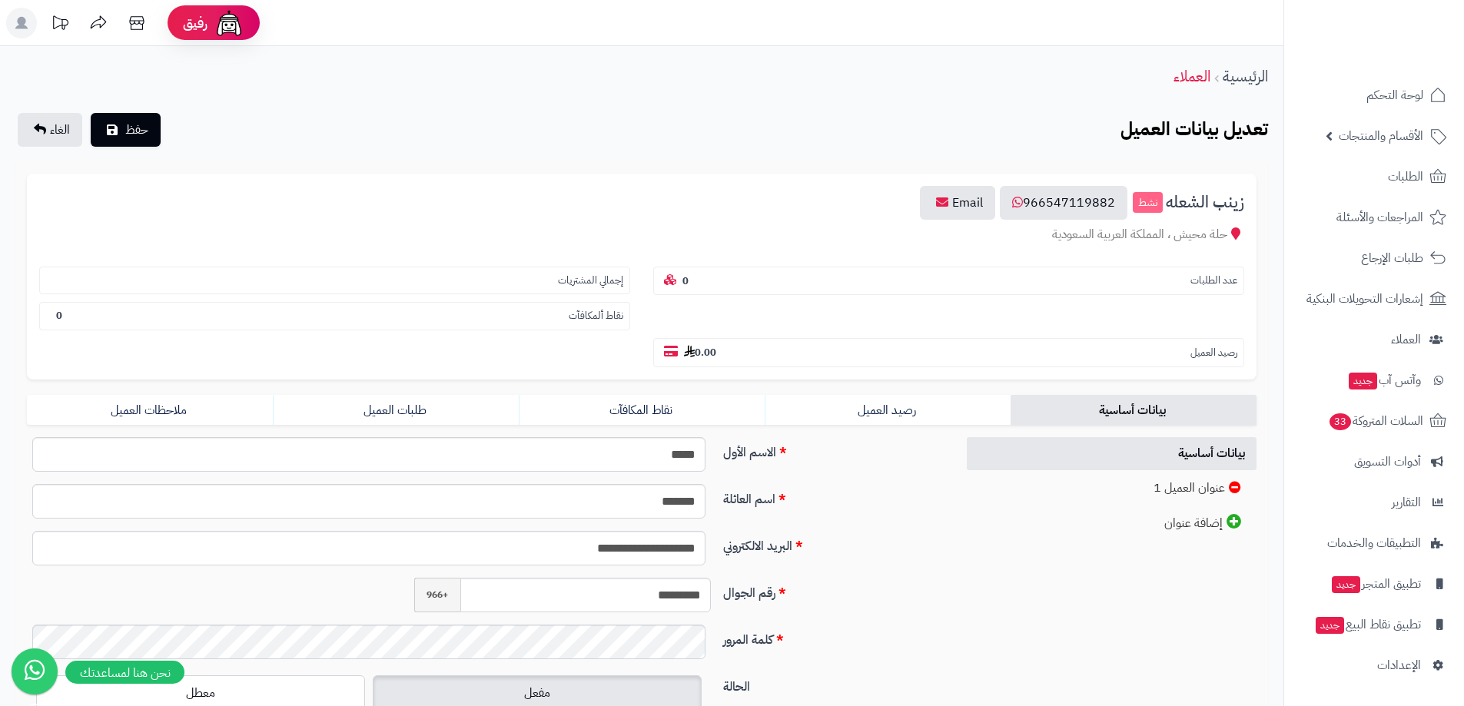
scroll to position [153, 0]
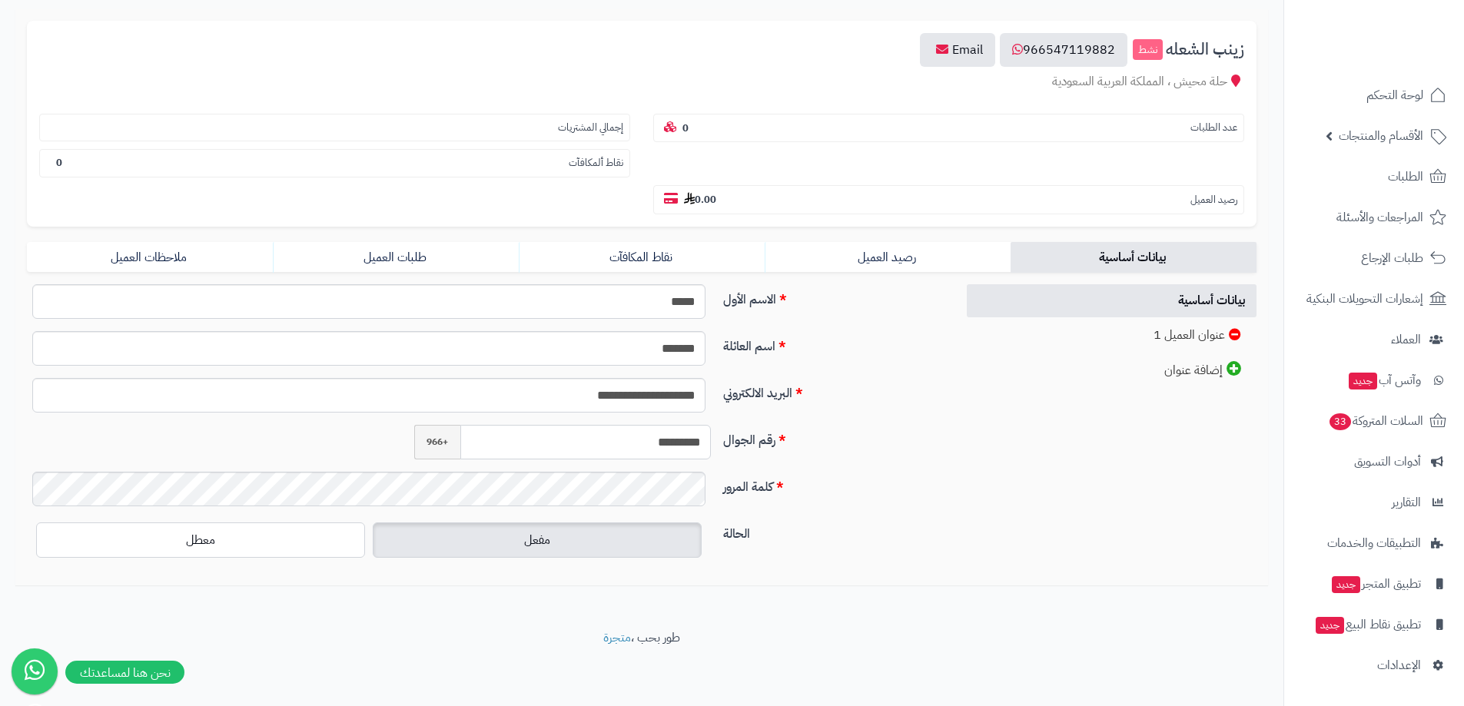
click at [685, 439] on input "*********" at bounding box center [585, 442] width 251 height 35
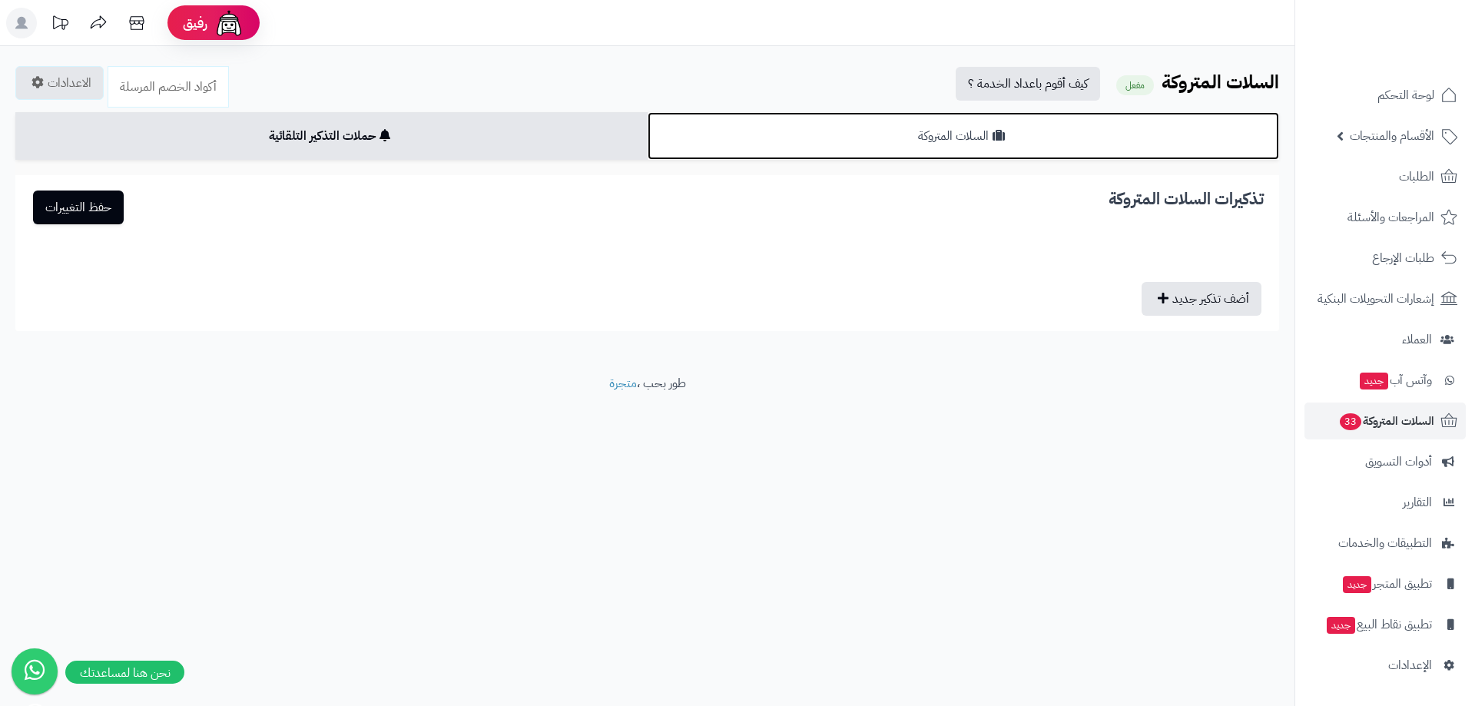
click at [925, 121] on link "السلات المتروكة" at bounding box center [964, 136] width 632 height 48
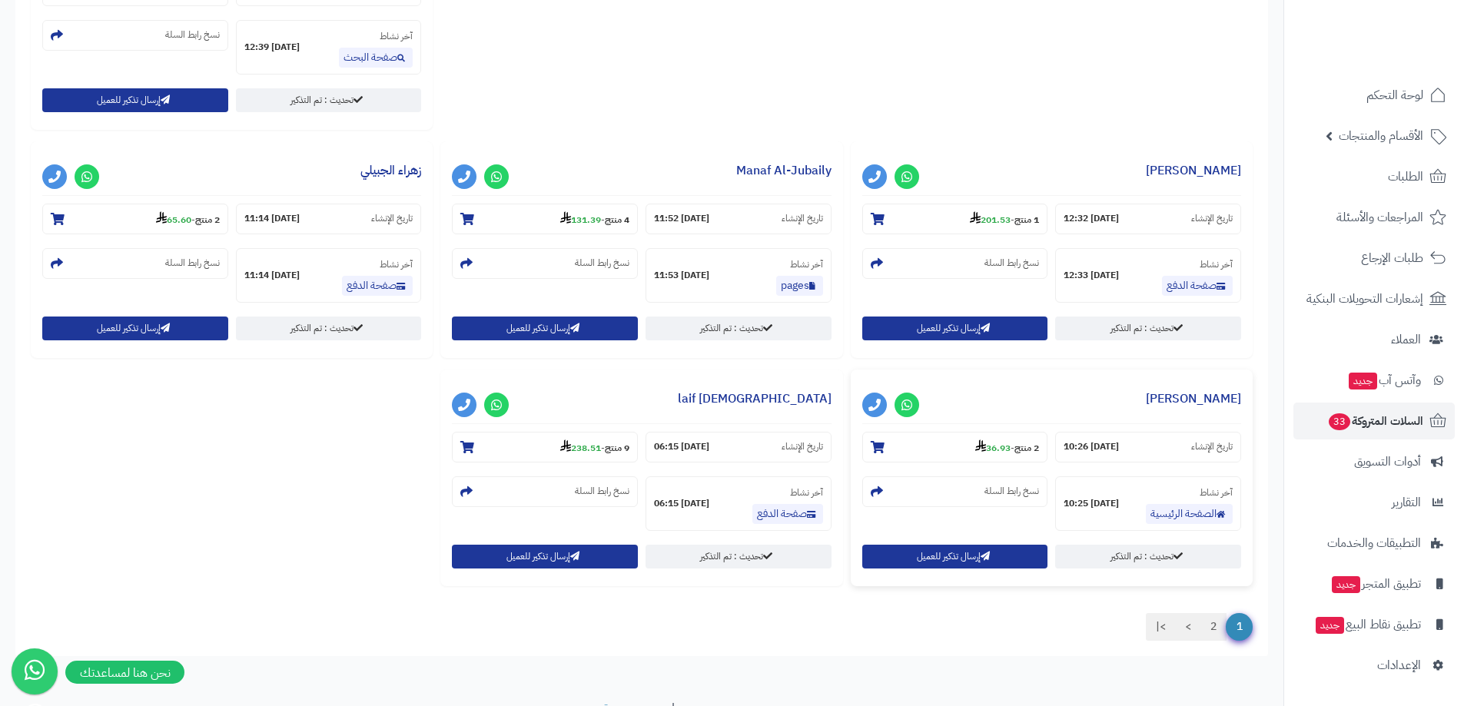
scroll to position [1633, 0]
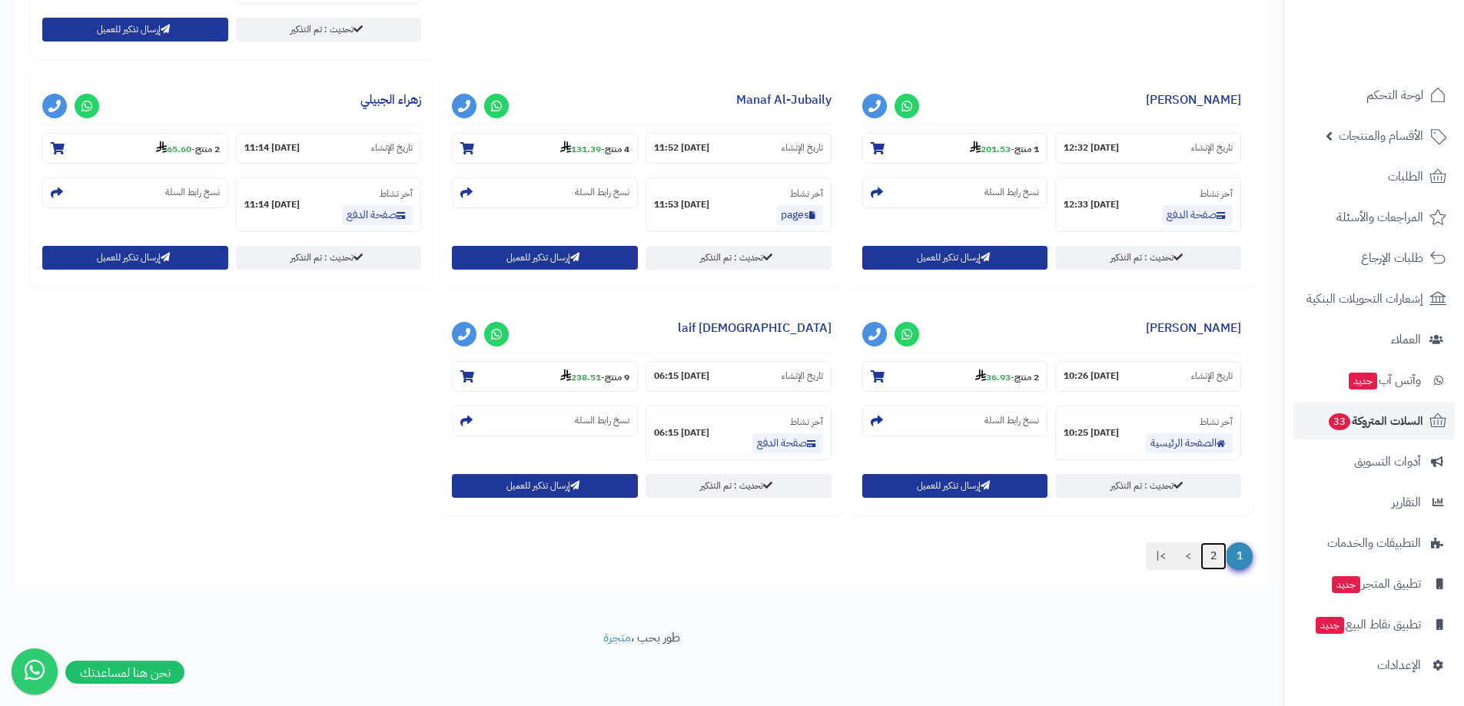
click at [1211, 553] on link "2" at bounding box center [1213, 556] width 26 height 28
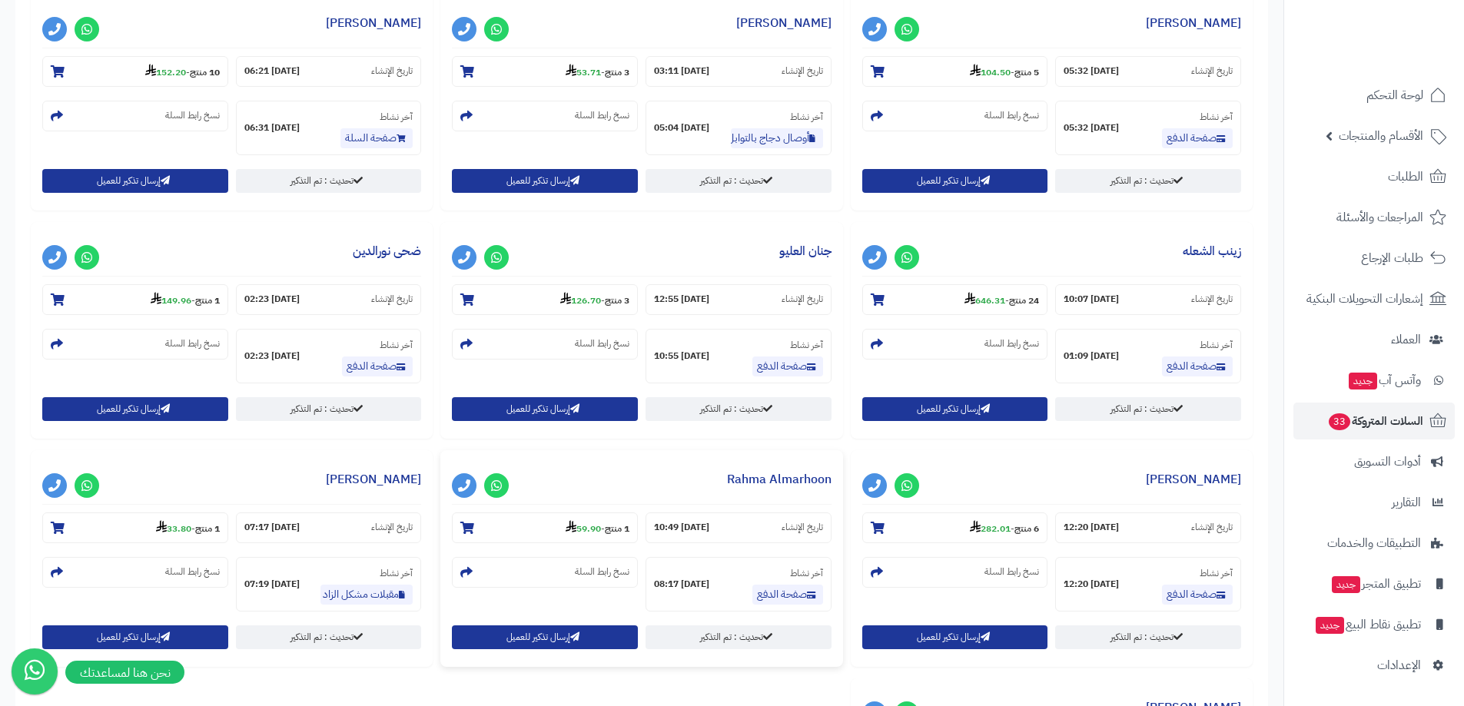
scroll to position [1036, 0]
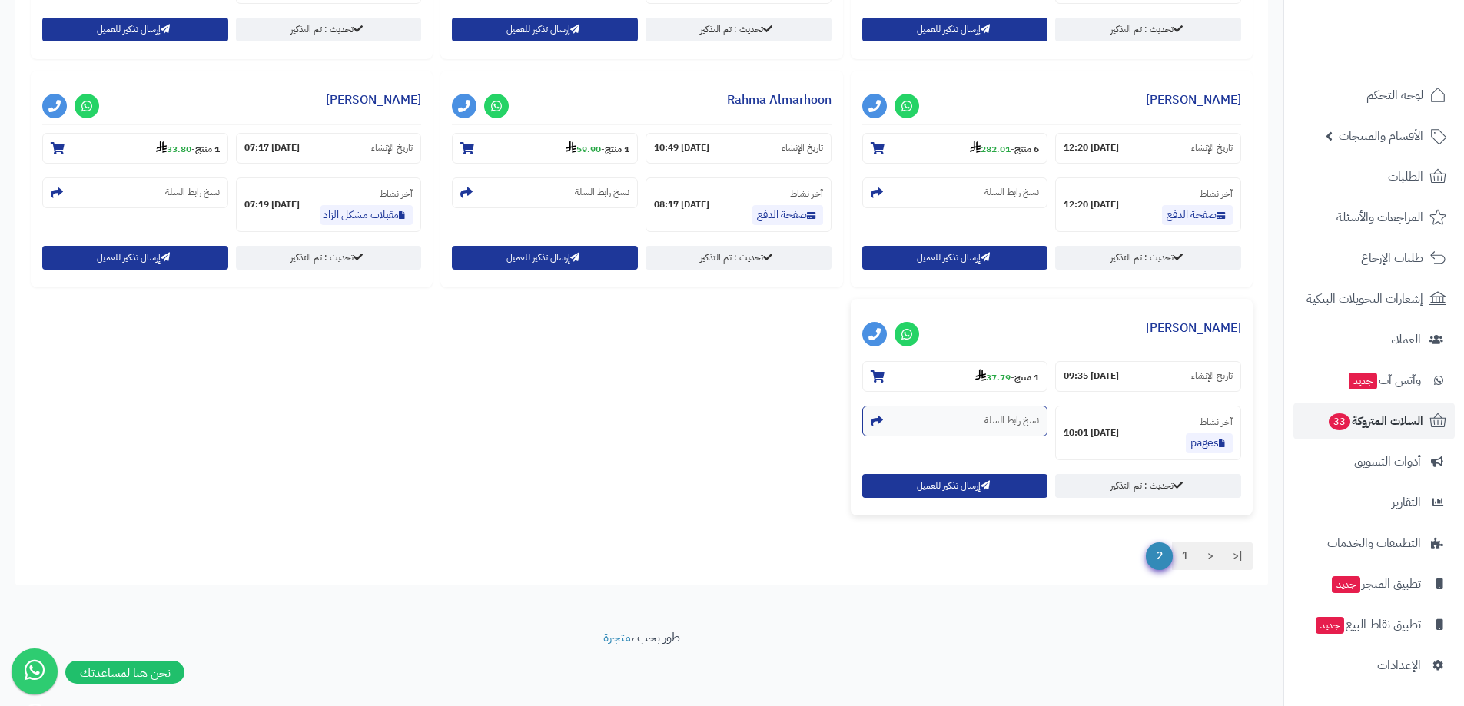
click at [986, 422] on small "نسخ رابط السلة" at bounding box center [1011, 420] width 55 height 13
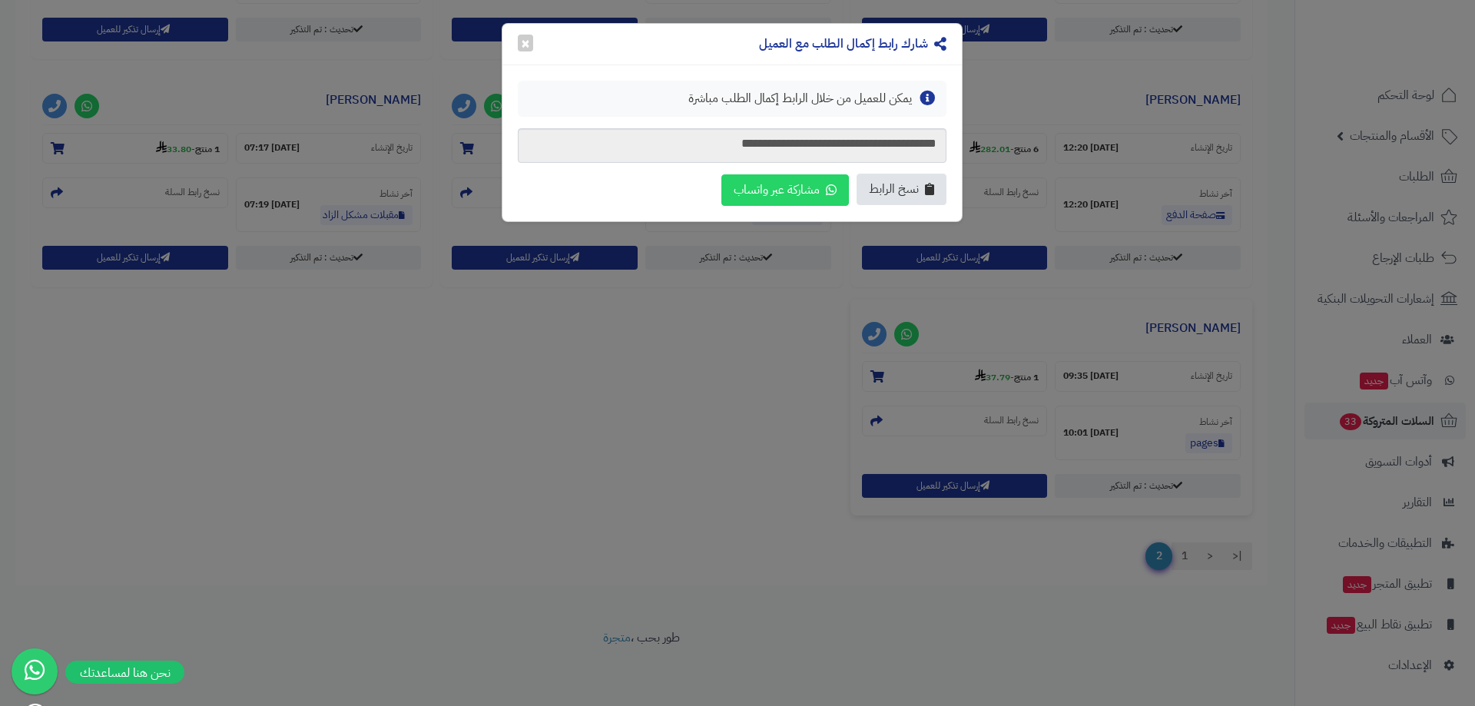
click at [912, 189] on span "نسخ الرابط" at bounding box center [894, 190] width 50 height 18
click at [526, 44] on button "×" at bounding box center [525, 42] width 15 height 17
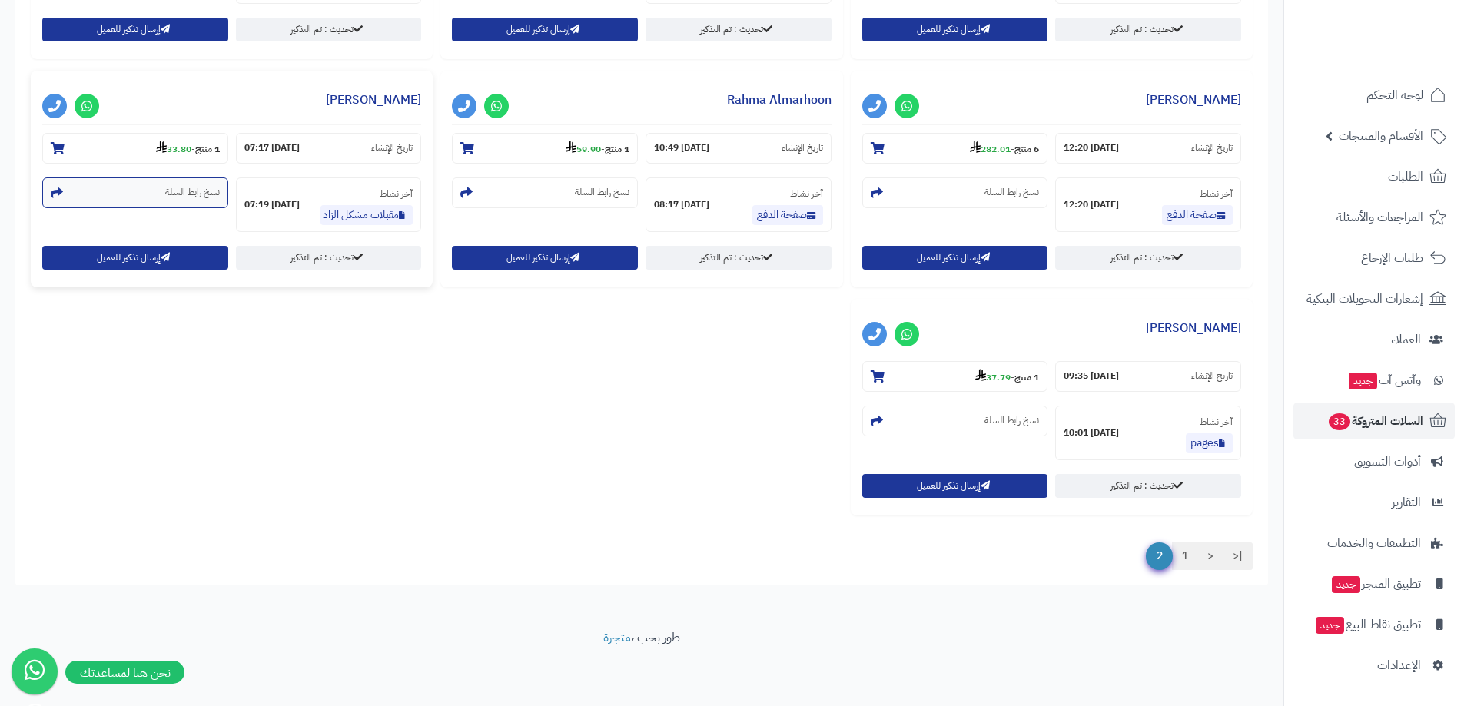
click at [179, 195] on small "نسخ رابط السلة" at bounding box center [192, 192] width 55 height 13
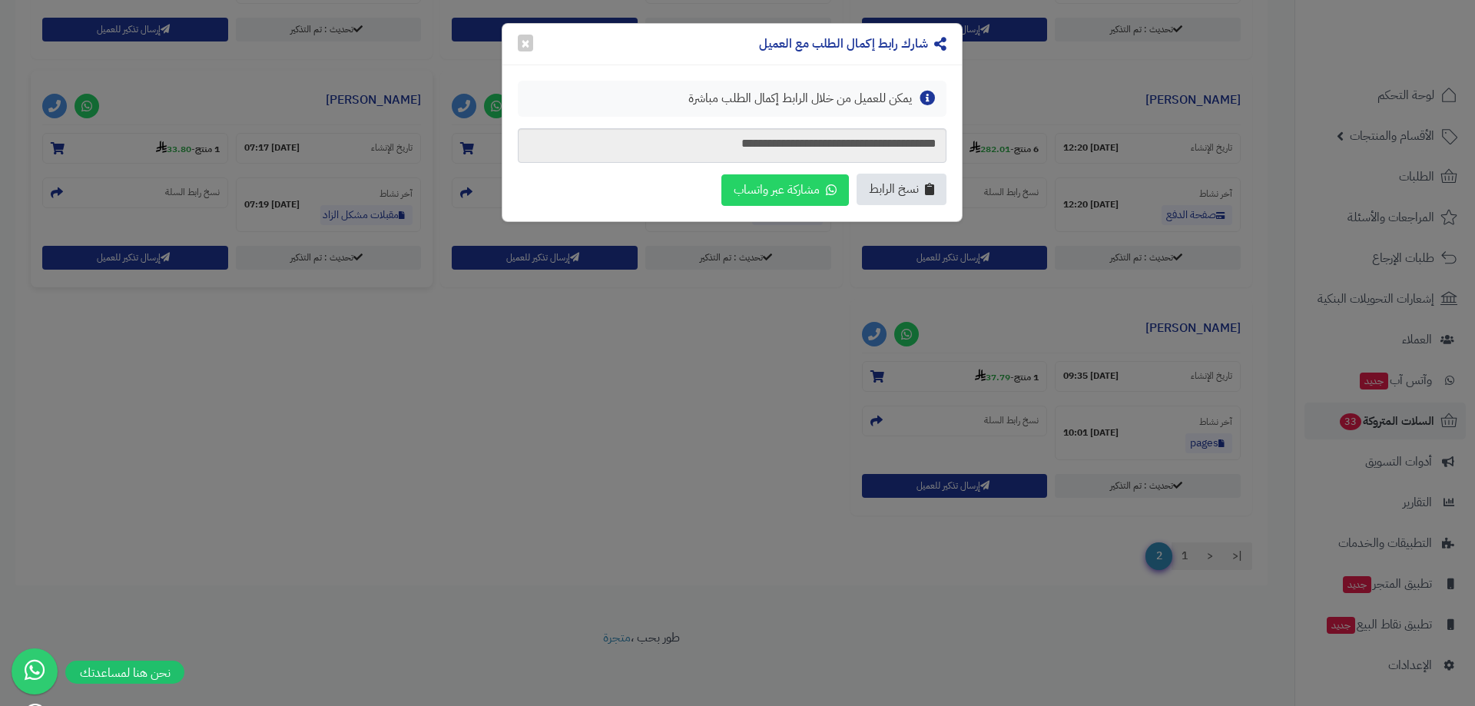
click at [891, 187] on span "نسخ الرابط" at bounding box center [894, 190] width 50 height 18
click at [527, 41] on button "×" at bounding box center [525, 42] width 15 height 17
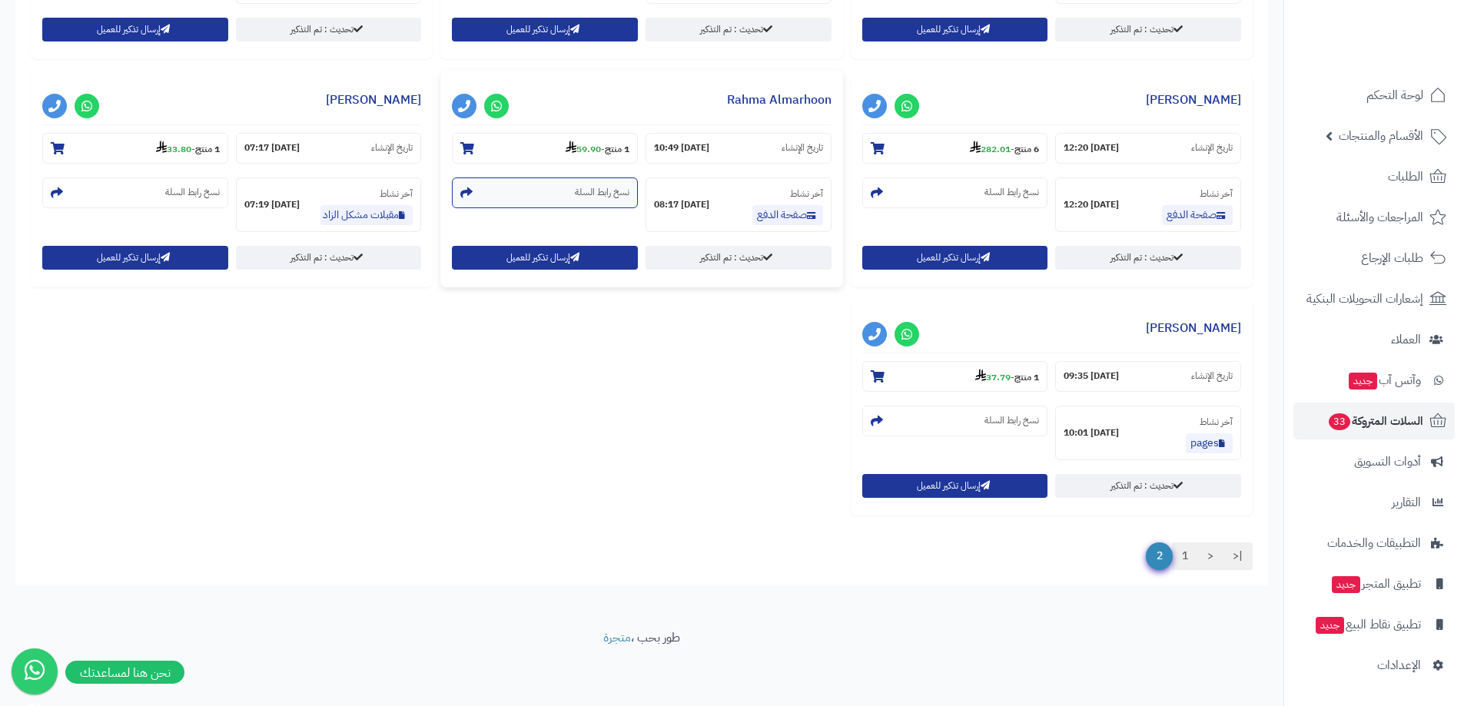
click at [596, 191] on small "نسخ رابط السلة" at bounding box center [602, 192] width 55 height 13
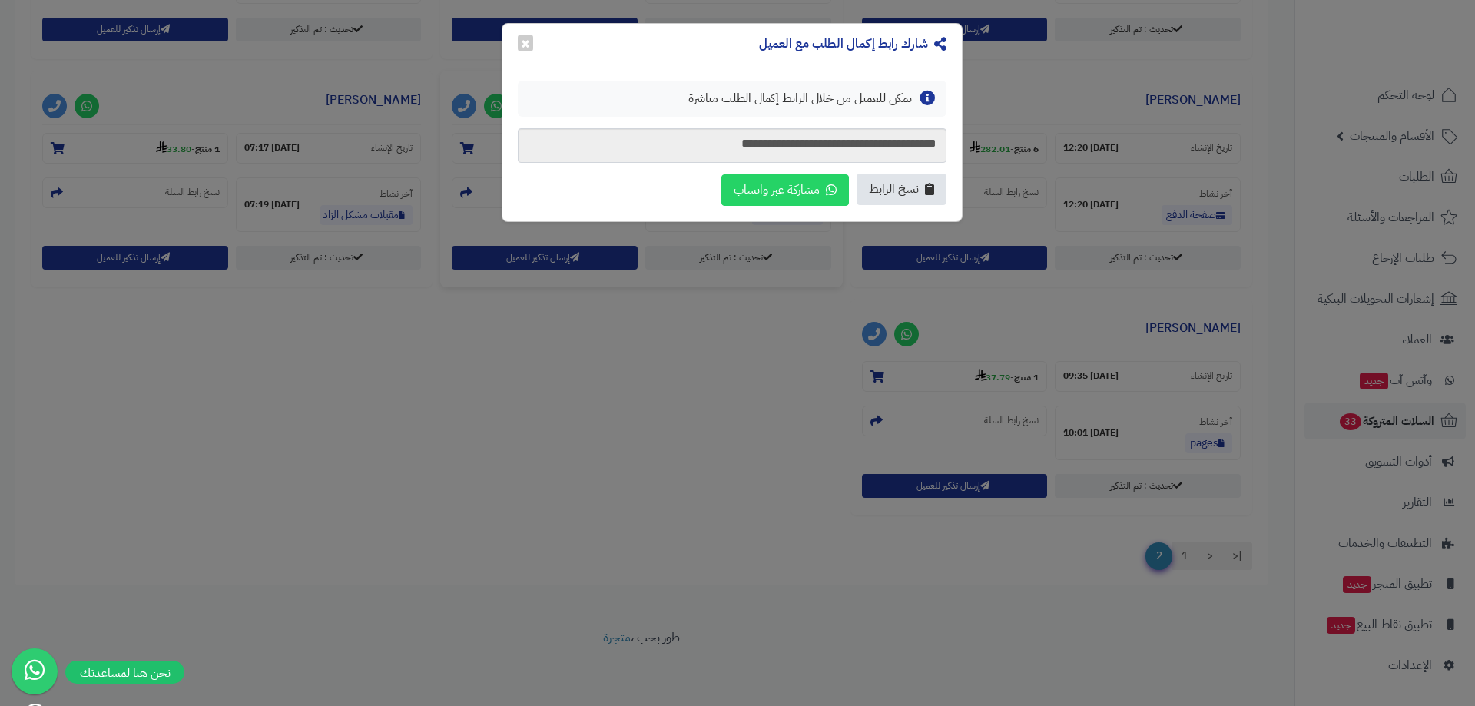
click at [889, 194] on span "نسخ الرابط" at bounding box center [894, 190] width 50 height 18
click at [521, 41] on button "×" at bounding box center [525, 42] width 15 height 17
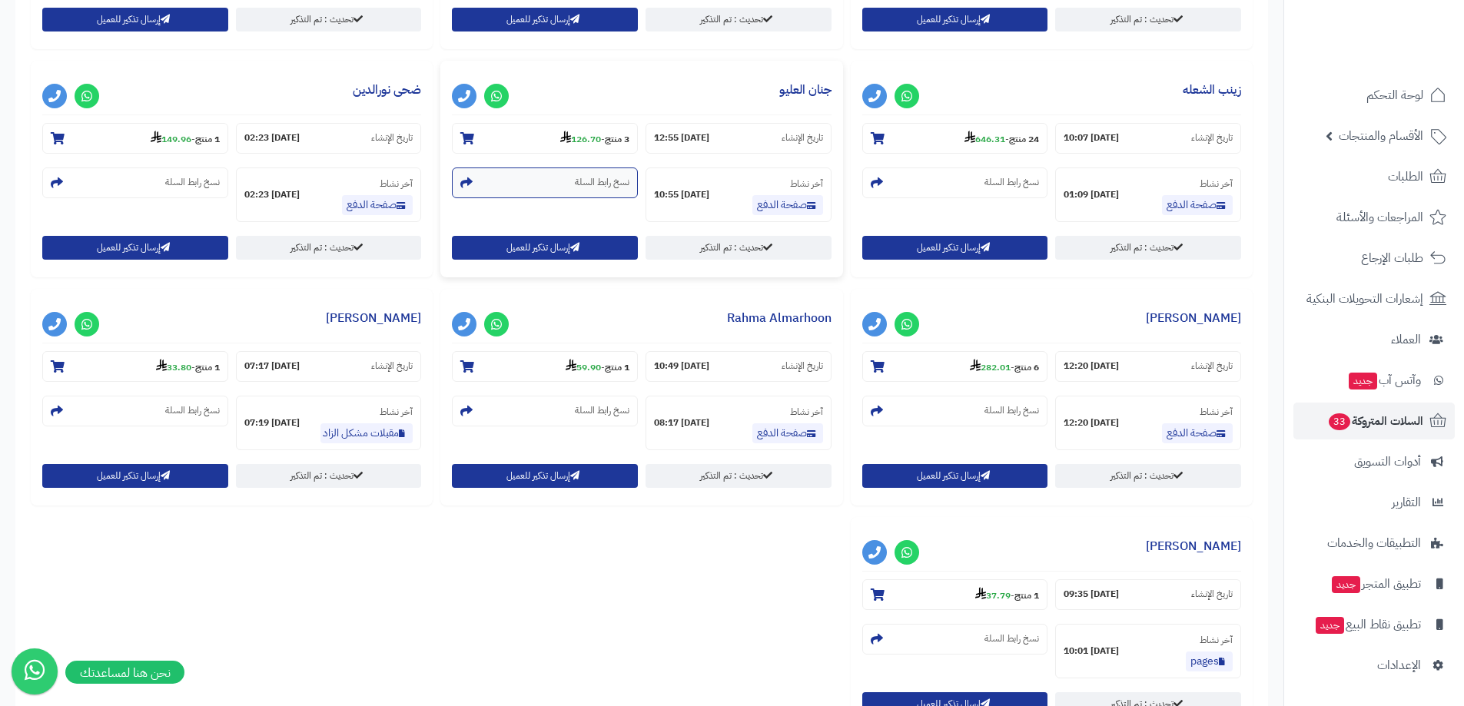
scroll to position [729, 0]
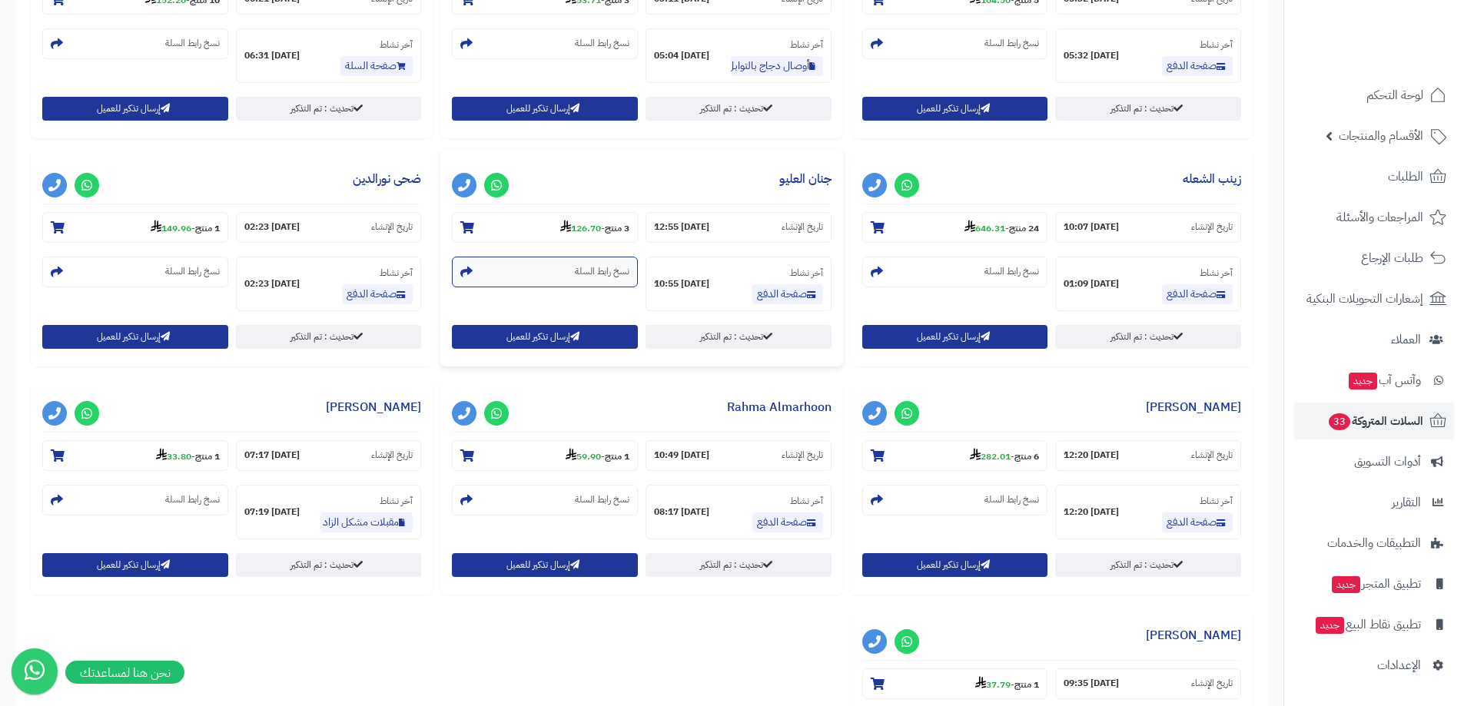
click at [591, 268] on small "نسخ رابط السلة" at bounding box center [602, 271] width 55 height 13
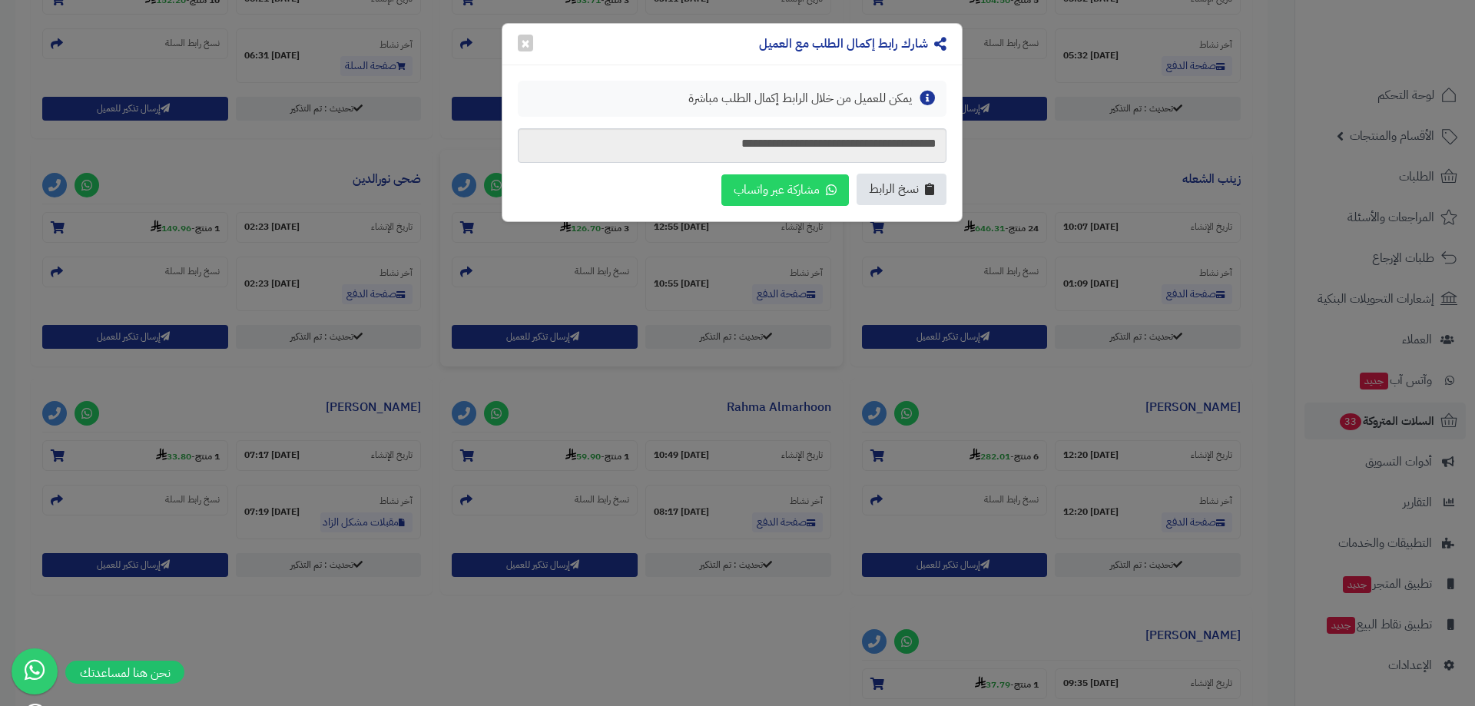
click at [891, 181] on span "نسخ الرابط" at bounding box center [894, 190] width 50 height 18
click at [791, 262] on div "**********" at bounding box center [737, 353] width 1475 height 706
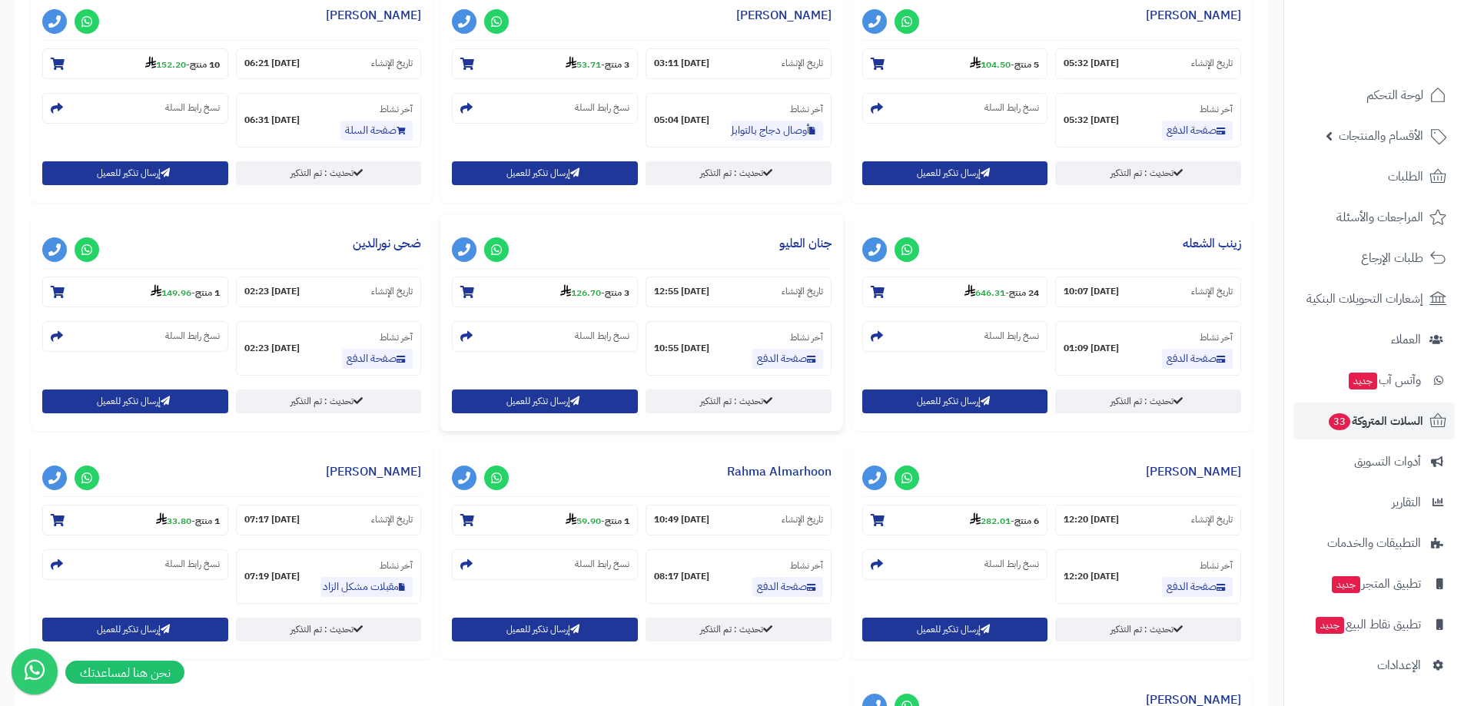
scroll to position [575, 0]
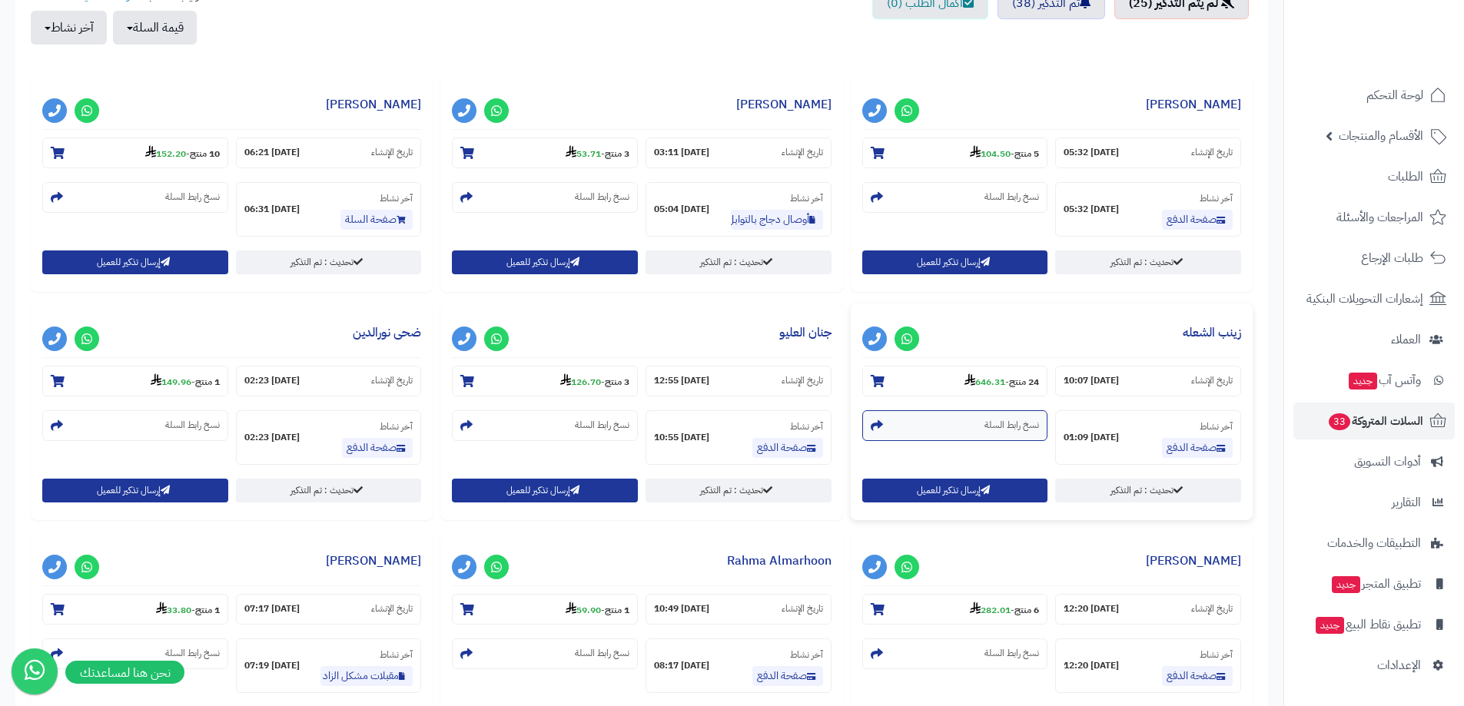
click at [995, 427] on small "نسخ رابط السلة" at bounding box center [1011, 425] width 55 height 13
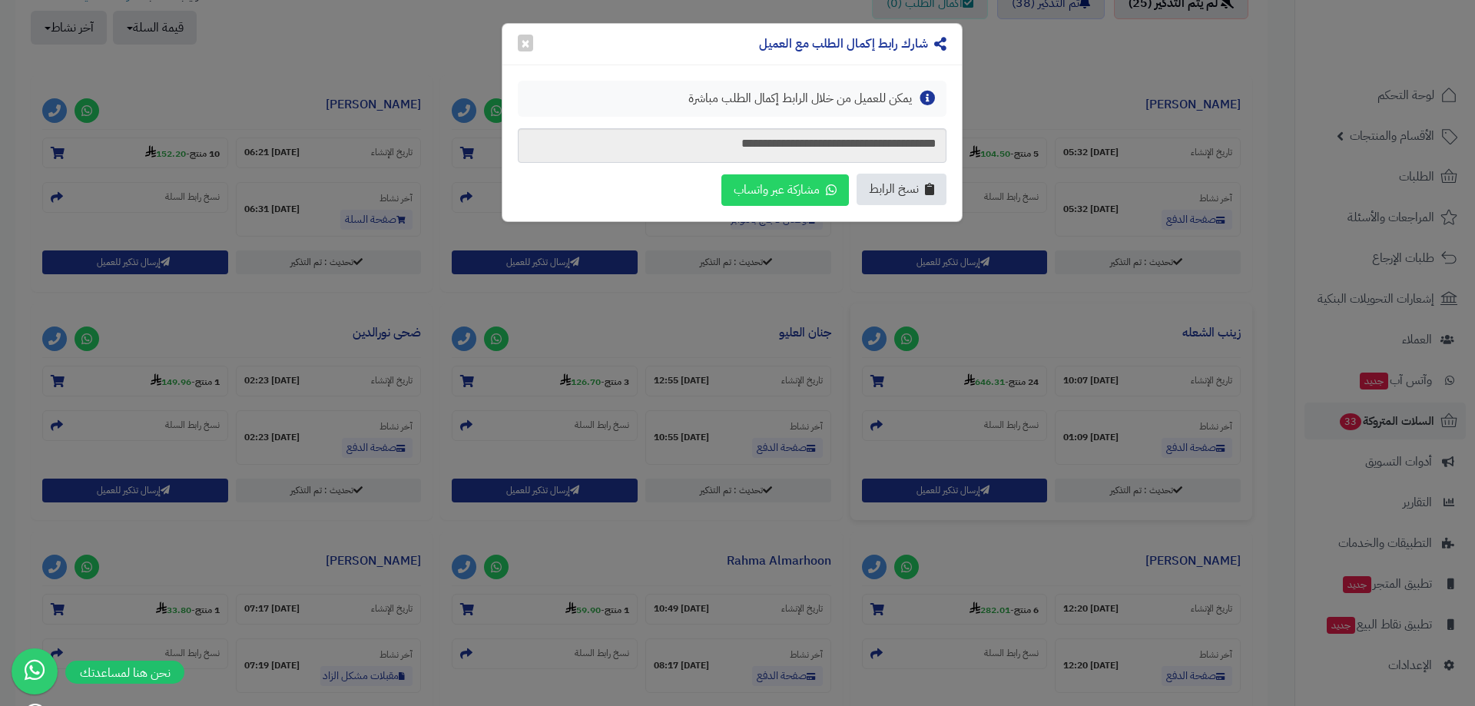
click at [880, 182] on span "نسخ الرابط" at bounding box center [894, 190] width 50 height 18
click at [526, 38] on button "×" at bounding box center [525, 42] width 15 height 17
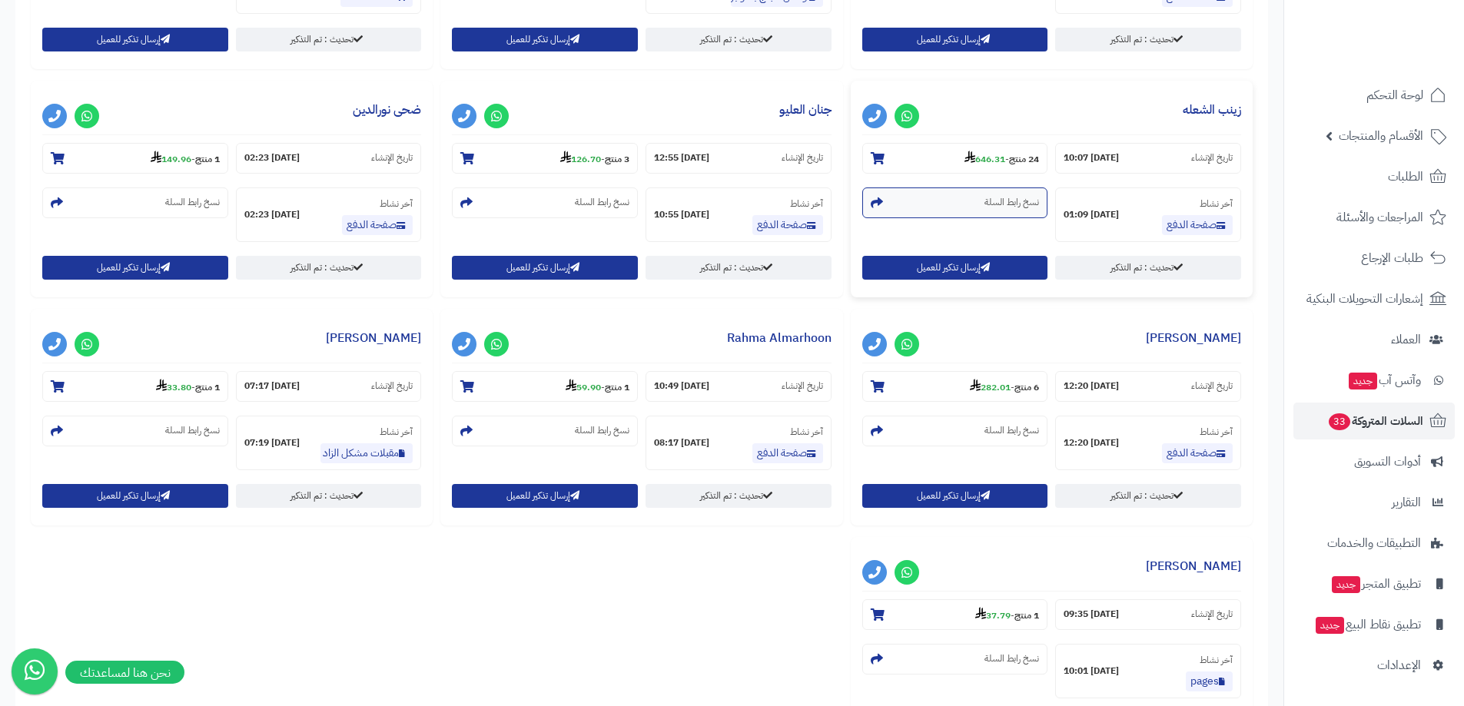
scroll to position [1036, 0]
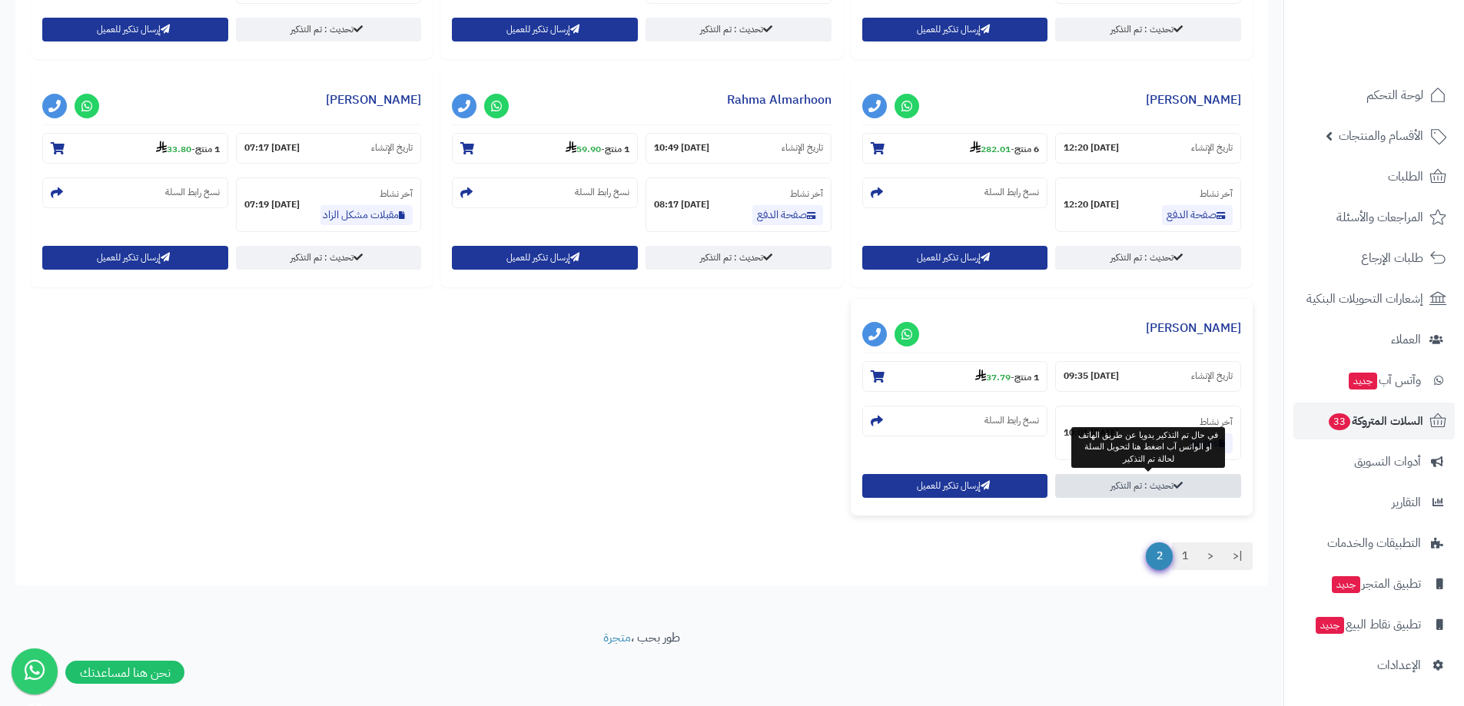
click at [1167, 484] on link "تحديث : تم التذكير" at bounding box center [1148, 486] width 186 height 24
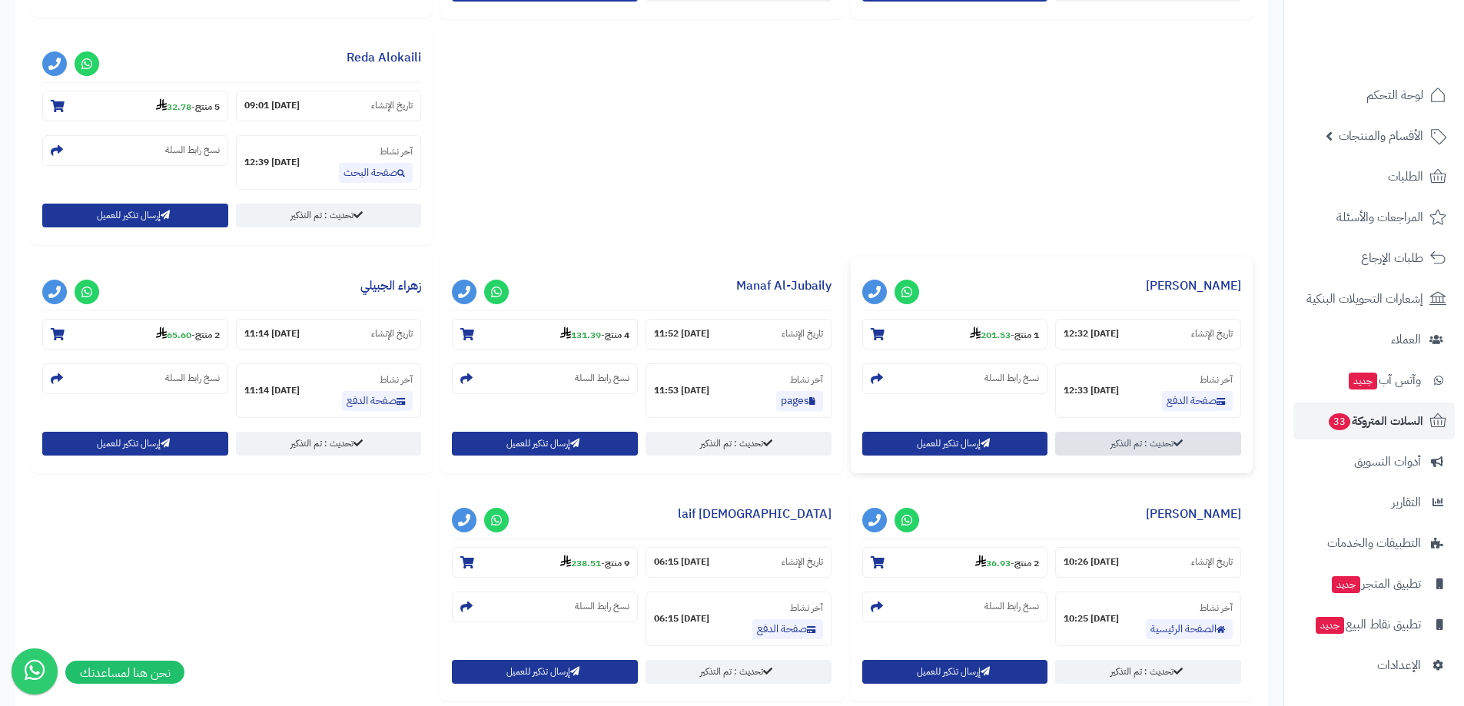
scroll to position [1633, 0]
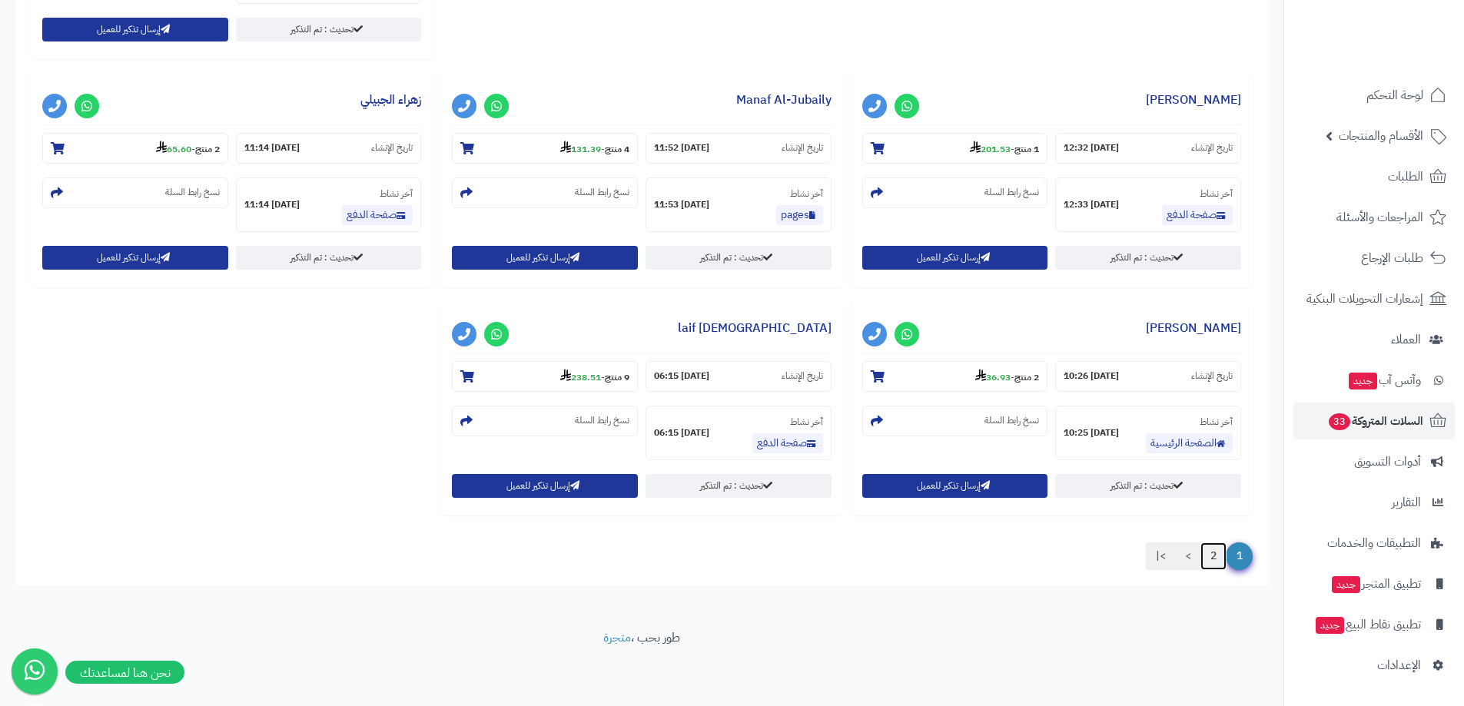
click at [1209, 546] on link "2" at bounding box center [1213, 556] width 26 height 28
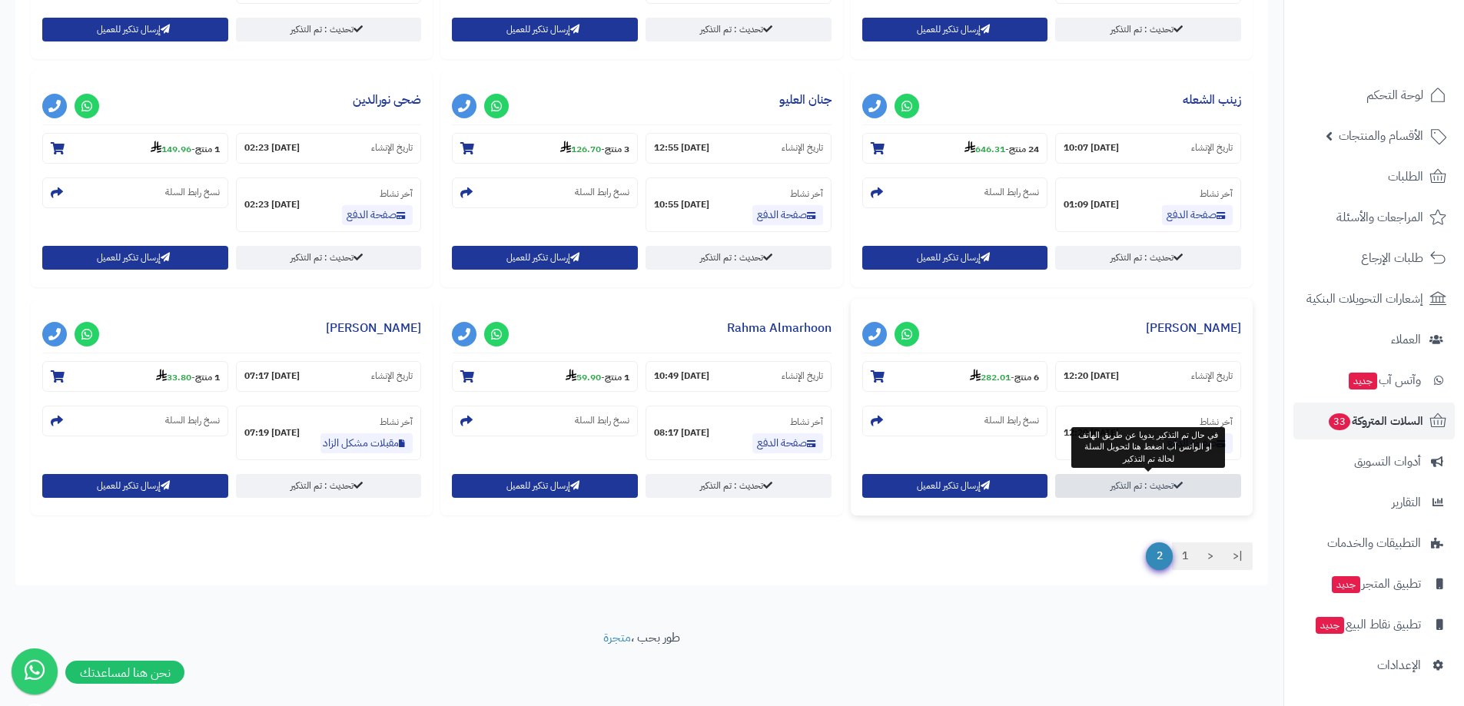
click at [1139, 489] on link "تحديث : تم التذكير" at bounding box center [1148, 486] width 186 height 24
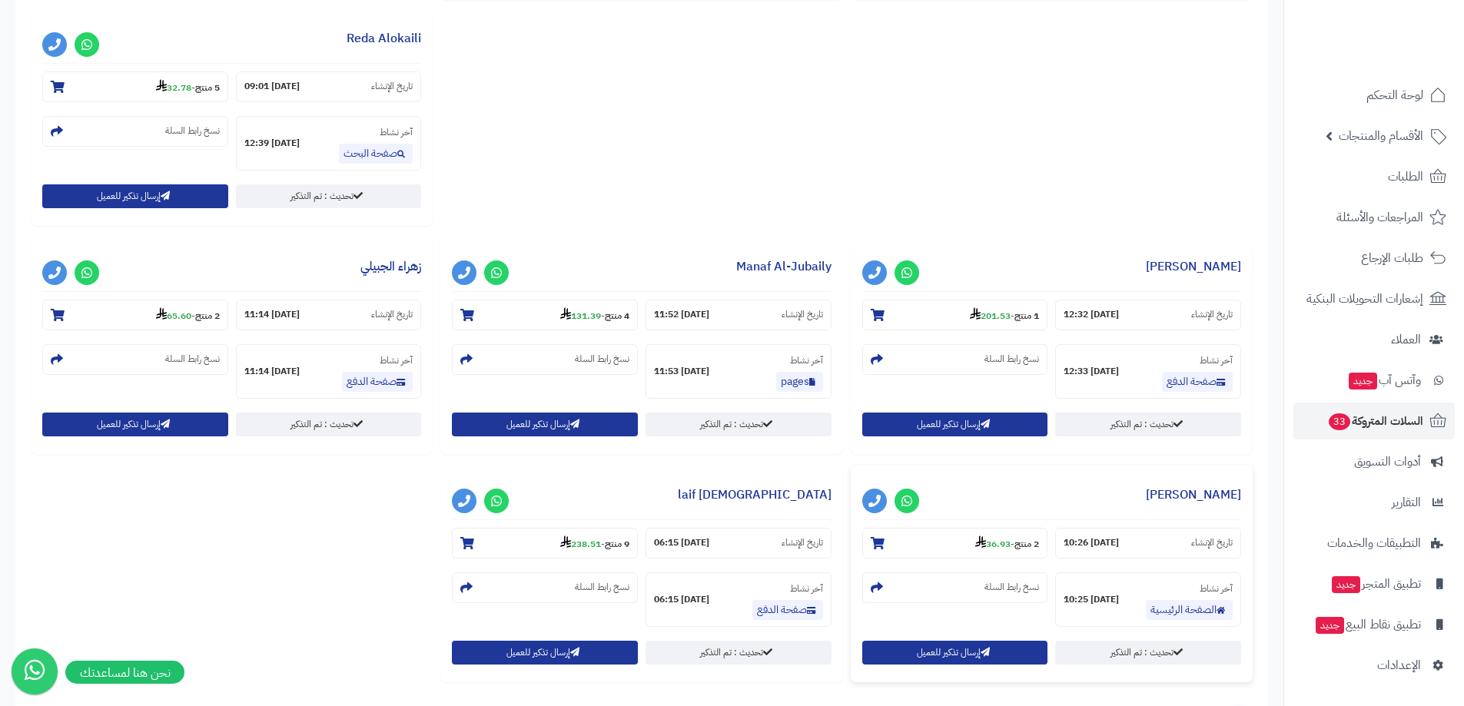
scroll to position [1633, 0]
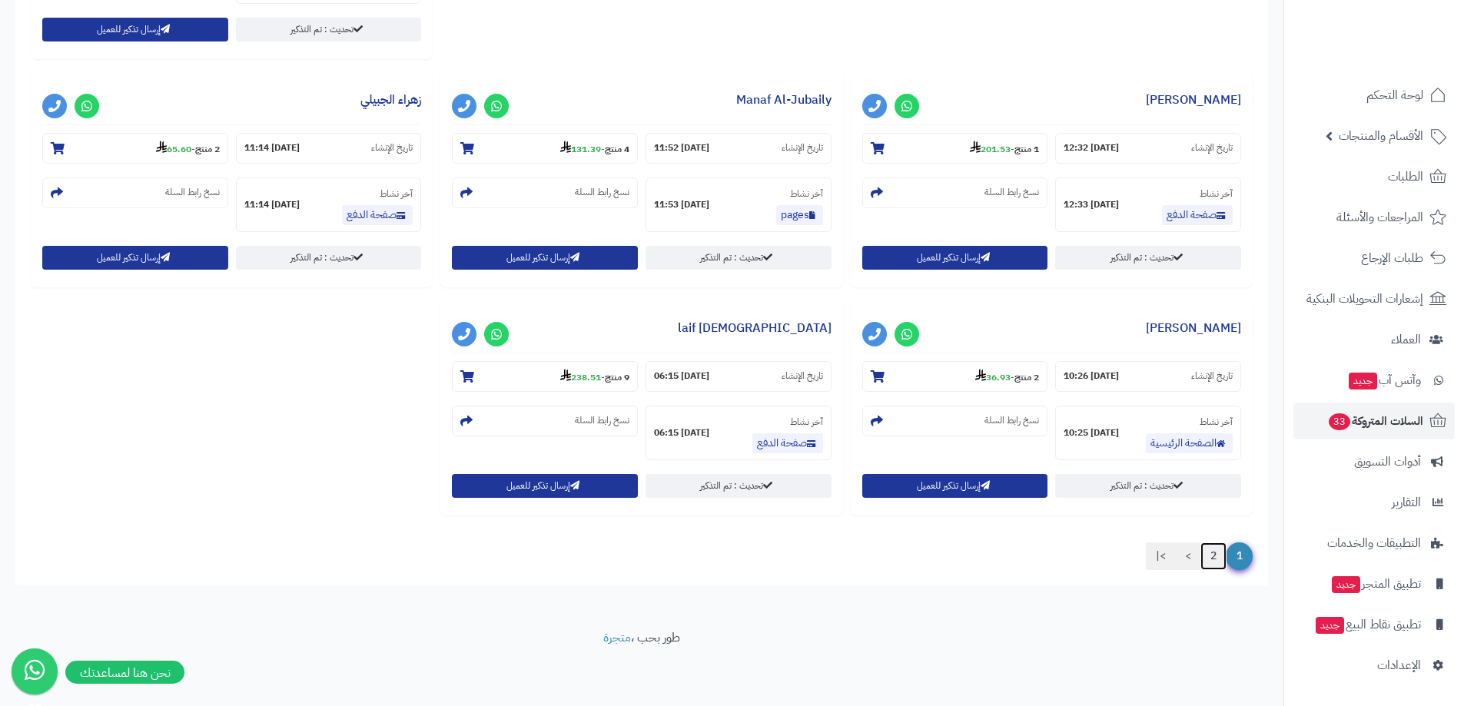
click at [1209, 547] on link "2" at bounding box center [1213, 556] width 26 height 28
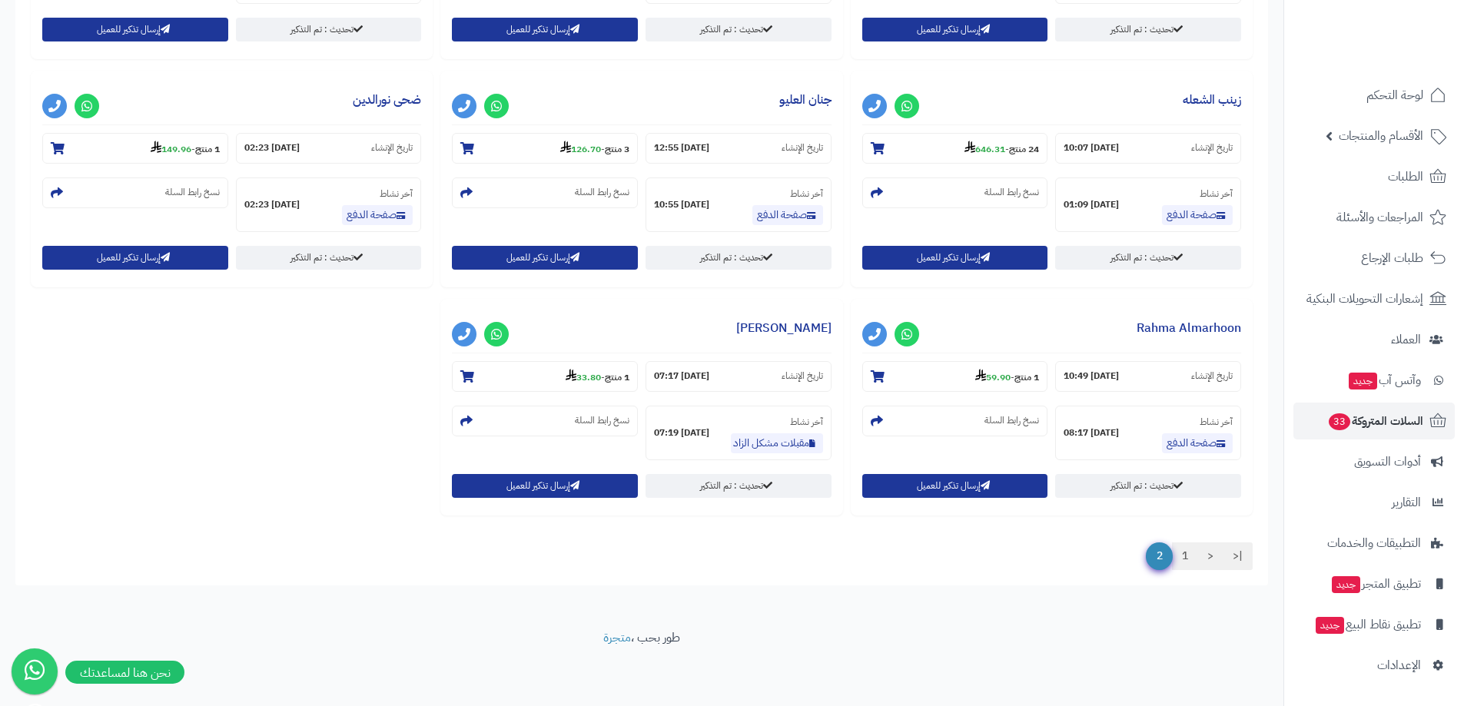
scroll to position [808, 0]
click at [1136, 490] on link "تحديث : تم التذكير" at bounding box center [1148, 486] width 186 height 24
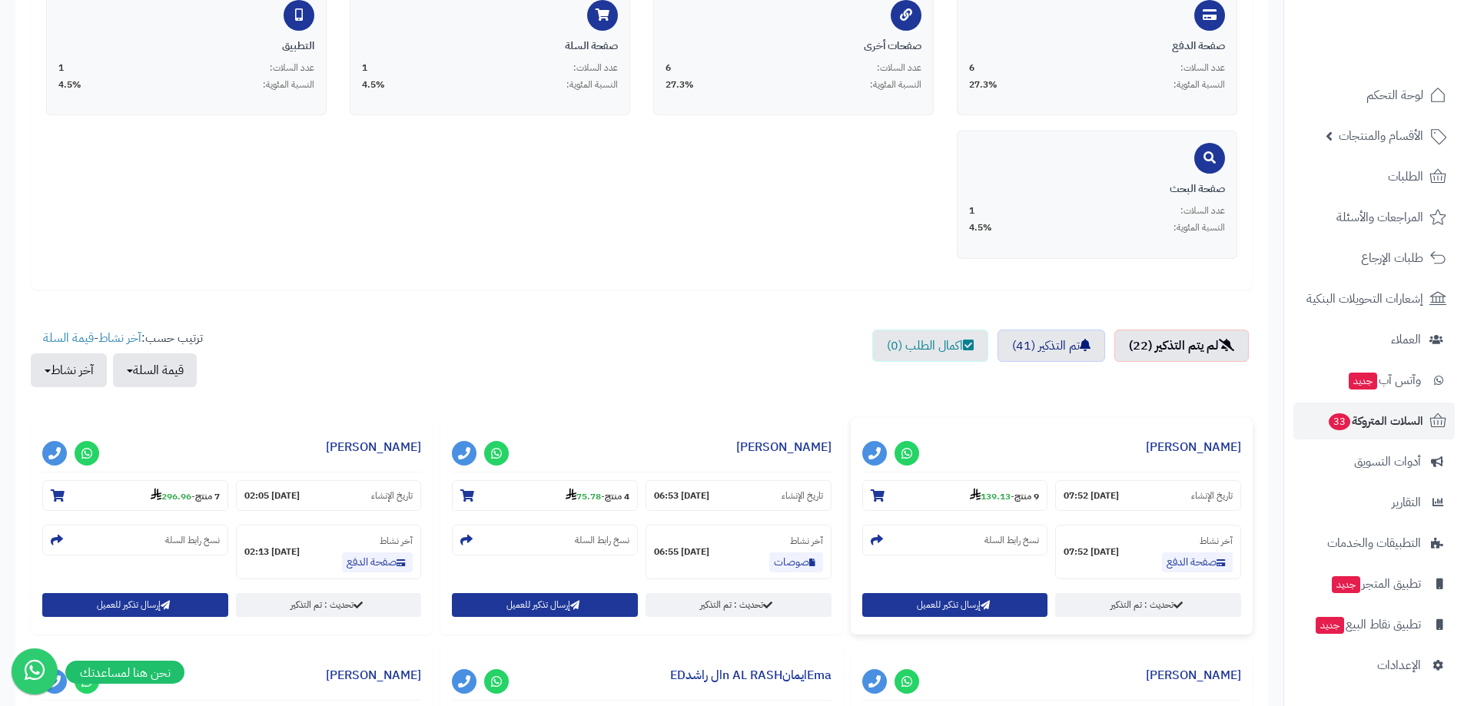
scroll to position [1633, 0]
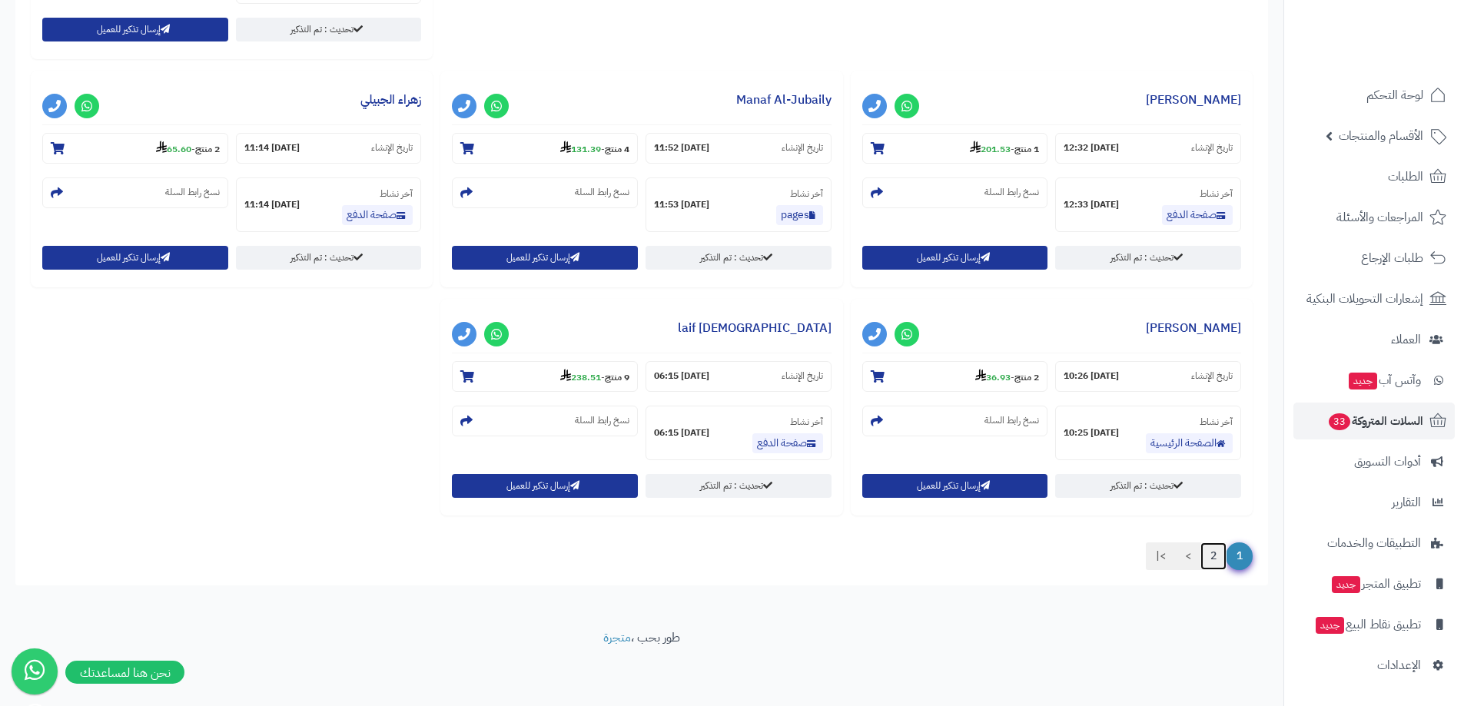
click at [1207, 549] on link "2" at bounding box center [1213, 556] width 26 height 28
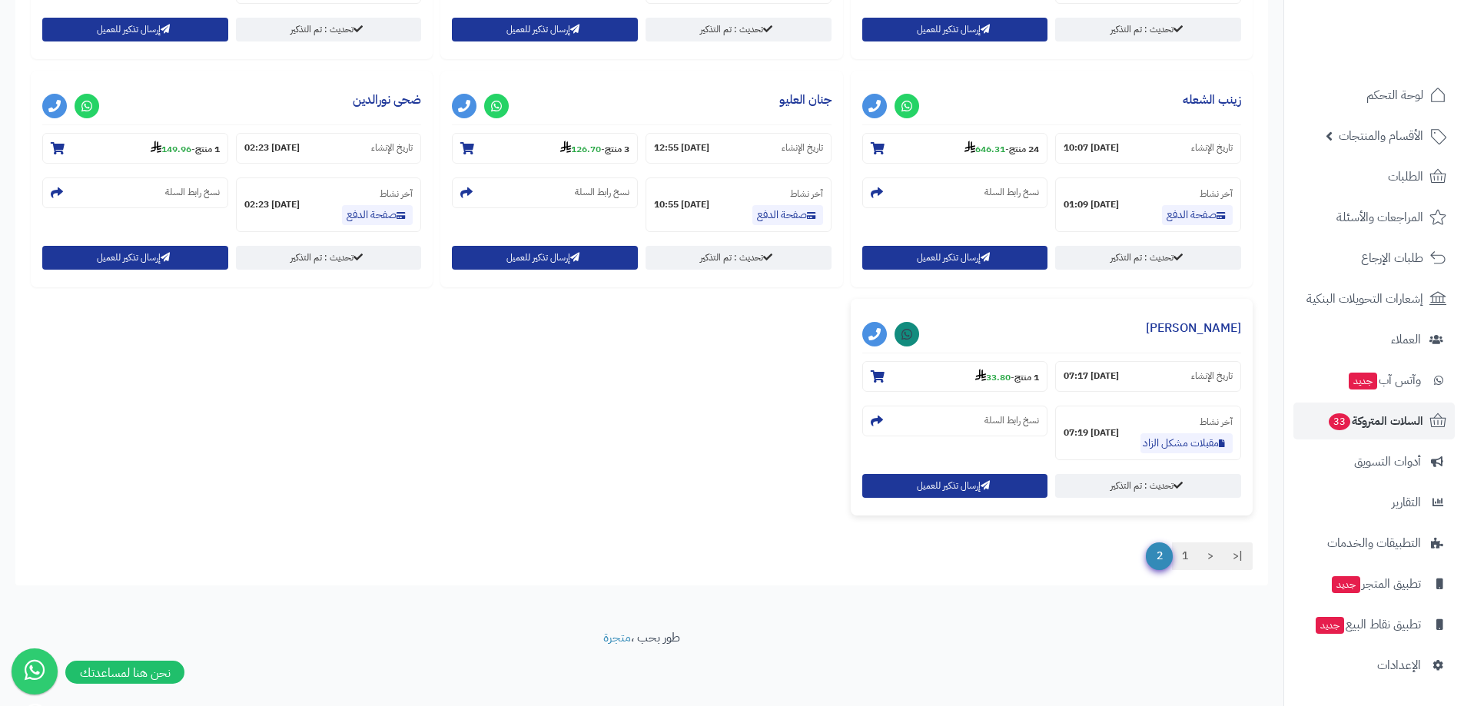
scroll to position [808, 0]
click at [1096, 483] on link "تحديث : تم التذكير" at bounding box center [1148, 486] width 186 height 24
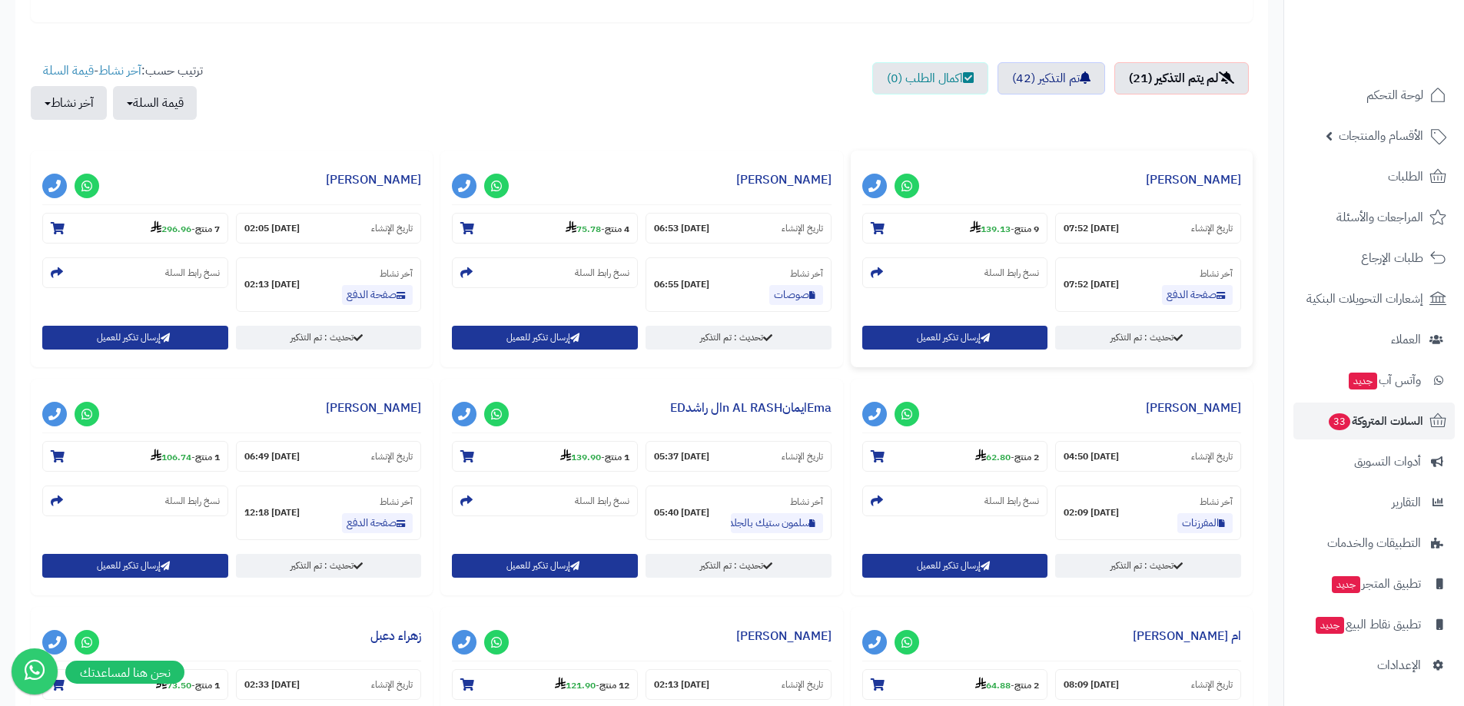
scroll to position [1633, 0]
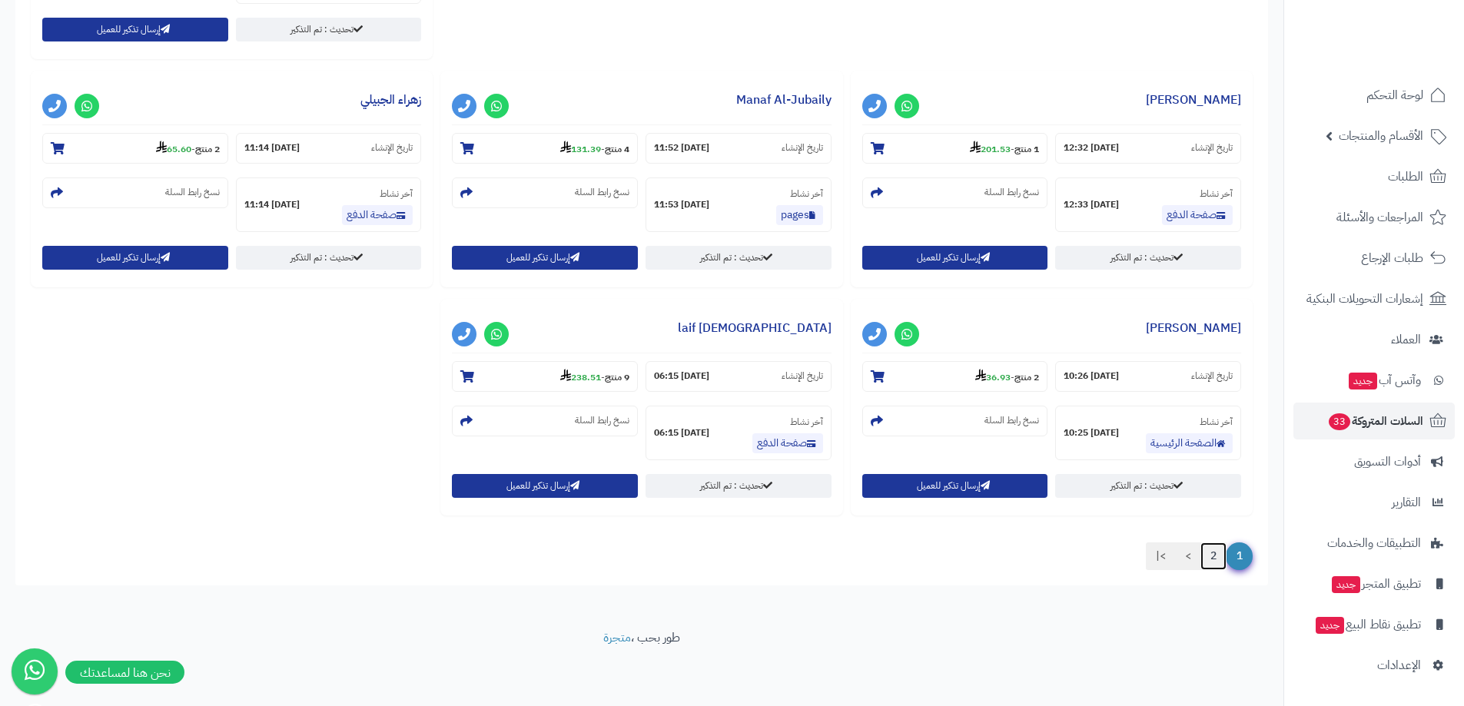
click at [1215, 562] on link "2" at bounding box center [1213, 556] width 26 height 28
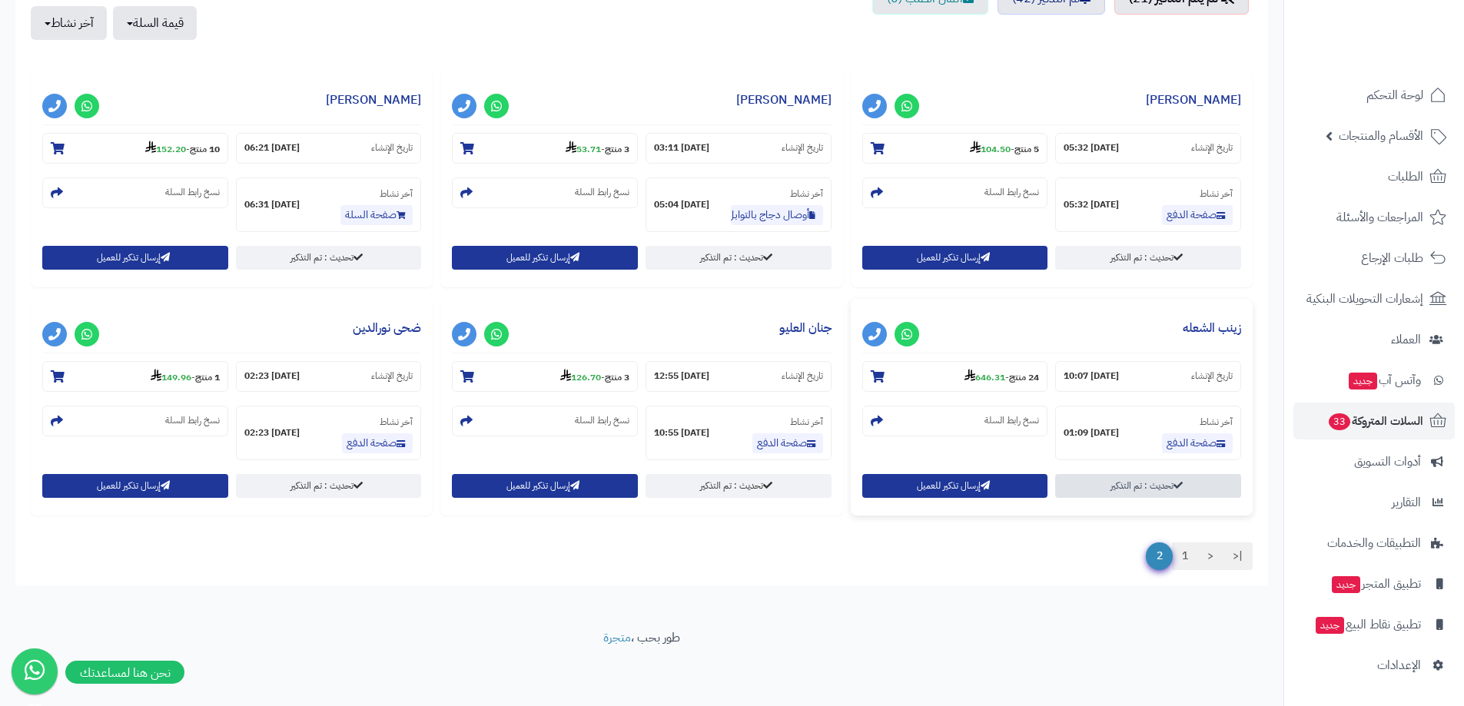
scroll to position [580, 0]
click at [1172, 485] on link "تحديث : تم التذكير" at bounding box center [1148, 486] width 186 height 24
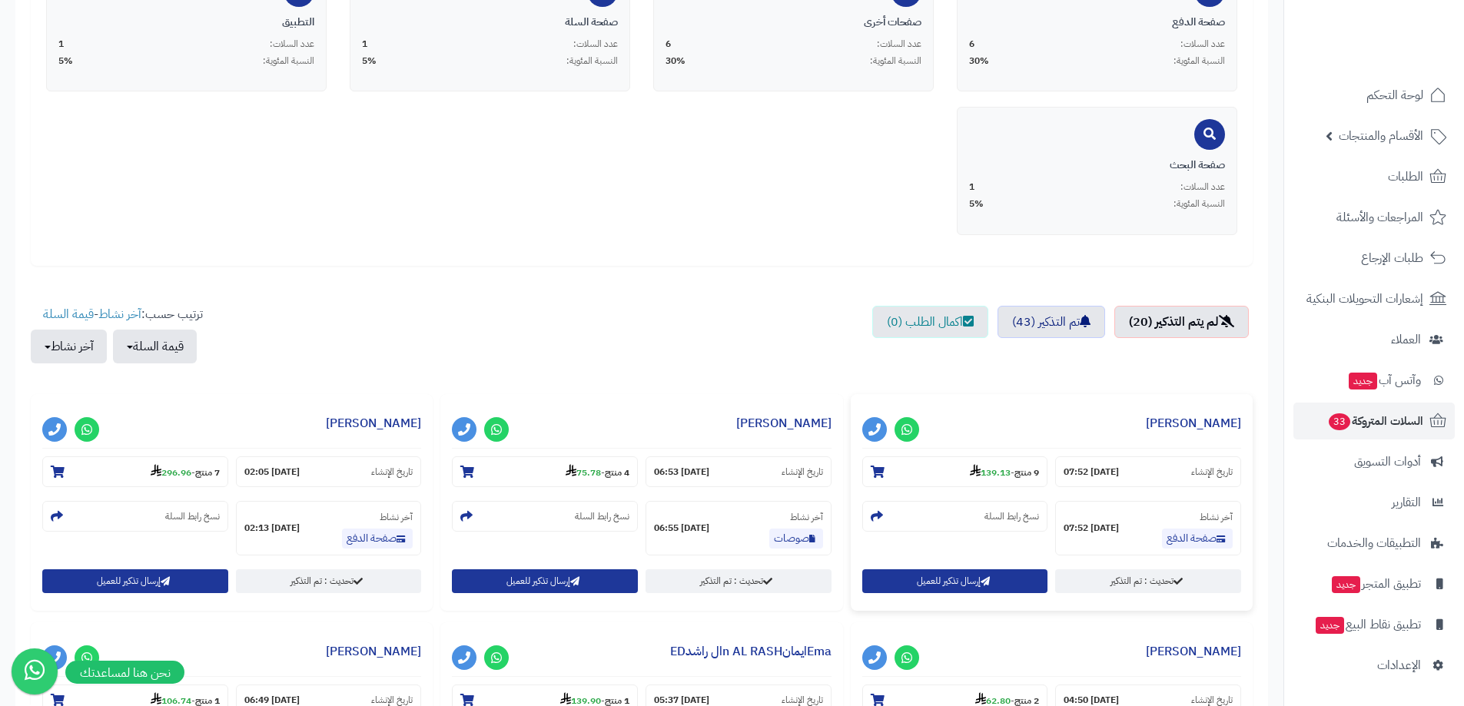
scroll to position [1633, 0]
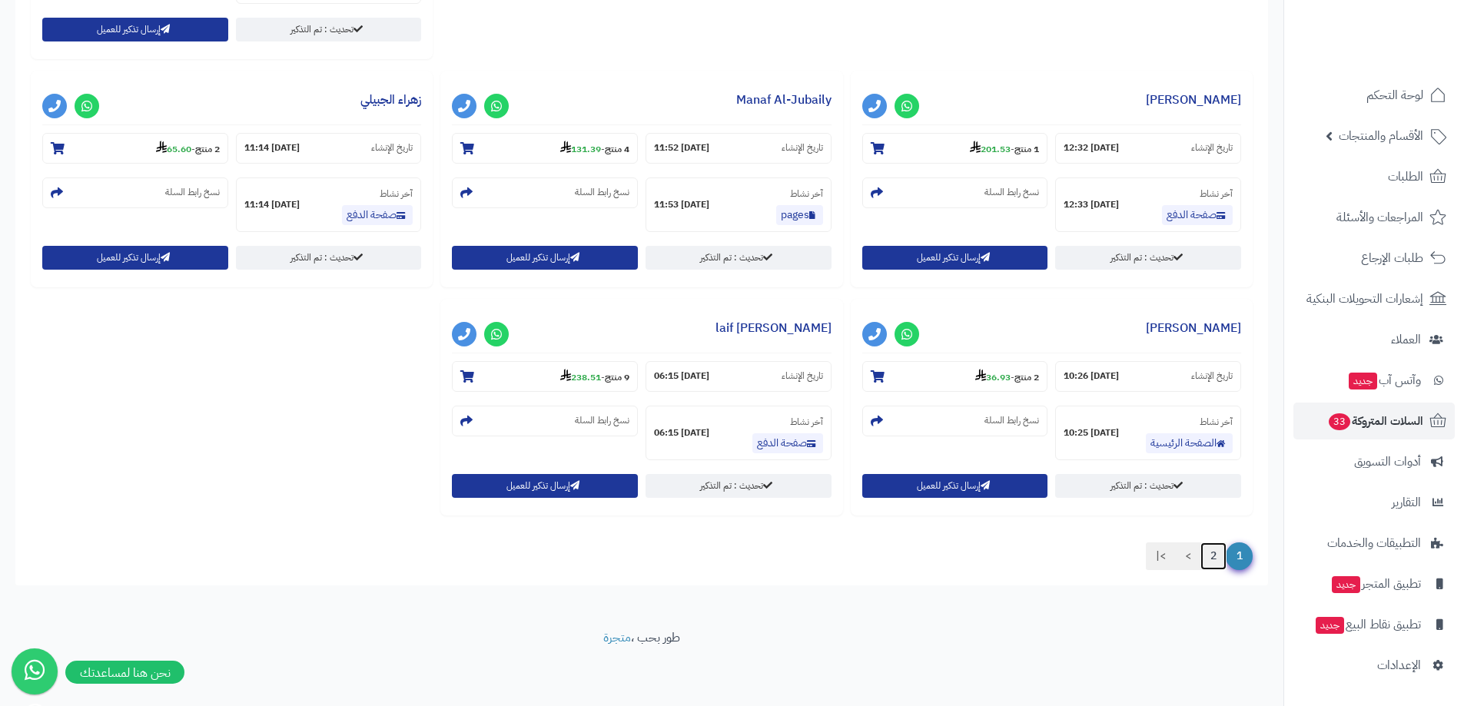
click at [1213, 554] on link "2" at bounding box center [1213, 556] width 26 height 28
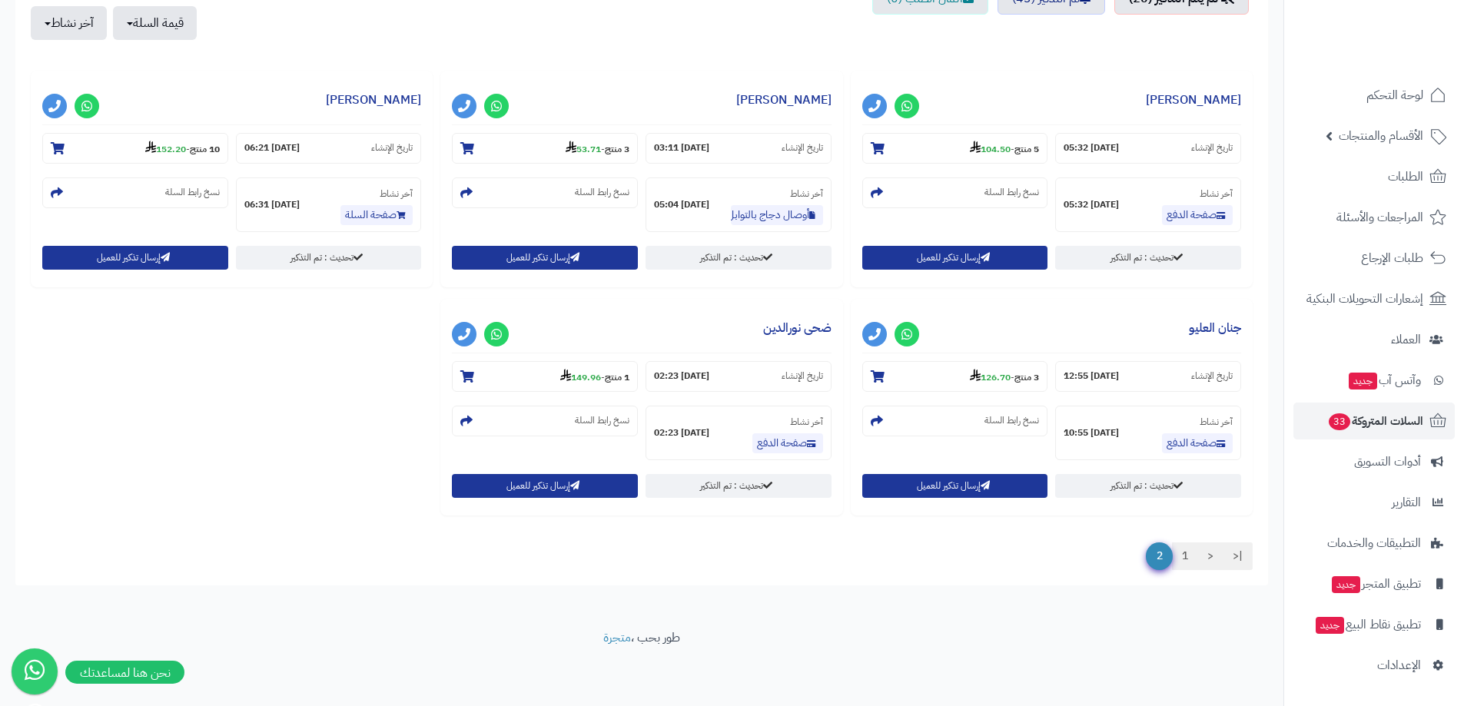
scroll to position [580, 0]
click at [1188, 486] on link "تحديث : تم التذكير" at bounding box center [1148, 486] width 186 height 24
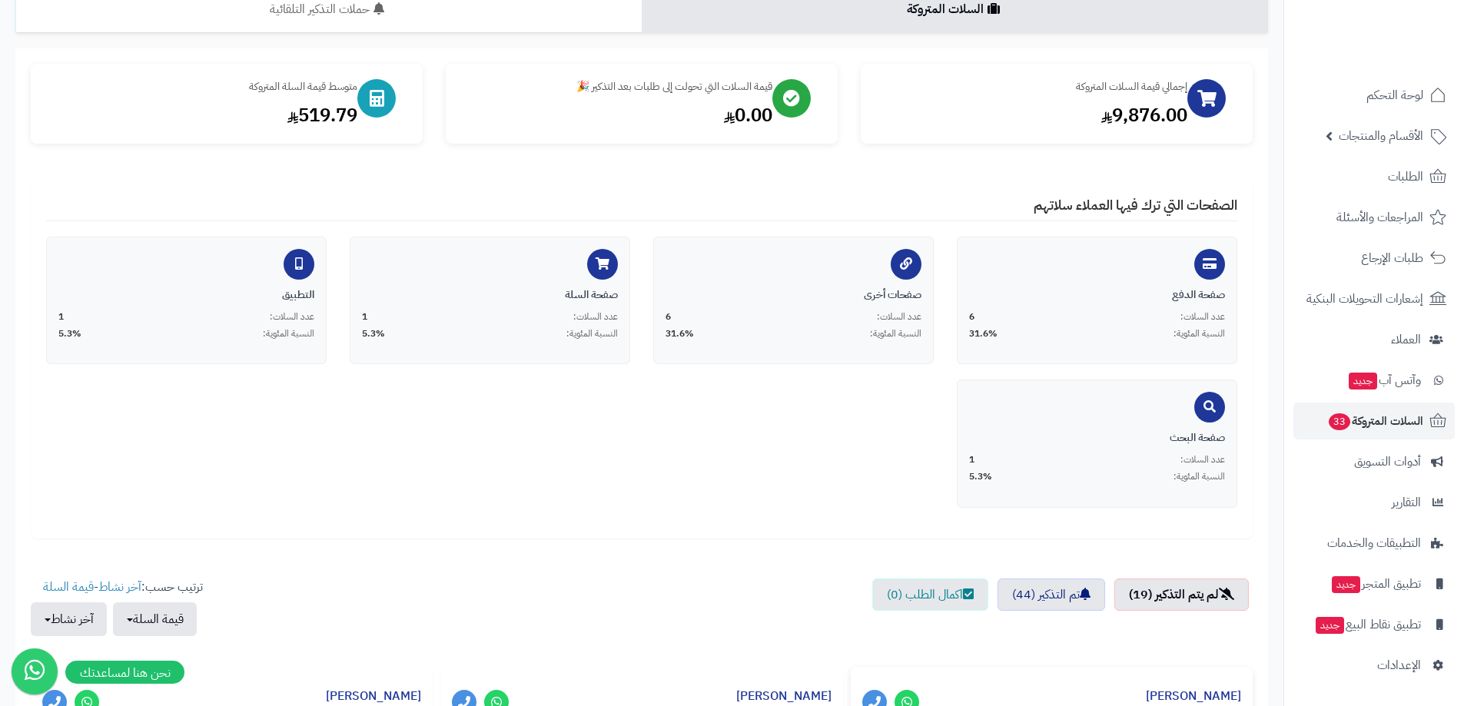
scroll to position [1633, 0]
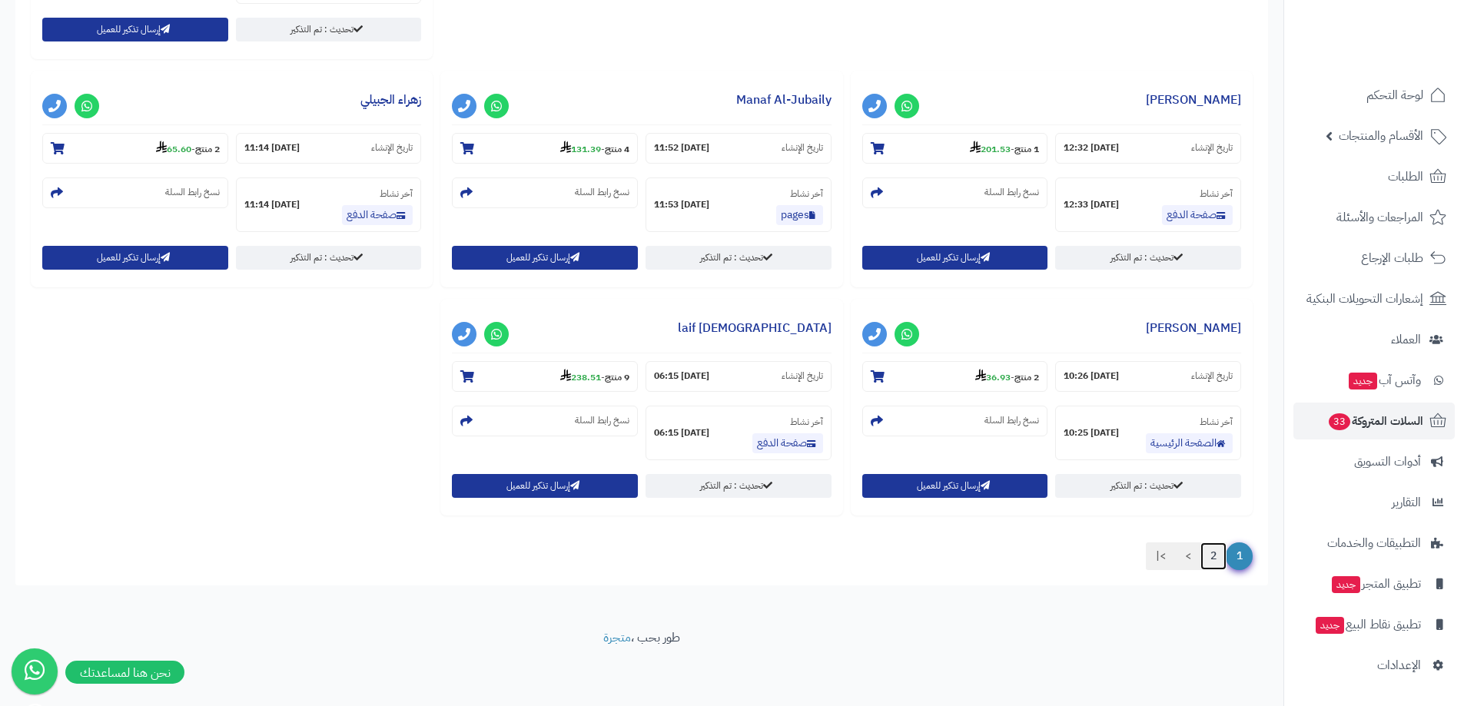
click at [1214, 559] on link "2" at bounding box center [1213, 556] width 26 height 28
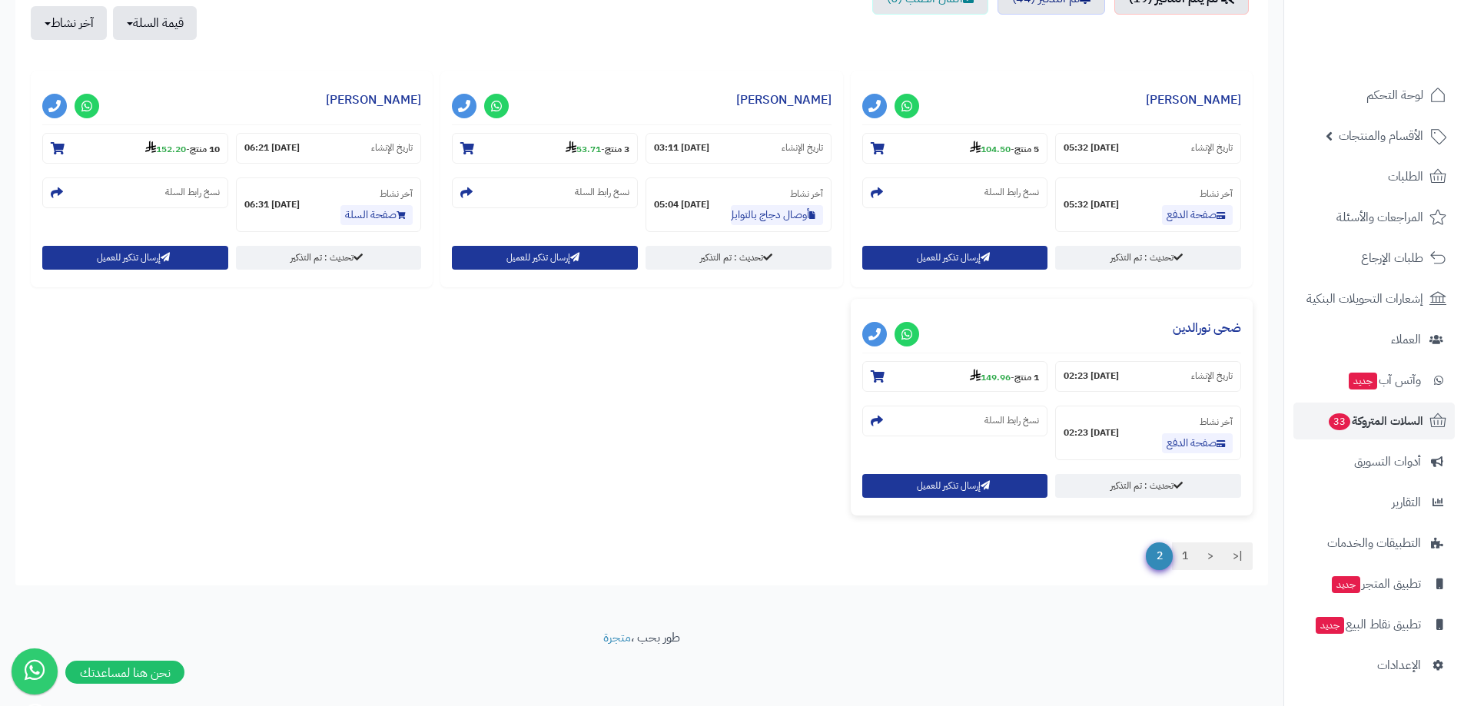
scroll to position [580, 0]
click at [1128, 477] on link "تحديث : تم التذكير" at bounding box center [1148, 486] width 186 height 24
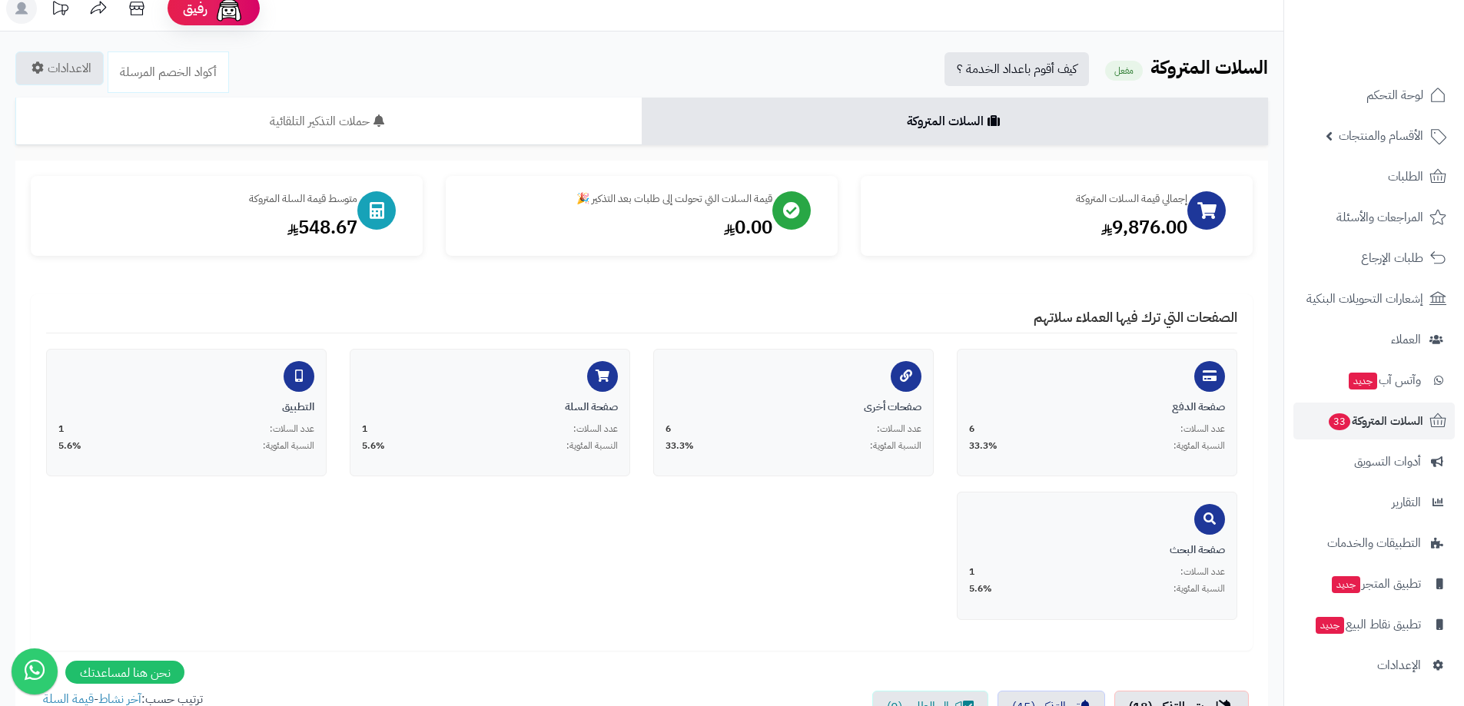
scroll to position [1633, 0]
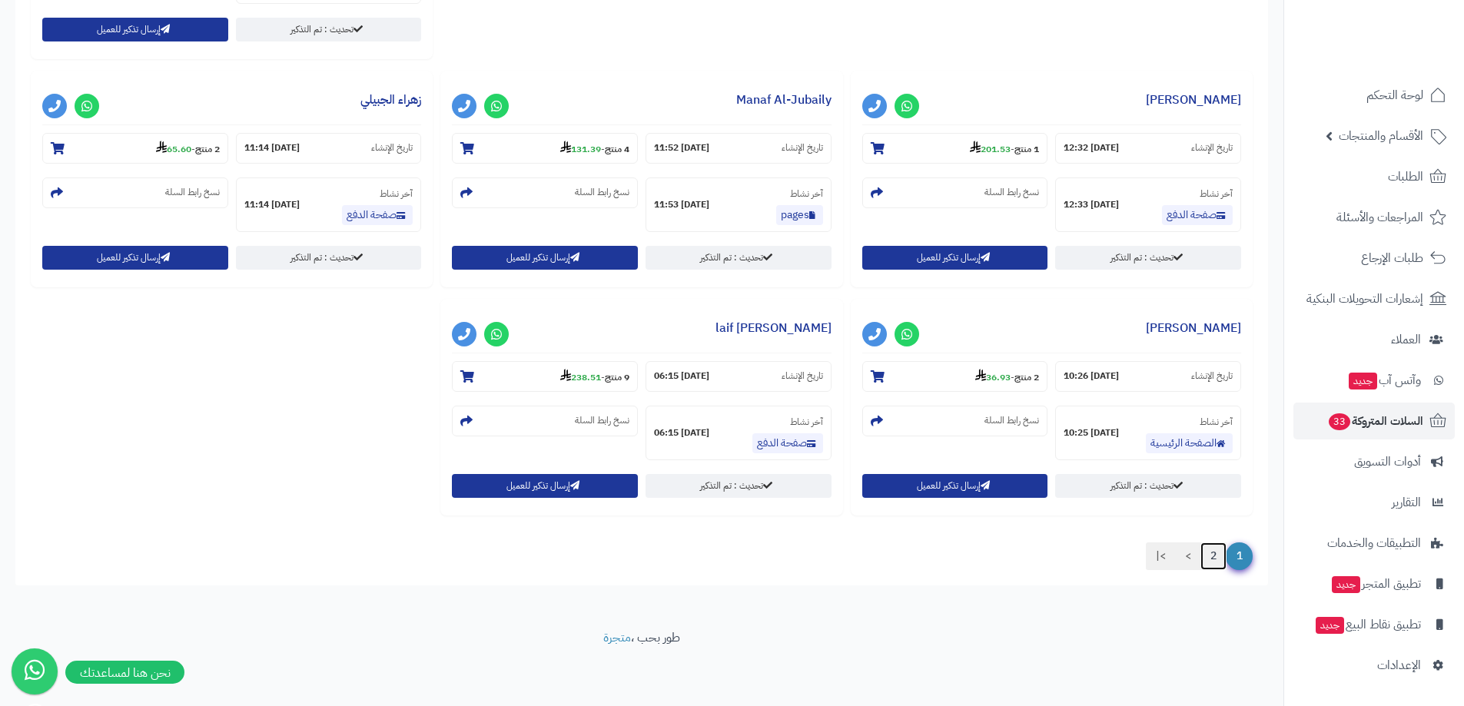
click at [1215, 559] on link "2" at bounding box center [1213, 556] width 26 height 28
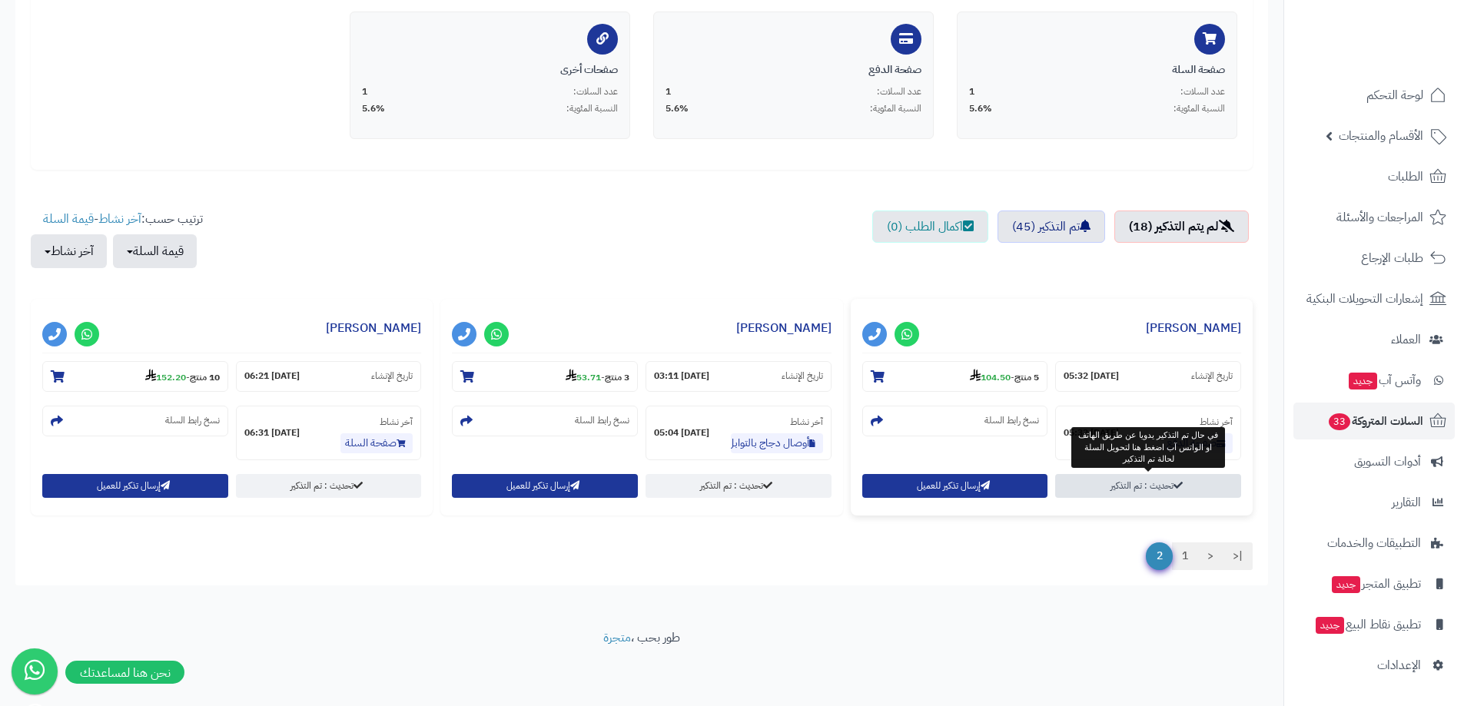
click at [1168, 484] on link "تحديث : تم التذكير" at bounding box center [1148, 486] width 186 height 24
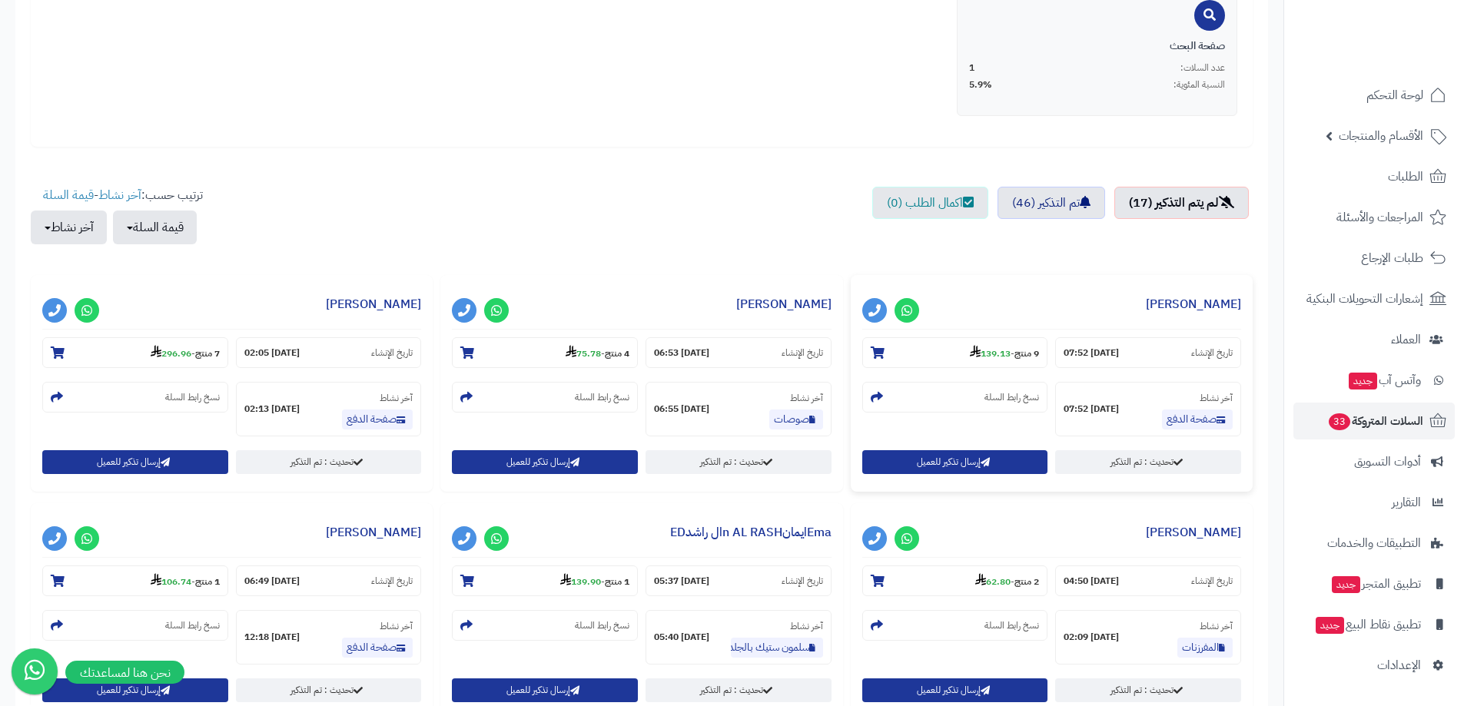
scroll to position [1633, 0]
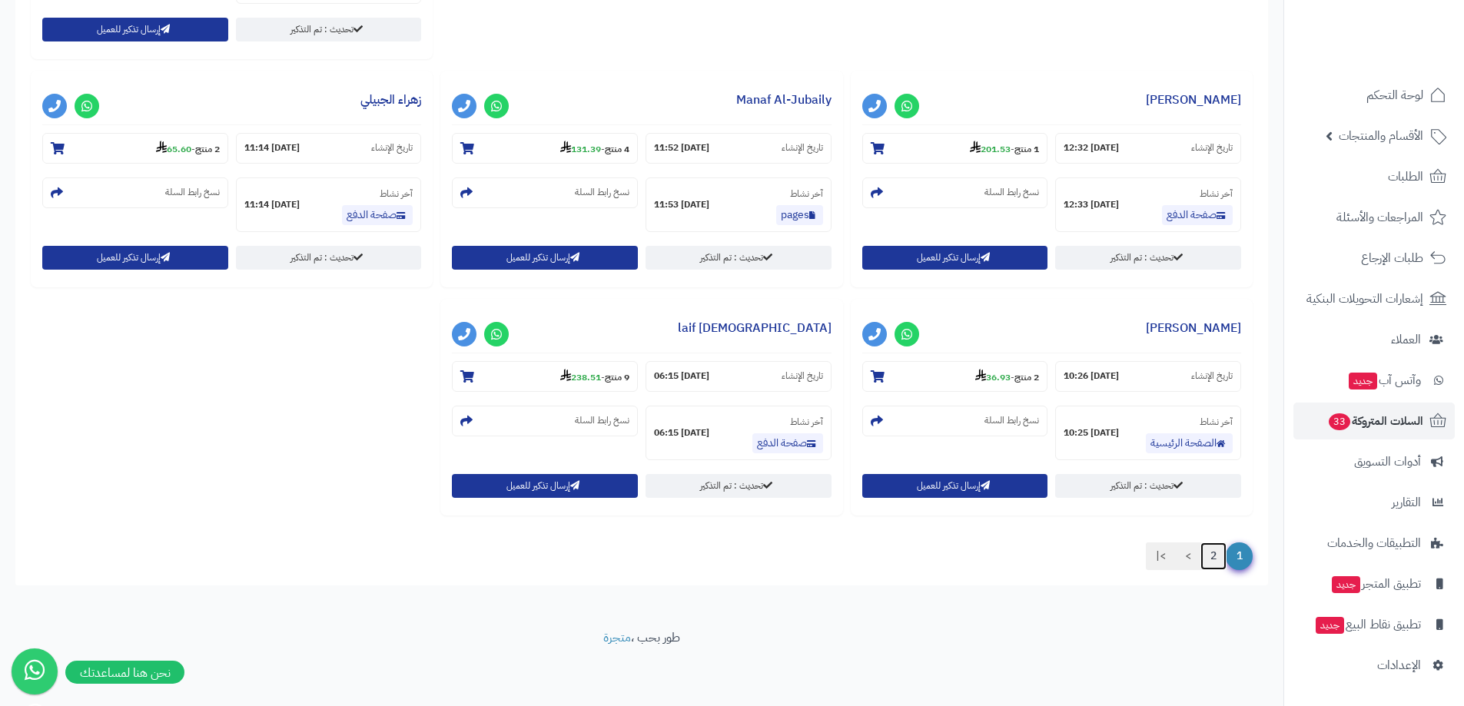
click at [1216, 556] on link "2" at bounding box center [1213, 556] width 26 height 28
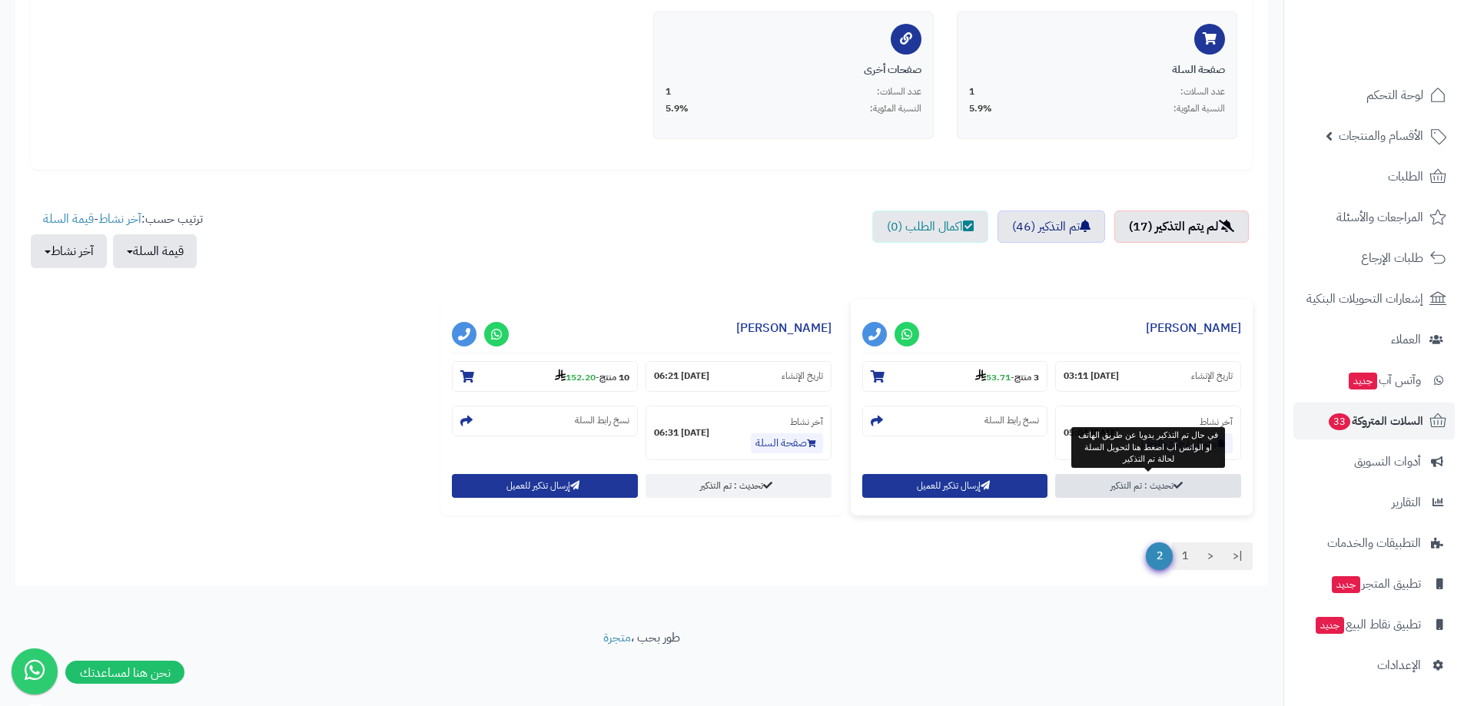
click at [1156, 484] on link "تحديث : تم التذكير" at bounding box center [1148, 486] width 186 height 24
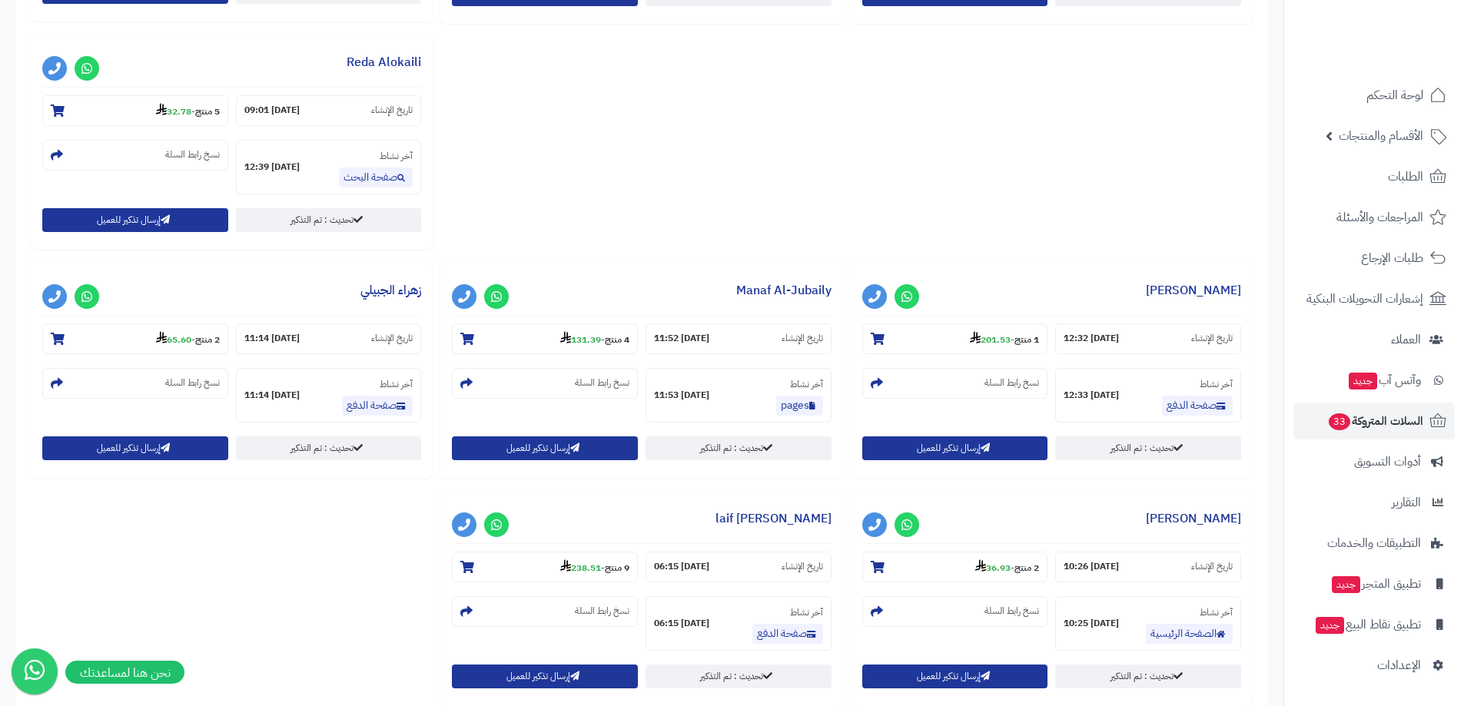
scroll to position [1633, 0]
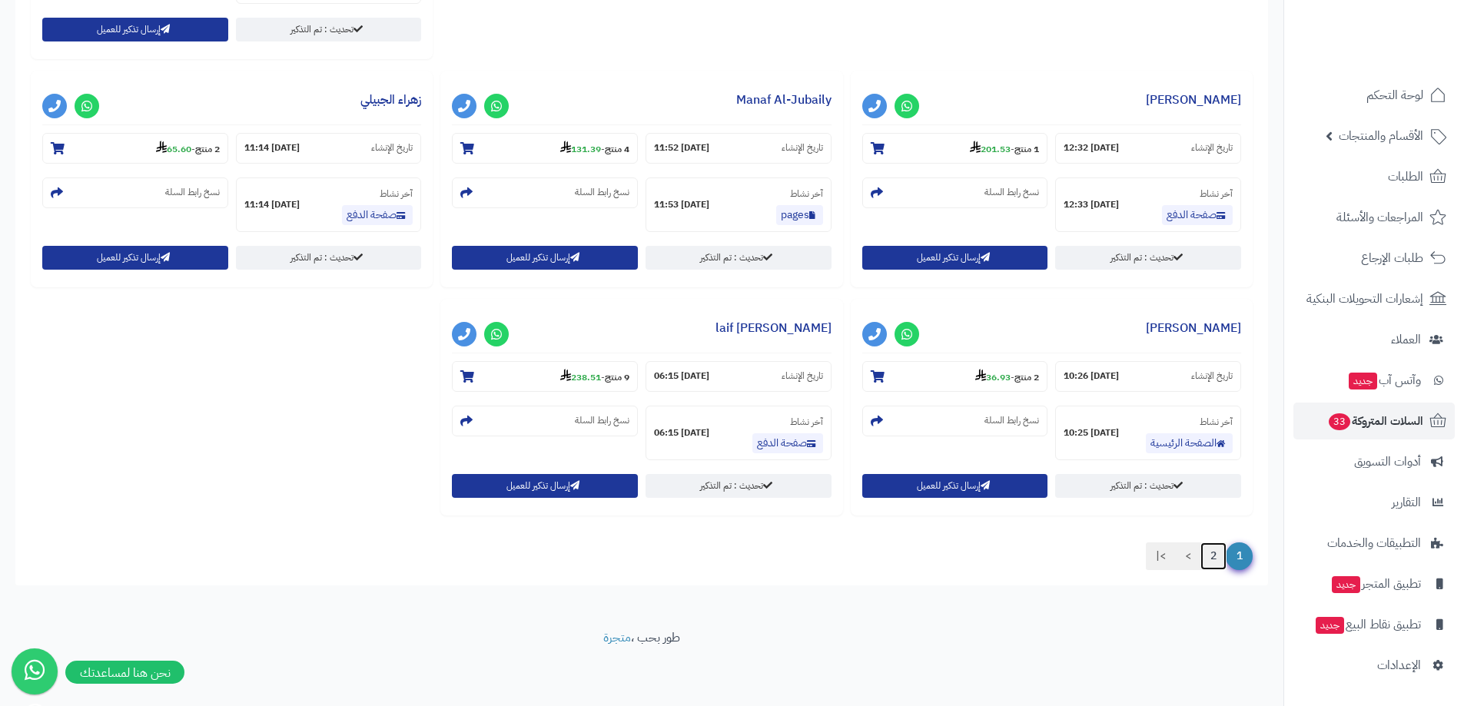
click at [1212, 547] on link "2" at bounding box center [1213, 556] width 26 height 28
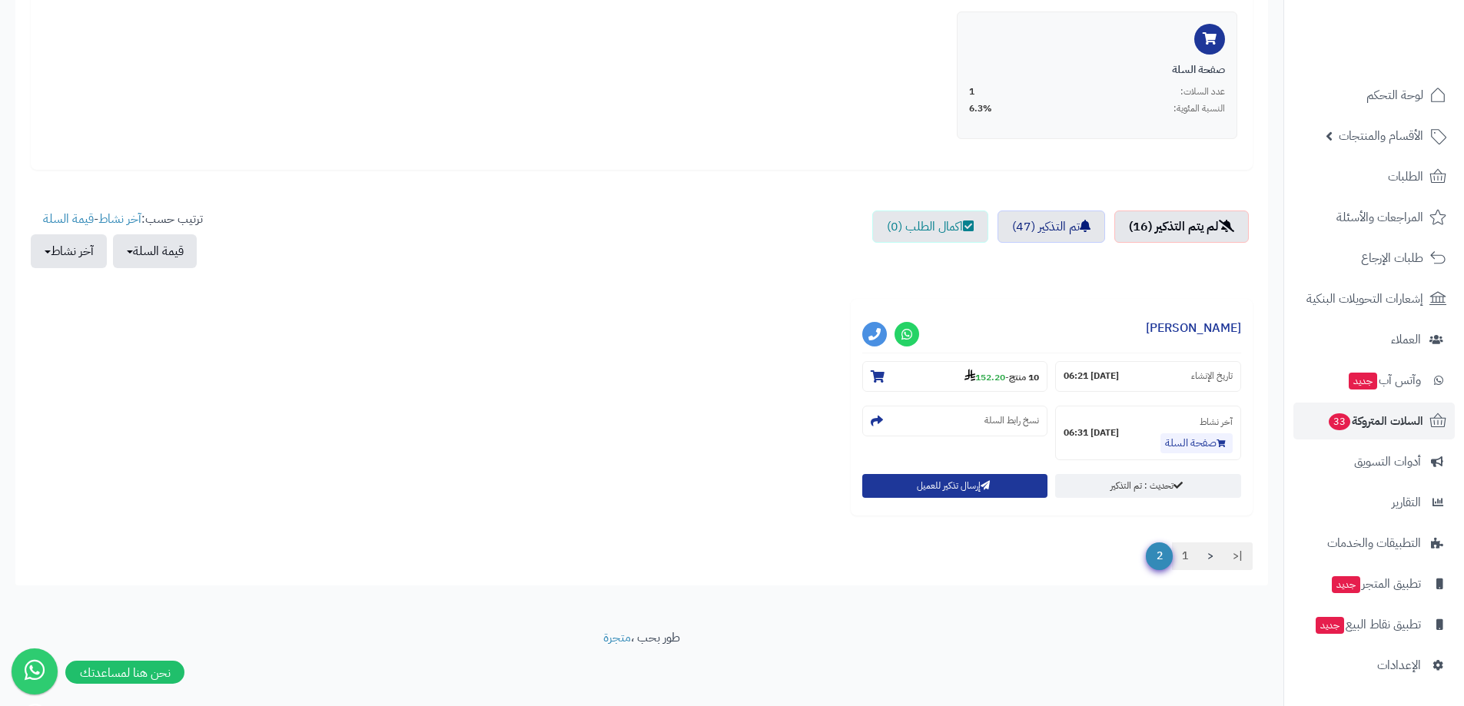
scroll to position [352, 0]
click at [1134, 489] on link "تحديث : تم التذكير" at bounding box center [1148, 486] width 186 height 24
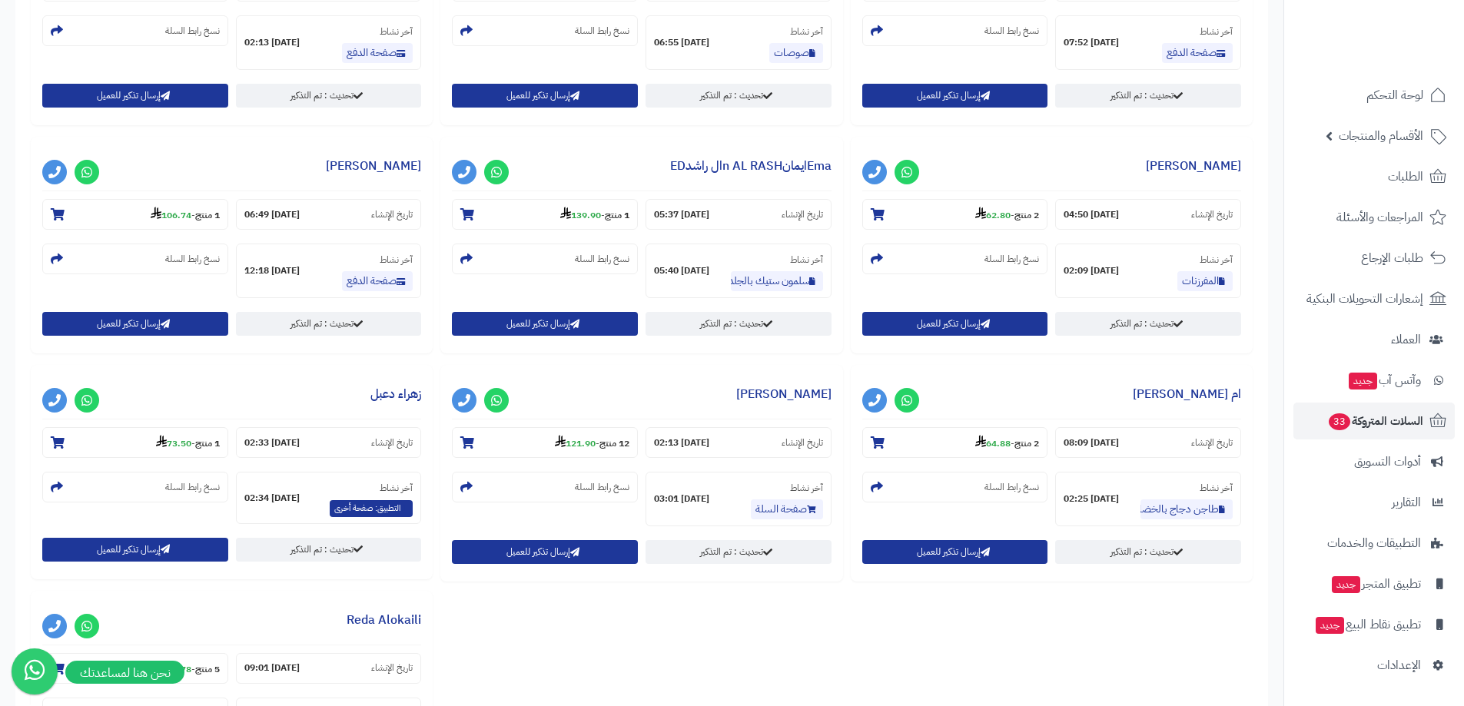
scroll to position [1607, 0]
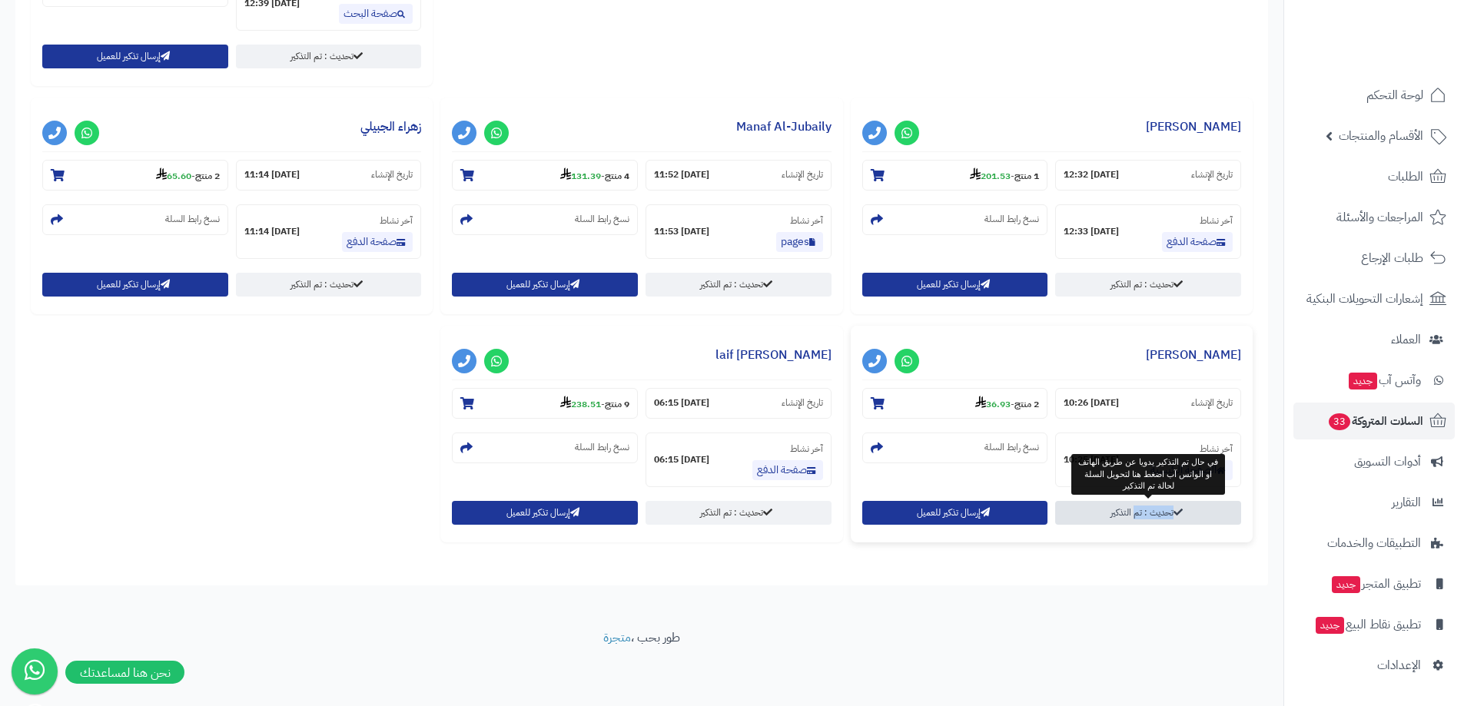
click at [1139, 505] on link "تحديث : تم التذكير" at bounding box center [1148, 513] width 186 height 24
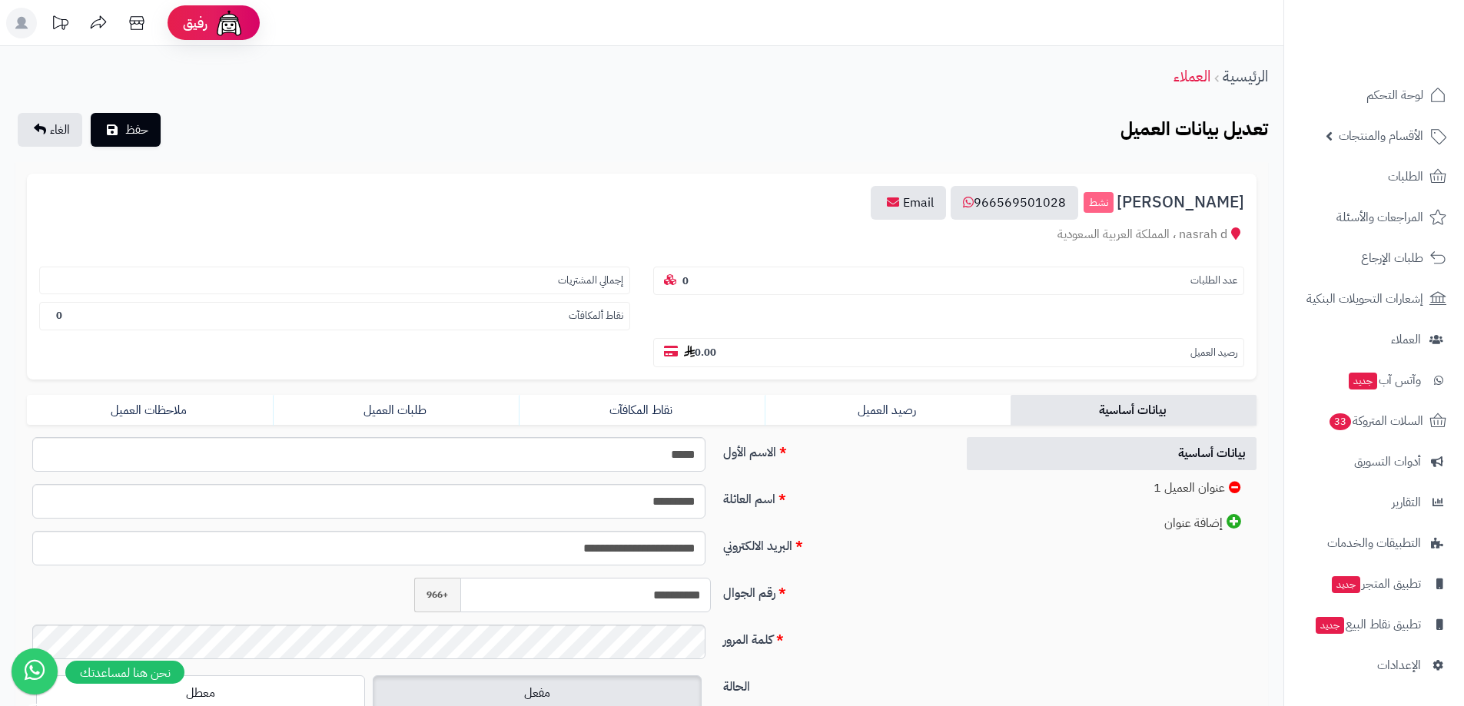
click at [645, 593] on input "**********" at bounding box center [585, 595] width 251 height 35
click at [668, 589] on input "**********" at bounding box center [585, 595] width 251 height 35
click at [676, 600] on input "*********" at bounding box center [585, 595] width 251 height 35
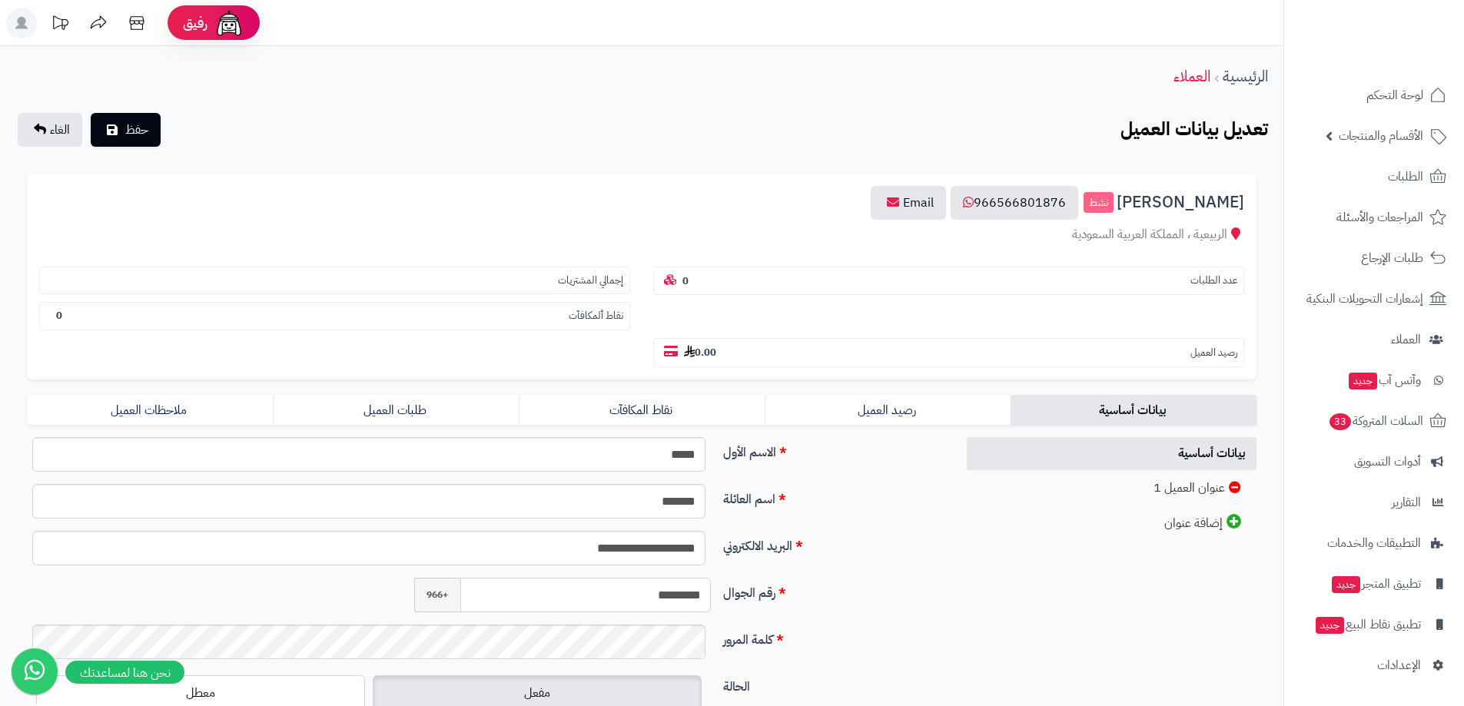
click at [676, 600] on input "*********" at bounding box center [585, 595] width 251 height 35
click at [655, 590] on input "**********" at bounding box center [585, 595] width 251 height 35
click at [675, 597] on input "*********" at bounding box center [585, 595] width 251 height 35
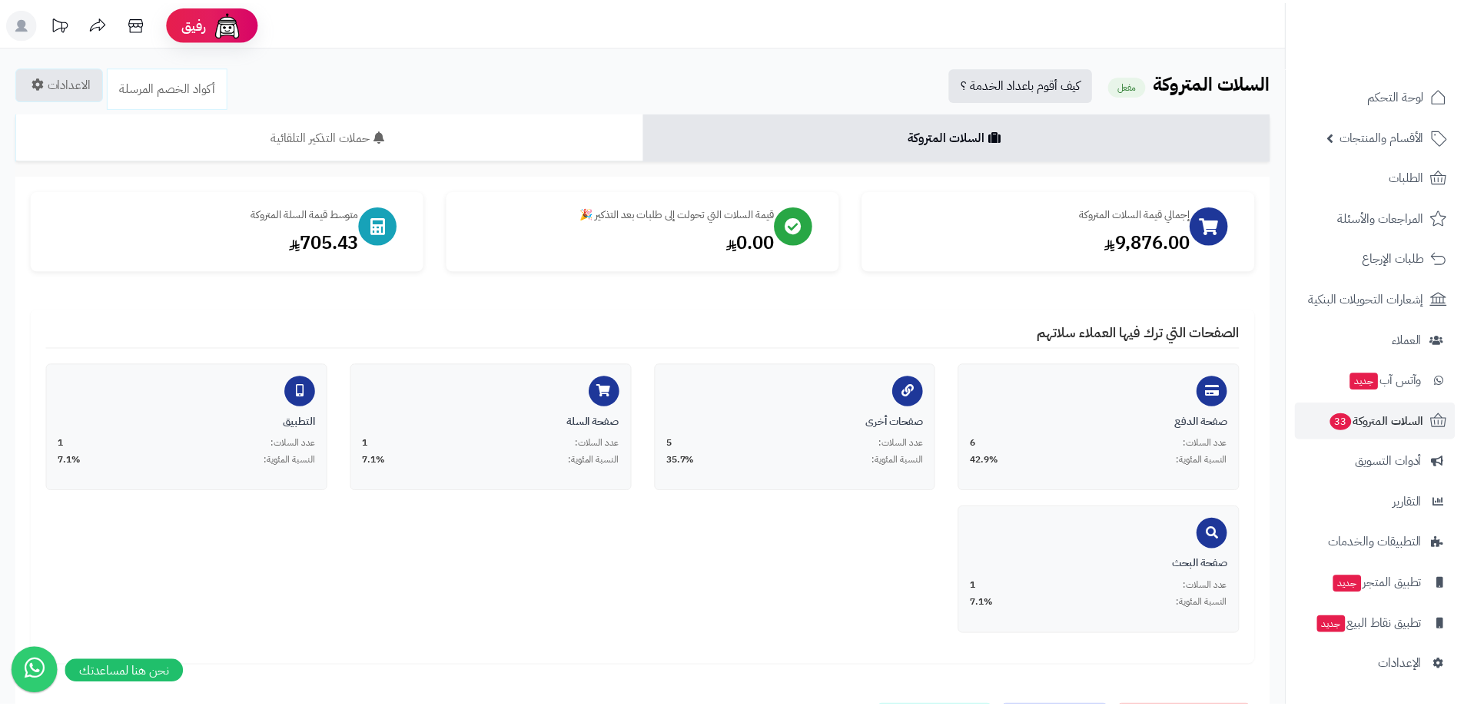
scroll to position [1607, 0]
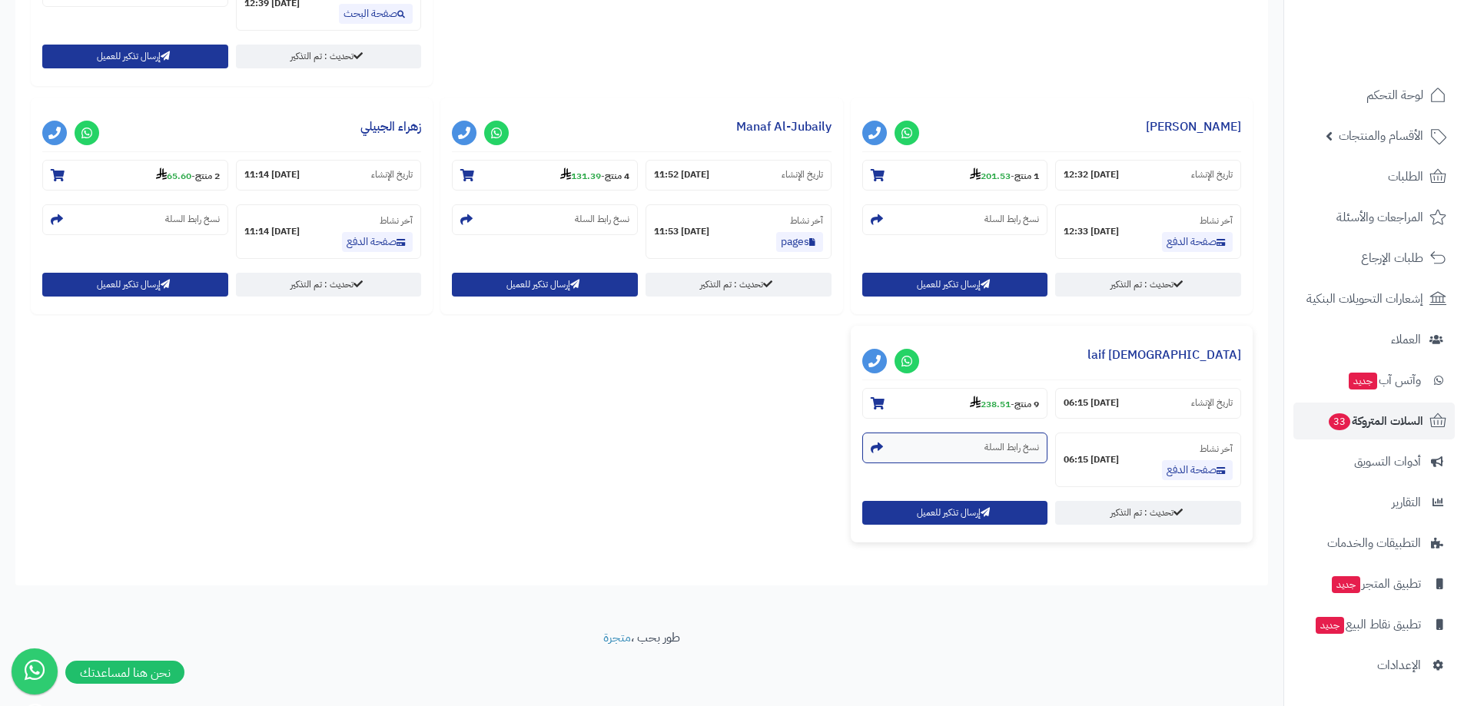
click at [1021, 445] on small "نسخ رابط السلة" at bounding box center [1011, 447] width 55 height 13
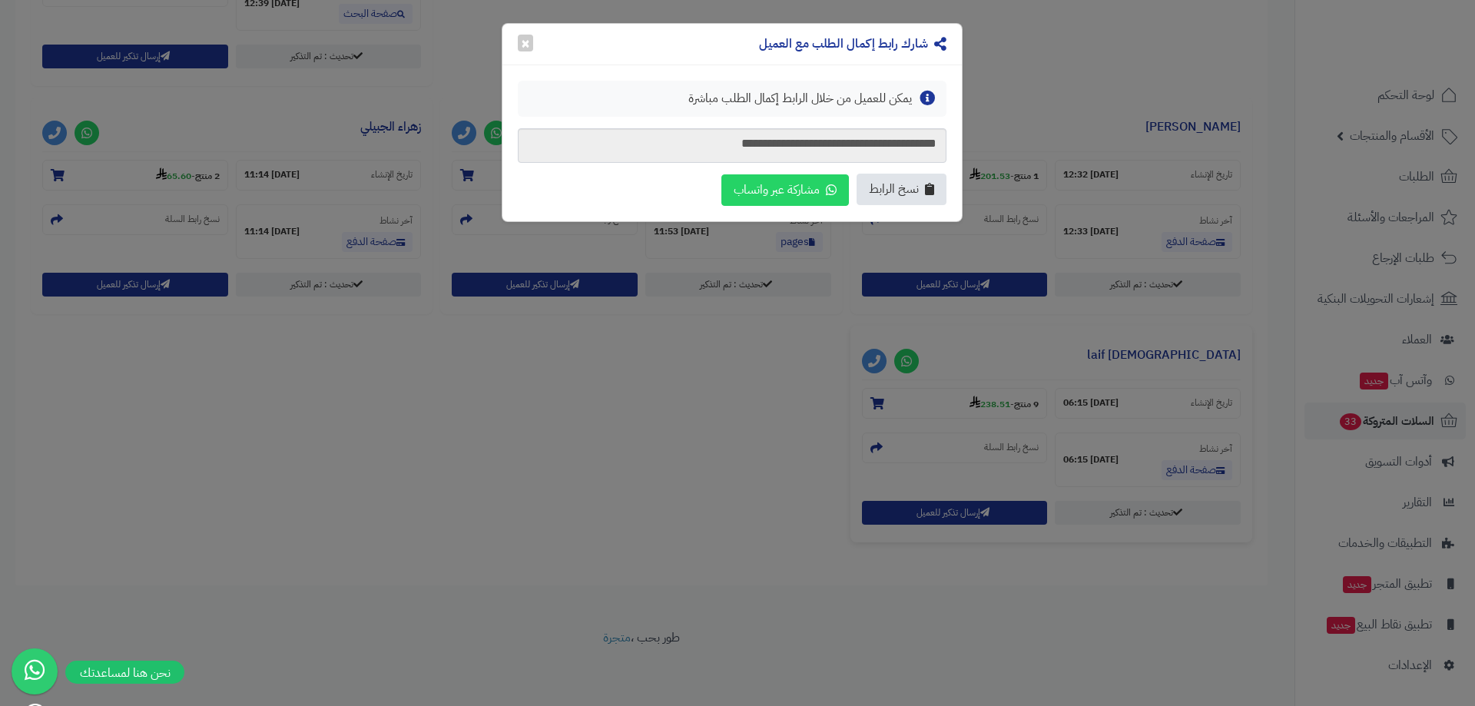
click at [928, 189] on icon "button" at bounding box center [929, 189] width 9 height 12
drag, startPoint x: 721, startPoint y: 401, endPoint x: 700, endPoint y: 336, distance: 68.8
click at [720, 401] on div "**********" at bounding box center [737, 353] width 1475 height 706
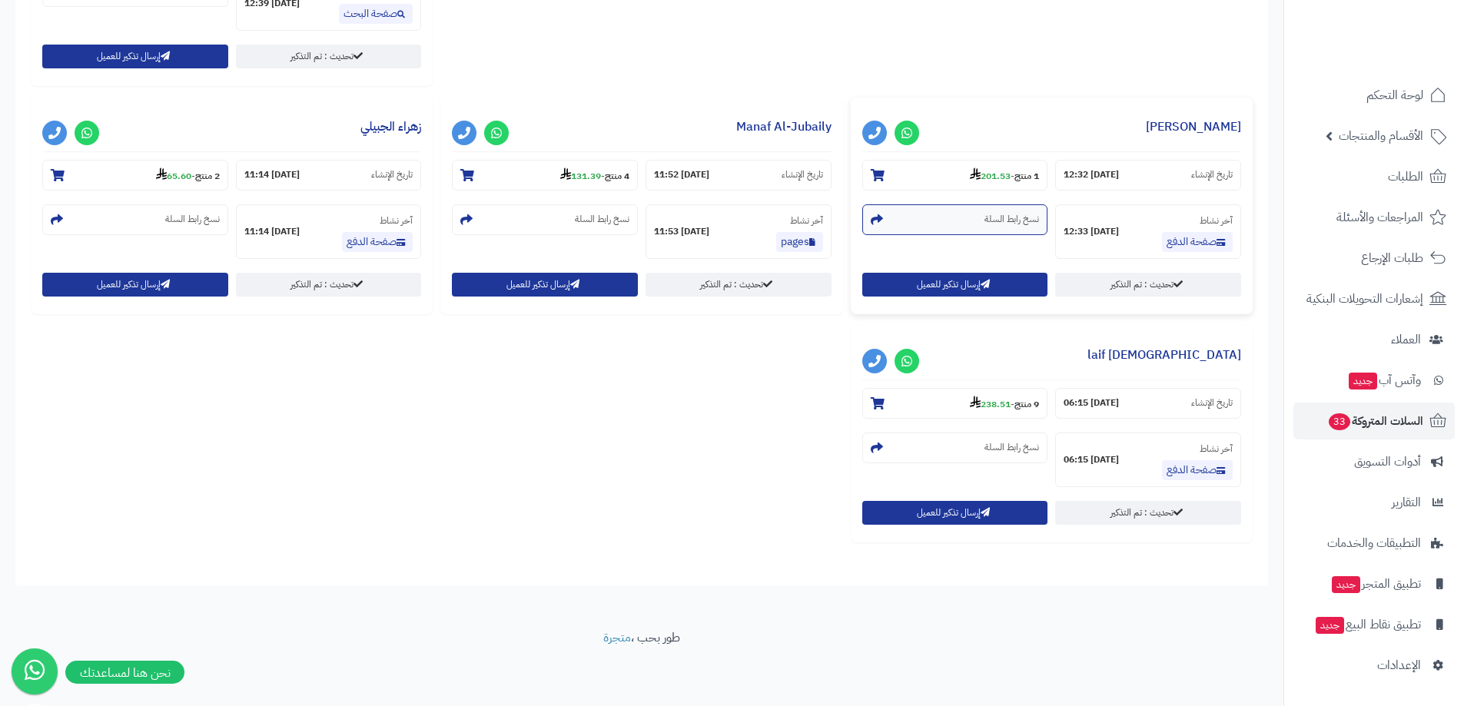
click at [1000, 218] on small "نسخ رابط السلة" at bounding box center [1011, 219] width 55 height 13
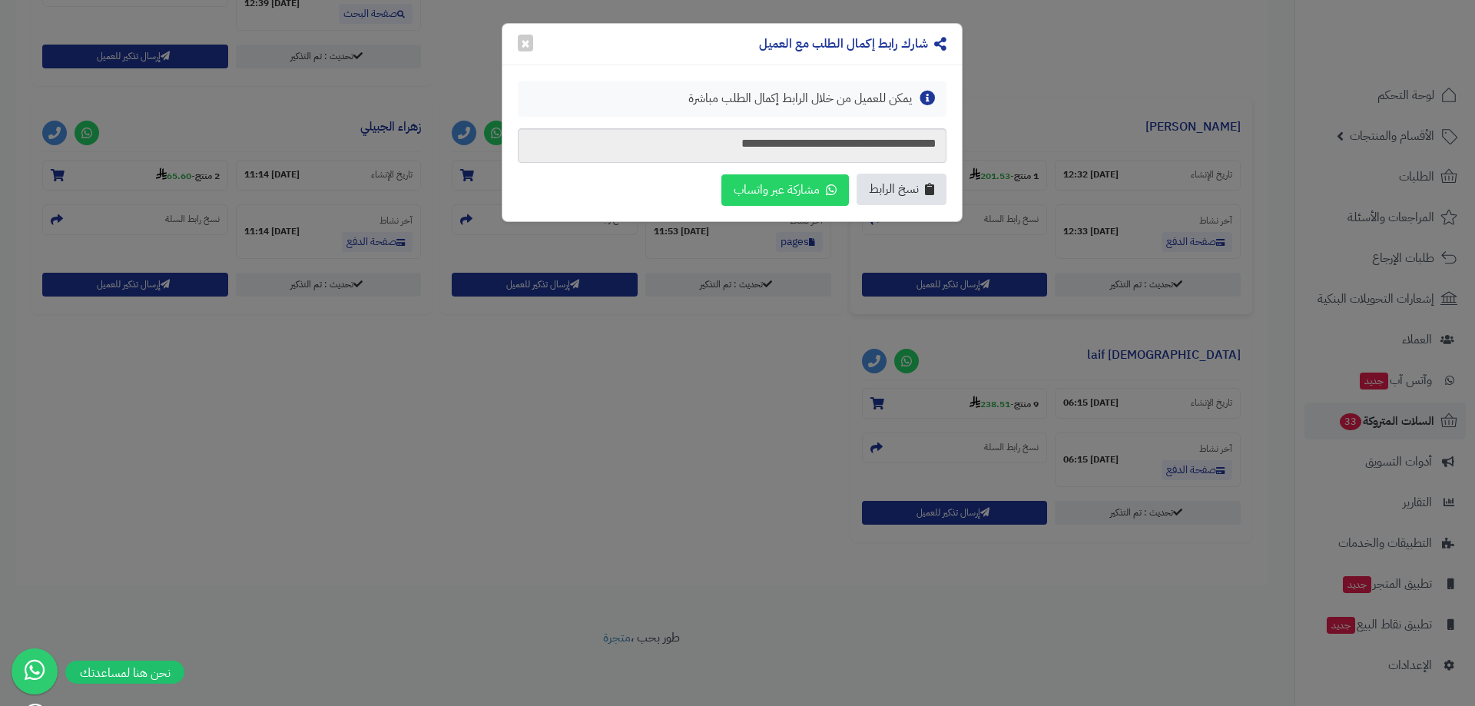
click at [917, 197] on span "نسخ الرابط" at bounding box center [894, 190] width 50 height 18
click at [771, 398] on div "**********" at bounding box center [737, 353] width 1475 height 706
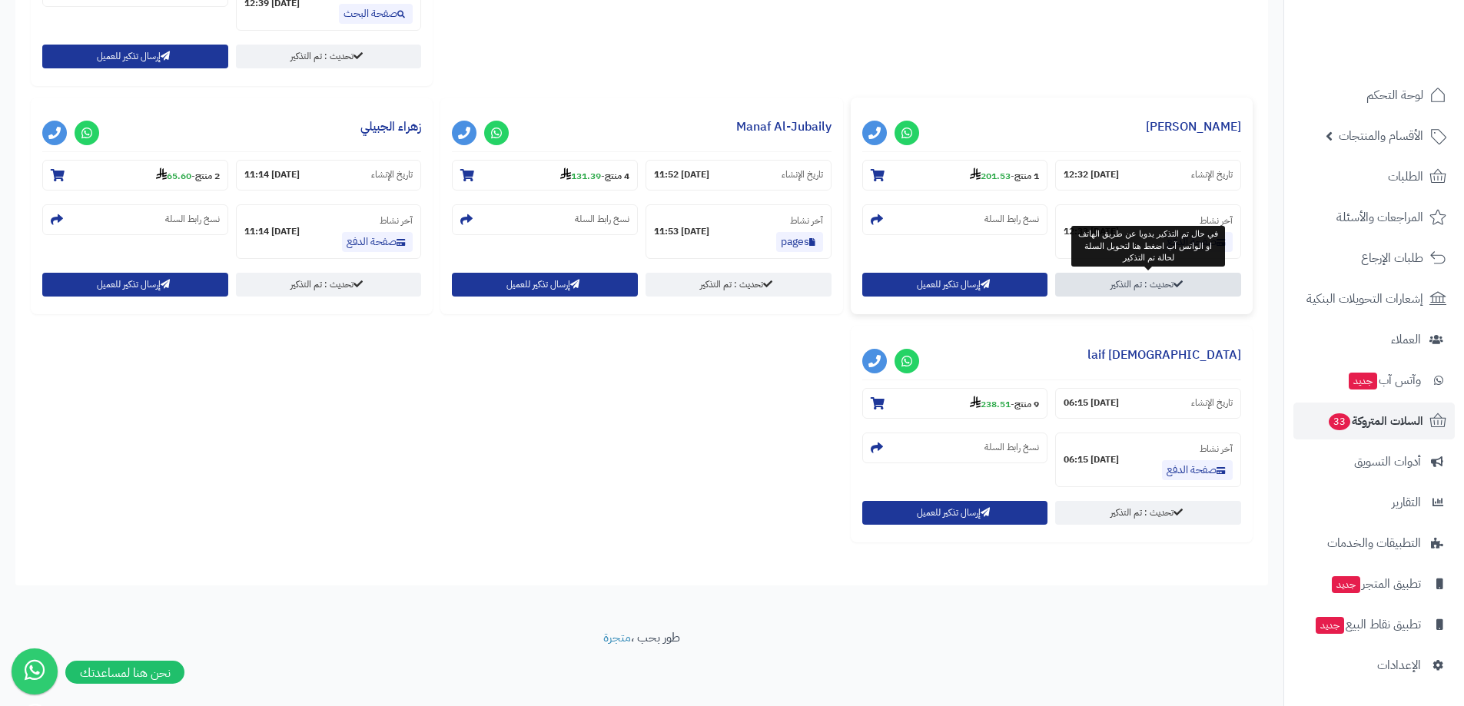
click at [1176, 281] on icon at bounding box center [1177, 284] width 9 height 9
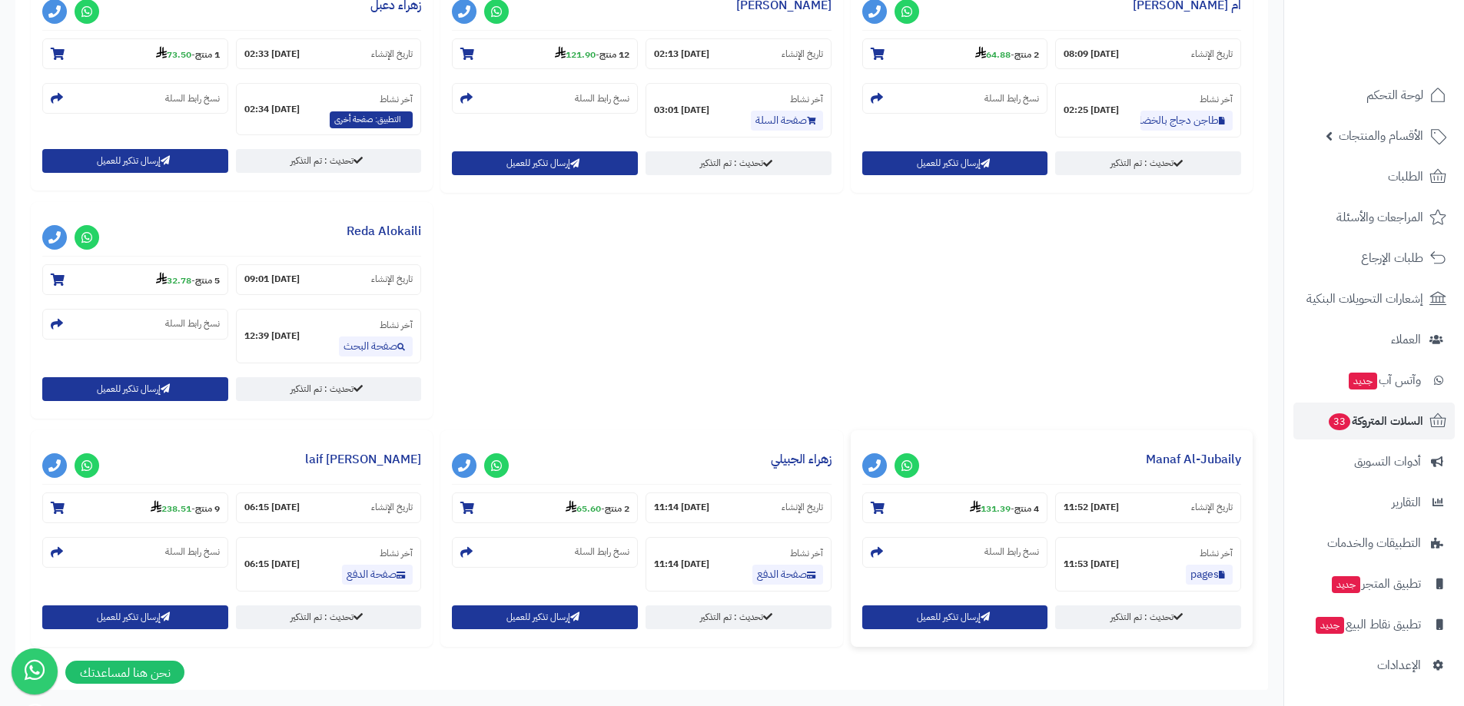
scroll to position [1378, 0]
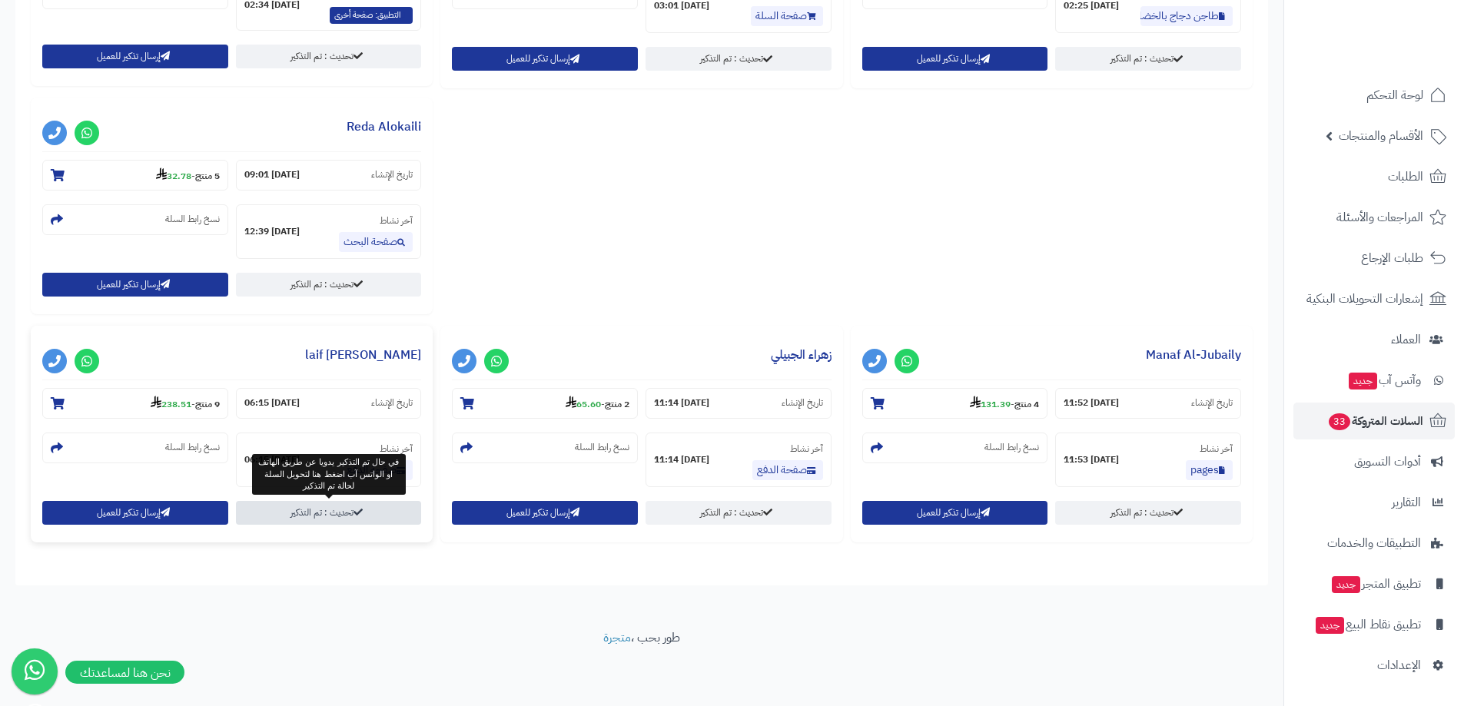
click at [370, 509] on link "تحديث : تم التذكير" at bounding box center [329, 513] width 186 height 24
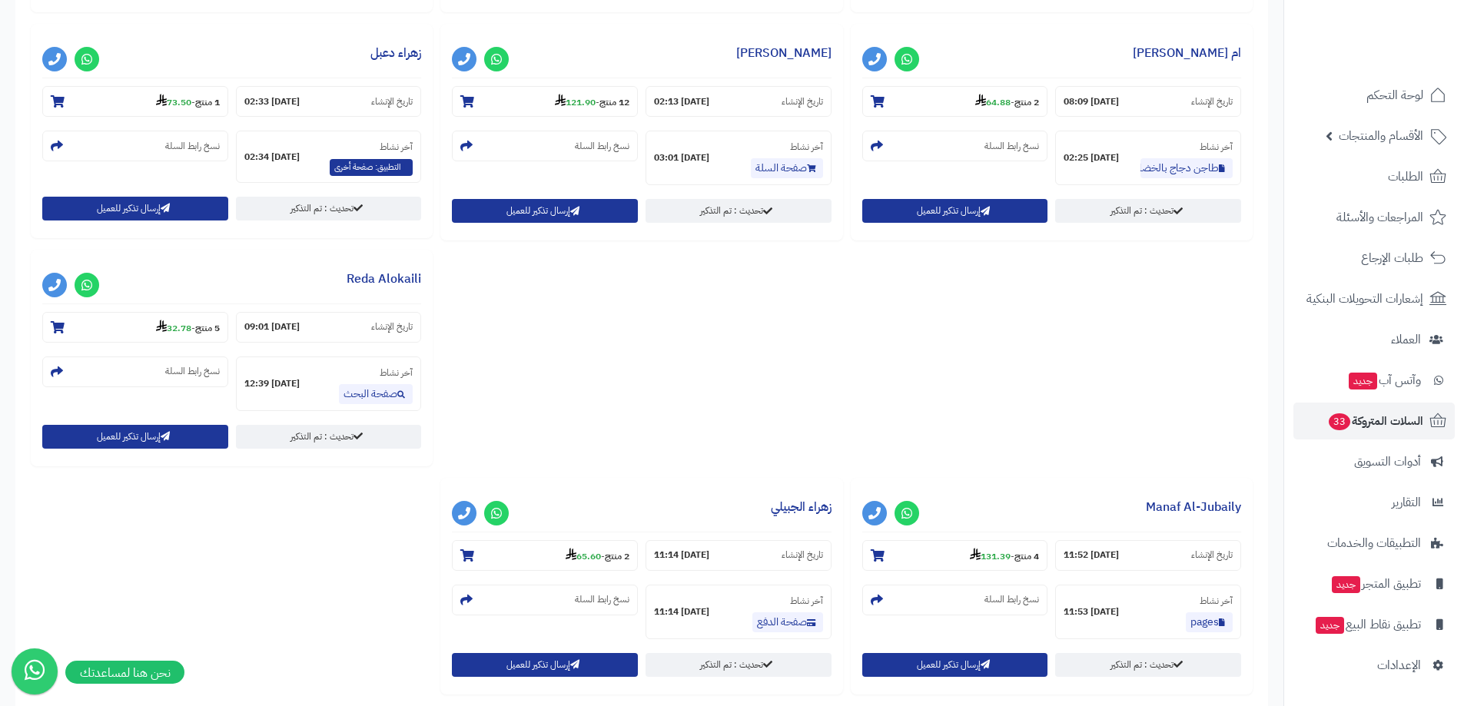
scroll to position [1378, 0]
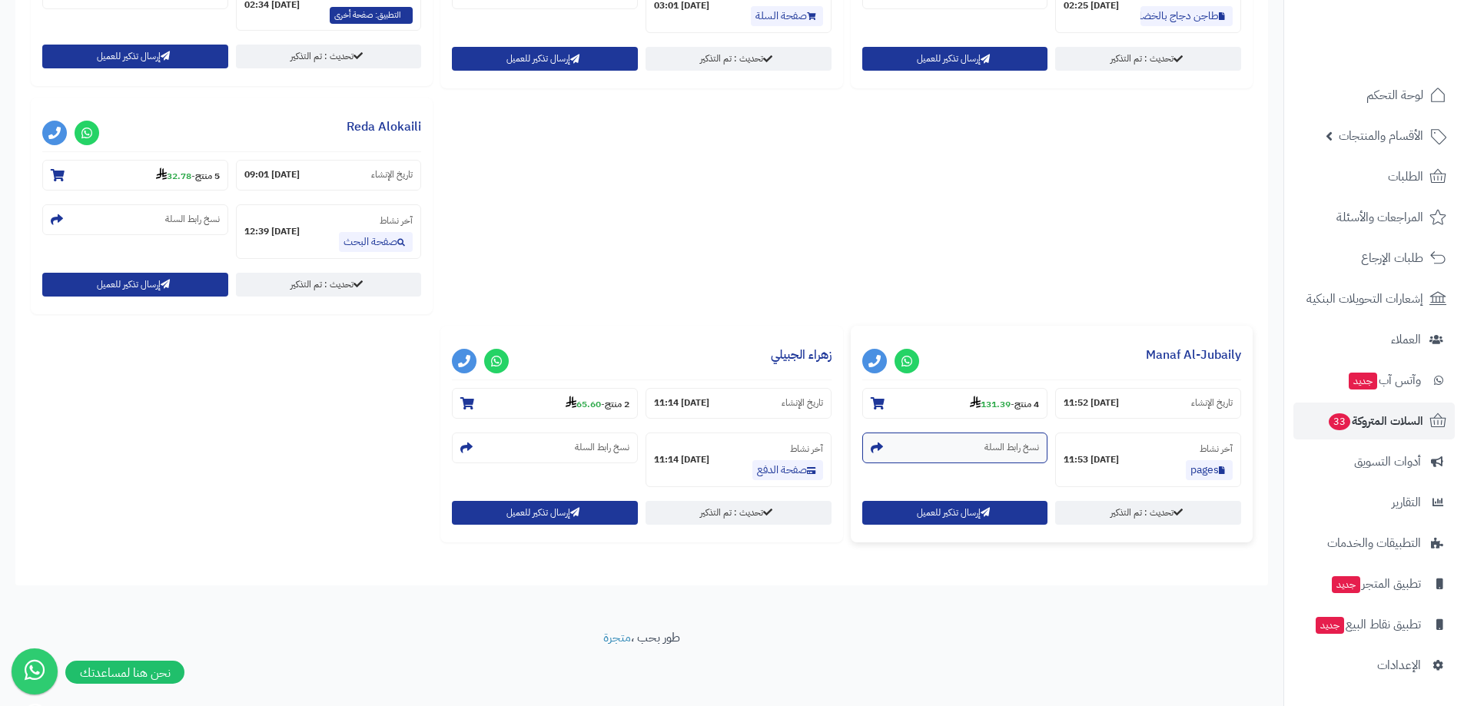
click at [1005, 441] on small "نسخ رابط السلة" at bounding box center [1011, 447] width 55 height 13
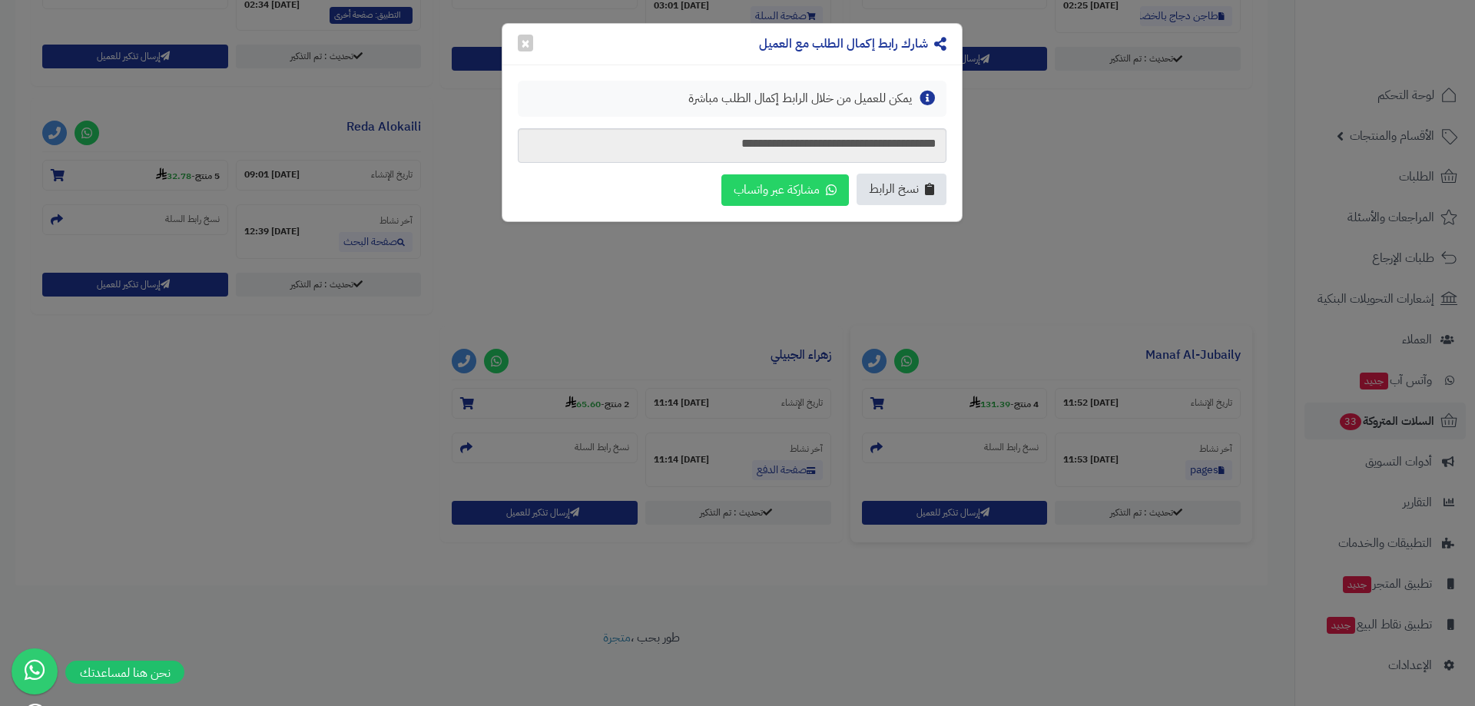
click at [886, 184] on span "نسخ الرابط" at bounding box center [894, 190] width 50 height 18
click at [520, 44] on button "×" at bounding box center [525, 42] width 15 height 17
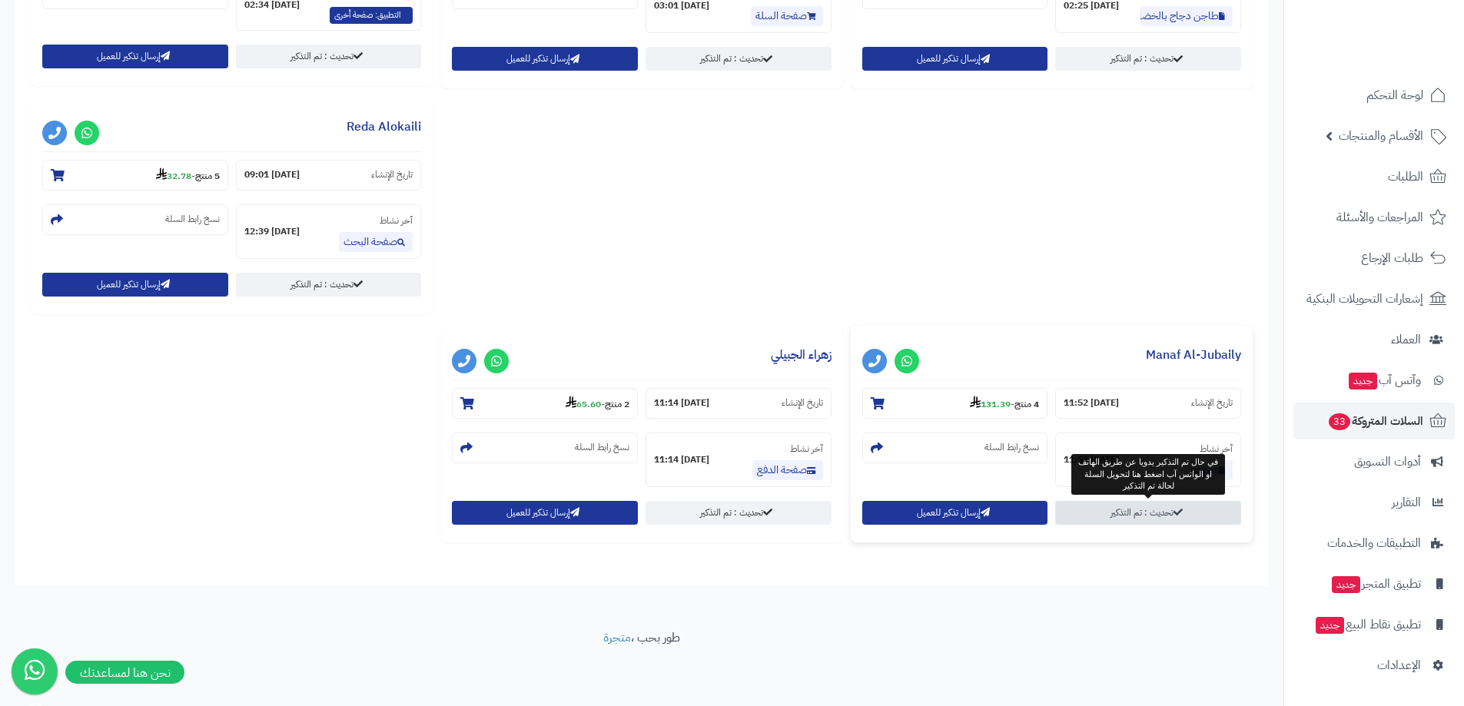
click at [1144, 516] on link "تحديث : تم التذكير" at bounding box center [1148, 513] width 186 height 24
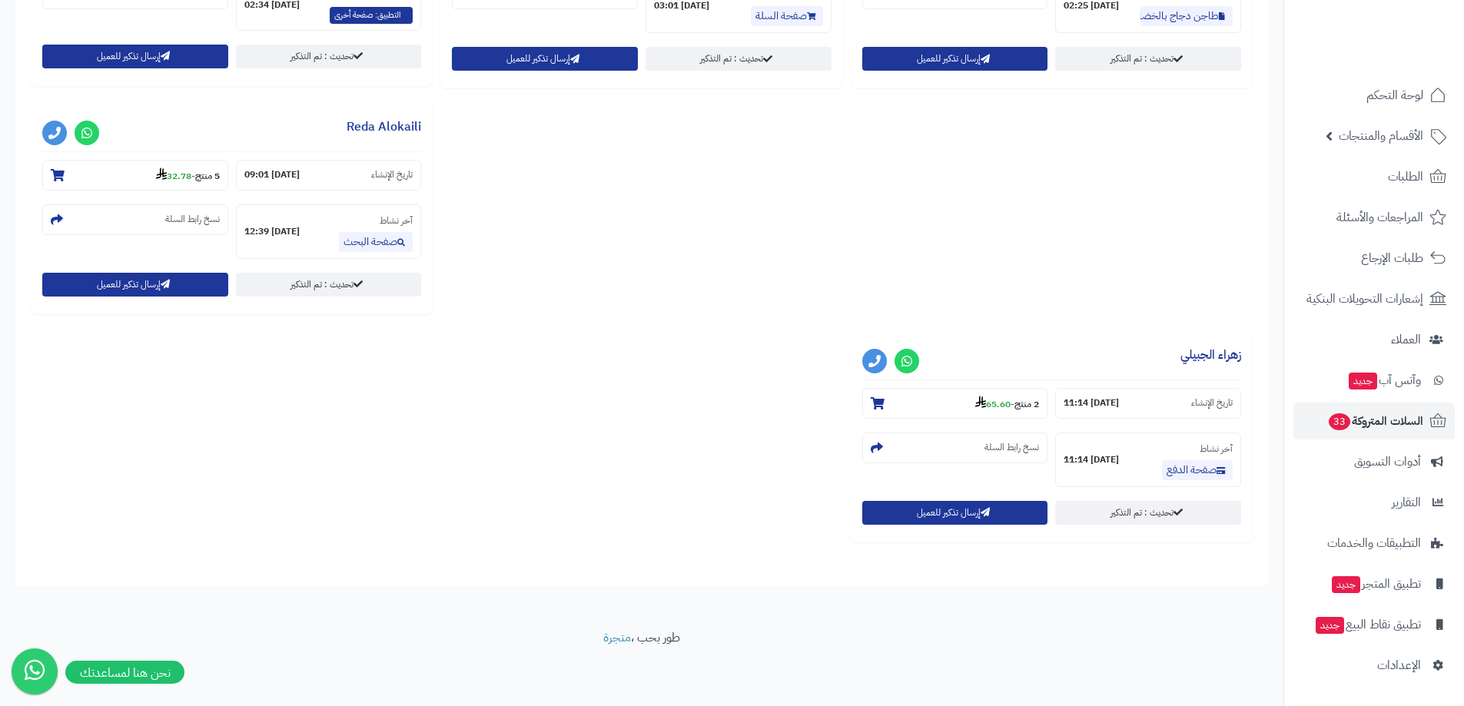
scroll to position [1378, 0]
click at [991, 441] on small "نسخ رابط السلة" at bounding box center [1011, 447] width 55 height 13
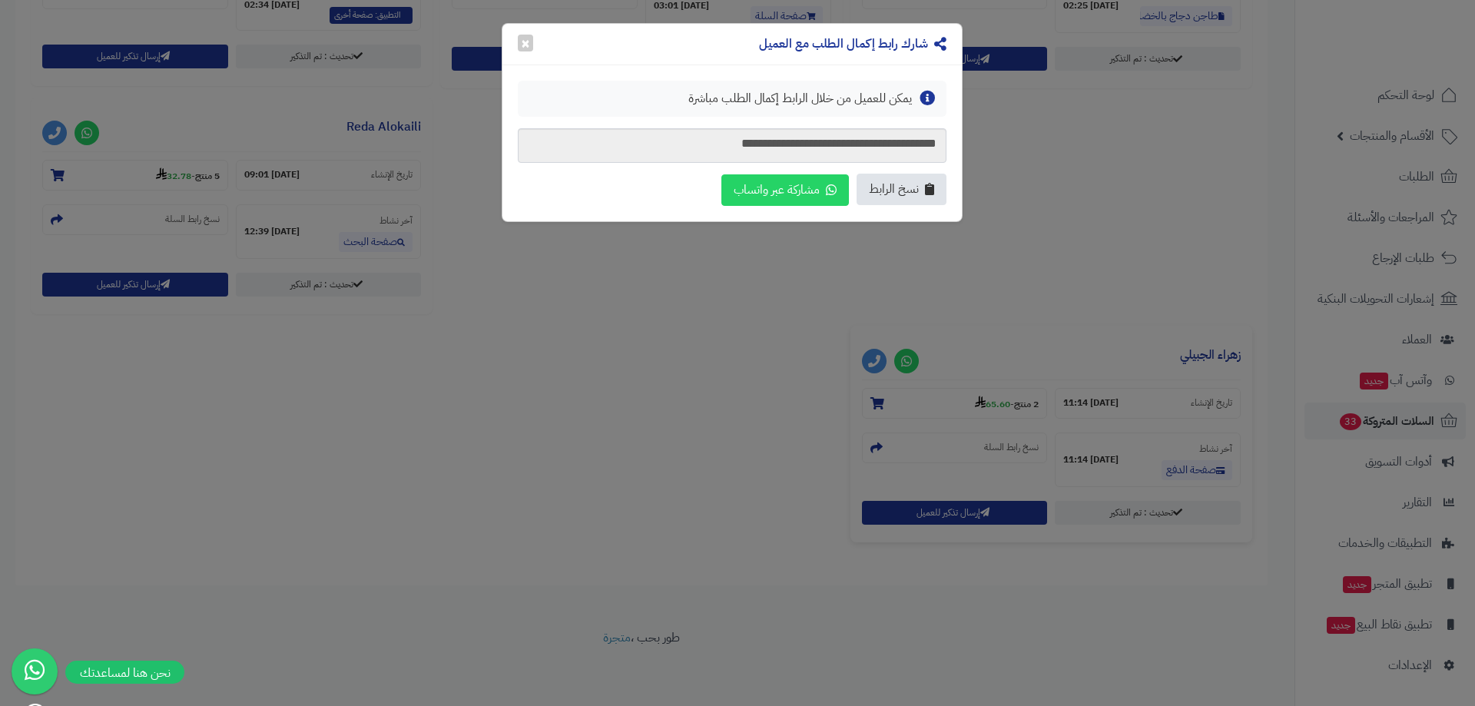
click at [895, 179] on button "نسخ الرابط" at bounding box center [902, 190] width 90 height 32
drag, startPoint x: 734, startPoint y: 268, endPoint x: 731, endPoint y: 278, distance: 10.3
click at [734, 269] on div "**********" at bounding box center [737, 353] width 1475 height 706
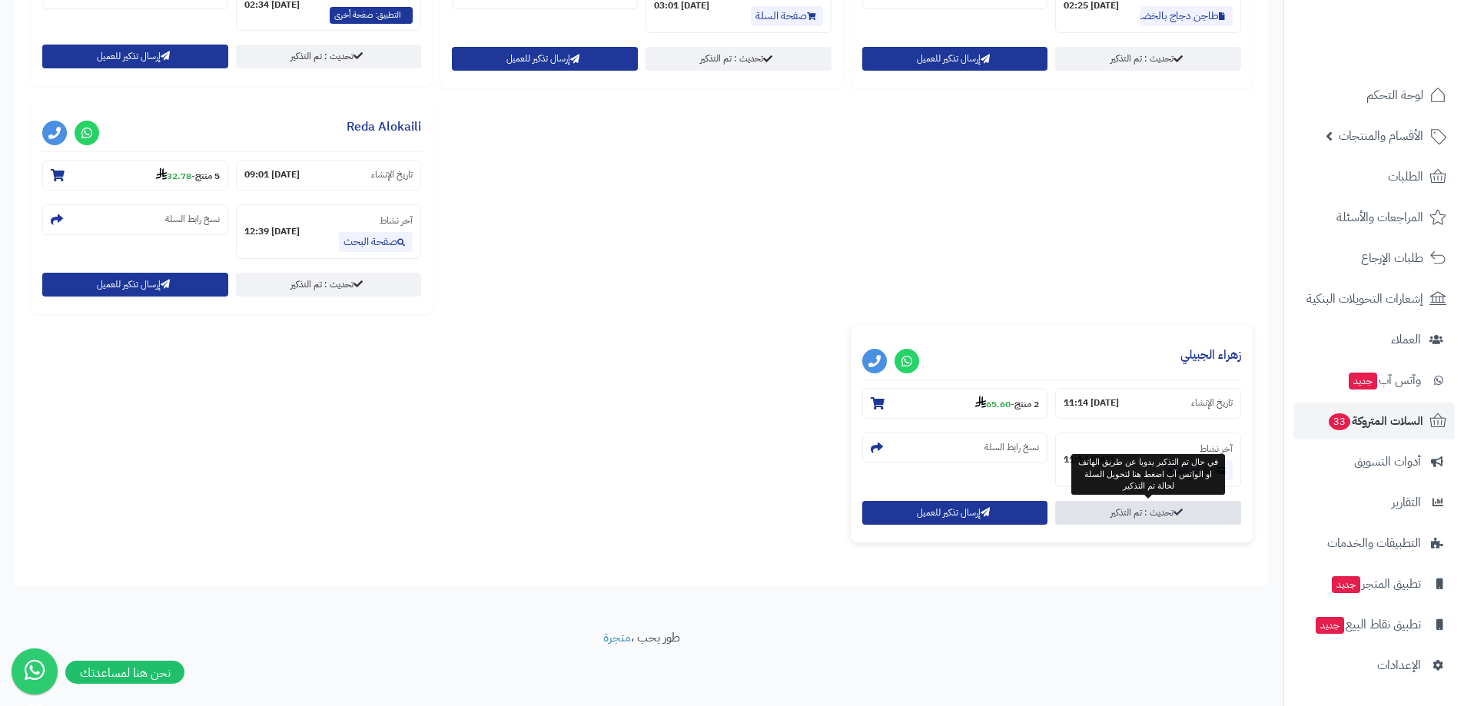
click at [1126, 518] on link "تحديث : تم التذكير" at bounding box center [1148, 513] width 186 height 24
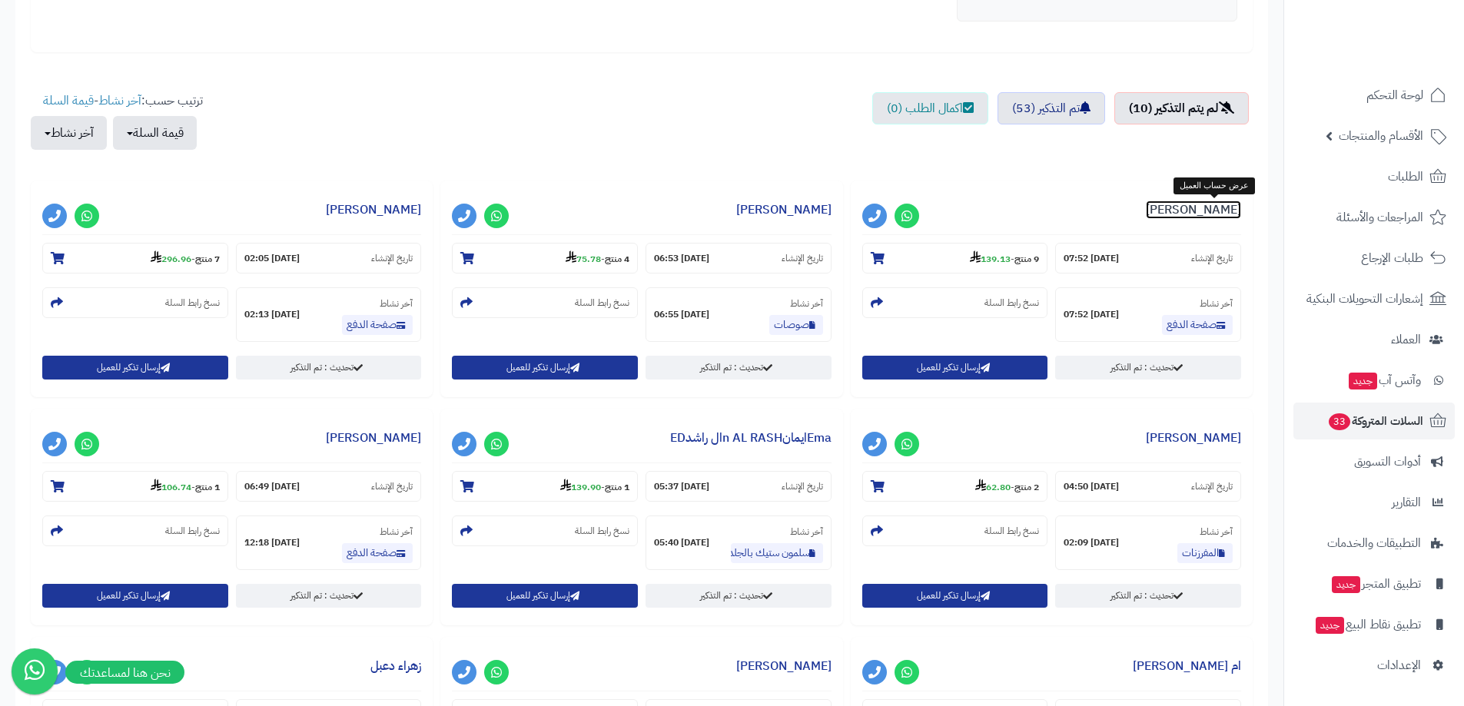
scroll to position [612, 0]
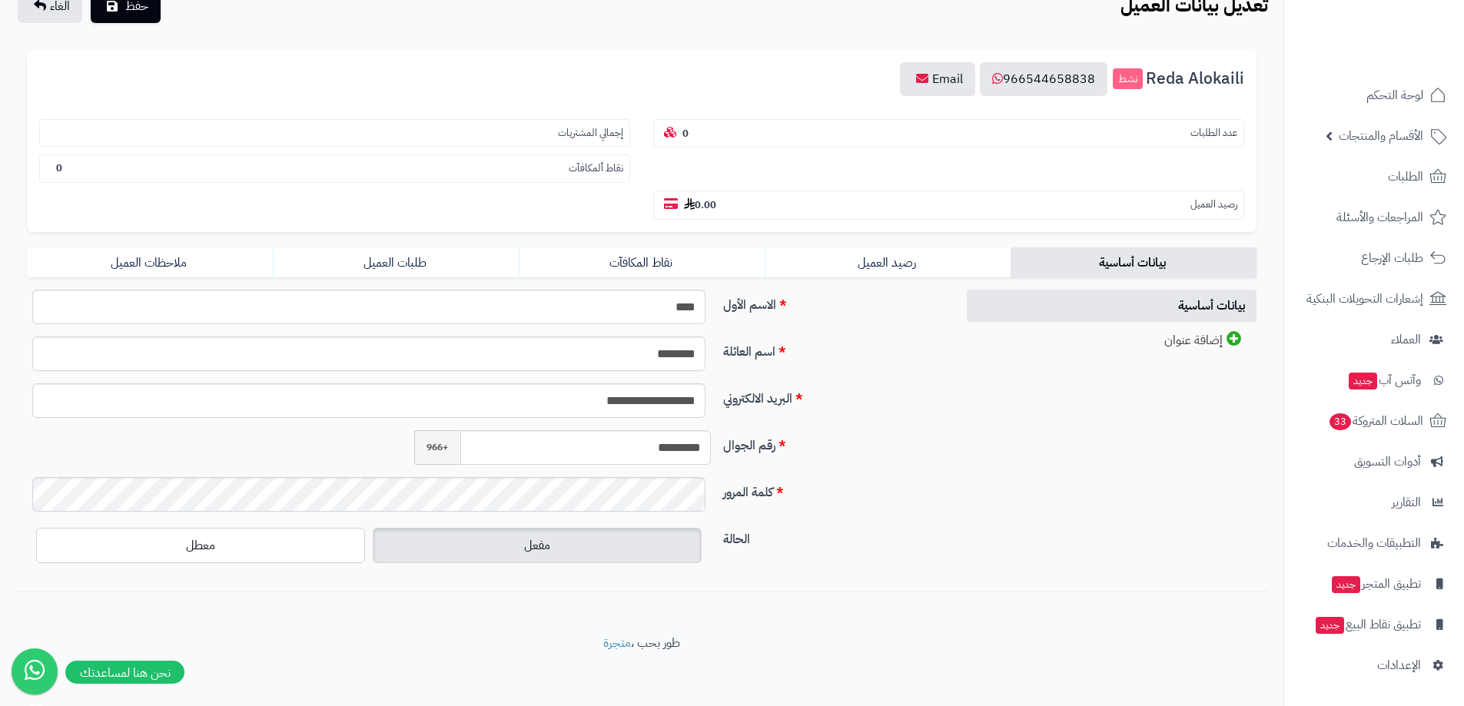
scroll to position [129, 0]
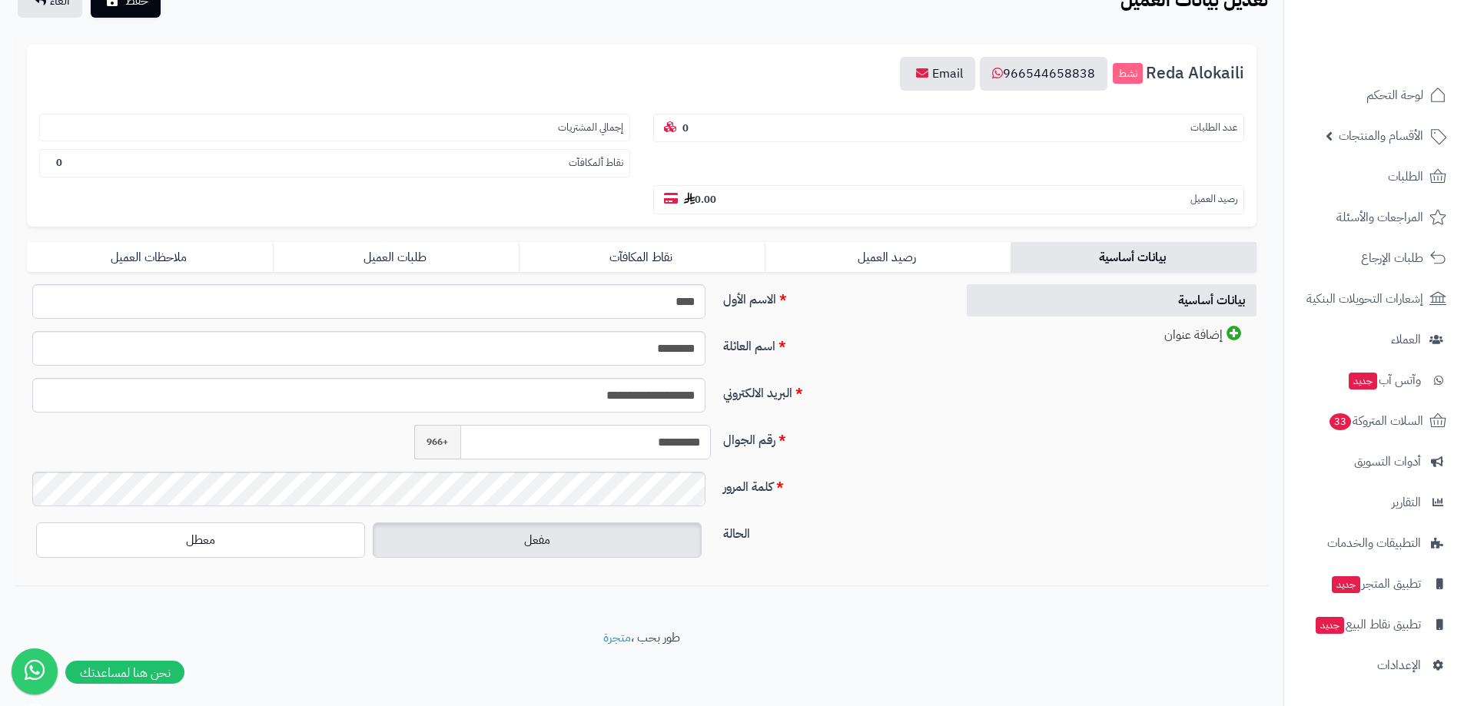
click at [675, 440] on input "*********" at bounding box center [585, 442] width 251 height 35
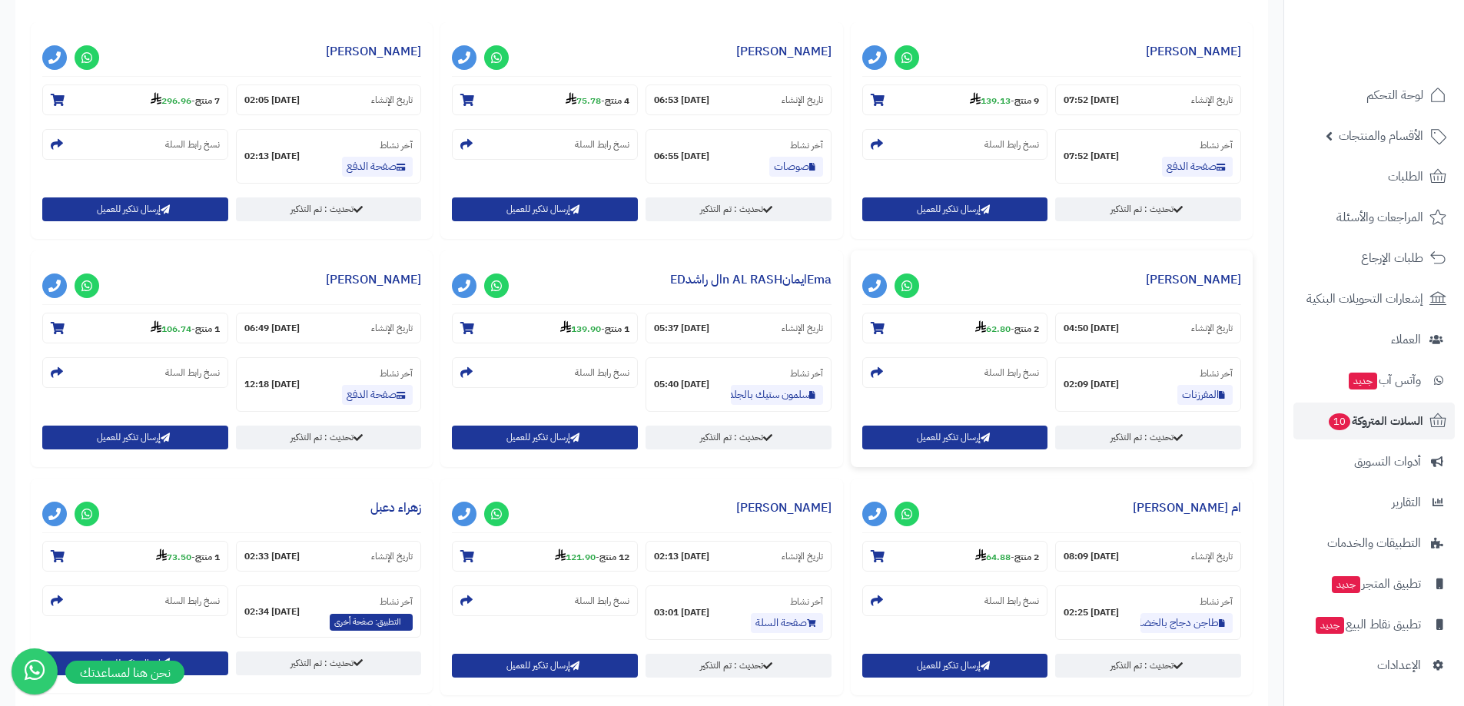
scroll to position [459, 0]
